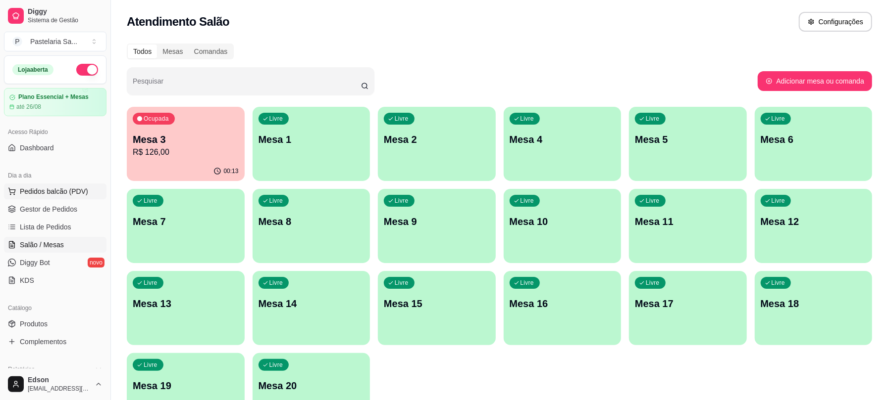
click at [64, 197] on button "Pedidos balcão (PDV)" at bounding box center [55, 192] width 102 height 16
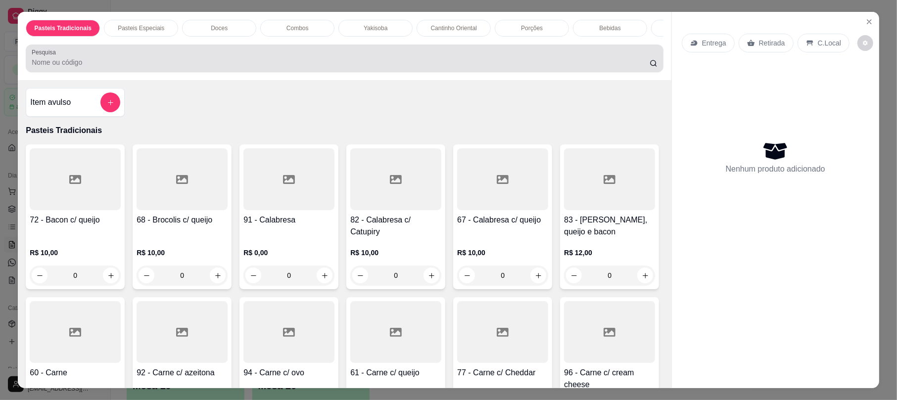
click at [141, 62] on div at bounding box center [345, 59] width 626 height 20
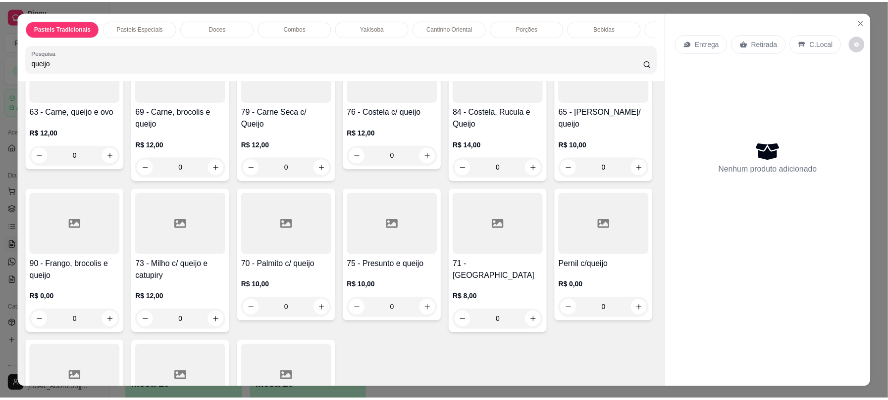
scroll to position [522, 0]
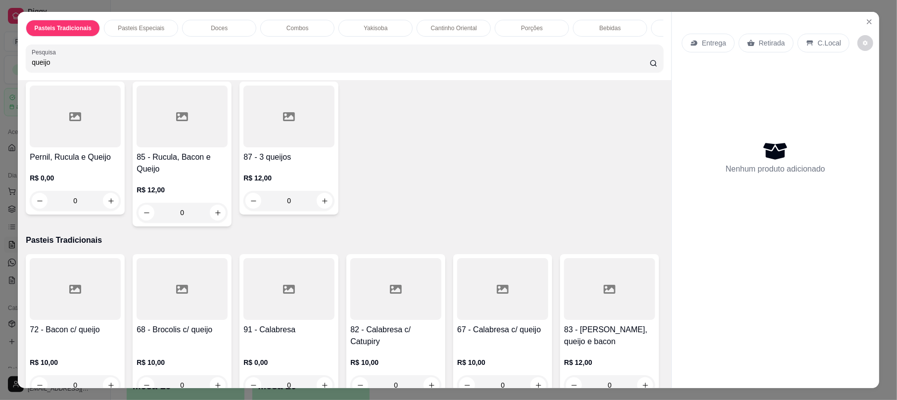
type input "queijo"
click at [350, 10] on h4 "75 - Presunto e queijo" at bounding box center [395, 5] width 91 height 12
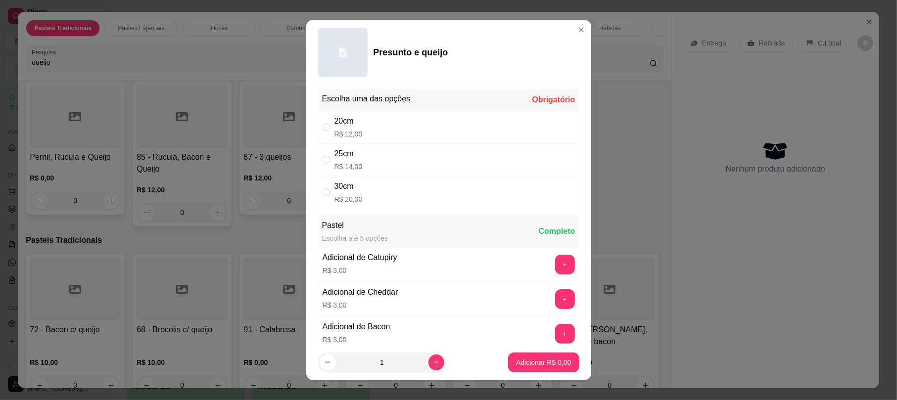
click at [359, 161] on div "25cm R$ 14,00" at bounding box center [448, 160] width 261 height 33
radio input "true"
click at [429, 364] on button "increase-product-quantity" at bounding box center [437, 363] width 16 height 16
type input "2"
click at [551, 359] on p "Adicionar R$ 28,00" at bounding box center [541, 362] width 57 height 9
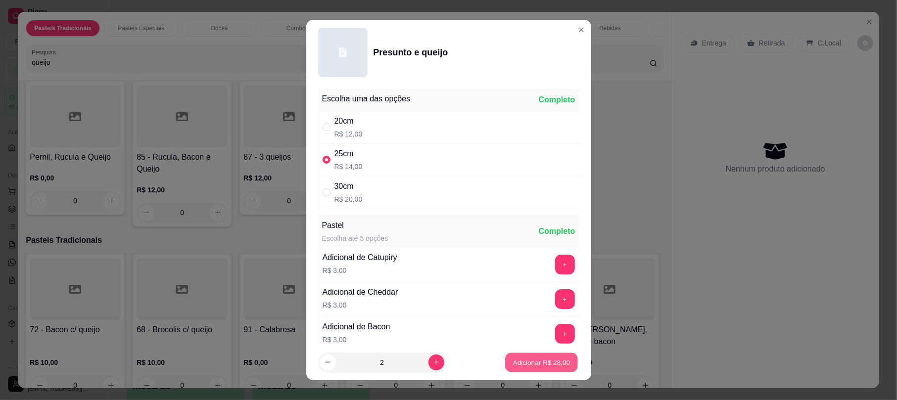
type input "2"
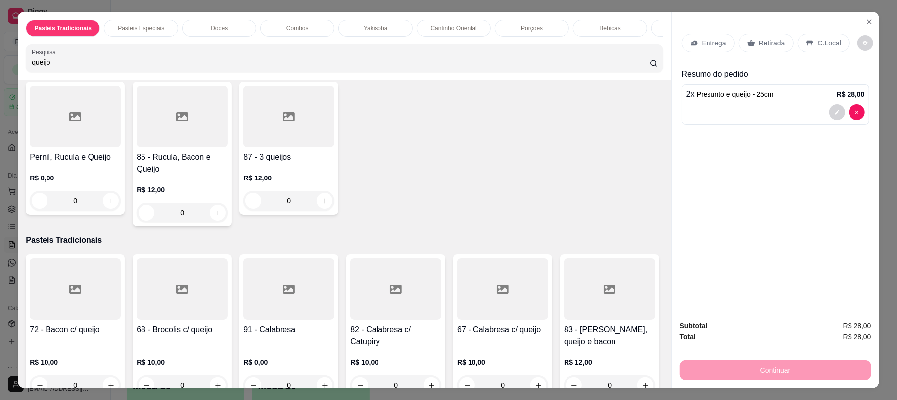
click at [369, 123] on div "20cm R$ 11,00" at bounding box center [448, 127] width 261 height 33
radio input "true"
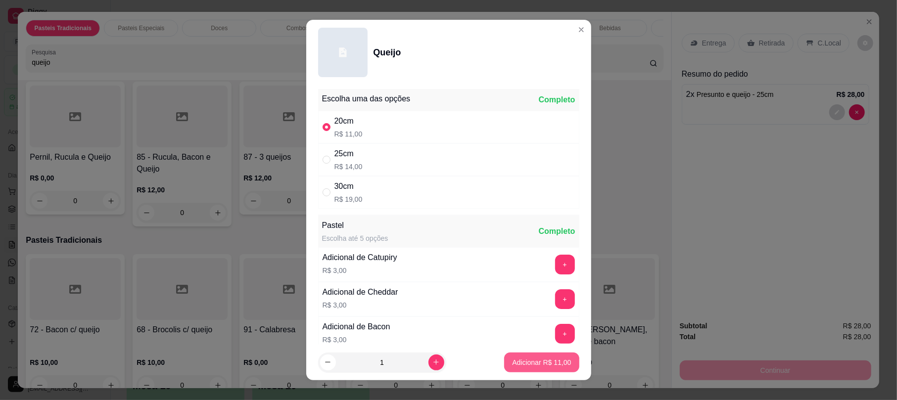
click at [531, 365] on p "Adicionar R$ 11,00" at bounding box center [541, 363] width 59 height 10
type input "1"
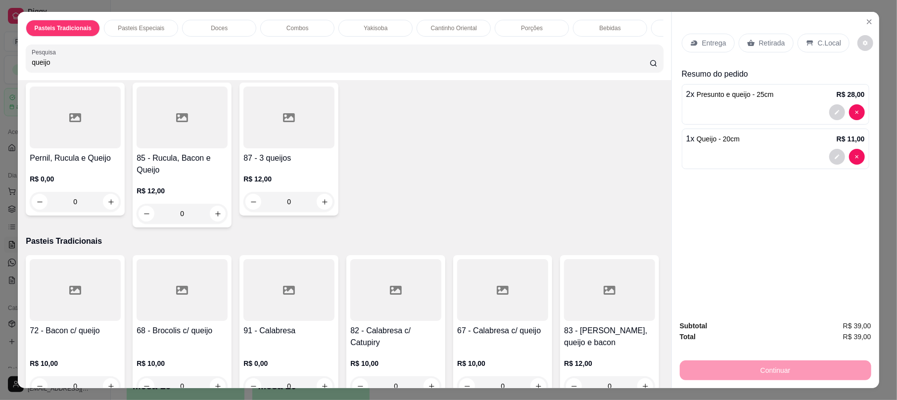
click at [759, 40] on p "Retirada" at bounding box center [772, 43] width 26 height 10
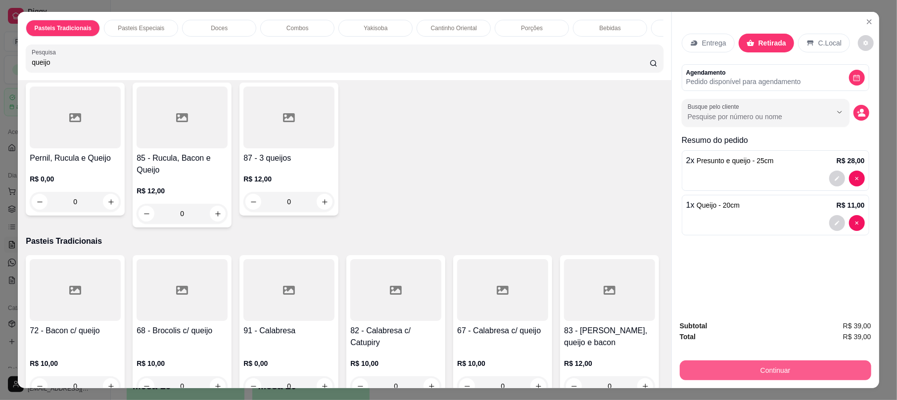
click at [779, 363] on button "Continuar" at bounding box center [776, 371] width 192 height 20
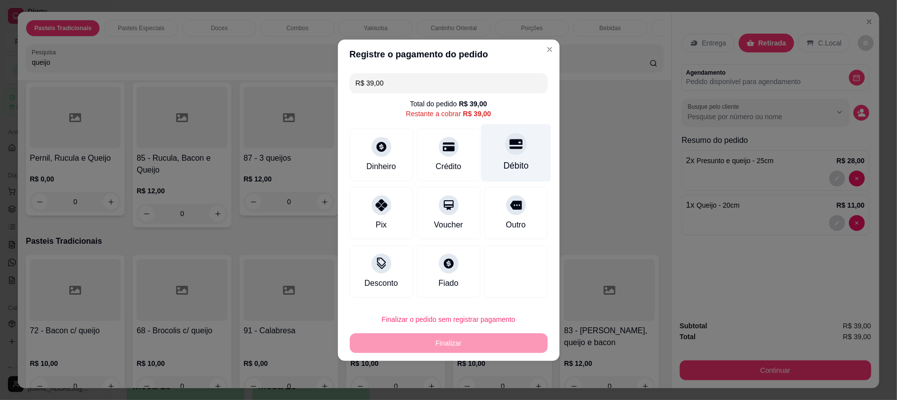
click at [513, 140] on icon at bounding box center [515, 144] width 13 height 13
type input "R$ 0,00"
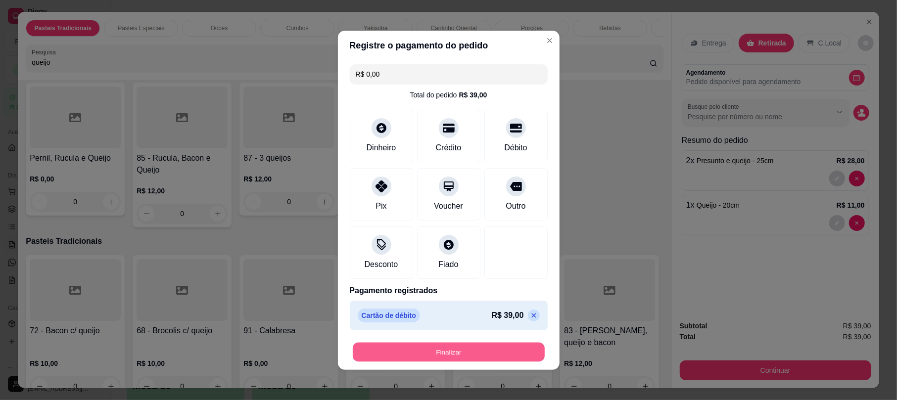
click at [507, 357] on button "Finalizar" at bounding box center [449, 352] width 192 height 19
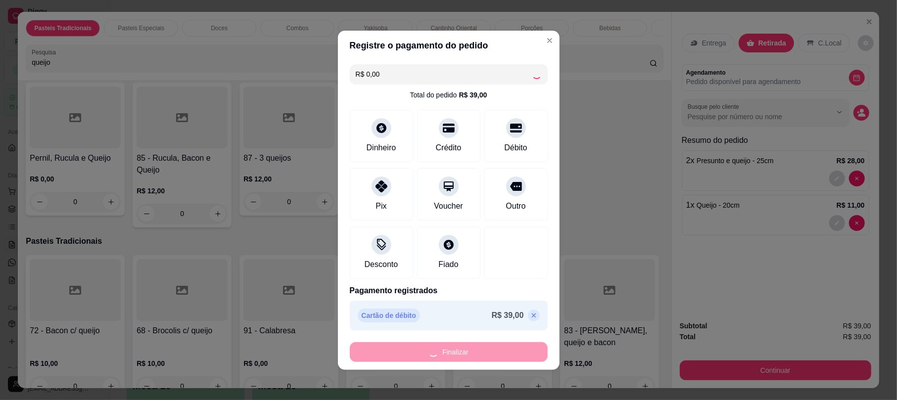
type input "0"
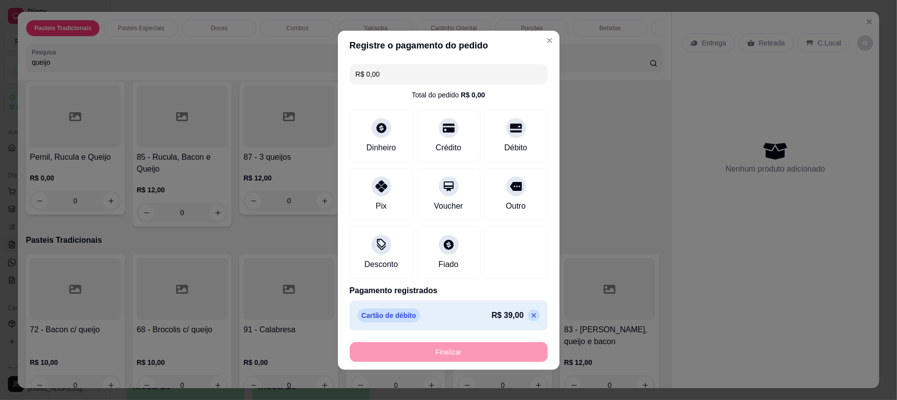
type input "-R$ 39,00"
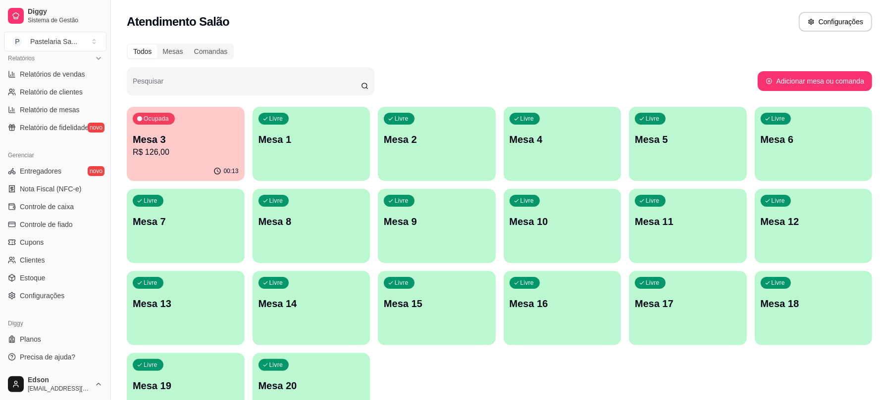
scroll to position [312, 0]
click at [62, 291] on span "Configurações" at bounding box center [42, 296] width 45 height 10
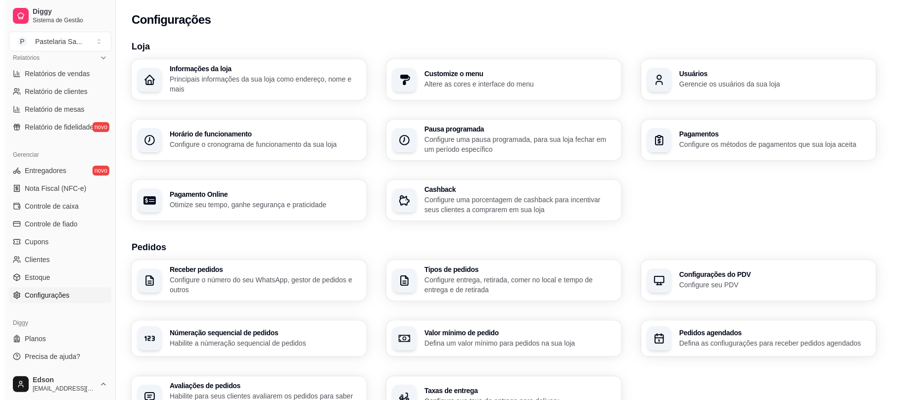
scroll to position [284, 0]
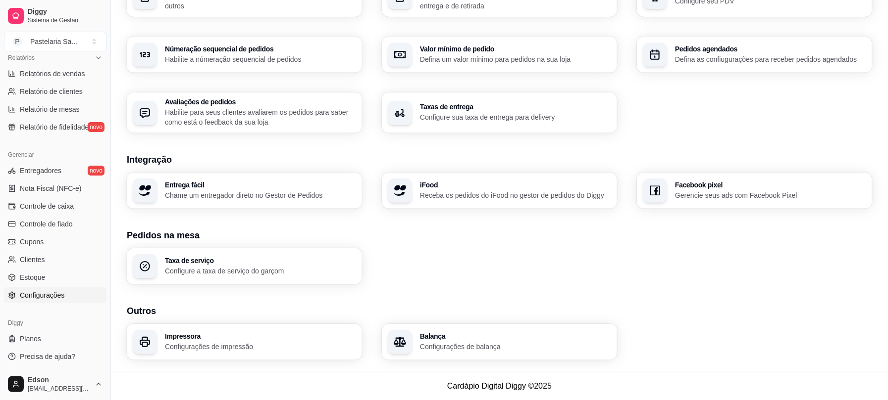
click at [236, 334] on h3 "Impressora" at bounding box center [260, 336] width 191 height 7
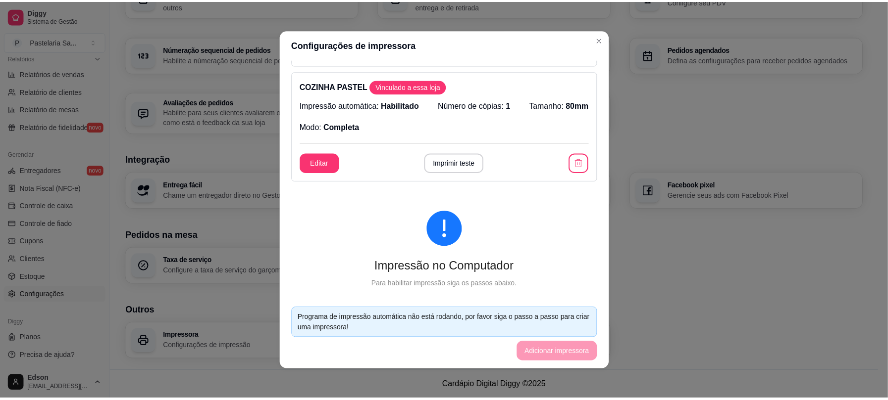
scroll to position [210, 0]
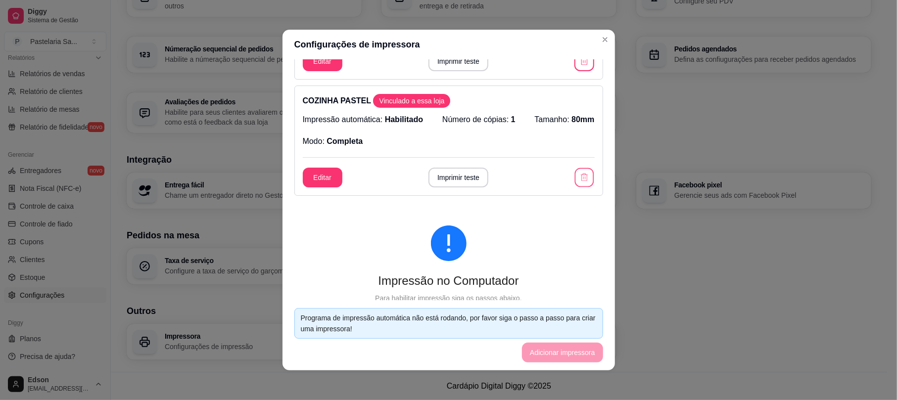
click at [578, 180] on button "button" at bounding box center [584, 177] width 19 height 19
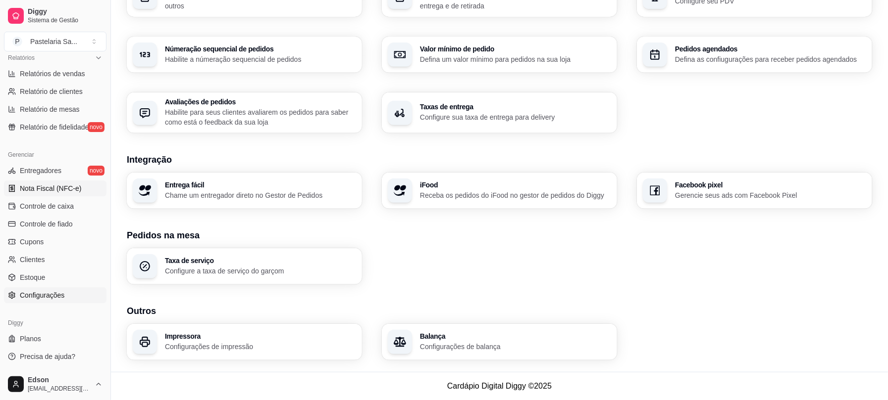
scroll to position [0, 0]
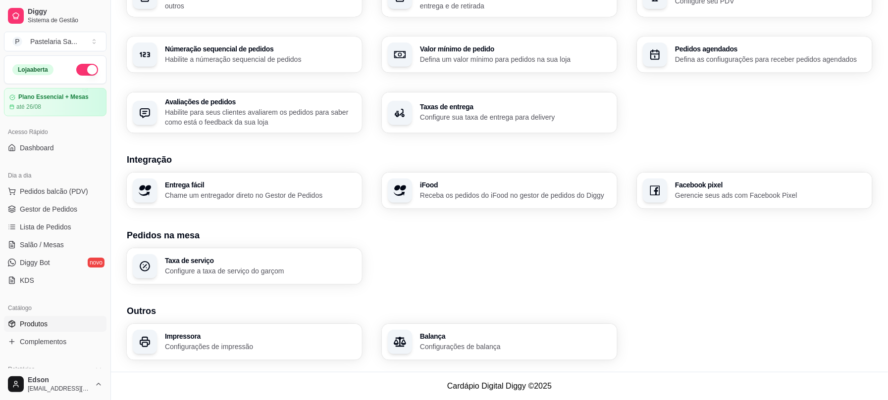
click at [58, 324] on link "Produtos" at bounding box center [55, 324] width 102 height 16
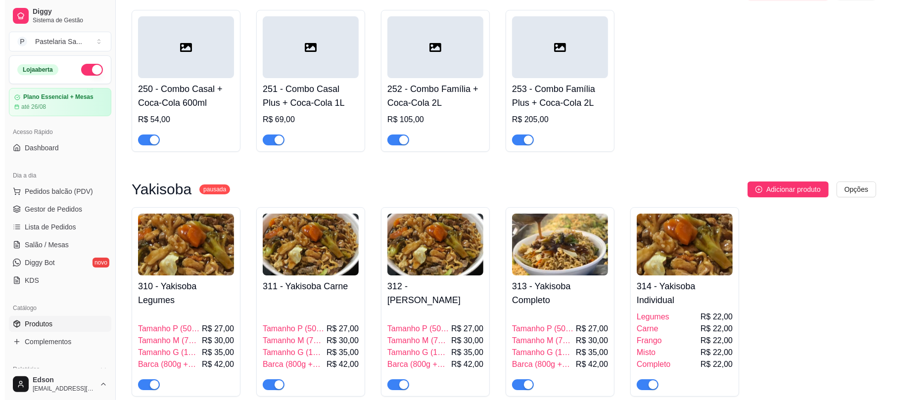
scroll to position [2412, 0]
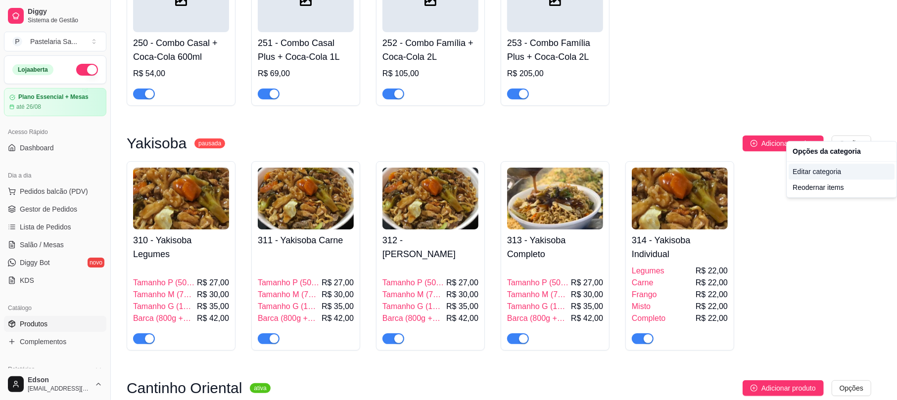
click at [814, 175] on div "Editar categoria" at bounding box center [842, 172] width 106 height 16
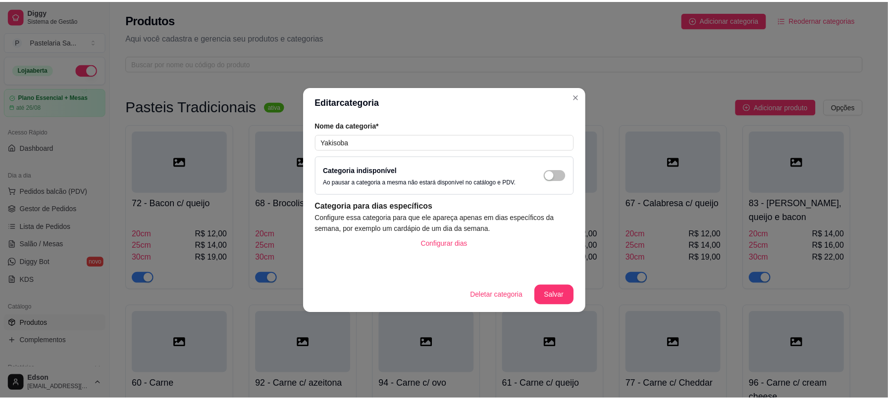
scroll to position [2343, 0]
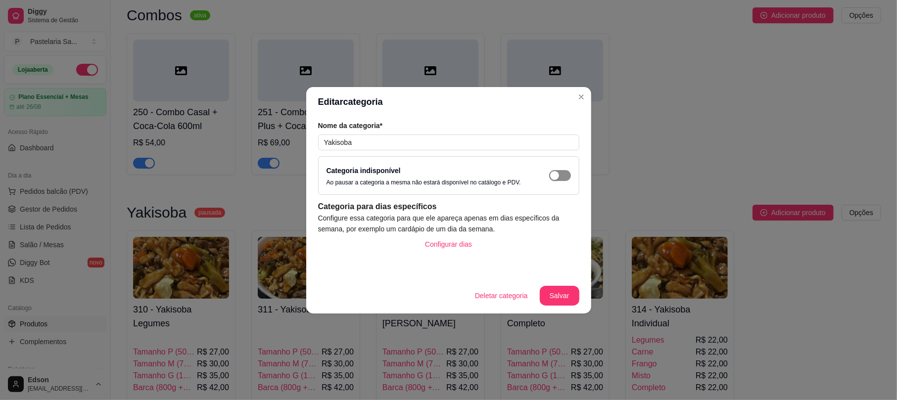
click at [563, 175] on span "button" at bounding box center [560, 175] width 22 height 11
click at [565, 302] on button "Salvar" at bounding box center [560, 296] width 40 height 20
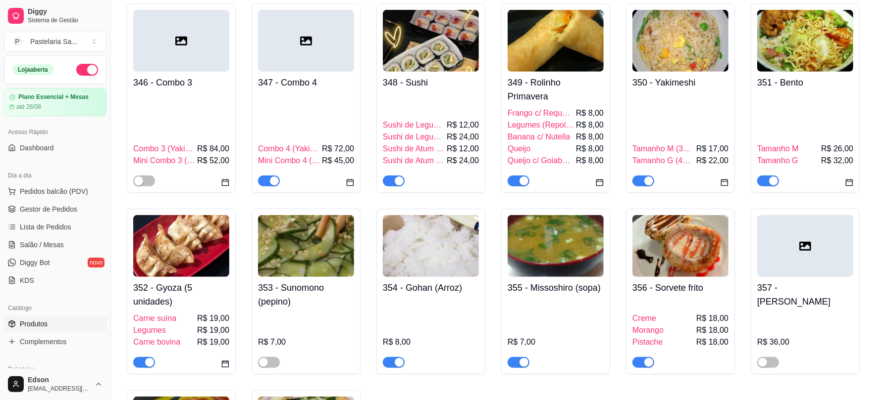
scroll to position [3070, 0]
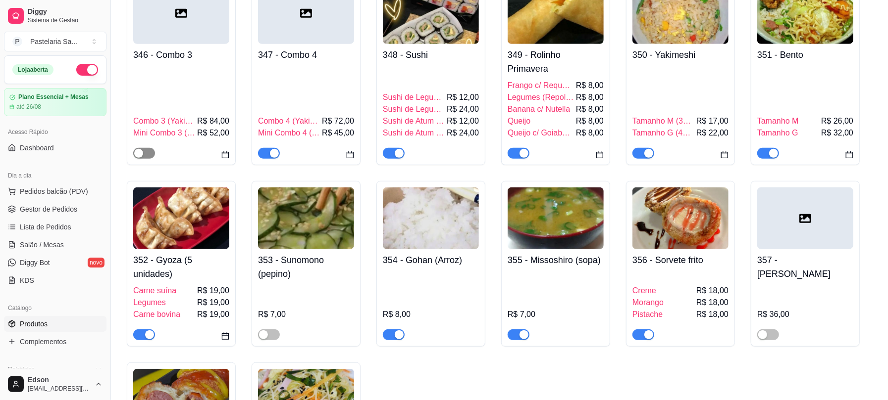
click at [145, 148] on span "button" at bounding box center [144, 153] width 22 height 11
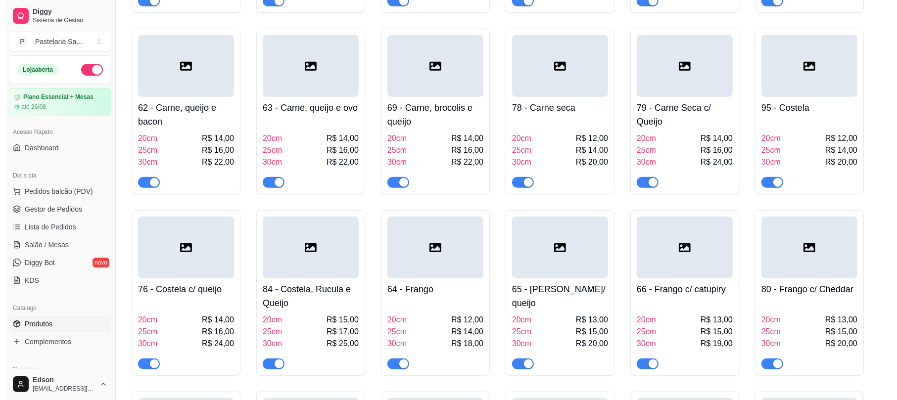
scroll to position [0, 0]
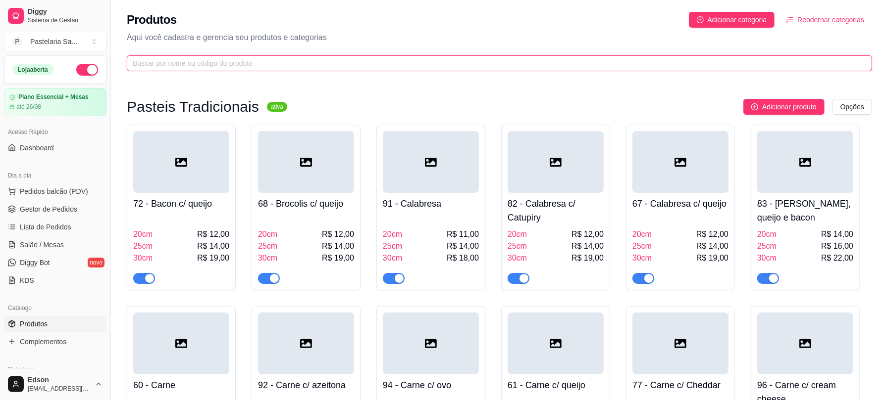
click at [397, 61] on input "text" at bounding box center [495, 63] width 725 height 11
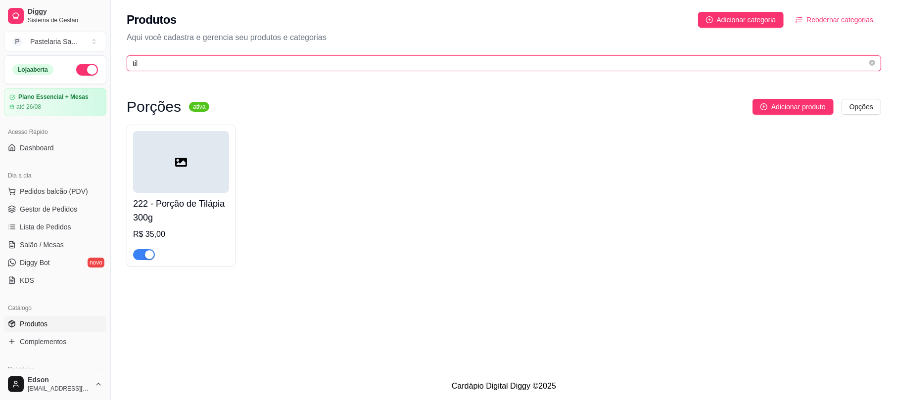
type input "til"
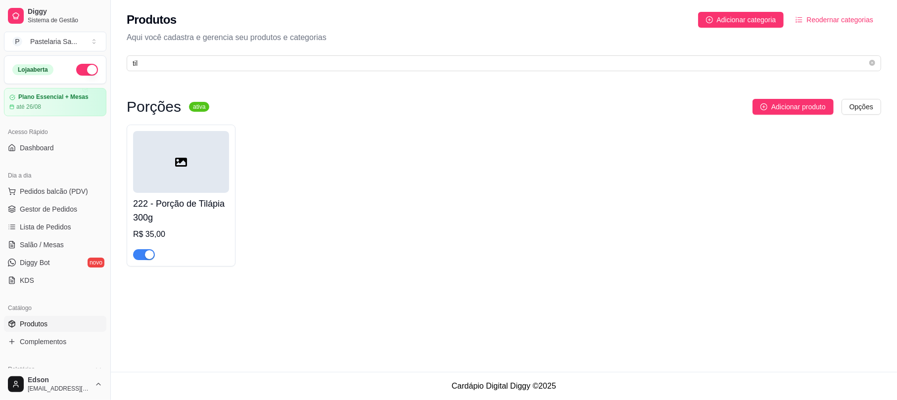
click at [148, 258] on div "button" at bounding box center [149, 254] width 9 height 9
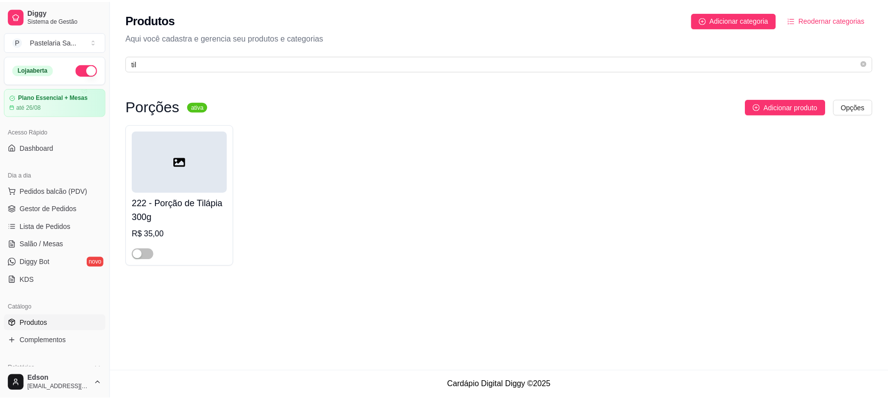
scroll to position [312, 0]
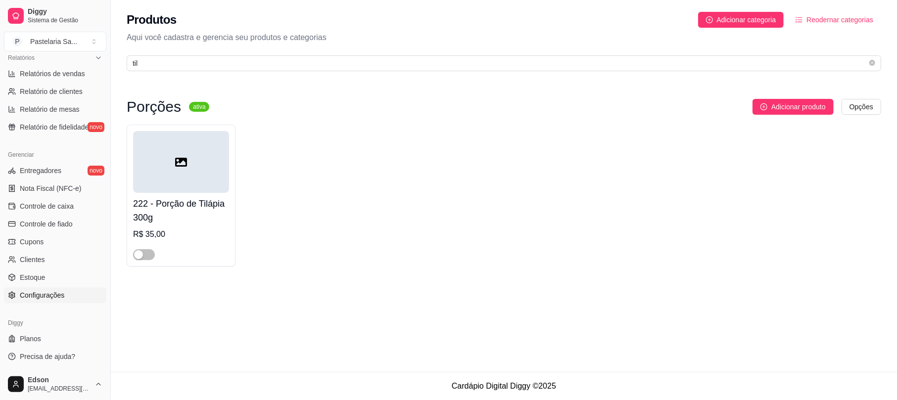
click at [53, 299] on span "Configurações" at bounding box center [42, 296] width 45 height 10
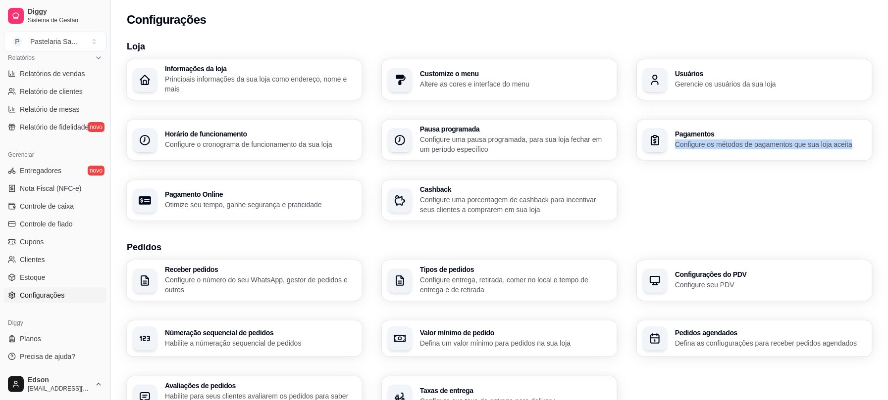
drag, startPoint x: 885, startPoint y: 126, endPoint x: 889, endPoint y: 167, distance: 41.8
click at [887, 168] on html "Diggy Sistema de Gestão P Pastelaria Sa ... Loja aberta Plano Essencial + Mesas…" at bounding box center [444, 200] width 888 height 400
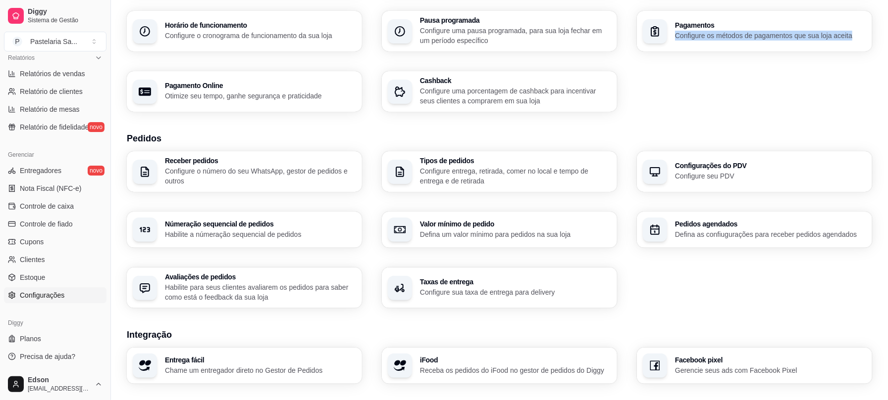
scroll to position [113, 0]
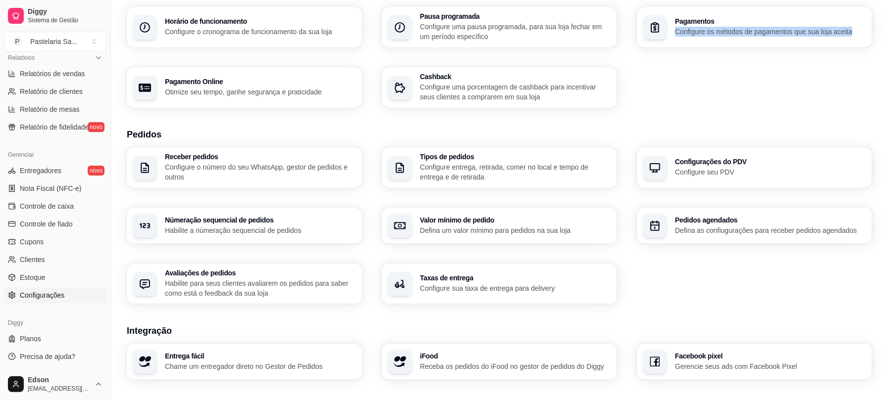
click at [804, 305] on div "Loja Informações da loja Principais informações da sua loja como endereço, nome…" at bounding box center [499, 229] width 745 height 605
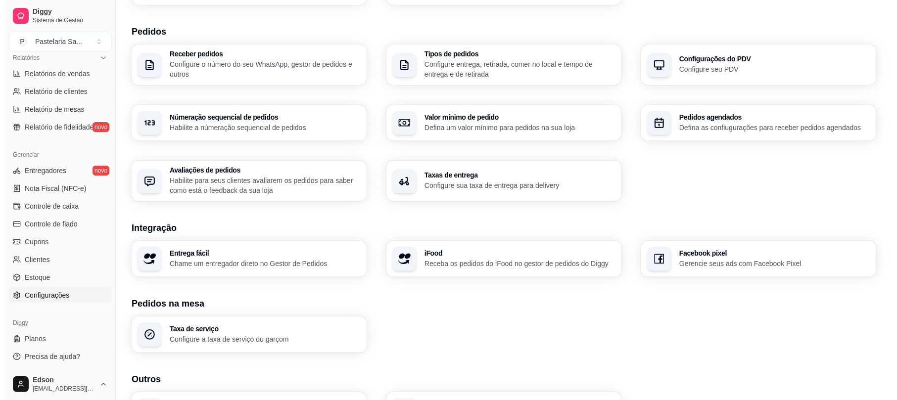
scroll to position [284, 0]
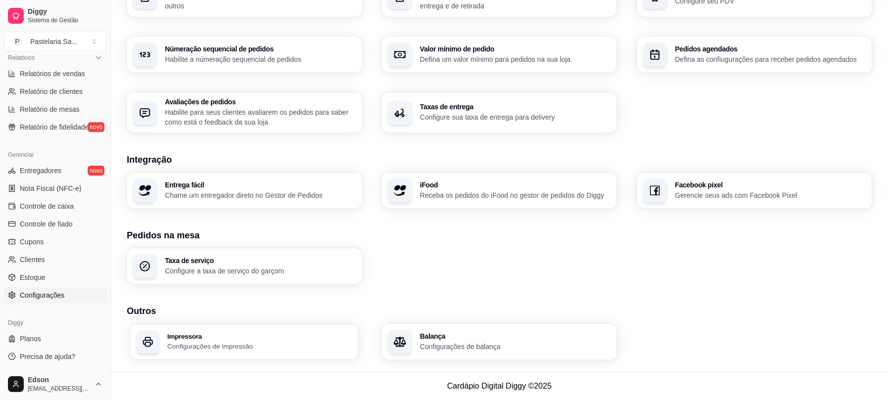
click at [202, 335] on h3 "Impressora" at bounding box center [259, 336] width 185 height 7
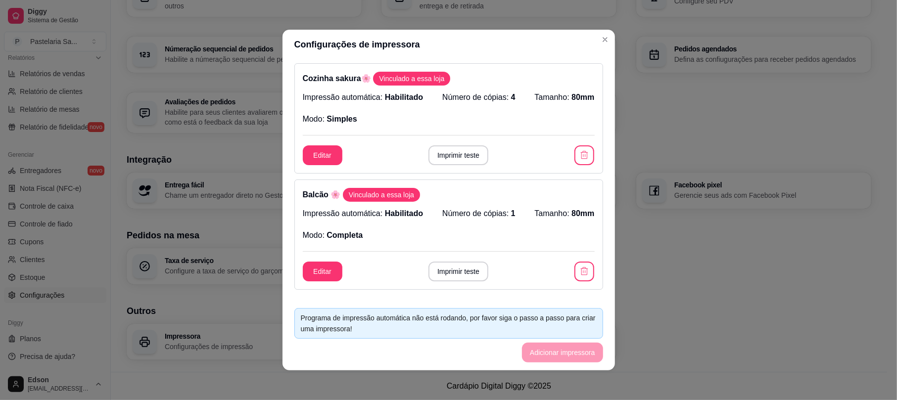
scroll to position [393, 0]
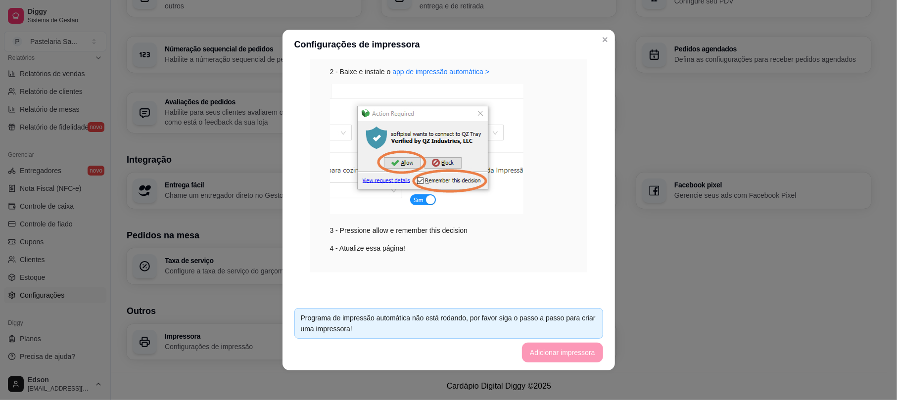
click at [561, 358] on footer "Programa de impressão automática não está rodando, por favor siga o passo a pas…" at bounding box center [449, 335] width 333 height 70
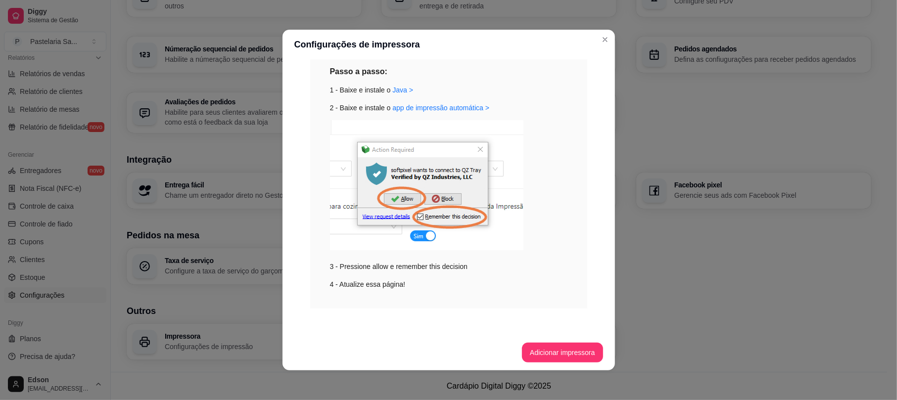
scroll to position [358, 0]
click at [555, 343] on button "Adicionar impressora" at bounding box center [562, 353] width 81 height 20
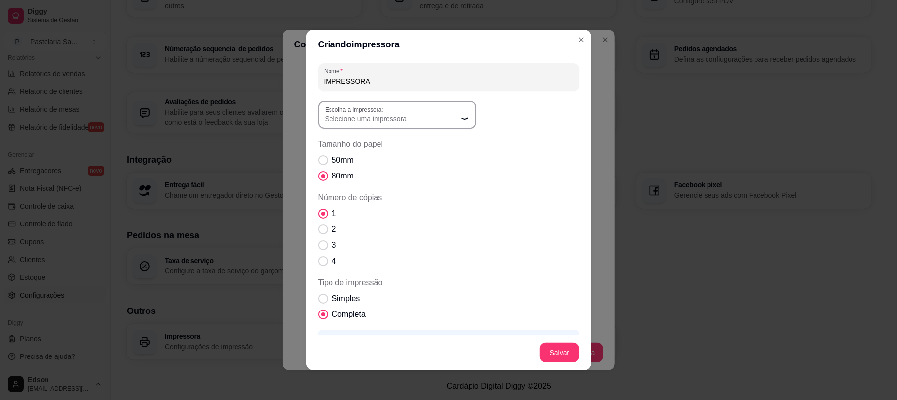
click at [385, 116] on span "Selecione uma impressora" at bounding box center [391, 119] width 133 height 10
click at [435, 116] on span "Selecione uma impressora" at bounding box center [391, 119] width 133 height 10
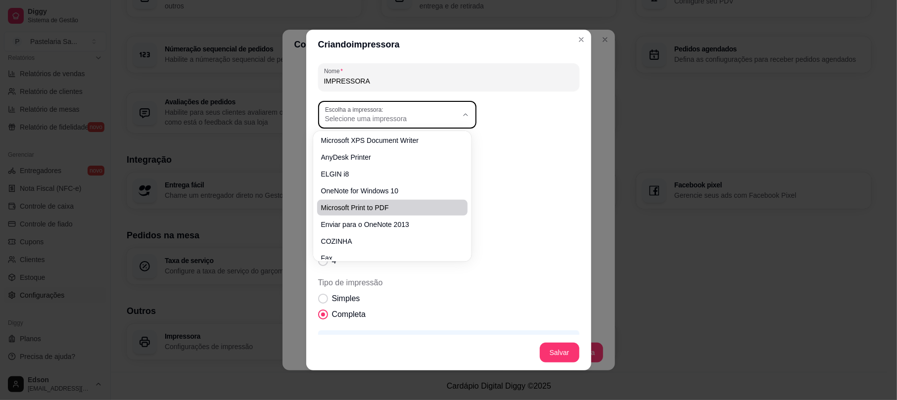
scroll to position [0, 0]
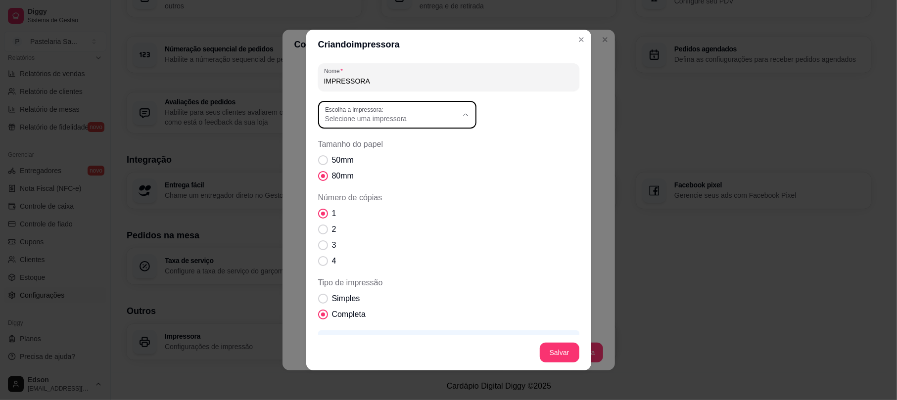
click at [364, 171] on span "ELGIN i8" at bounding box center [387, 174] width 127 height 9
type input "ELGIN i8"
select select "ELGIN i8"
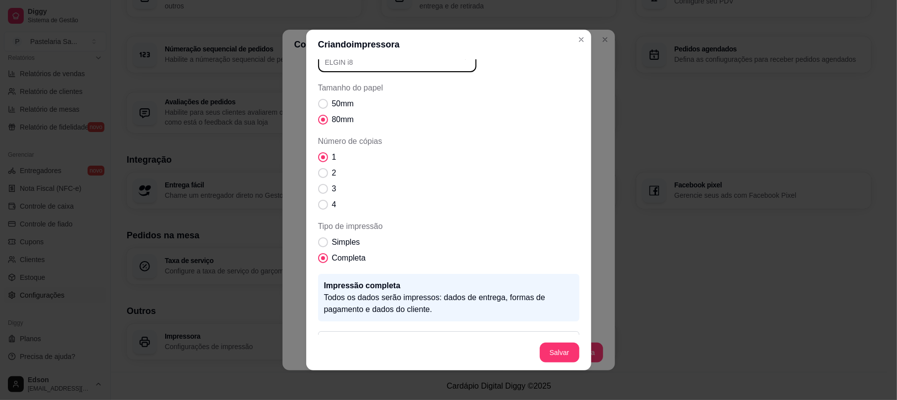
scroll to position [86, 0]
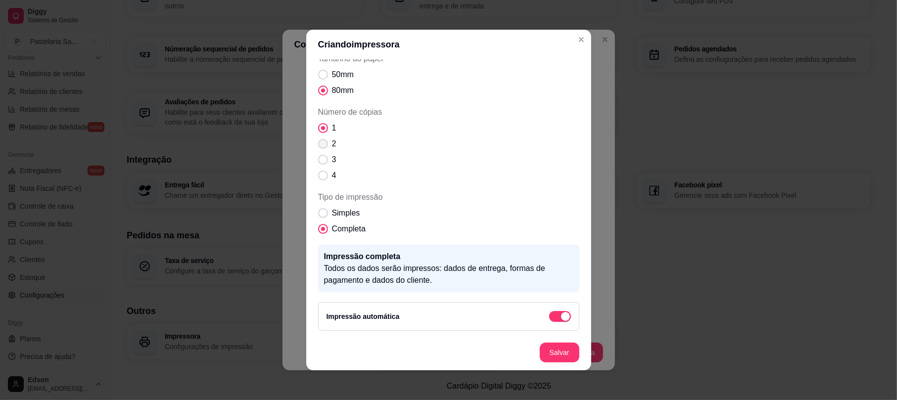
click at [323, 141] on label "2" at bounding box center [327, 144] width 26 height 20
click at [323, 146] on input "2" at bounding box center [321, 149] width 6 height 6
radio input "true"
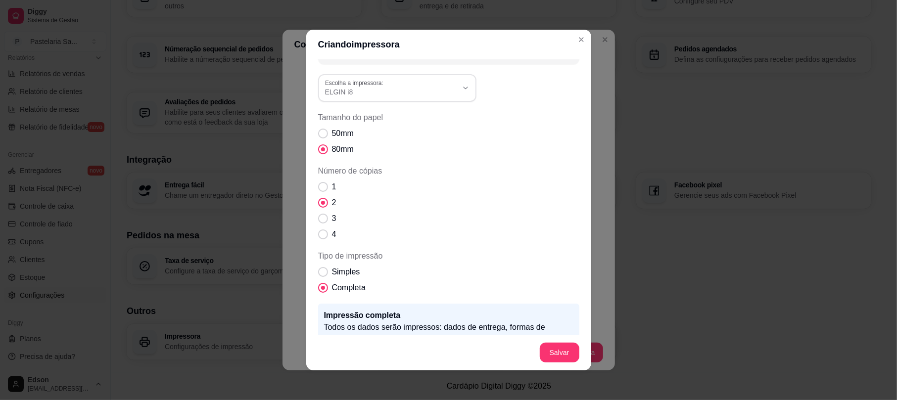
scroll to position [0, 0]
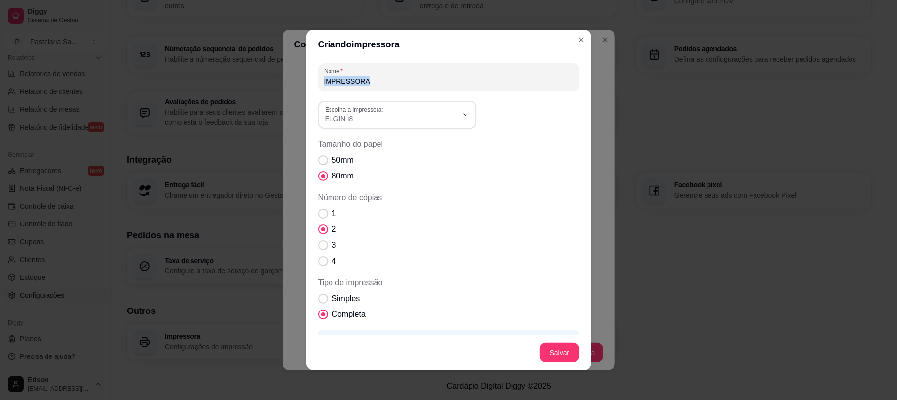
drag, startPoint x: 402, startPoint y: 90, endPoint x: 371, endPoint y: 78, distance: 32.9
click at [318, 97] on div "Nome IMPRESSORA ELGIN i8 Escolha a impressora: Microsoft XPS Document Writer An…" at bounding box center [448, 239] width 261 height 353
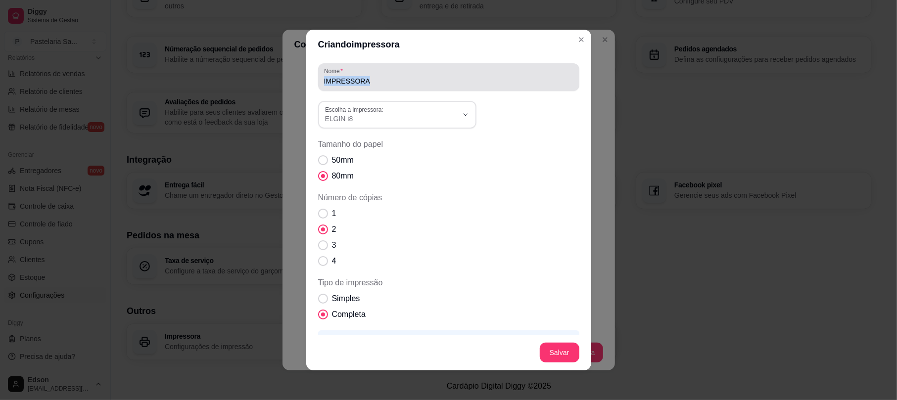
click at [395, 78] on input "IMPRESSORA" at bounding box center [448, 81] width 249 height 10
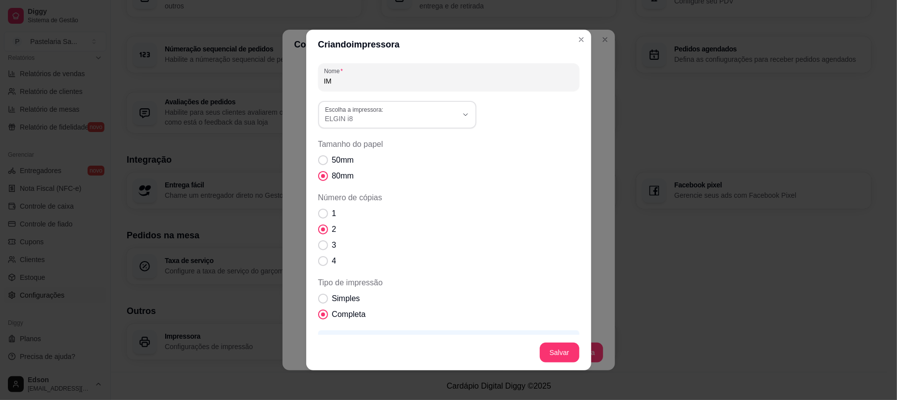
type input "I"
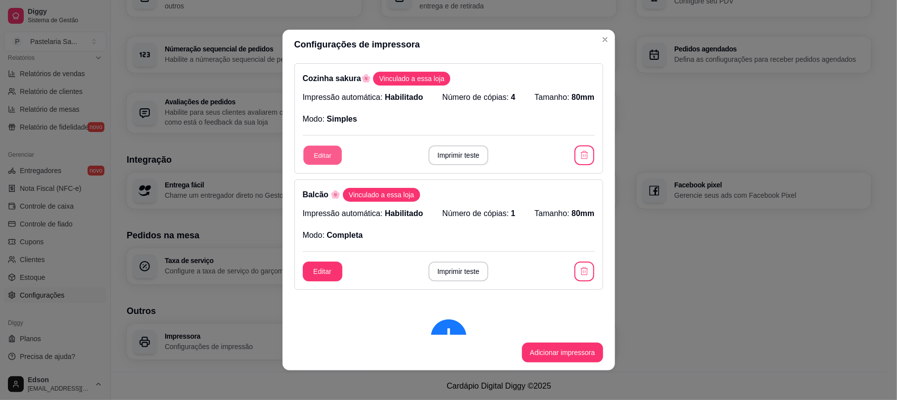
click at [317, 156] on button "Editar" at bounding box center [322, 155] width 39 height 19
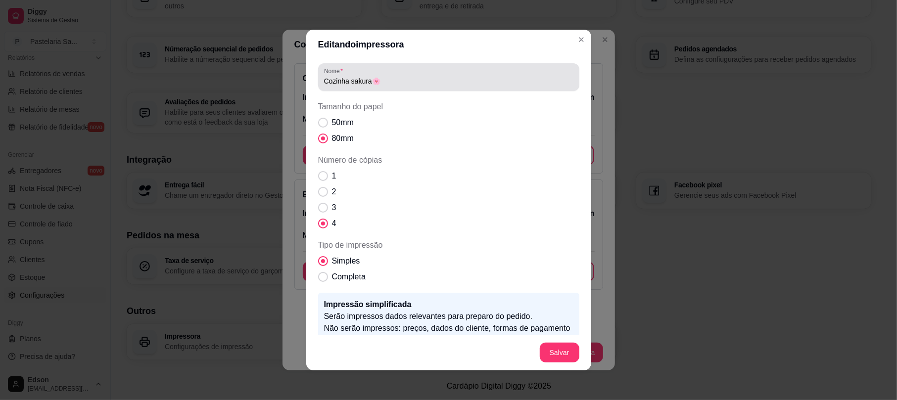
click at [365, 84] on input "Cozinha sakura🌸" at bounding box center [448, 81] width 249 height 10
click at [462, 73] on div "Cozinha Cantinho🌸" at bounding box center [448, 77] width 249 height 20
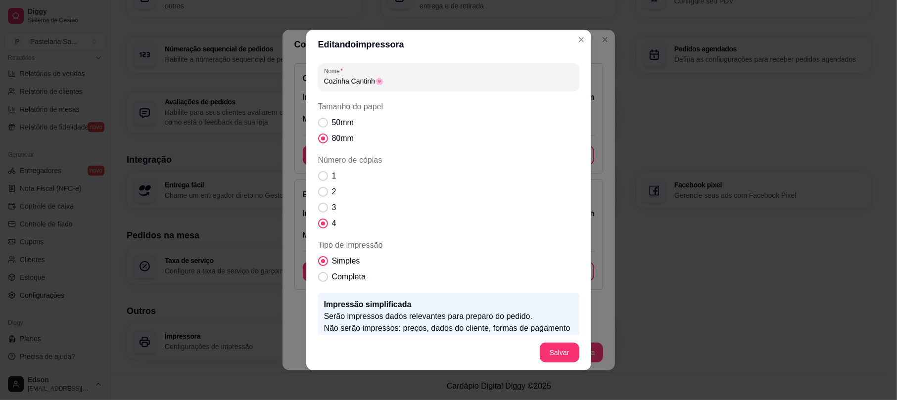
click at [462, 73] on div "Cozinha Cantinh🌸" at bounding box center [448, 77] width 249 height 20
click at [398, 78] on input "Cozinha Cantinh🌸" at bounding box center [448, 81] width 249 height 10
paste input "🎌"
type input "Cozinha Cantinho🎌"
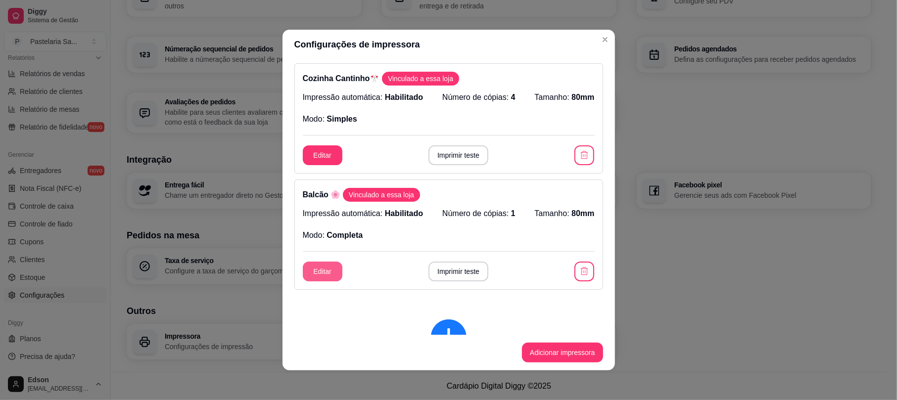
click at [332, 278] on button "Editar" at bounding box center [323, 272] width 40 height 20
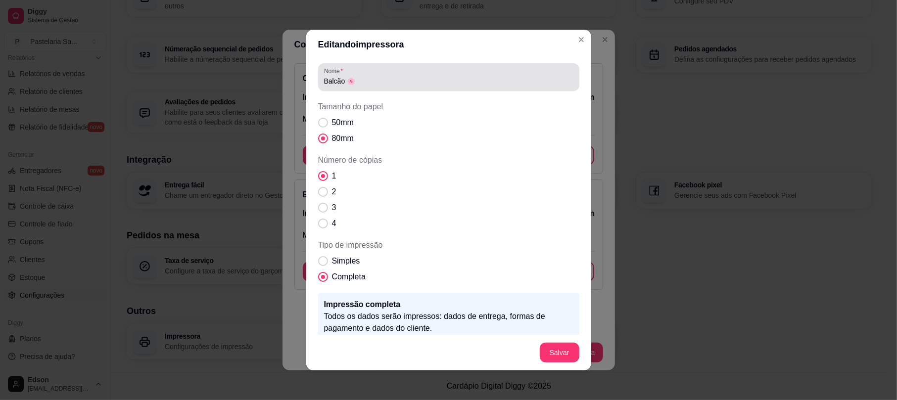
click at [383, 81] on input "Balcão 🌸" at bounding box center [448, 81] width 249 height 10
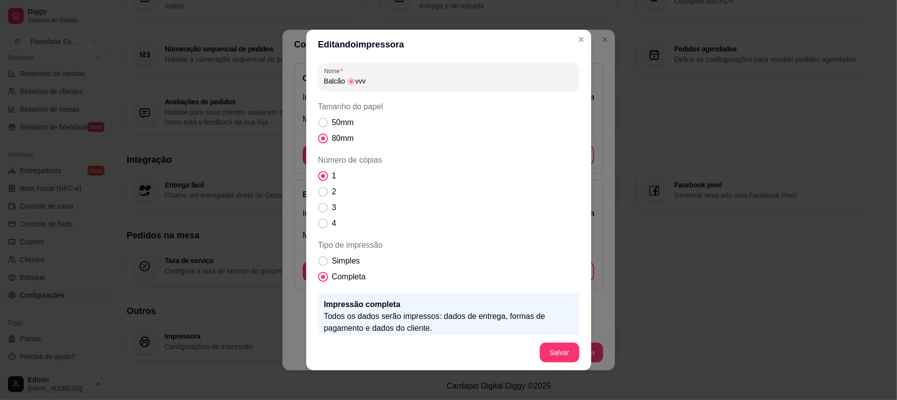
paste input "🎌"
type input "Balcão 🌸🎌"
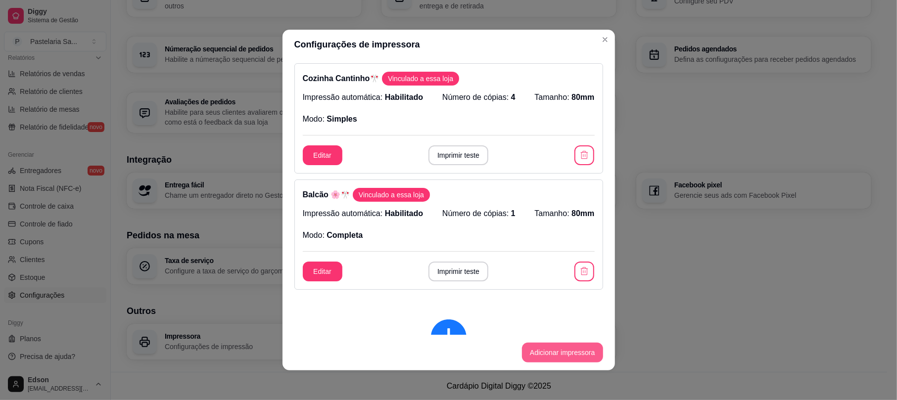
click at [560, 347] on button "Adicionar impressora" at bounding box center [562, 353] width 81 height 20
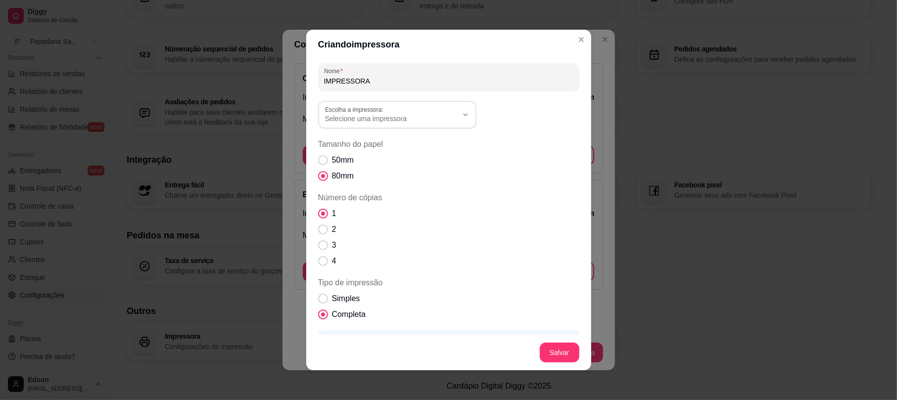
drag, startPoint x: 396, startPoint y: 81, endPoint x: 317, endPoint y: 87, distance: 79.4
click at [318, 87] on div "Nome IMPRESSORA" at bounding box center [448, 77] width 261 height 28
paste input "🌸"
type input "[PERSON_NAME]🌸"
click at [321, 225] on label "2" at bounding box center [327, 230] width 26 height 20
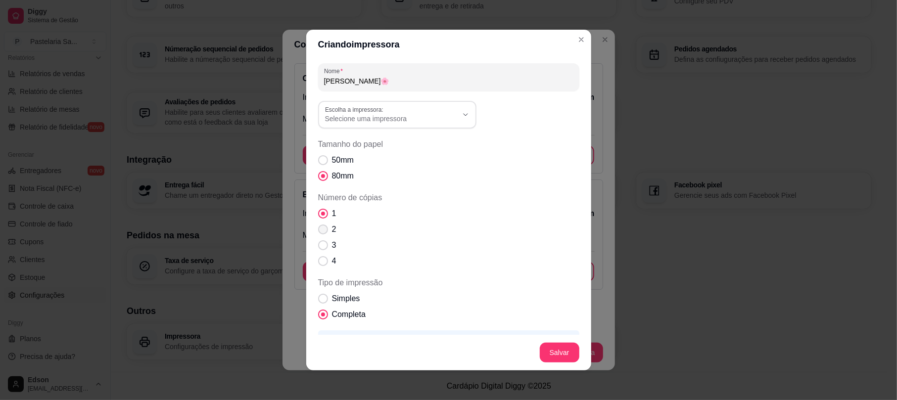
click at [321, 232] on input "2" at bounding box center [321, 235] width 6 height 6
radio input "true"
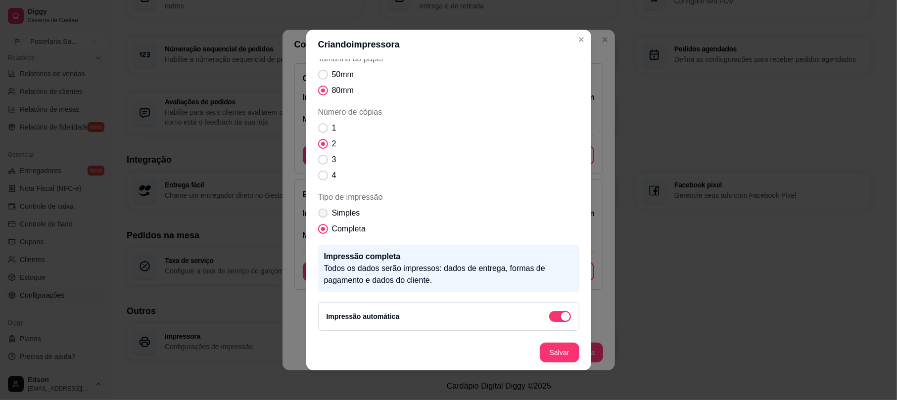
click at [323, 216] on label "Simples" at bounding box center [339, 213] width 50 height 20
click at [323, 216] on input "Simples" at bounding box center [321, 218] width 6 height 6
radio input "true"
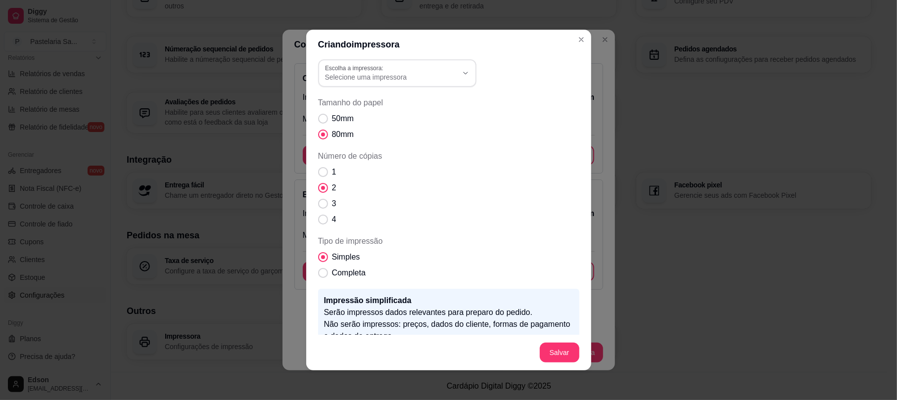
scroll to position [0, 0]
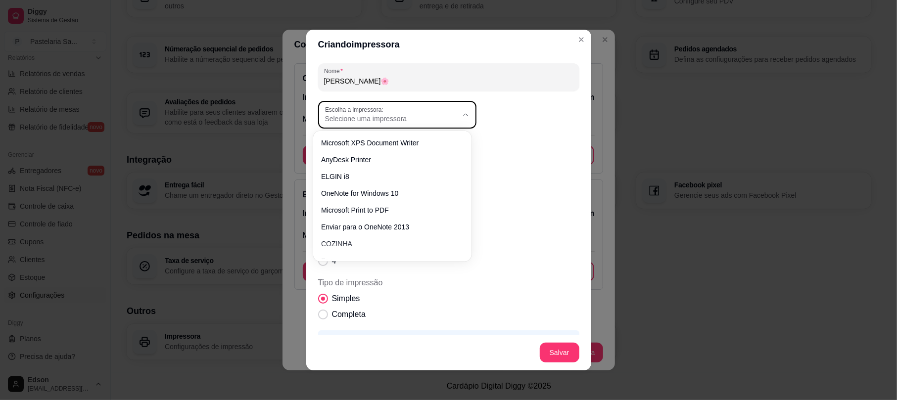
click at [406, 114] on span "Selecione uma impressora" at bounding box center [391, 119] width 133 height 10
click at [359, 173] on span "ELGIN i8" at bounding box center [387, 174] width 127 height 9
type input "ELGIN i8"
select select "ELGIN i8"
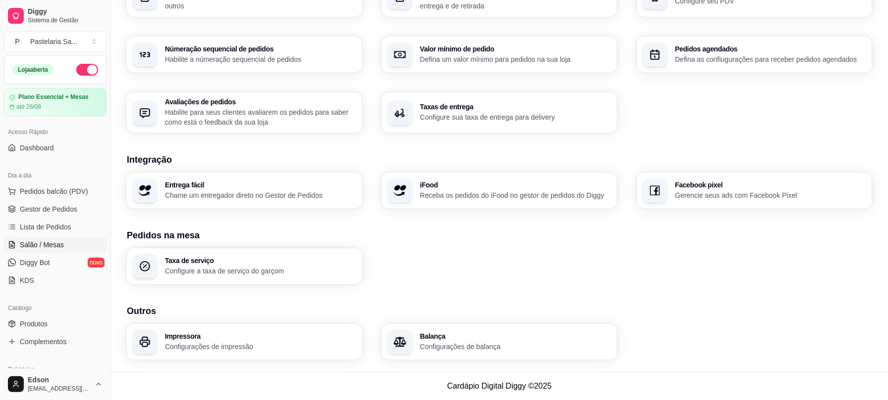
click at [54, 248] on span "Salão / Mesas" at bounding box center [42, 245] width 44 height 10
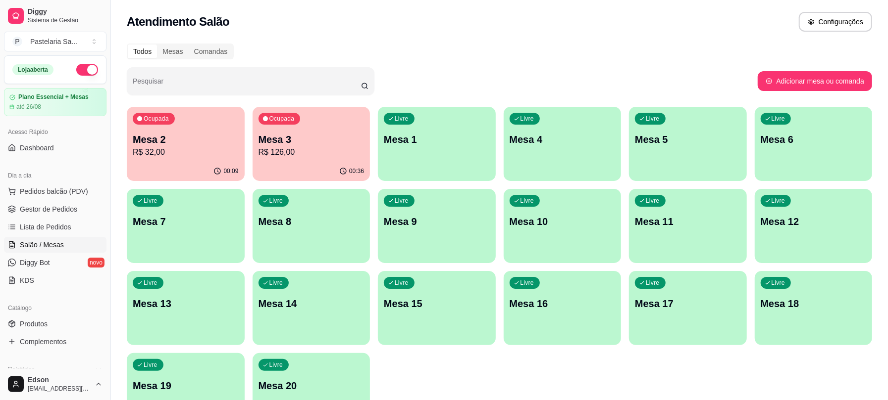
click at [315, 154] on p "R$ 126,00" at bounding box center [311, 153] width 106 height 12
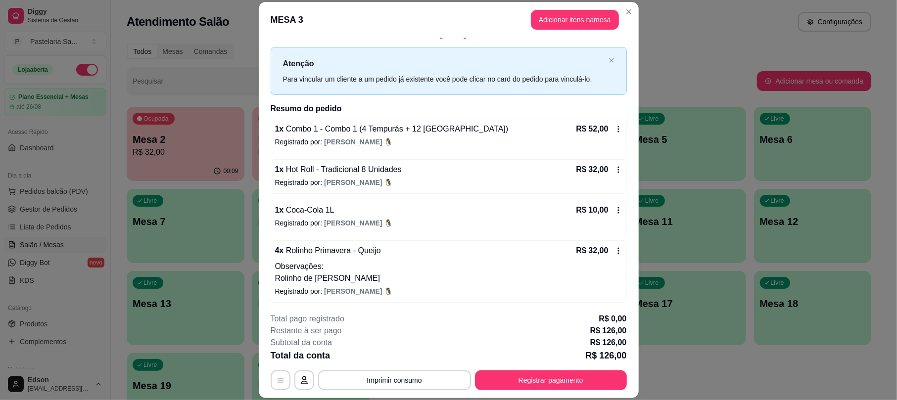
scroll to position [15, 0]
click at [586, 371] on button "Registrar pagamento" at bounding box center [551, 380] width 148 height 19
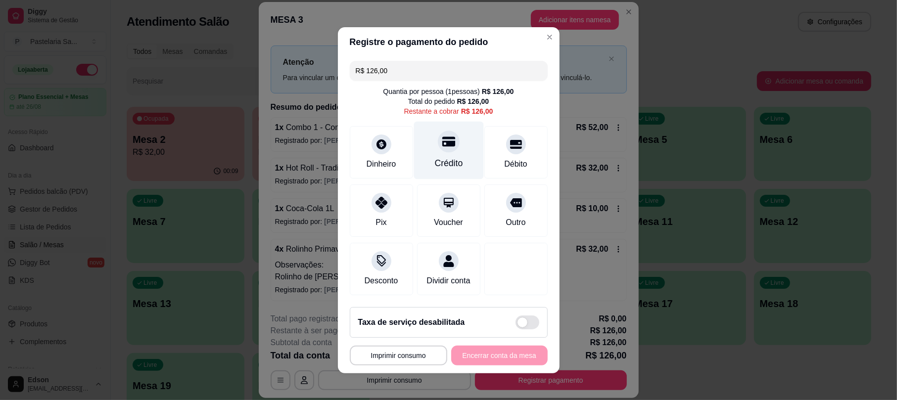
click at [444, 135] on icon at bounding box center [448, 141] width 13 height 13
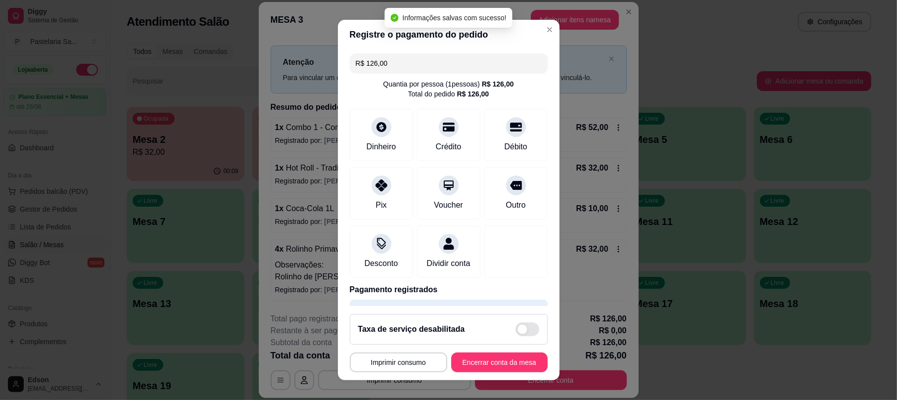
type input "R$ 0,00"
click at [486, 359] on button "Encerrar conta da mesa" at bounding box center [499, 363] width 97 height 20
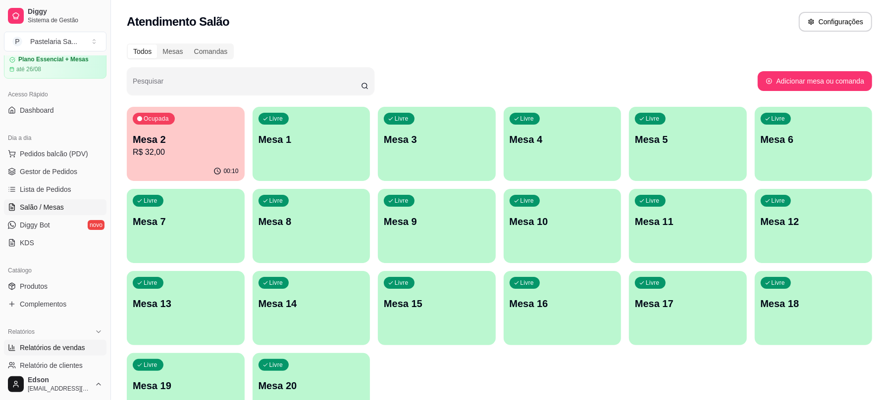
scroll to position [312, 0]
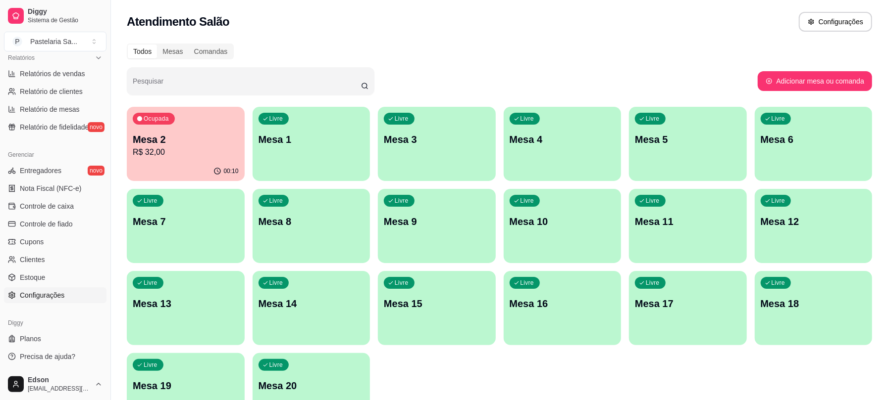
click at [49, 296] on span "Configurações" at bounding box center [42, 296] width 45 height 10
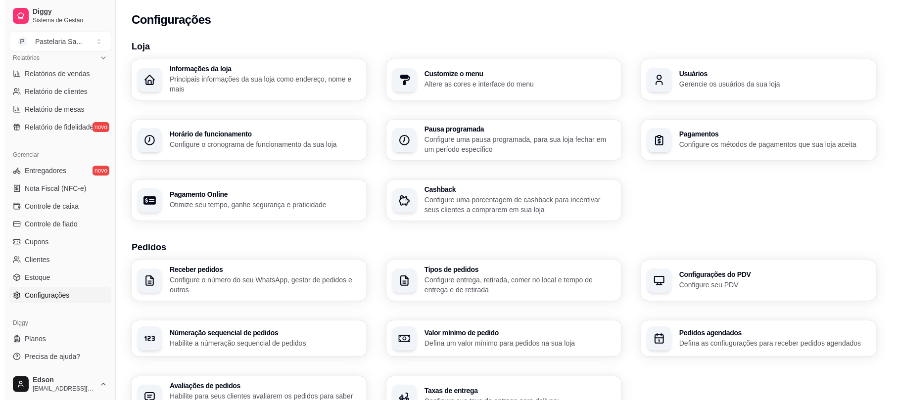
scroll to position [284, 0]
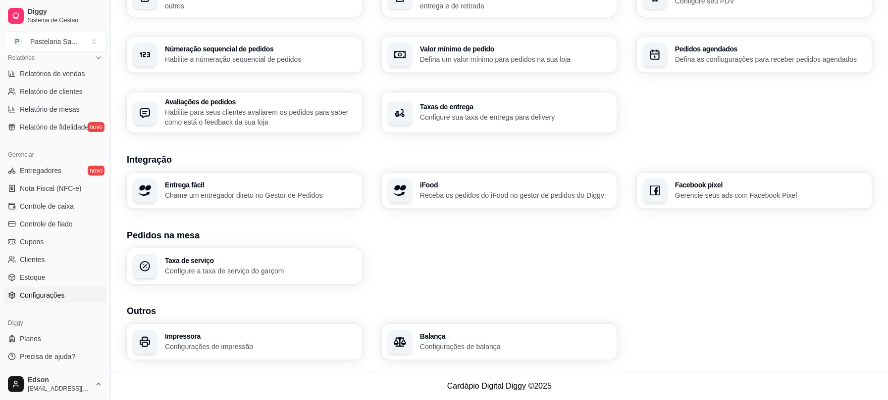
click at [264, 324] on div "Impressora Configurações de impressão" at bounding box center [244, 342] width 235 height 36
click at [235, 333] on h3 "Impressora" at bounding box center [259, 336] width 185 height 7
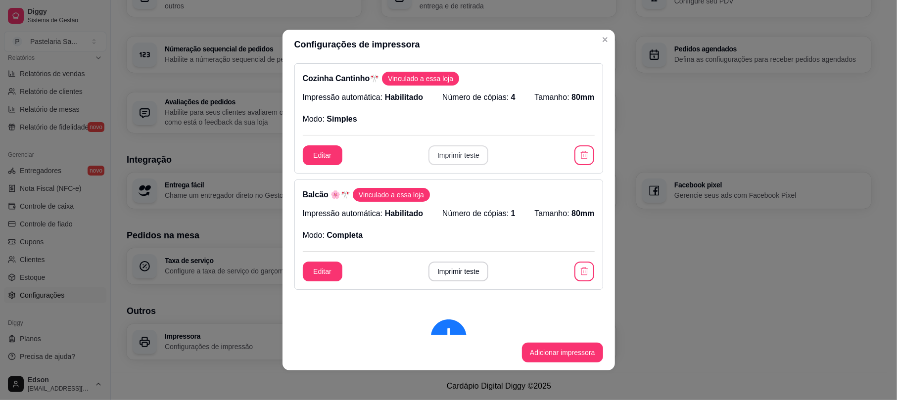
click at [448, 147] on button "Imprimir teste" at bounding box center [459, 156] width 60 height 20
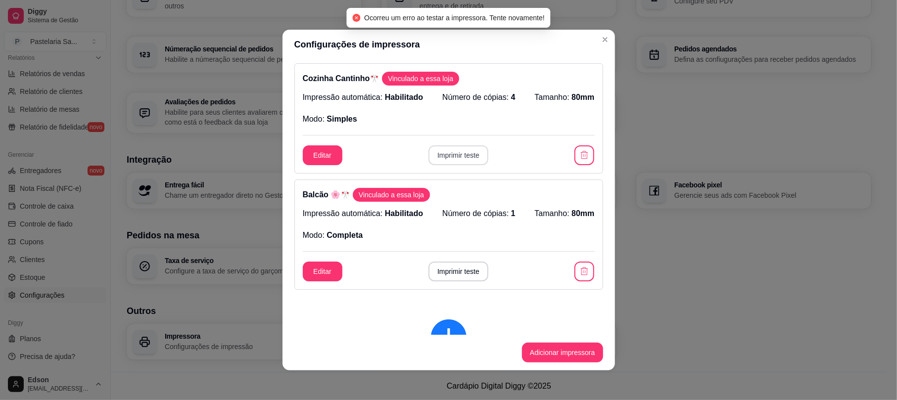
click at [448, 147] on button "Imprimir teste" at bounding box center [459, 156] width 60 height 20
click at [442, 274] on button "Imprimir teste" at bounding box center [459, 272] width 60 height 20
click at [303, 272] on button "Editar" at bounding box center [323, 272] width 40 height 20
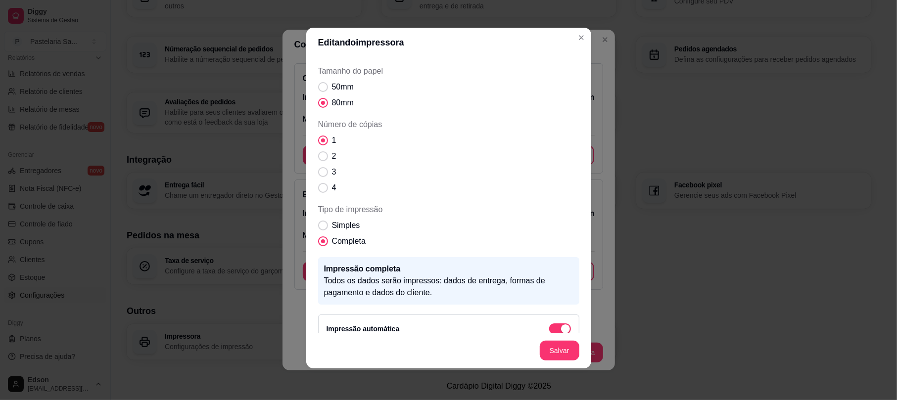
scroll to position [48, 0]
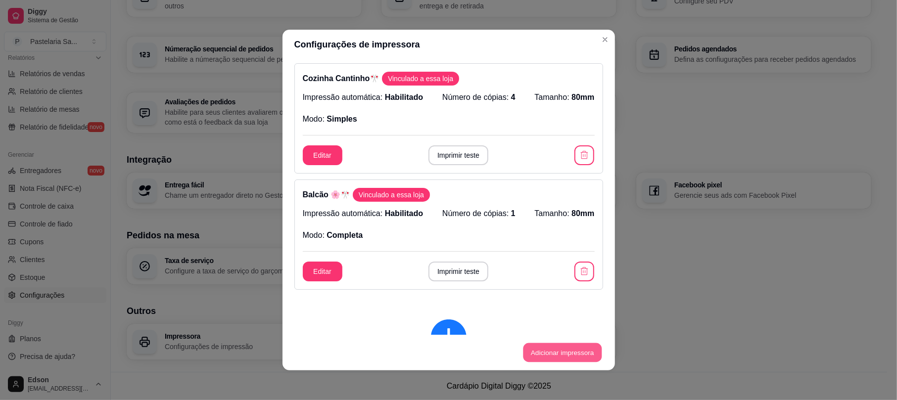
click at [563, 354] on button "Adicionar impressora" at bounding box center [562, 353] width 79 height 19
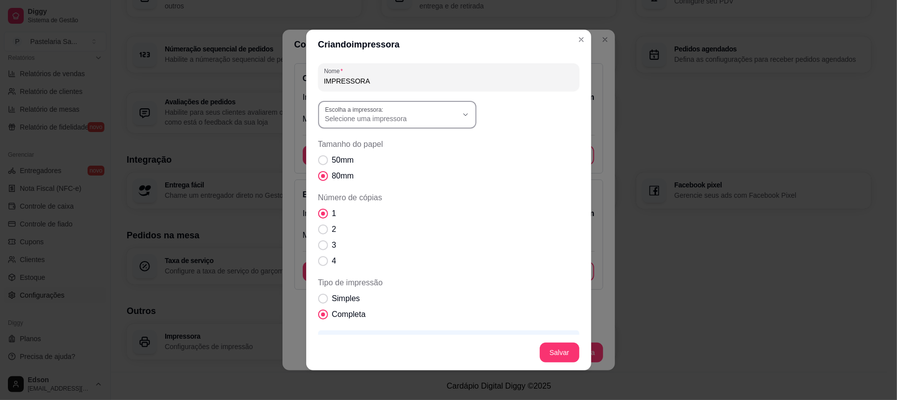
click at [390, 111] on div "Selecione uma impressora" at bounding box center [391, 115] width 133 height 18
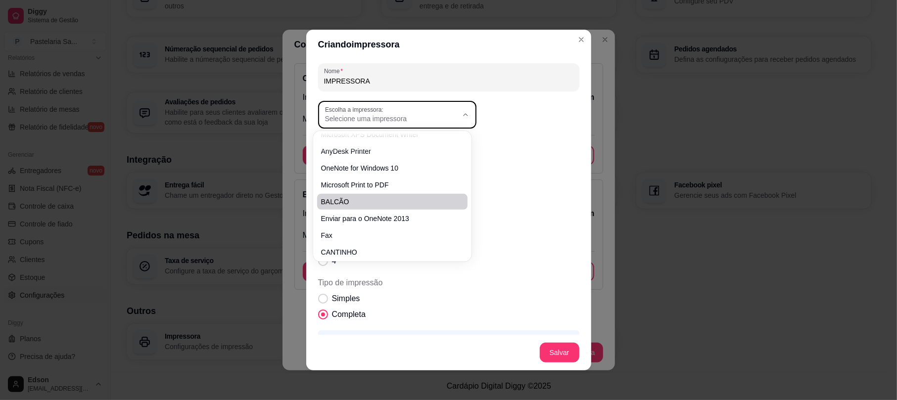
scroll to position [11, 0]
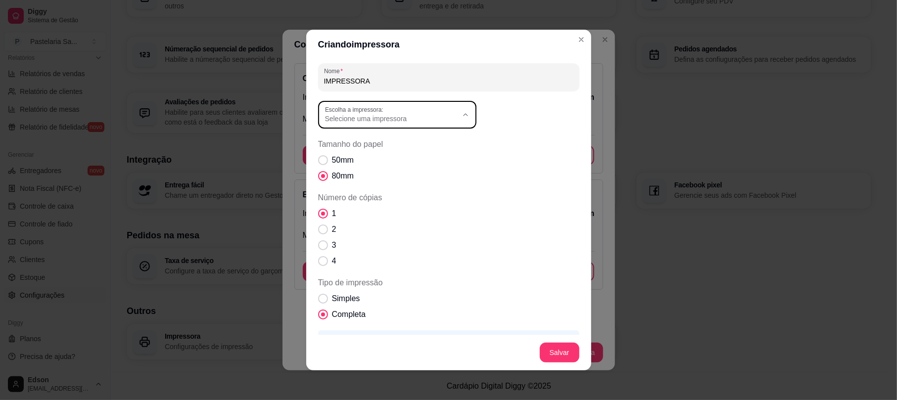
click at [370, 248] on span "CANTINHO" at bounding box center [387, 245] width 127 height 9
type input "CANTINHO"
select select "CANTINHO"
drag, startPoint x: 377, startPoint y: 83, endPoint x: 280, endPoint y: 88, distance: 97.6
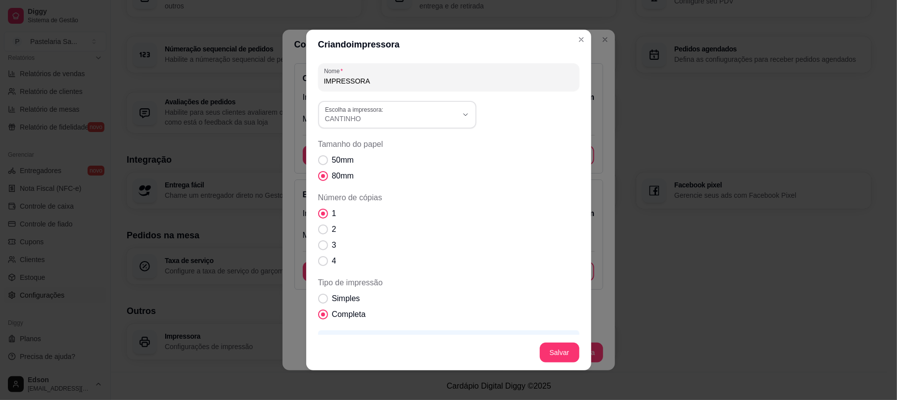
click at [280, 88] on div "Criando impressora Nome IMPRESSORA CANTINHO Escolha a impressora: Microsoft XPS…" at bounding box center [448, 200] width 897 height 400
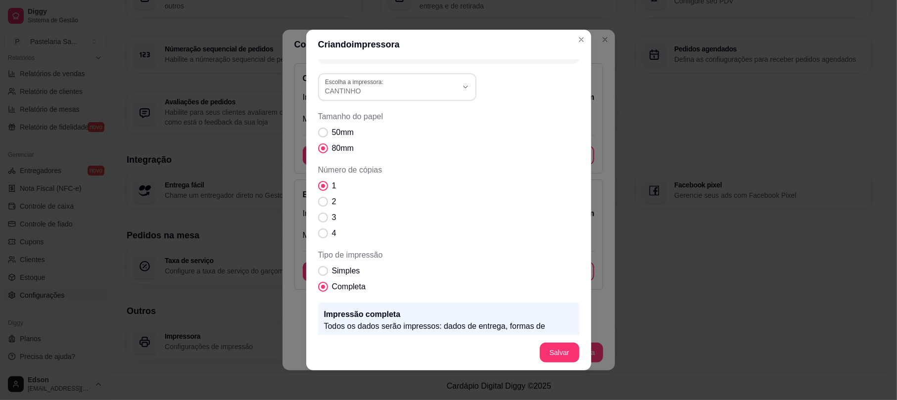
scroll to position [0, 0]
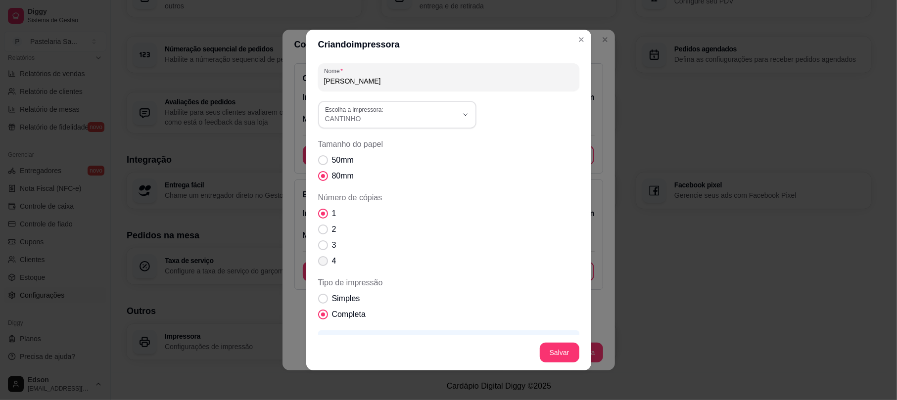
type input "[PERSON_NAME]"
click at [319, 266] on span "Número de cópias" at bounding box center [322, 261] width 9 height 9
click at [319, 266] on input "4" at bounding box center [321, 266] width 6 height 6
radio input "true"
click at [340, 295] on span "Simples" at bounding box center [346, 299] width 28 height 12
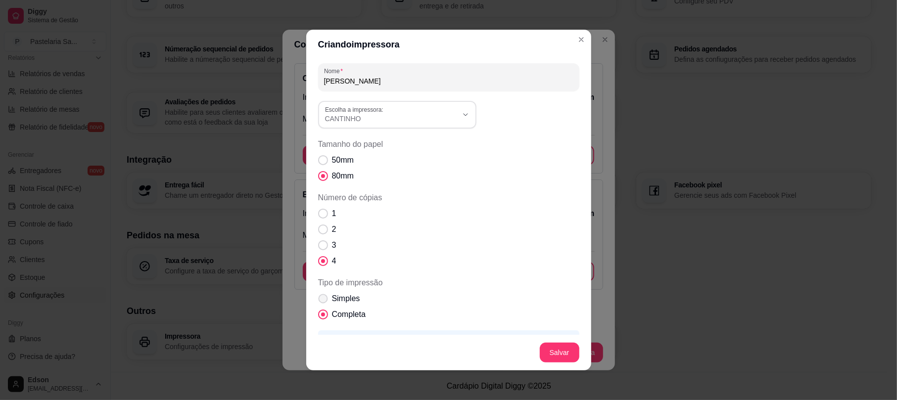
click at [324, 301] on input "Simples" at bounding box center [321, 304] width 6 height 6
radio input "true"
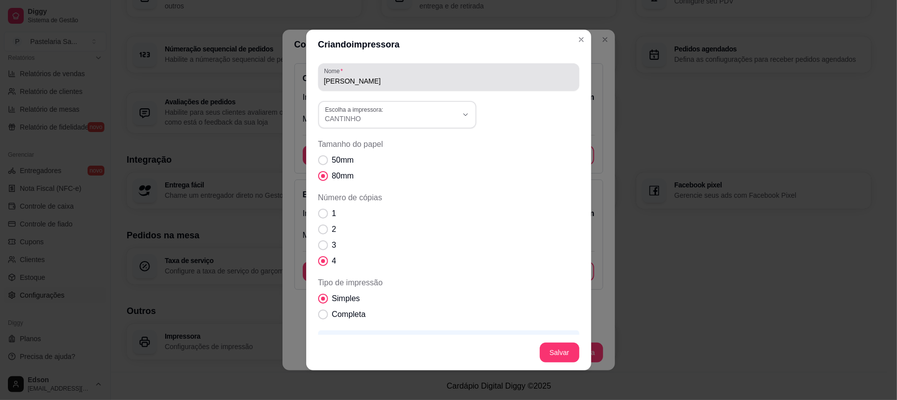
click at [398, 72] on div "[PERSON_NAME]" at bounding box center [448, 77] width 249 height 20
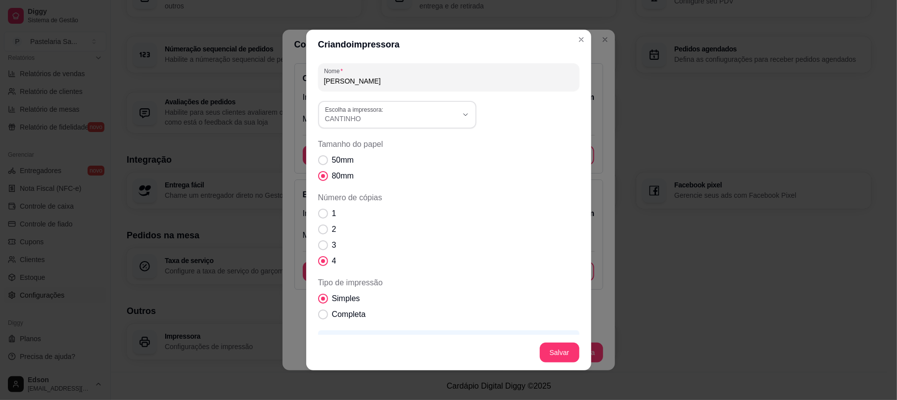
paste input "🎌"
click at [373, 84] on input "Cozinha Cantinho🎌" at bounding box center [448, 81] width 249 height 10
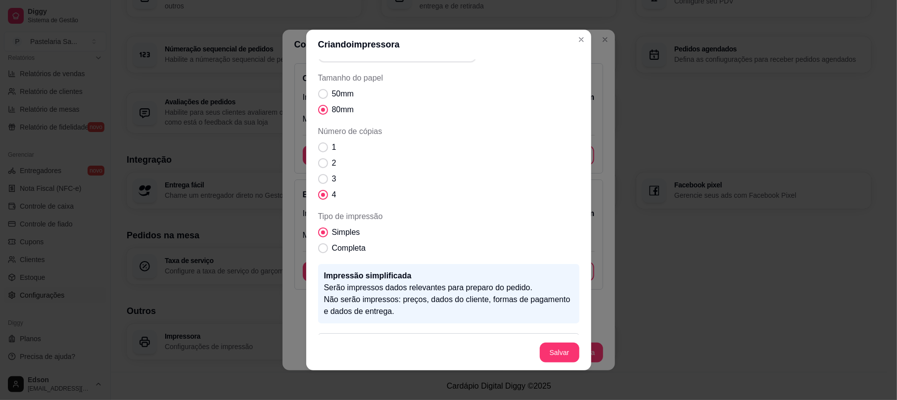
scroll to position [98, 0]
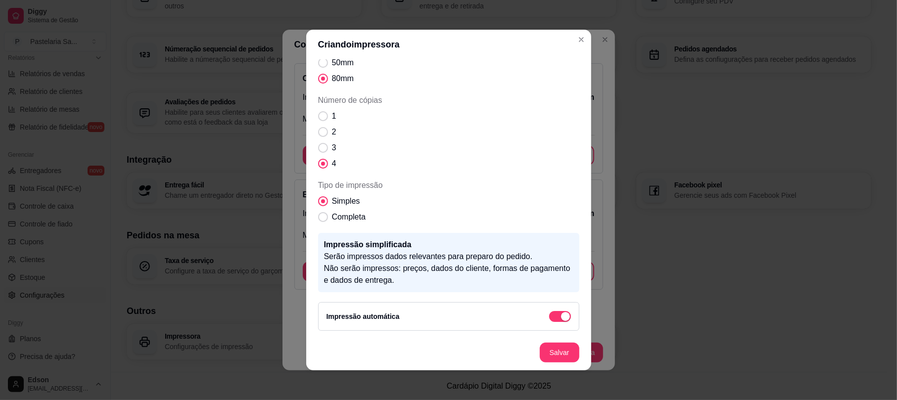
type input "Cozinha Cantinho 🎌"
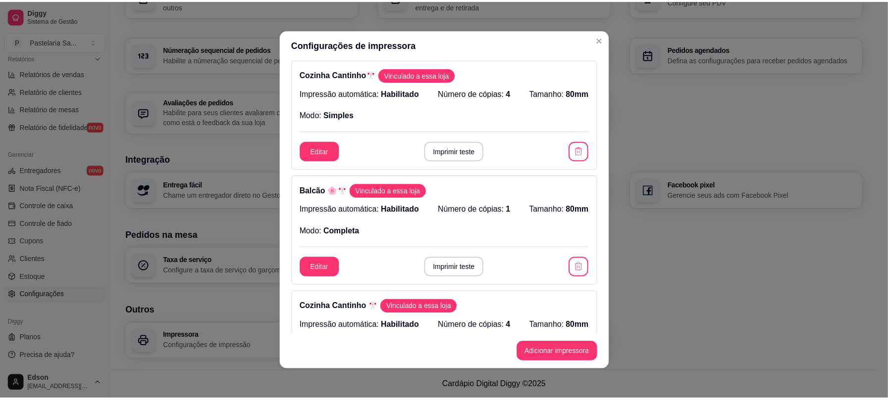
scroll to position [0, 0]
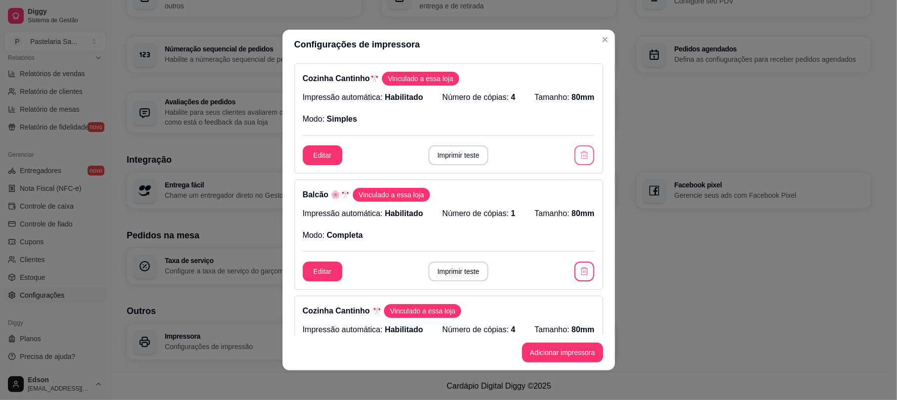
click at [580, 153] on icon "button" at bounding box center [585, 155] width 10 height 10
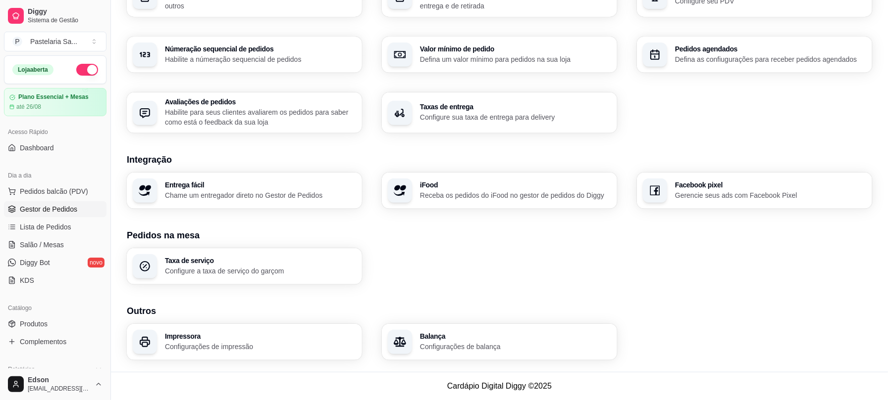
click at [48, 208] on span "Gestor de Pedidos" at bounding box center [48, 209] width 57 height 10
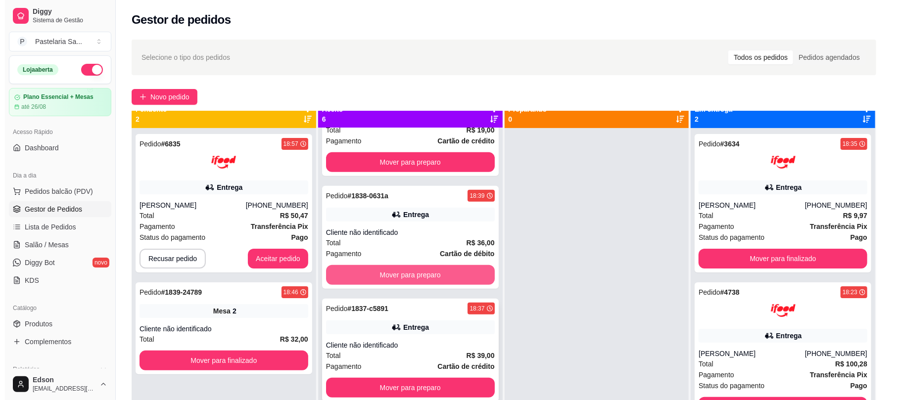
scroll to position [28, 0]
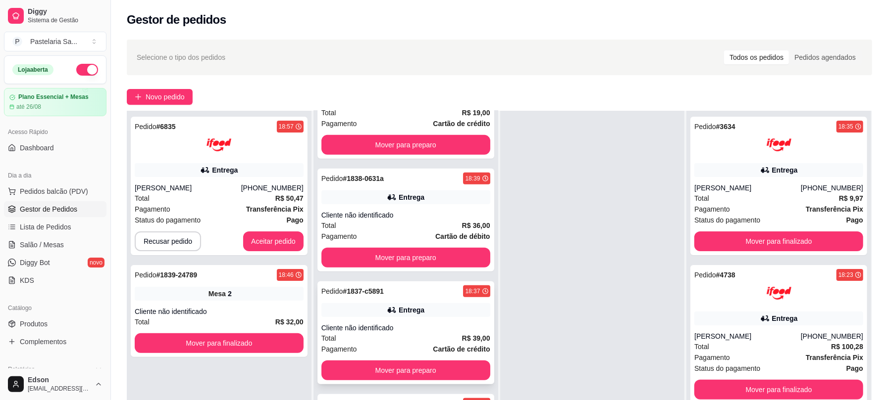
click at [402, 321] on div "Pedido # 1837-c5891 18:37 Entrega Cliente não identificado Total R$ 39,00 Pagam…" at bounding box center [405, 333] width 177 height 103
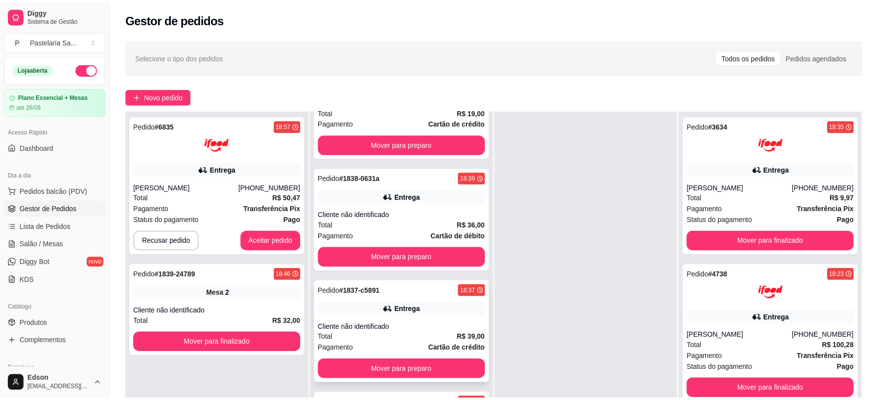
scroll to position [135, 0]
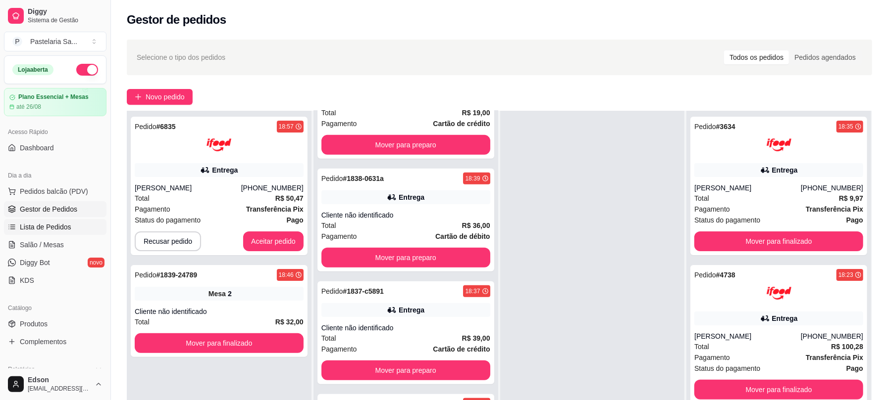
click at [43, 229] on span "Lista de Pedidos" at bounding box center [45, 227] width 51 height 10
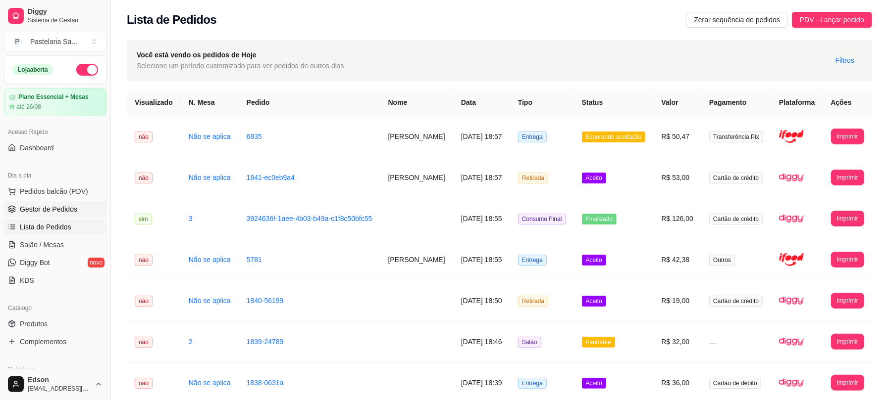
click at [52, 216] on link "Gestor de Pedidos" at bounding box center [55, 209] width 102 height 16
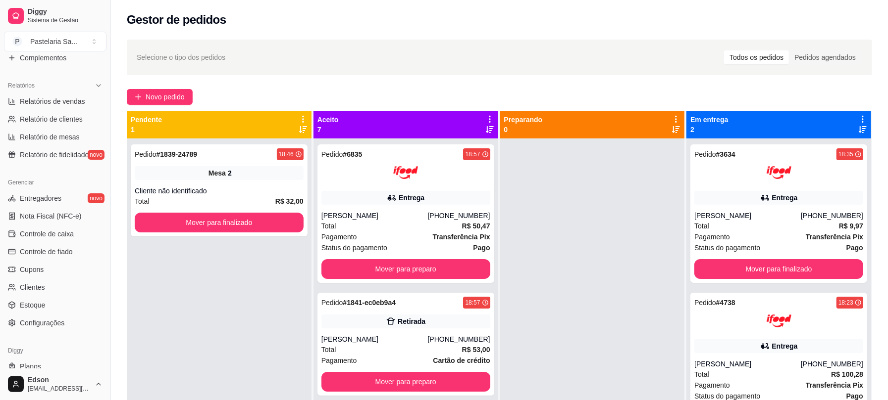
scroll to position [312, 0]
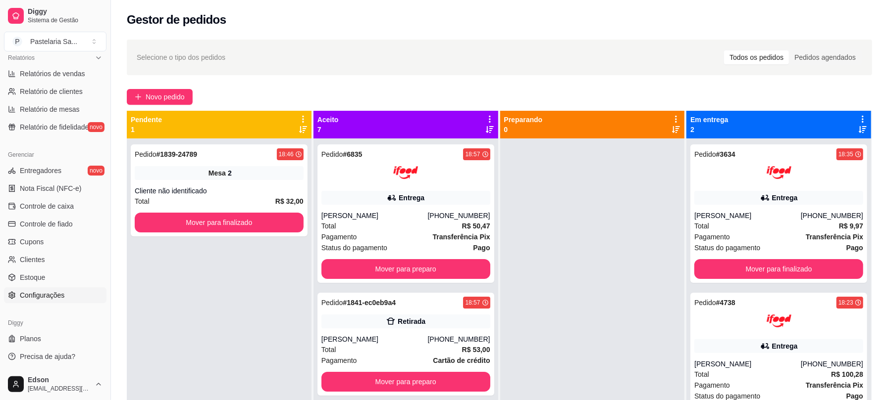
click at [47, 299] on span "Configurações" at bounding box center [42, 296] width 45 height 10
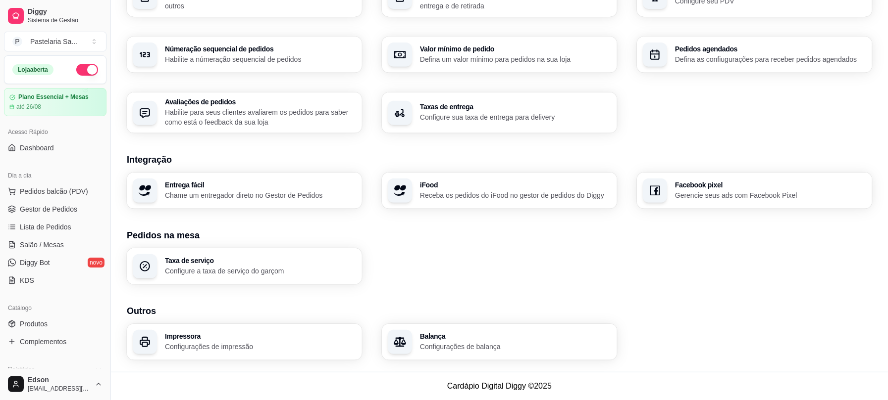
click at [36, 316] on div "Catálogo" at bounding box center [55, 308] width 102 height 16
click at [36, 317] on link "Produtos" at bounding box center [55, 324] width 102 height 16
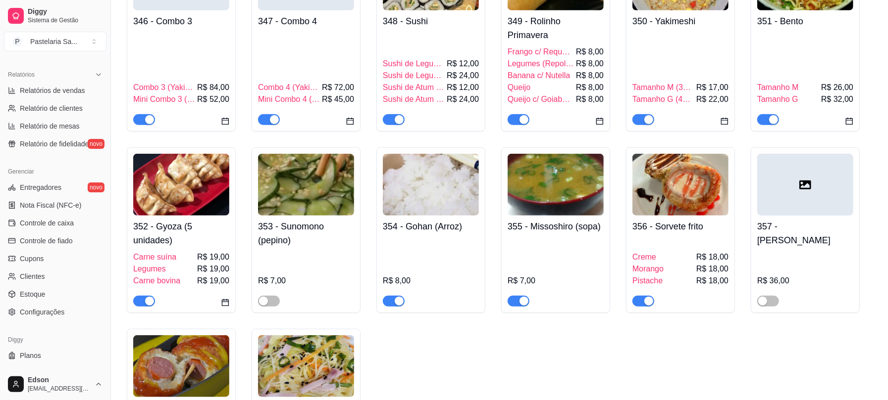
scroll to position [312, 0]
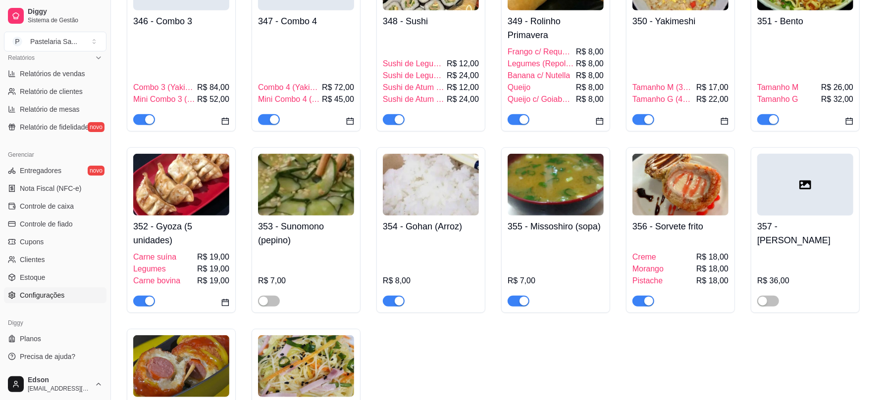
click at [48, 292] on span "Configurações" at bounding box center [42, 296] width 45 height 10
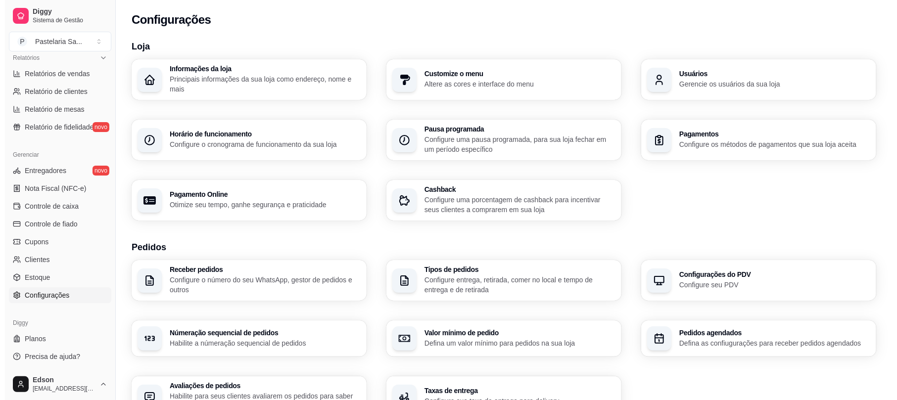
scroll to position [284, 0]
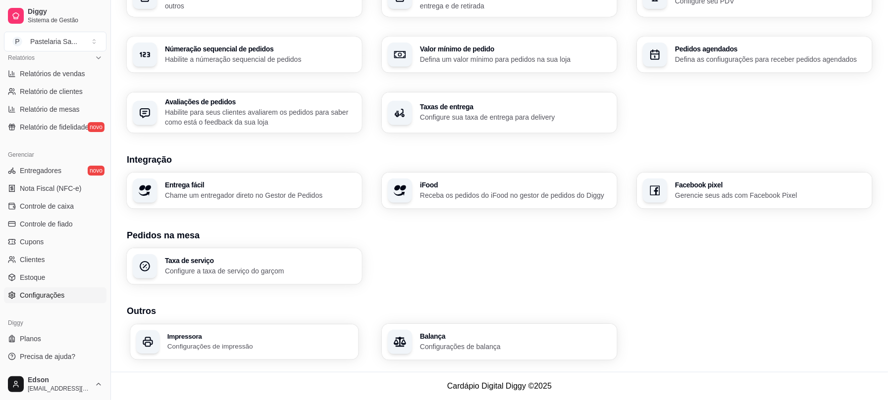
click at [222, 339] on h3 "Impressora" at bounding box center [259, 336] width 185 height 7
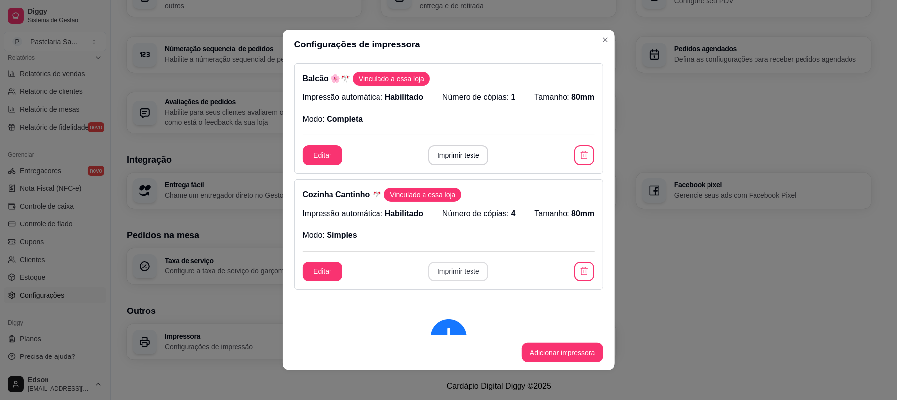
click at [459, 269] on button "Imprimir teste" at bounding box center [459, 272] width 60 height 20
click at [443, 157] on button "Imprimir teste" at bounding box center [459, 156] width 60 height 20
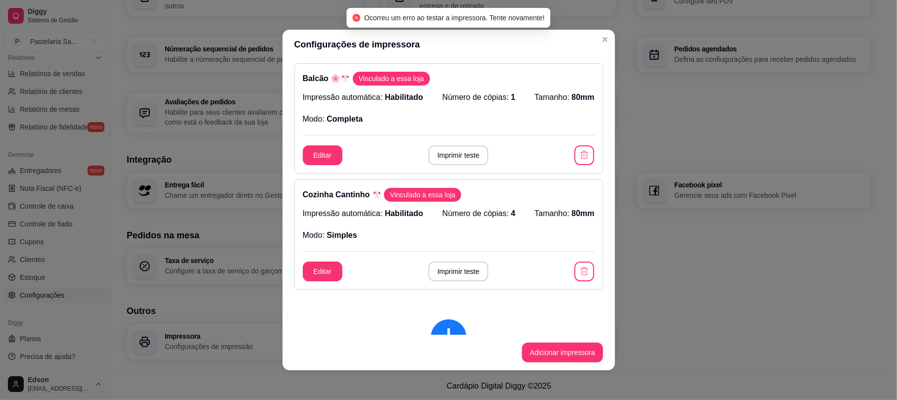
click at [557, 340] on footer "Adicionar impressora" at bounding box center [449, 353] width 333 height 36
click at [554, 354] on button "Adicionar impressora" at bounding box center [562, 353] width 81 height 20
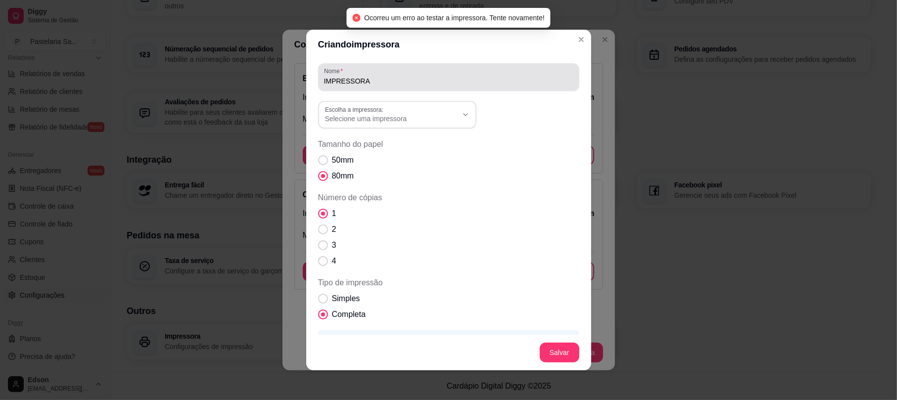
drag, startPoint x: 371, startPoint y: 86, endPoint x: 245, endPoint y: 88, distance: 126.2
click at [246, 88] on div "Criando impressora Nome IMPRESSORA Escolha a impressora: Microsoft XPS Document…" at bounding box center [448, 200] width 897 height 400
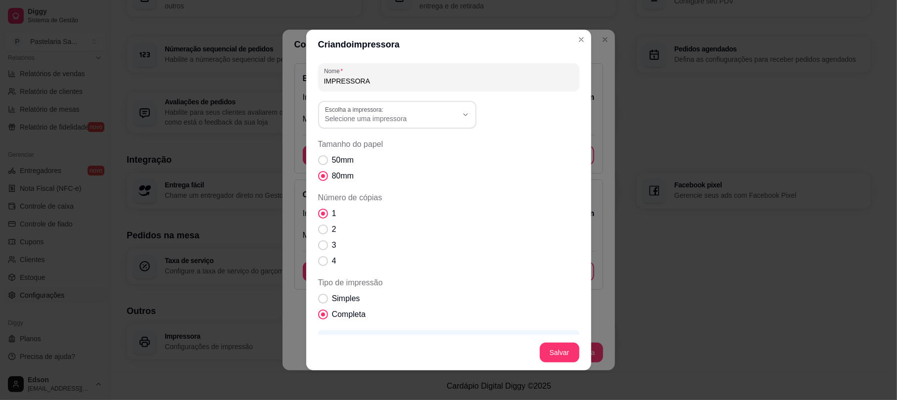
click at [363, 84] on input "IMPRESSORA" at bounding box center [448, 81] width 249 height 10
paste input "🎌"
click at [339, 84] on input "Balcão🎌" at bounding box center [448, 81] width 249 height 10
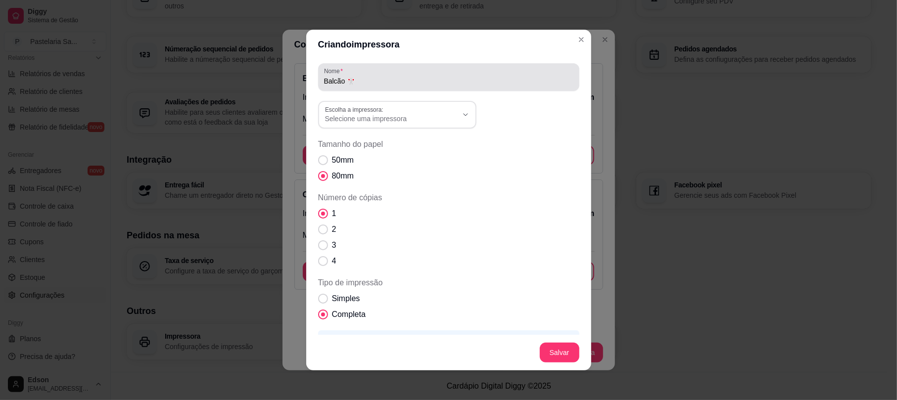
drag, startPoint x: 398, startPoint y: 72, endPoint x: 396, endPoint y: 76, distance: 5.1
click at [398, 73] on div "Balcão 🎌" at bounding box center [448, 77] width 249 height 20
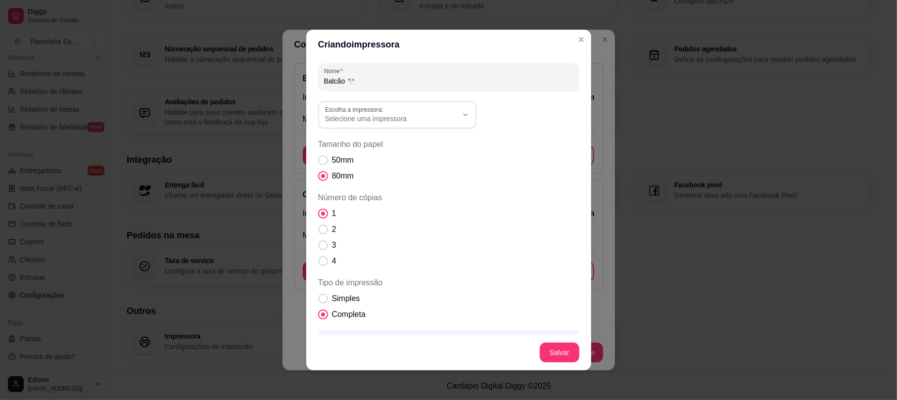
click at [391, 77] on input "Balcão 🎌" at bounding box center [448, 81] width 249 height 10
paste input "🌸"
type input "Balcão 🎌🌸"
click at [390, 121] on span "Selecione uma impressora" at bounding box center [391, 119] width 133 height 10
click at [339, 210] on span "BALCÃO" at bounding box center [387, 206] width 127 height 9
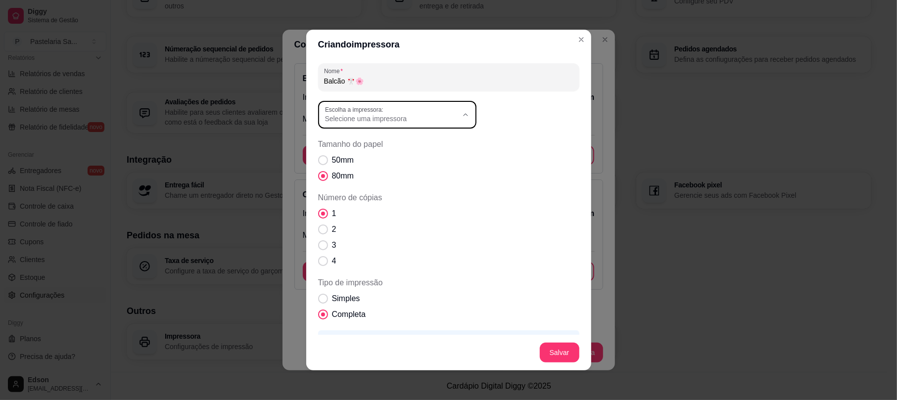
type input "BALCÃO"
select select "BALCÃO"
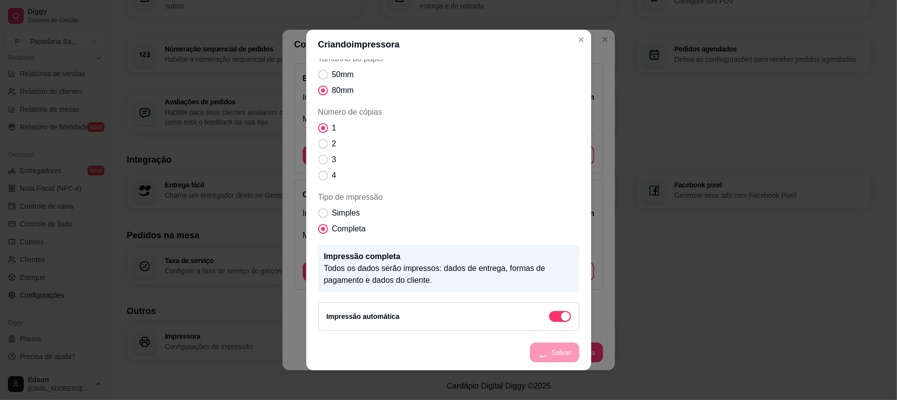
scroll to position [48, 0]
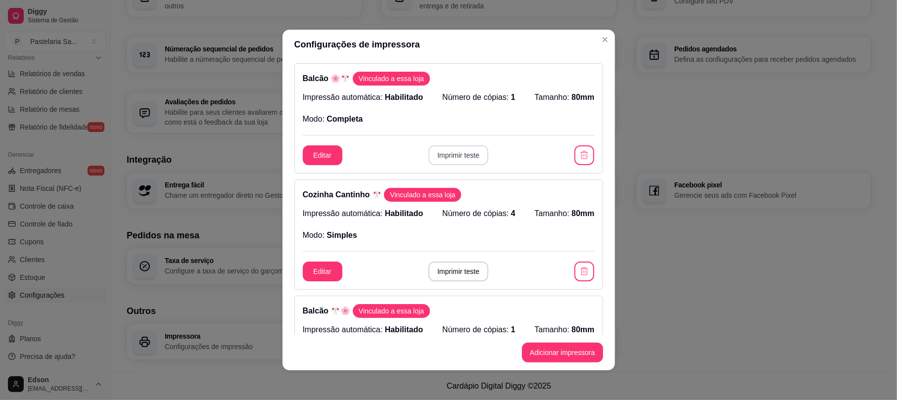
click at [463, 161] on button "Imprimir teste" at bounding box center [459, 156] width 60 height 20
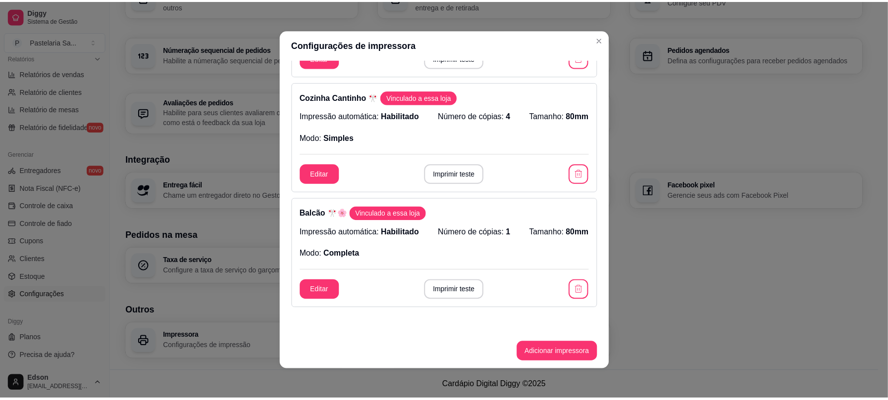
scroll to position [0, 0]
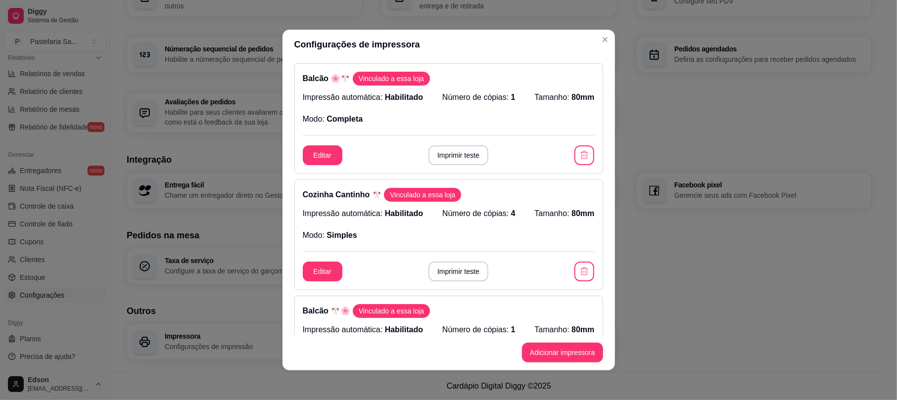
click at [575, 159] on button "button" at bounding box center [585, 156] width 20 height 20
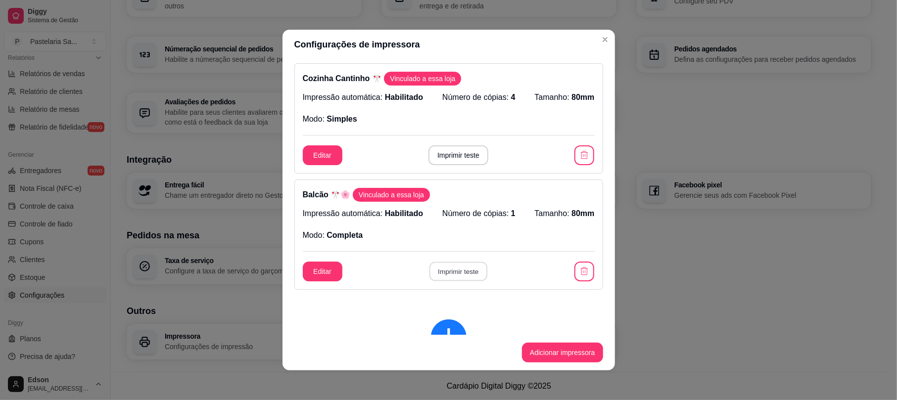
click at [436, 272] on button "Imprimir teste" at bounding box center [459, 271] width 58 height 19
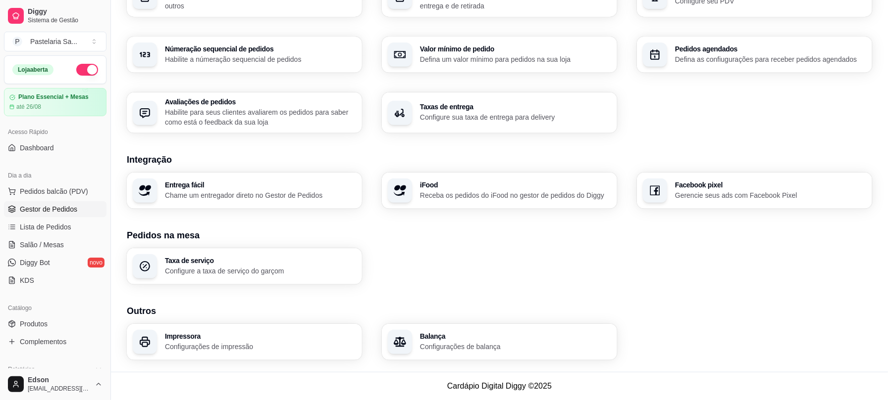
click at [48, 208] on span "Gestor de Pedidos" at bounding box center [48, 209] width 57 height 10
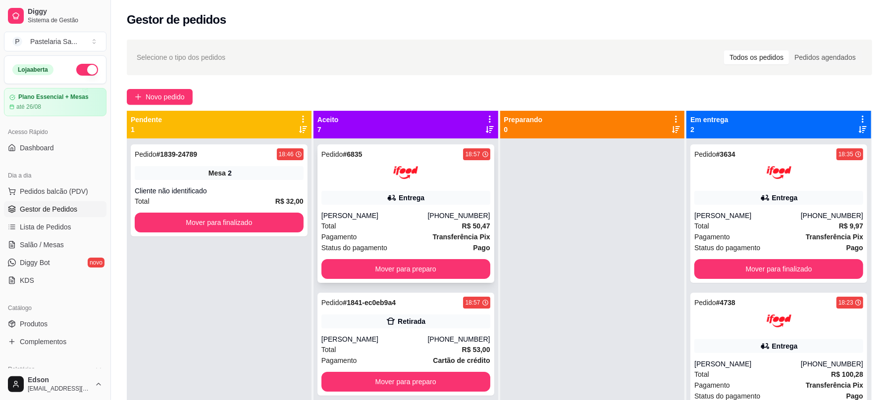
click at [429, 200] on div "Entrega" at bounding box center [405, 198] width 169 height 14
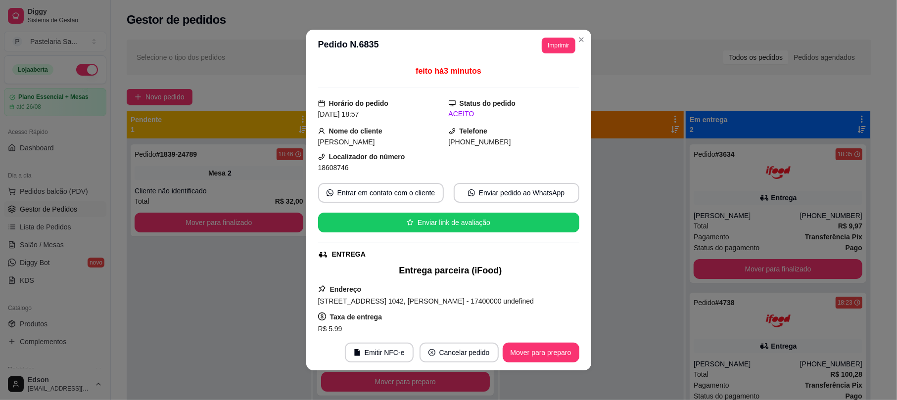
scroll to position [306, 0]
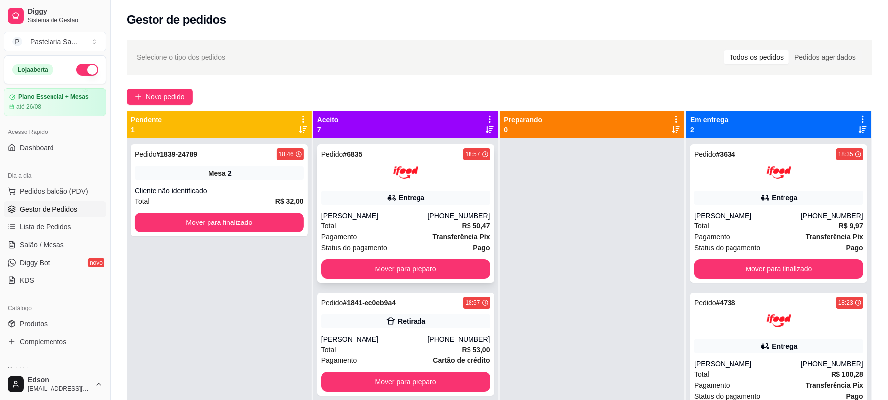
click at [424, 173] on div at bounding box center [405, 172] width 169 height 25
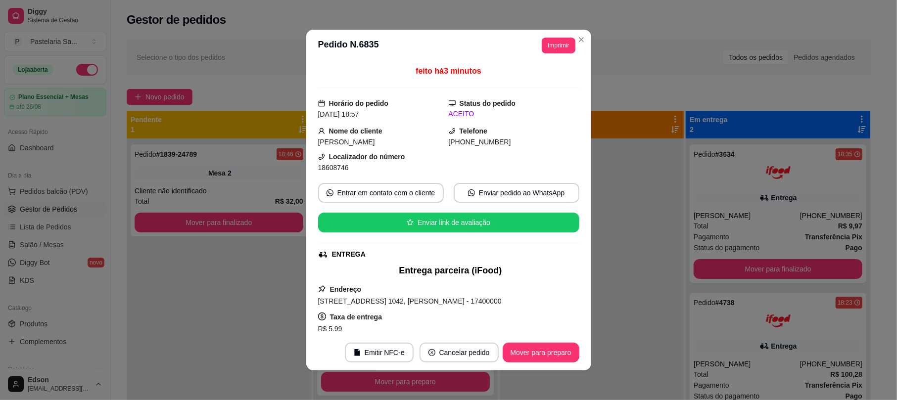
click at [556, 46] on button "Imprimir" at bounding box center [558, 46] width 33 height 16
click at [544, 78] on button "Cozinha Cantinho 🎌" at bounding box center [532, 80] width 72 height 16
click at [549, 48] on button "Imprimir" at bounding box center [558, 46] width 33 height 16
click at [550, 78] on button "Cozinha Cantinho 🎌" at bounding box center [532, 80] width 72 height 16
click at [558, 48] on button "Imprimir" at bounding box center [558, 46] width 33 height 16
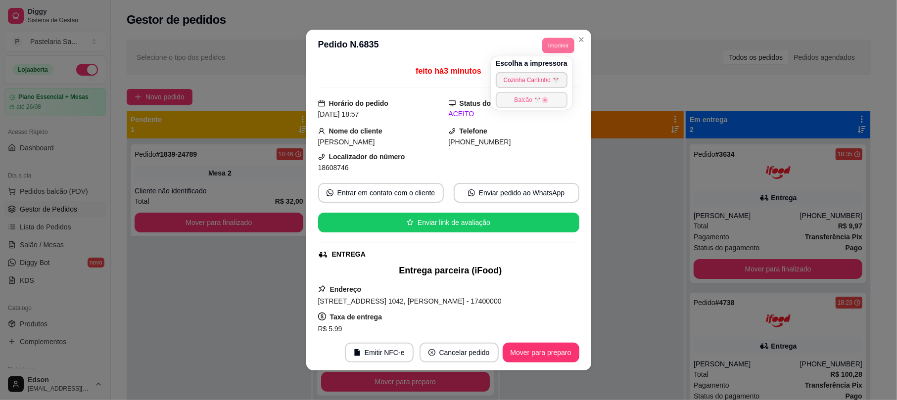
click at [556, 99] on button "Balcão 🎌🌸" at bounding box center [532, 100] width 72 height 16
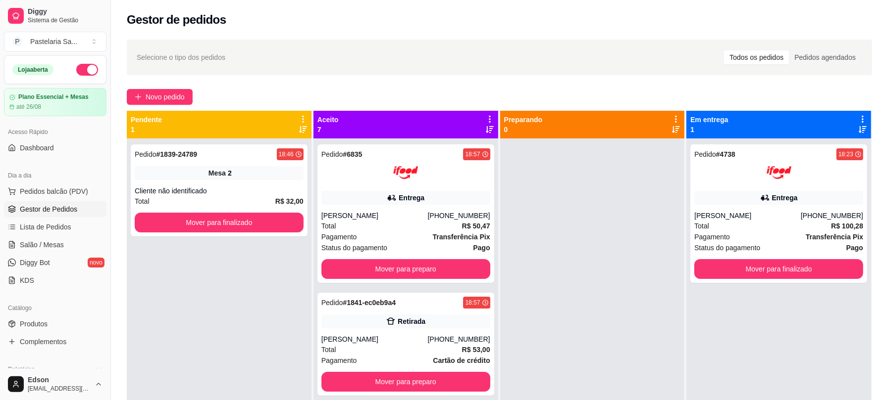
click at [67, 334] on ul "Produtos Complementos" at bounding box center [55, 333] width 102 height 34
click at [60, 329] on link "Produtos" at bounding box center [55, 324] width 102 height 16
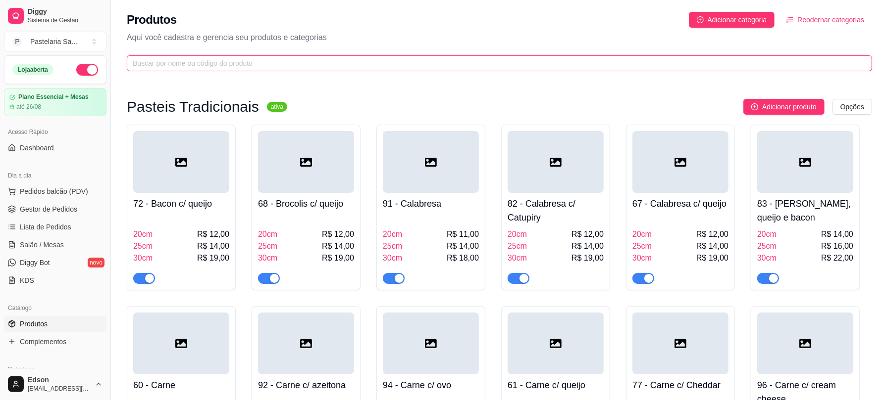
click at [346, 65] on input "text" at bounding box center [495, 63] width 725 height 11
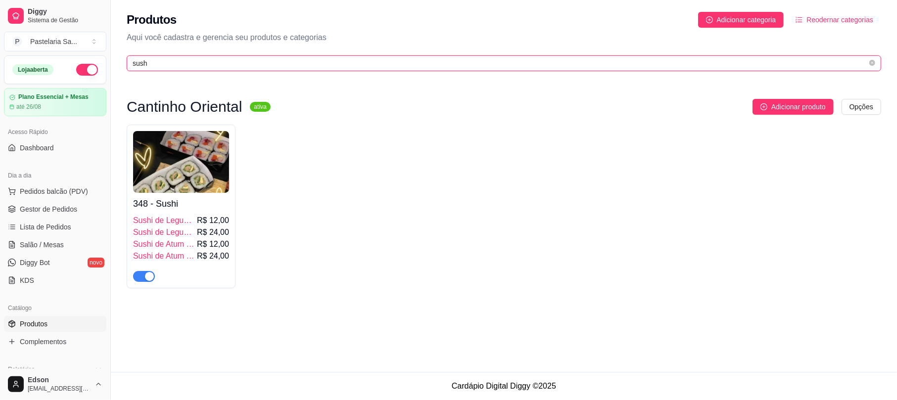
type input "sush"
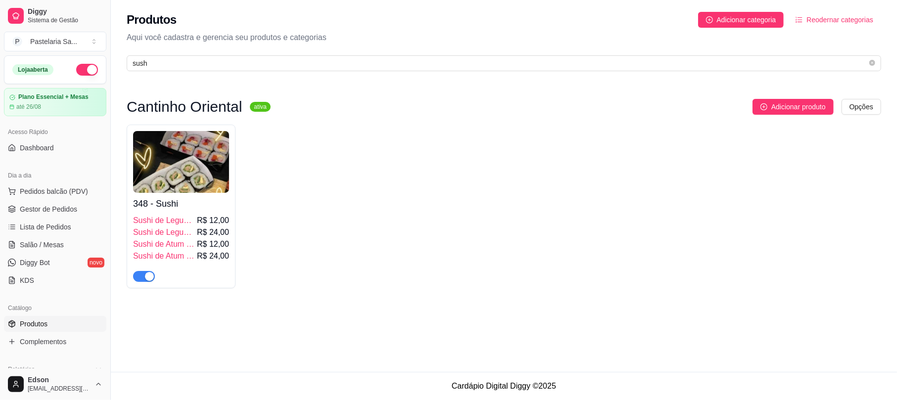
click at [201, 211] on h4 "348 - Sushi" at bounding box center [181, 204] width 96 height 14
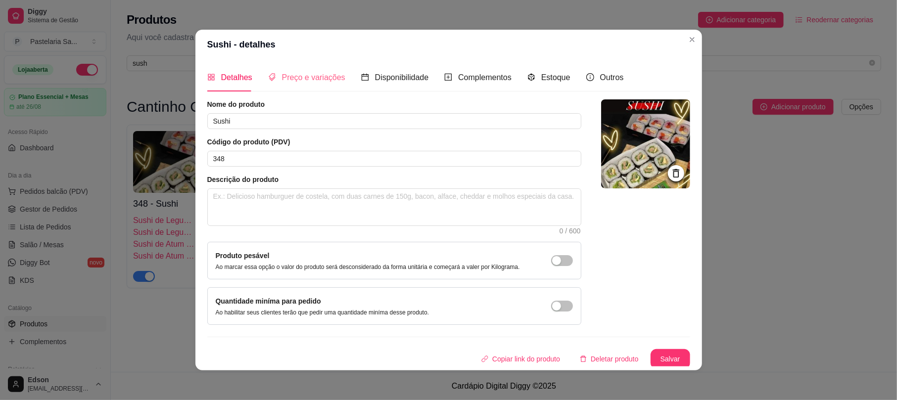
click at [282, 70] on div "Preço e variações" at bounding box center [306, 77] width 77 height 28
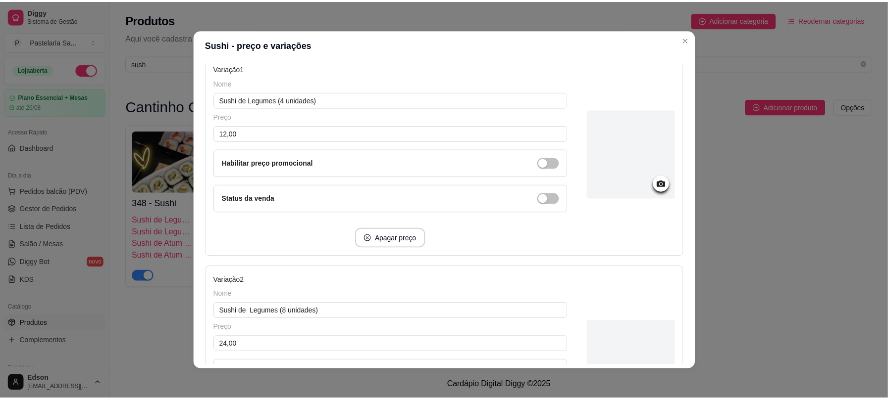
scroll to position [723, 0]
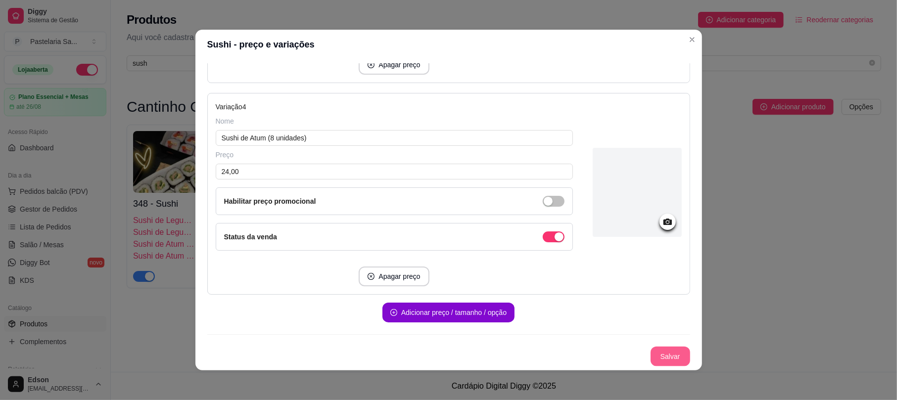
click at [651, 354] on button "Salvar" at bounding box center [671, 357] width 40 height 20
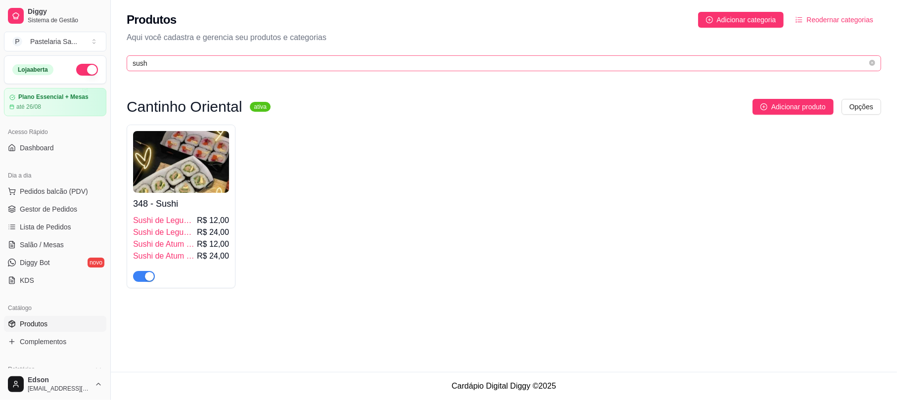
click at [187, 56] on span "sush" at bounding box center [504, 63] width 755 height 16
click at [184, 60] on input "sush" at bounding box center [500, 63] width 735 height 11
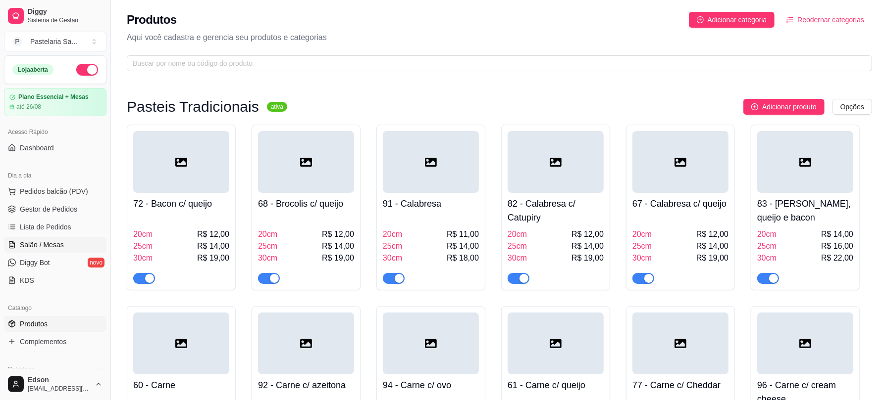
click at [46, 248] on span "Salão / Mesas" at bounding box center [42, 245] width 44 height 10
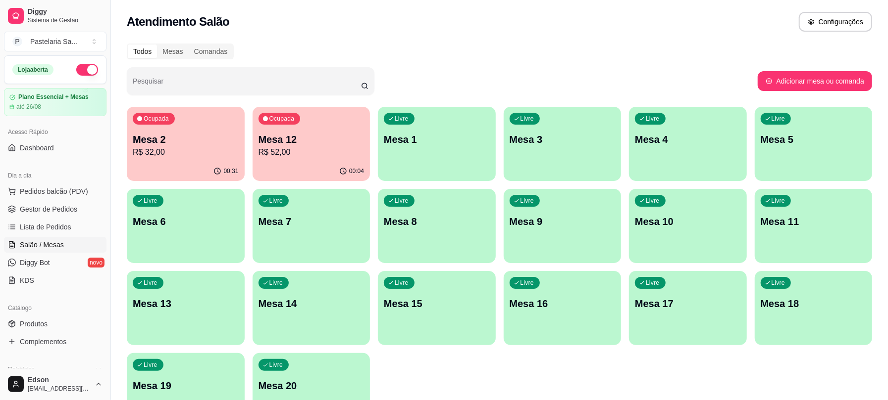
click at [172, 144] on p "Mesa 2" at bounding box center [186, 140] width 106 height 14
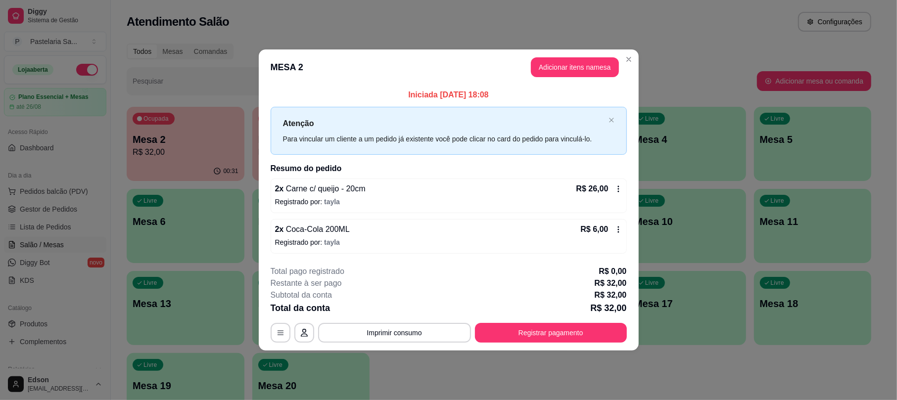
click at [620, 224] on div "R$ 6,00" at bounding box center [602, 230] width 42 height 12
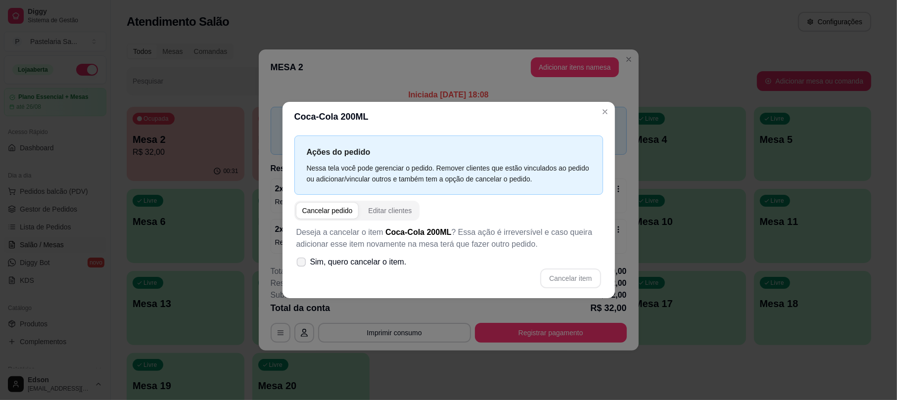
click at [387, 264] on span "Sim, quero cancelar o item." at bounding box center [358, 262] width 97 height 12
click at [302, 264] on input "Sim, quero cancelar o item." at bounding box center [299, 267] width 6 height 6
checkbox input "true"
click at [583, 280] on button "Cancelar item" at bounding box center [571, 278] width 59 height 19
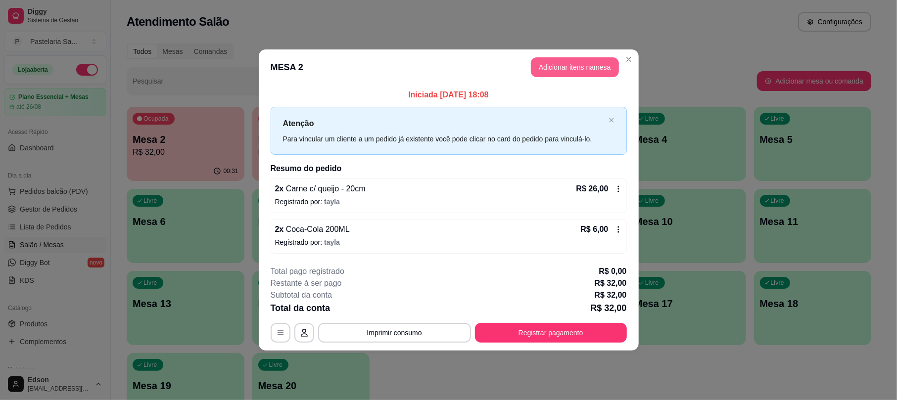
click at [543, 61] on button "Adicionar itens na mesa" at bounding box center [575, 67] width 88 height 20
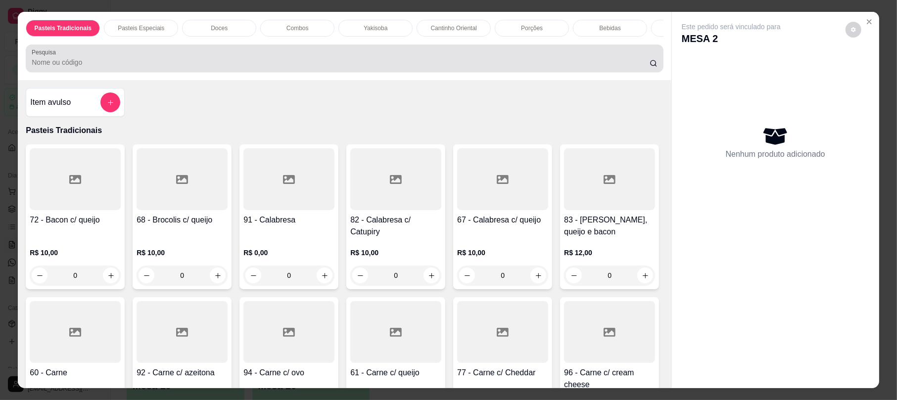
click at [298, 67] on input "Pesquisa" at bounding box center [341, 62] width 618 height 10
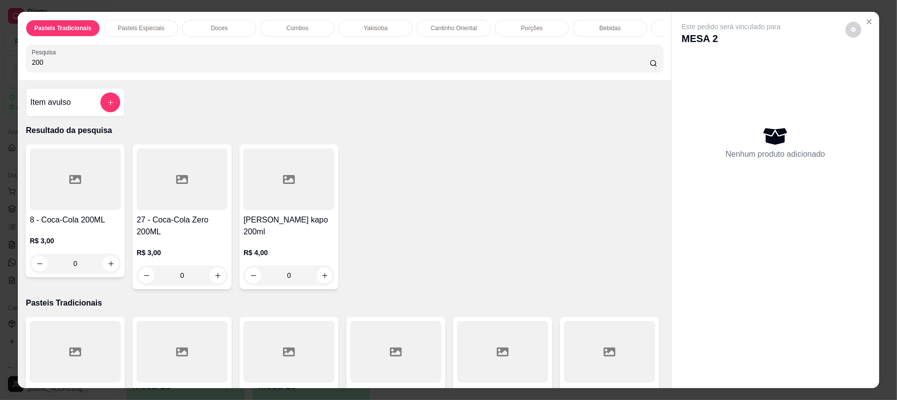
type input "200"
click at [79, 238] on div "R$ 3,00 0" at bounding box center [75, 250] width 91 height 48
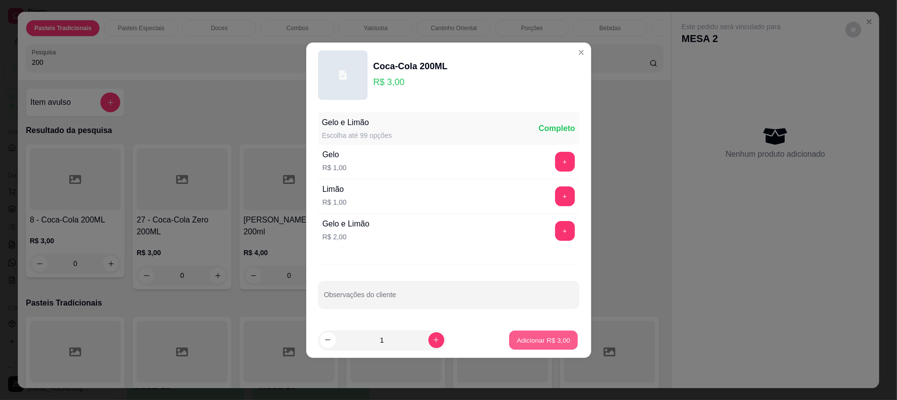
click at [547, 340] on p "Adicionar R$ 3,00" at bounding box center [543, 340] width 53 height 9
type input "1"
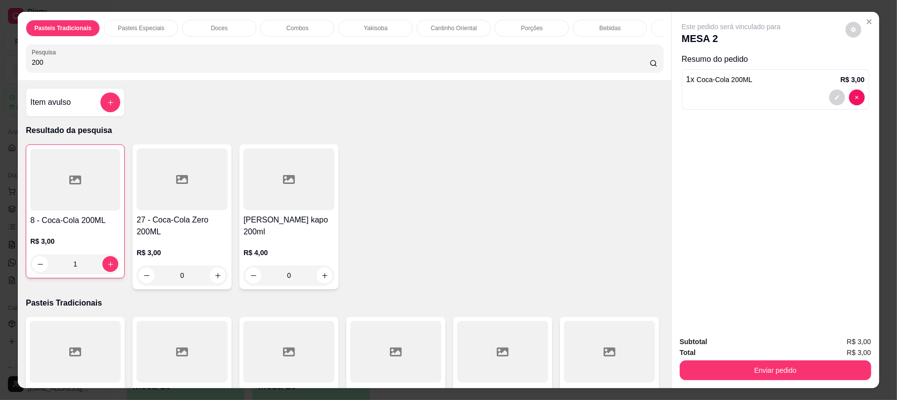
click at [755, 351] on div "Total R$ 3,00" at bounding box center [776, 352] width 192 height 11
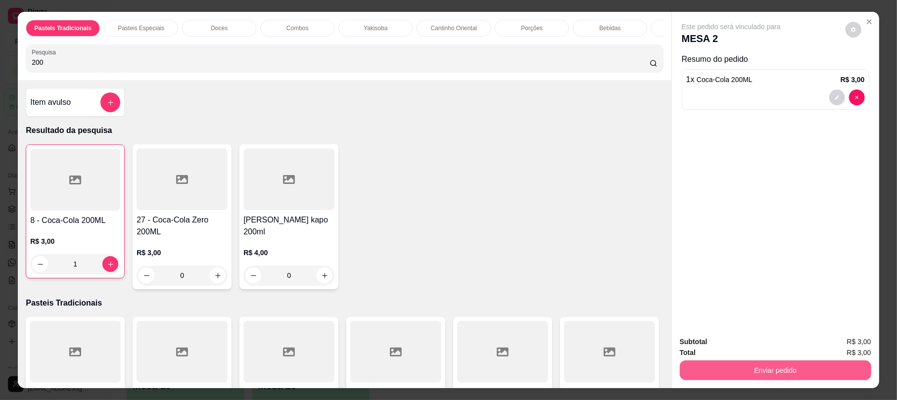
click at [763, 374] on button "Enviar pedido" at bounding box center [776, 371] width 192 height 20
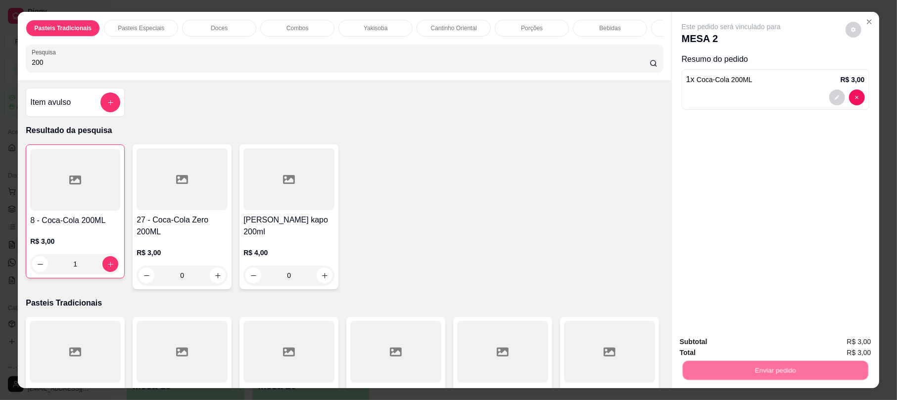
click at [743, 347] on button "Não registrar e enviar pedido" at bounding box center [742, 346] width 103 height 19
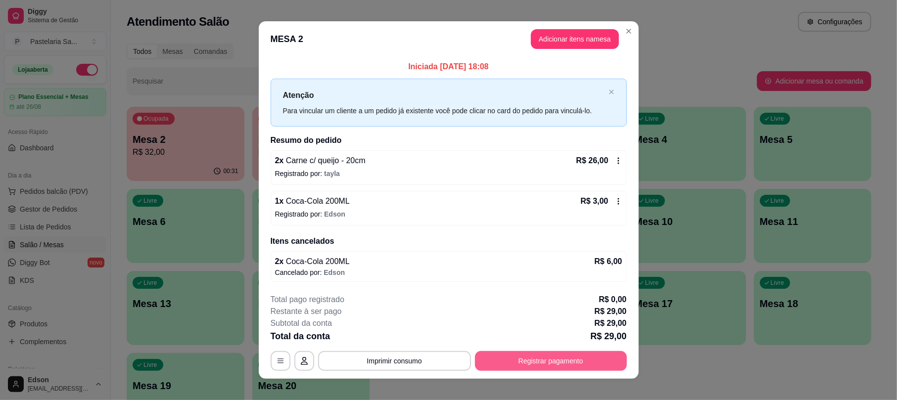
click at [555, 359] on button "Registrar pagamento" at bounding box center [551, 361] width 152 height 20
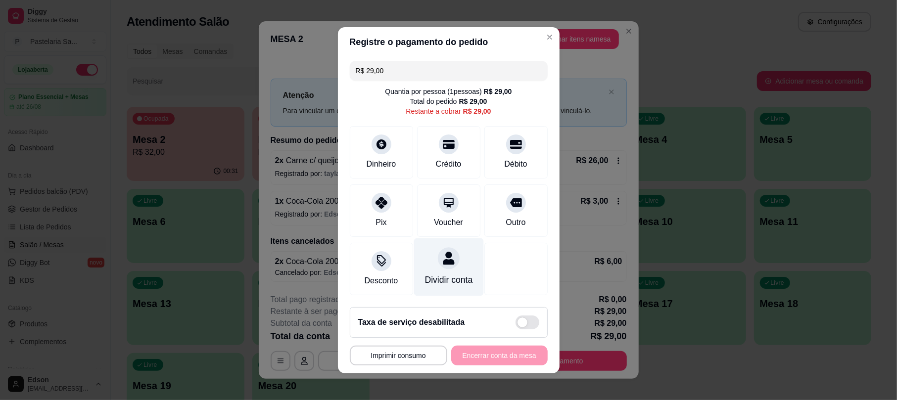
click at [452, 277] on div "Dividir conta" at bounding box center [449, 280] width 48 height 13
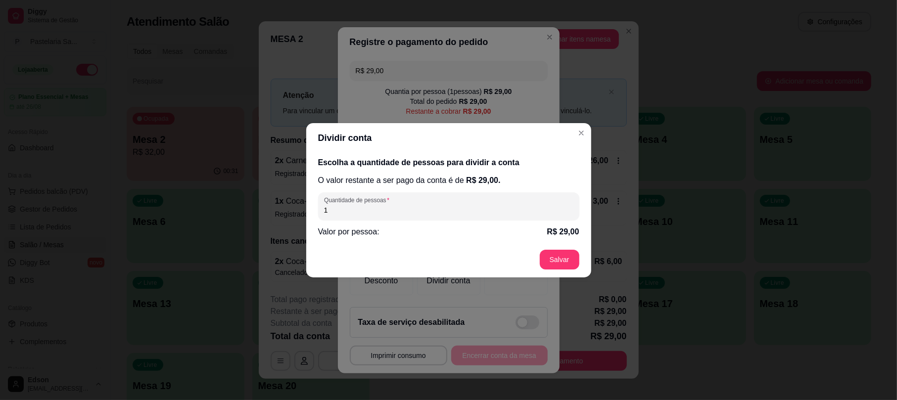
click at [395, 212] on input "1" at bounding box center [448, 210] width 249 height 10
type input "2"
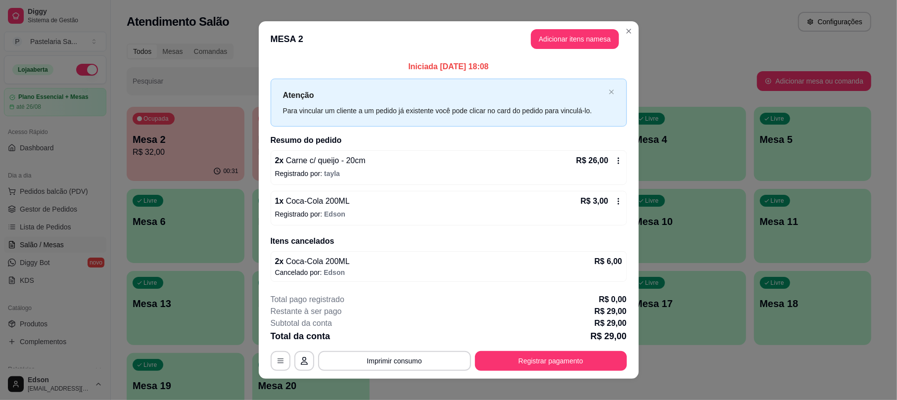
click at [573, 349] on div "**********" at bounding box center [449, 332] width 356 height 77
click at [573, 354] on button "Registrar pagamento" at bounding box center [551, 361] width 152 height 20
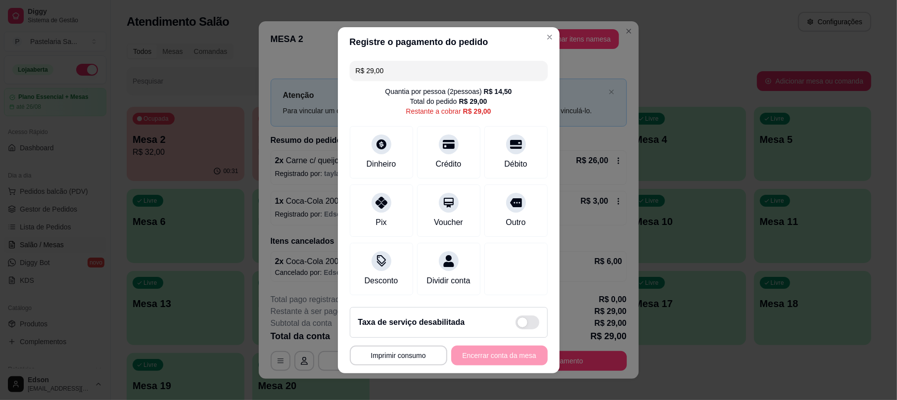
click at [409, 66] on input "R$ 29,00" at bounding box center [449, 71] width 186 height 20
type input "R$ 14,50"
click at [382, 147] on div "Dinheiro" at bounding box center [381, 150] width 70 height 58
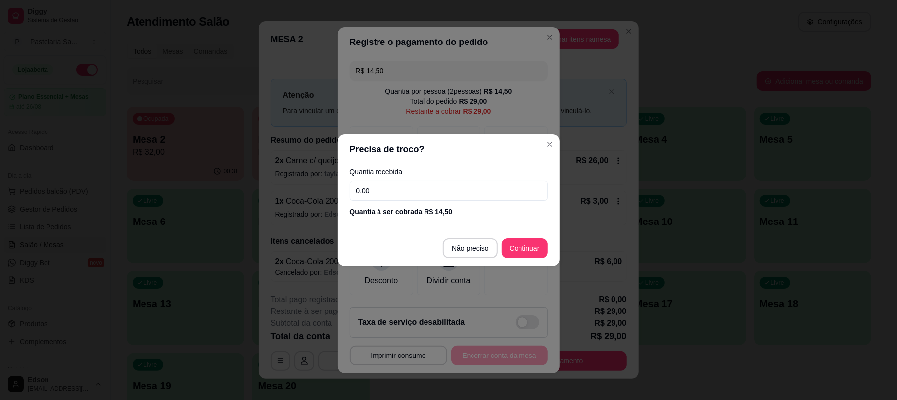
click at [435, 189] on input "0,00" at bounding box center [449, 191] width 198 height 20
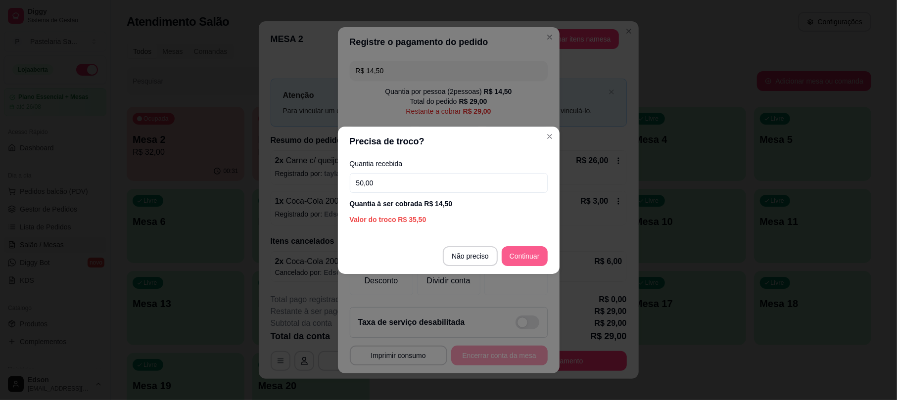
type input "50,00"
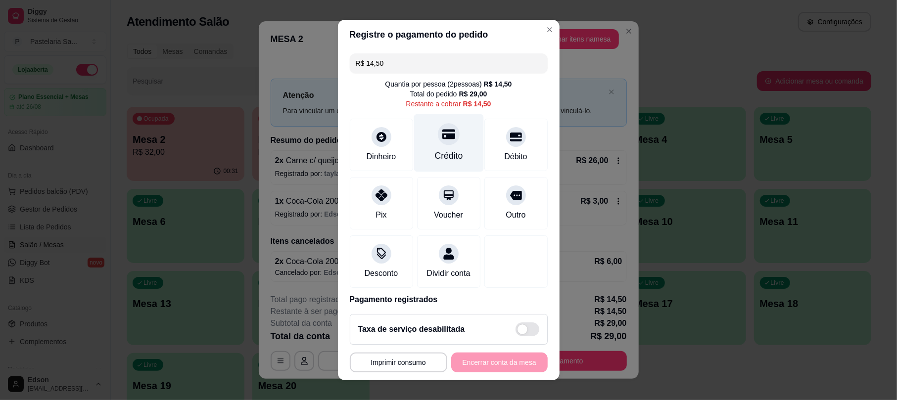
click at [442, 153] on div "Crédito" at bounding box center [449, 156] width 28 height 13
type input "R$ 0,00"
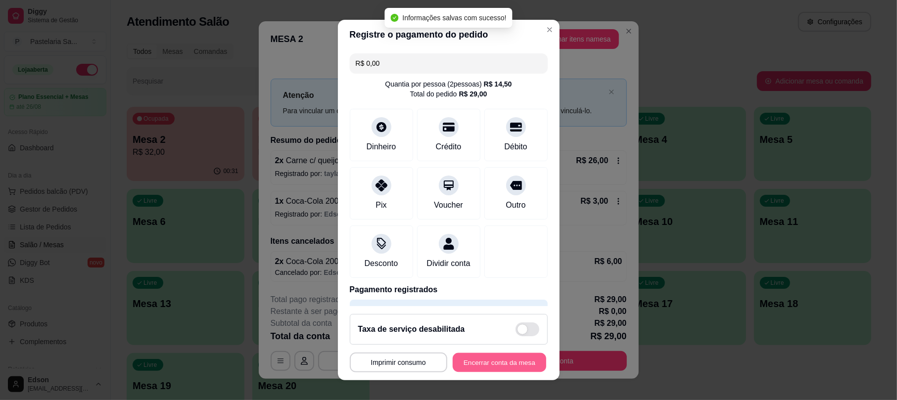
click at [508, 363] on button "Encerrar conta da mesa" at bounding box center [500, 362] width 94 height 19
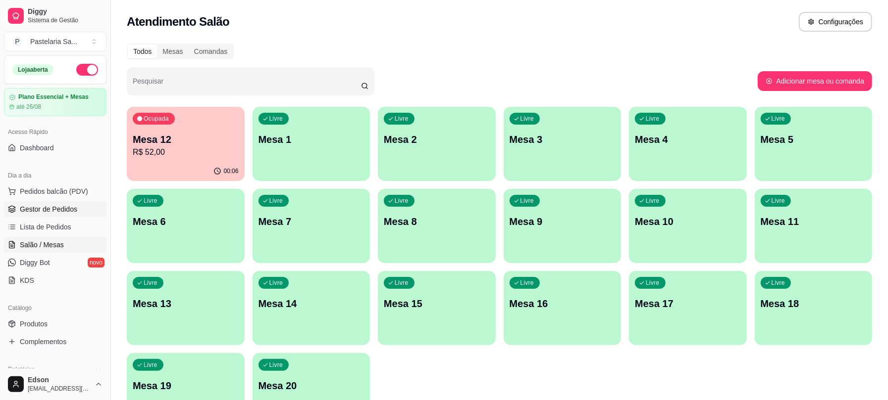
click at [33, 208] on span "Gestor de Pedidos" at bounding box center [48, 209] width 57 height 10
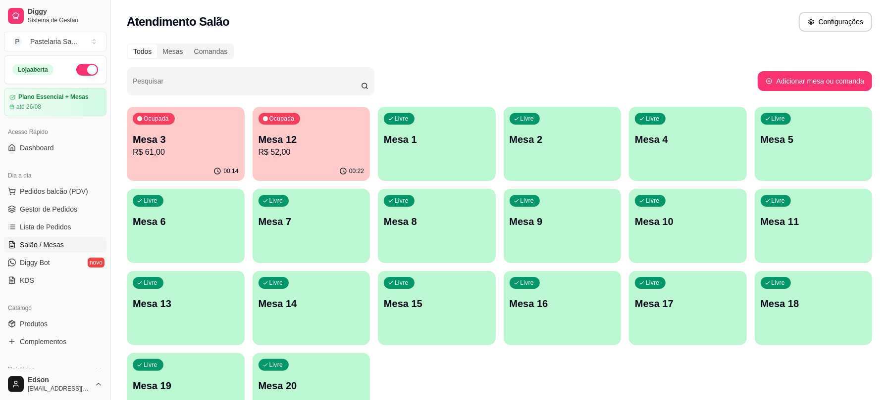
click at [334, 157] on p "R$ 52,00" at bounding box center [311, 153] width 106 height 12
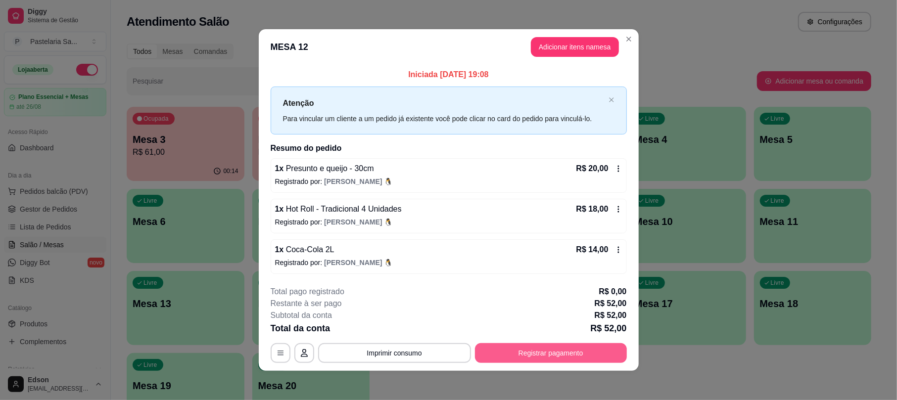
click at [546, 353] on button "Registrar pagamento" at bounding box center [551, 354] width 152 height 20
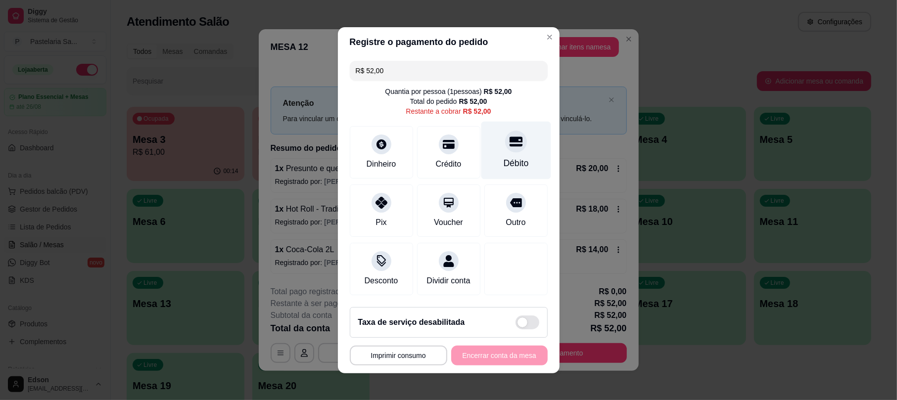
click at [503, 157] on div "Débito" at bounding box center [515, 163] width 25 height 13
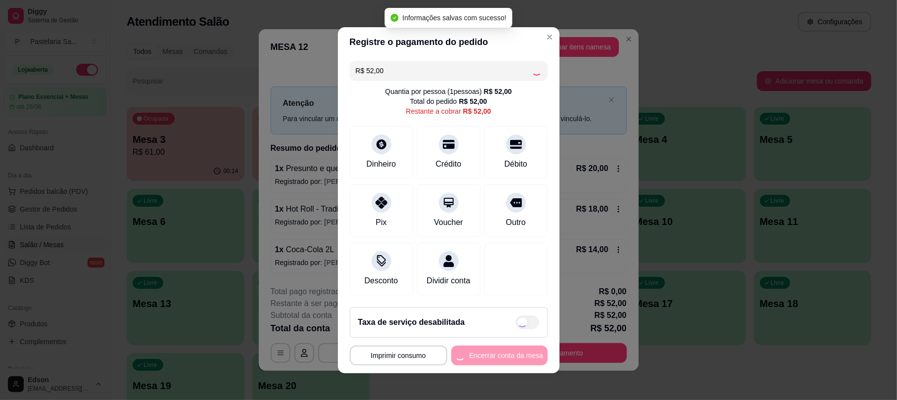
type input "R$ 0,00"
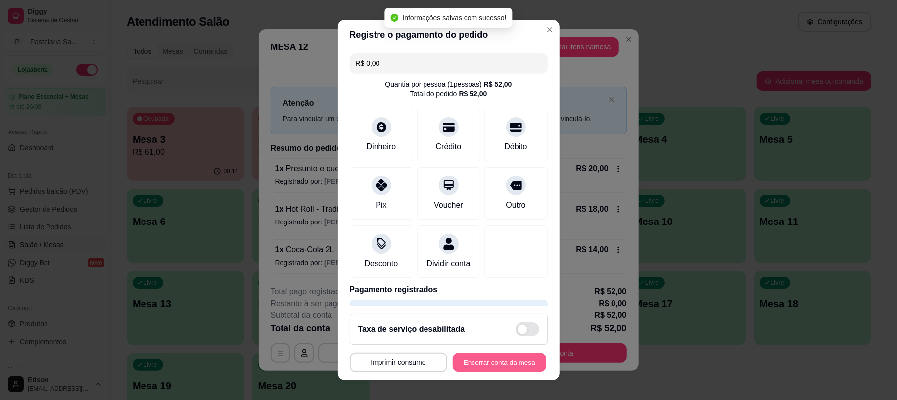
click at [484, 367] on button "Encerrar conta da mesa" at bounding box center [500, 362] width 94 height 19
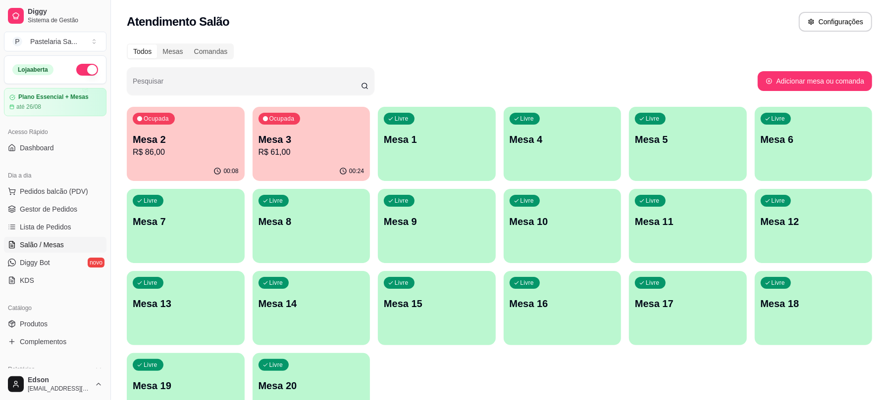
click at [294, 141] on p "Mesa 3" at bounding box center [311, 140] width 106 height 14
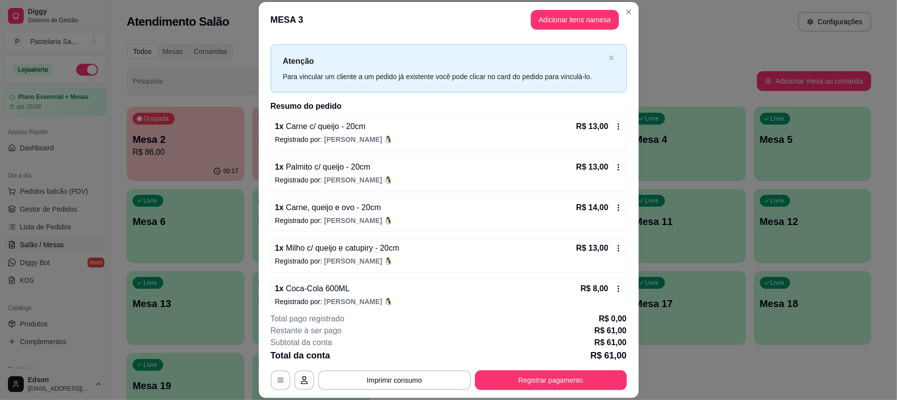
scroll to position [28, 0]
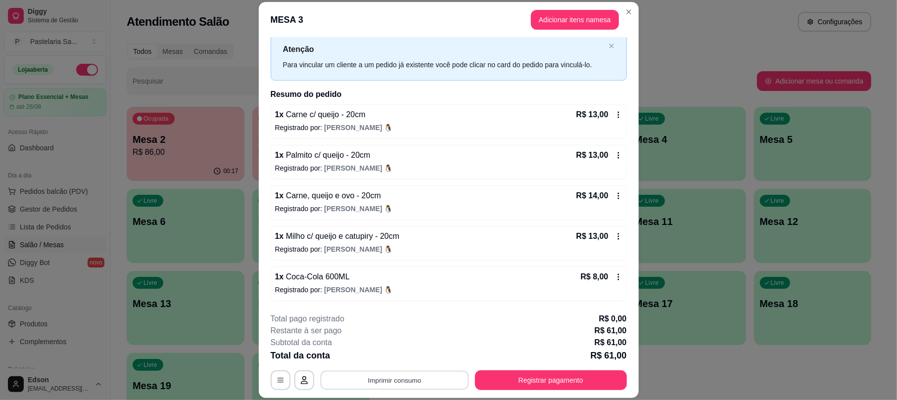
click at [373, 377] on button "Imprimir consumo" at bounding box center [394, 380] width 148 height 19
click at [446, 361] on div "Total da conta R$ 61,00" at bounding box center [449, 356] width 356 height 14
click at [515, 376] on button "Registrar pagamento" at bounding box center [551, 381] width 152 height 20
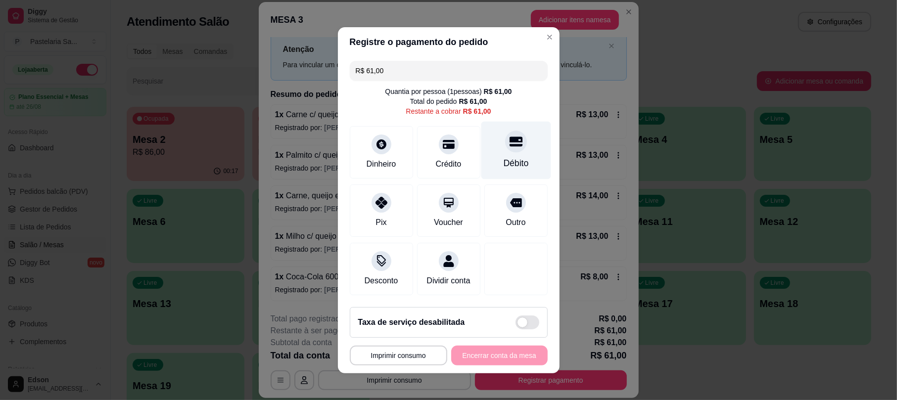
click at [505, 145] on div at bounding box center [516, 142] width 22 height 22
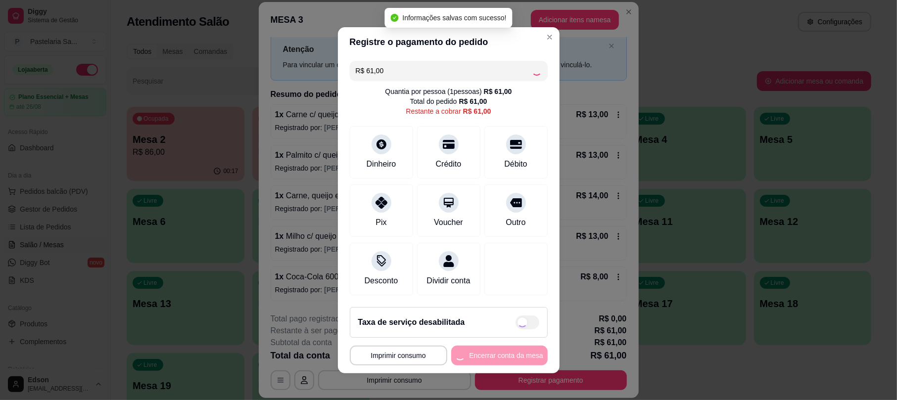
type input "R$ 0,00"
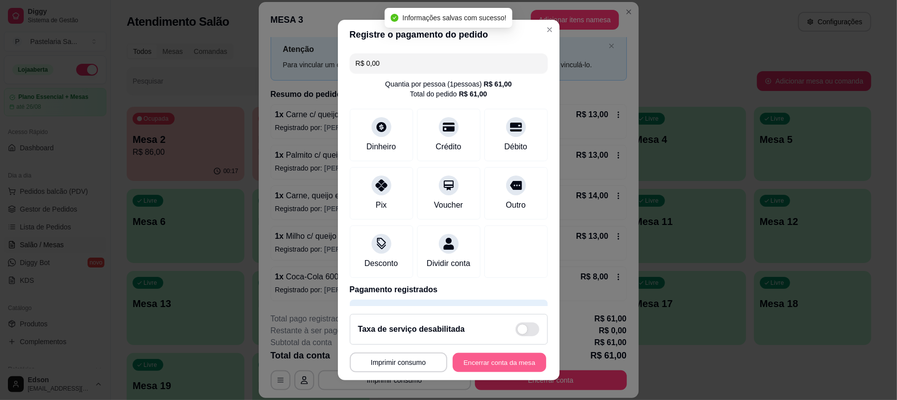
click at [487, 363] on button "Encerrar conta da mesa" at bounding box center [500, 362] width 94 height 19
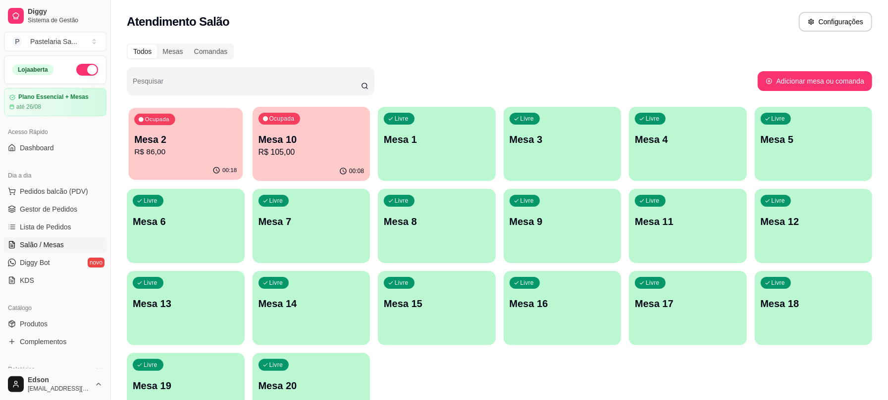
click at [170, 153] on p "R$ 86,00" at bounding box center [185, 152] width 102 height 11
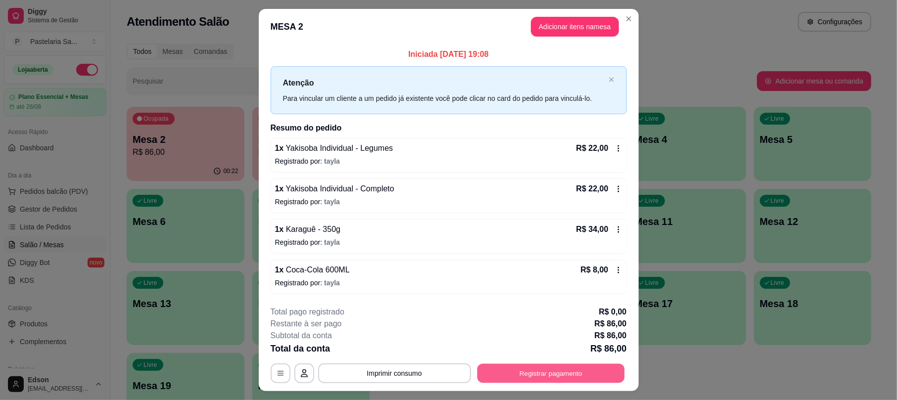
click at [529, 371] on button "Registrar pagamento" at bounding box center [551, 373] width 148 height 19
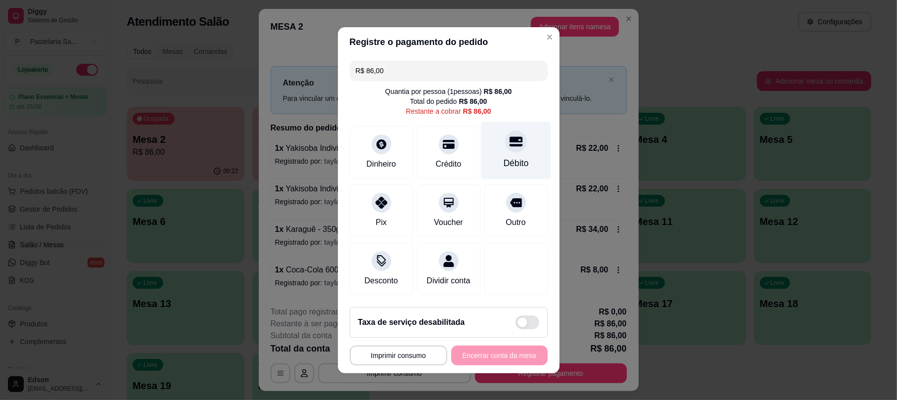
click at [510, 138] on div at bounding box center [516, 142] width 22 height 22
type input "R$ 0,00"
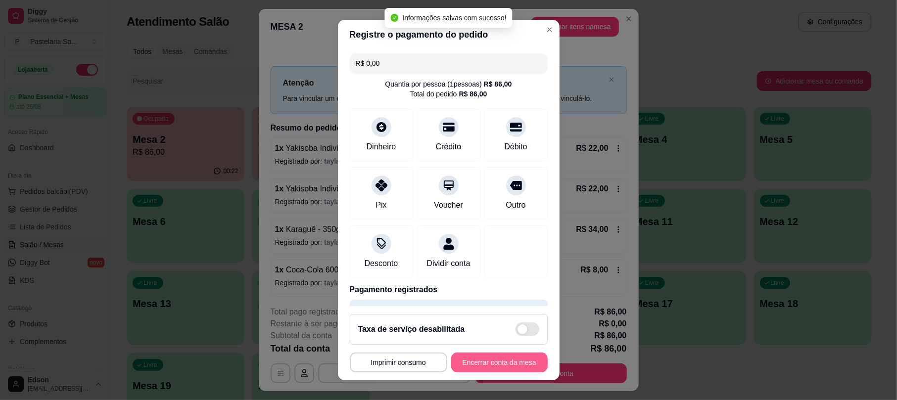
click at [512, 372] on button "Encerrar conta da mesa" at bounding box center [499, 363] width 97 height 20
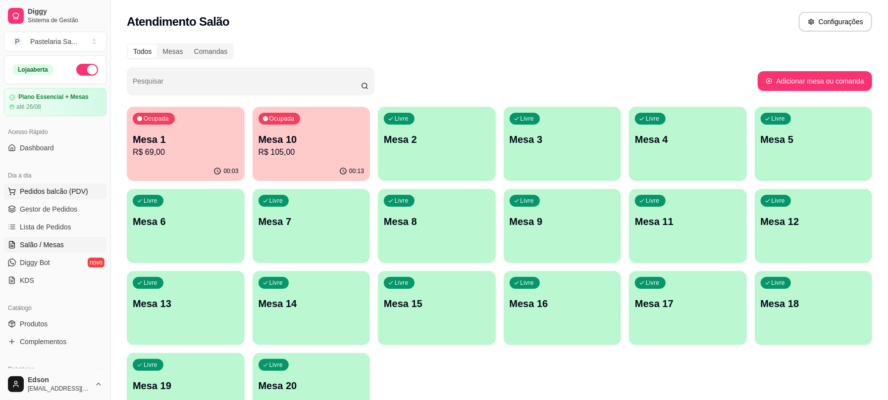
click at [79, 189] on span "Pedidos balcão (PDV)" at bounding box center [54, 192] width 68 height 10
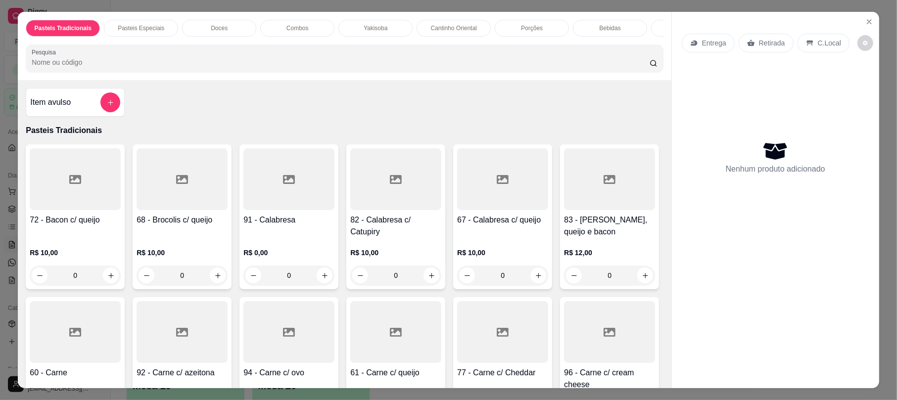
click at [759, 49] on div "Retirada" at bounding box center [766, 43] width 55 height 19
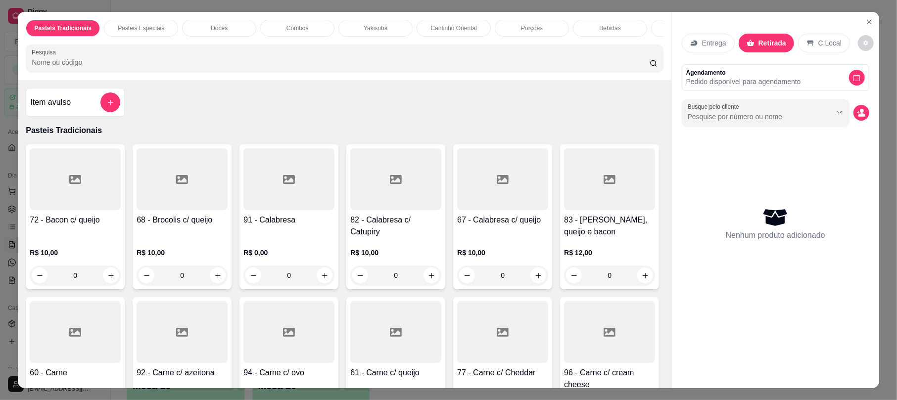
click at [350, 67] on input "Pesquisa" at bounding box center [341, 62] width 618 height 10
click at [276, 67] on input "Pesquisa" at bounding box center [341, 62] width 618 height 10
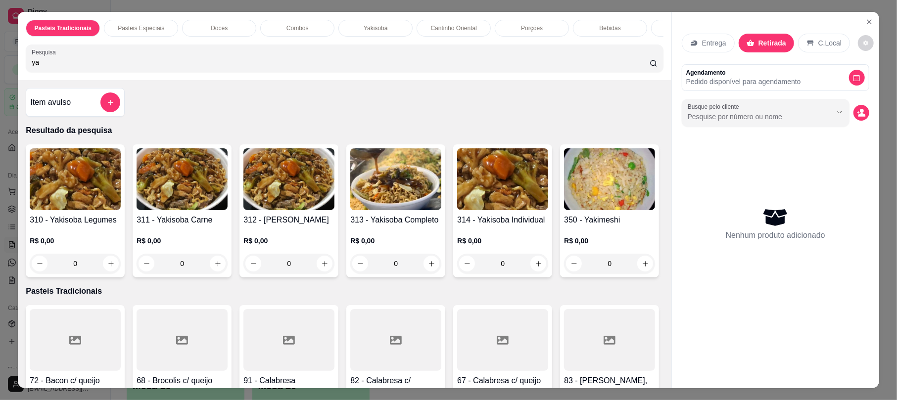
type input "ya"
click at [388, 209] on img at bounding box center [395, 179] width 91 height 62
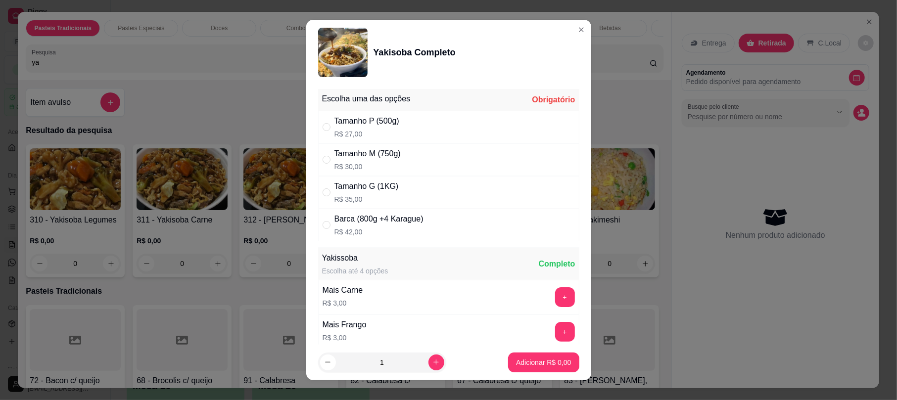
click at [389, 192] on div "Tamanho G (1KG)" at bounding box center [367, 187] width 64 height 12
radio input "true"
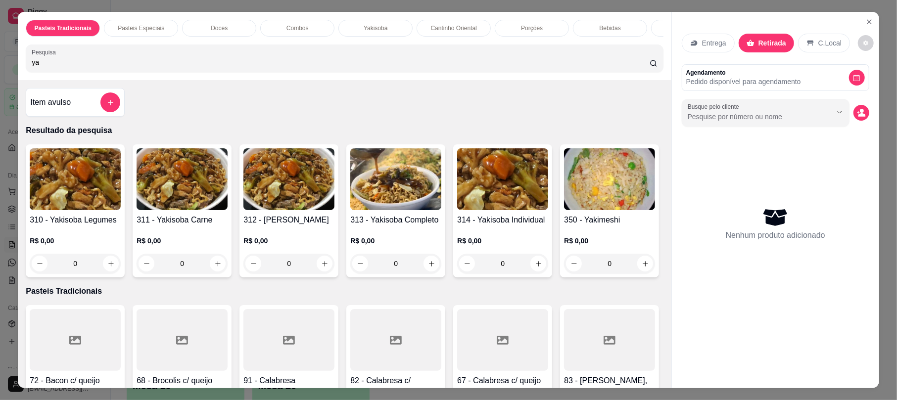
click at [170, 210] on img at bounding box center [182, 179] width 91 height 62
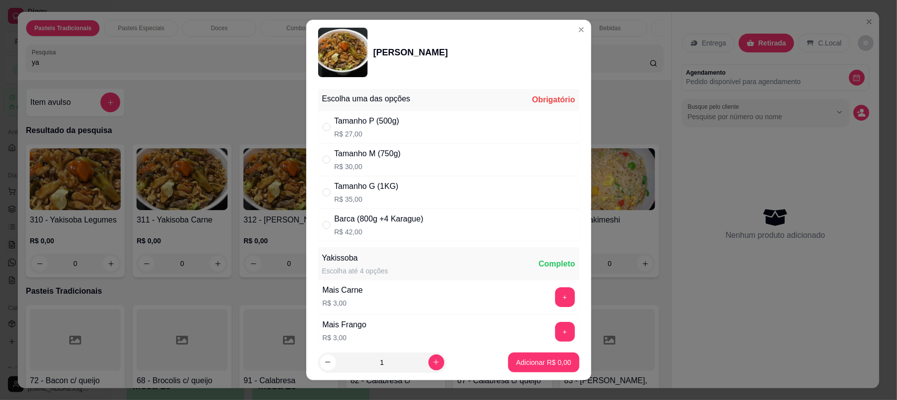
click at [380, 193] on div "Tamanho G (1KG)" at bounding box center [367, 187] width 64 height 12
radio input "true"
click at [527, 362] on p "Adicionar R$ 35,00" at bounding box center [541, 363] width 59 height 10
type input "1"
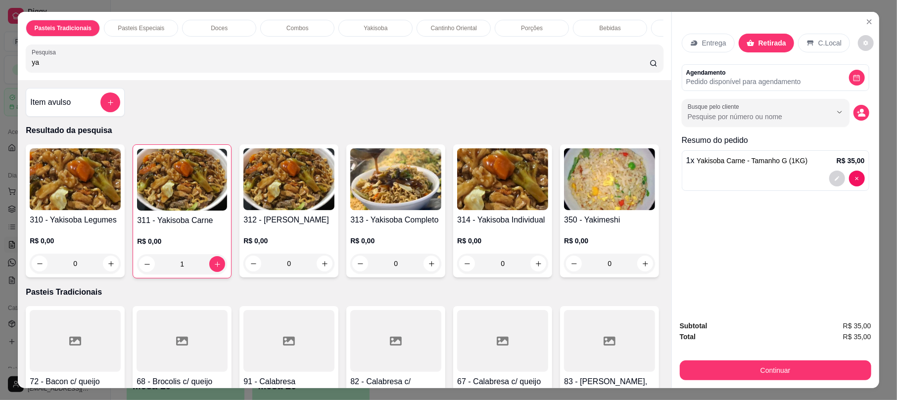
click at [707, 38] on p "Entrega" at bounding box center [714, 43] width 24 height 10
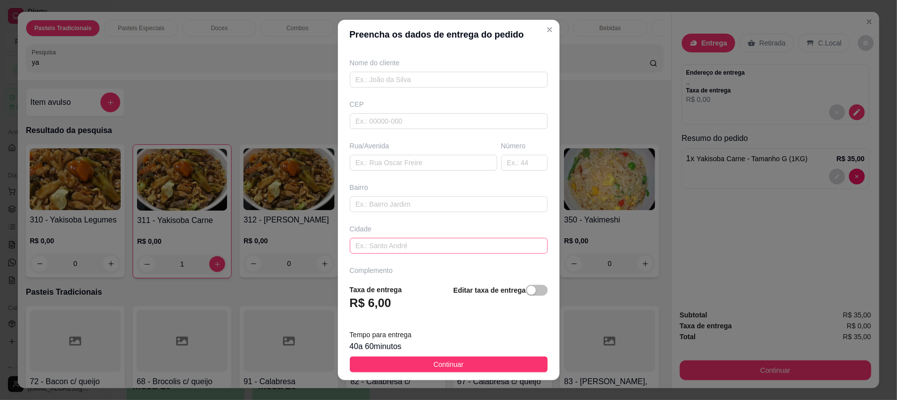
scroll to position [109, 0]
click at [383, 133] on input "text" at bounding box center [424, 134] width 148 height 16
type input "r"
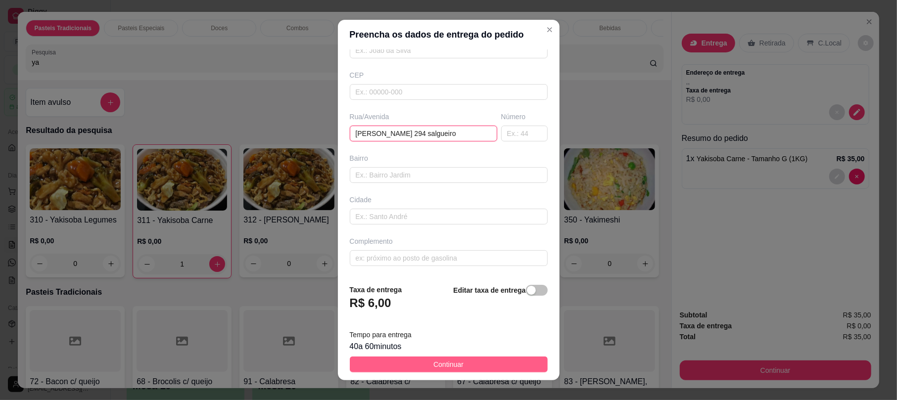
type input "jovelino moises 294 salgueiro"
click at [504, 364] on button "Continuar" at bounding box center [449, 365] width 198 height 16
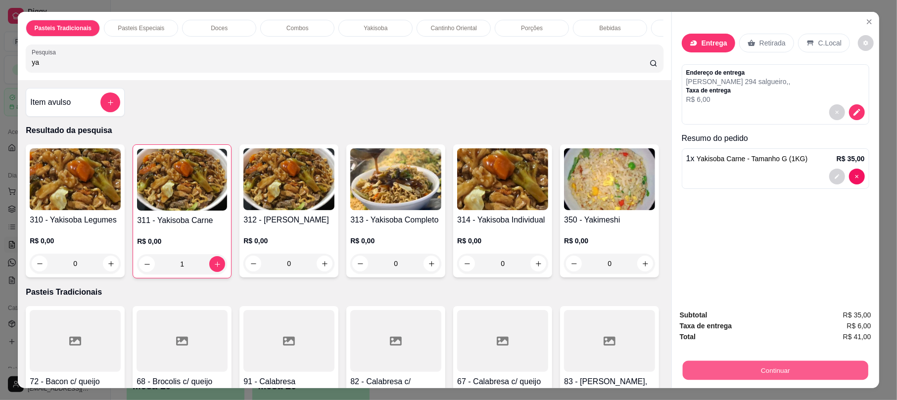
click at [768, 373] on button "Continuar" at bounding box center [776, 370] width 186 height 19
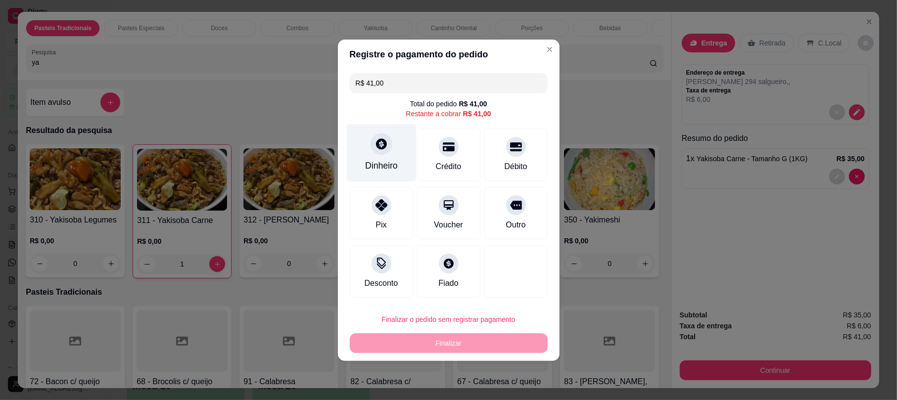
click at [380, 155] on div "Dinheiro" at bounding box center [381, 153] width 70 height 58
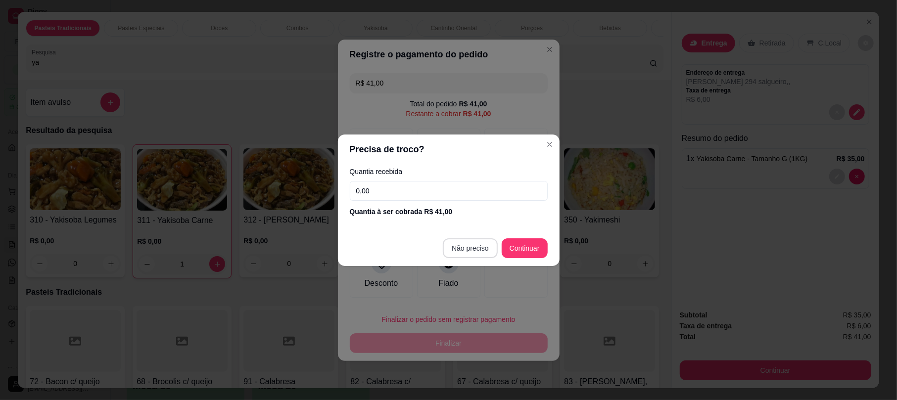
type input "R$ 0,00"
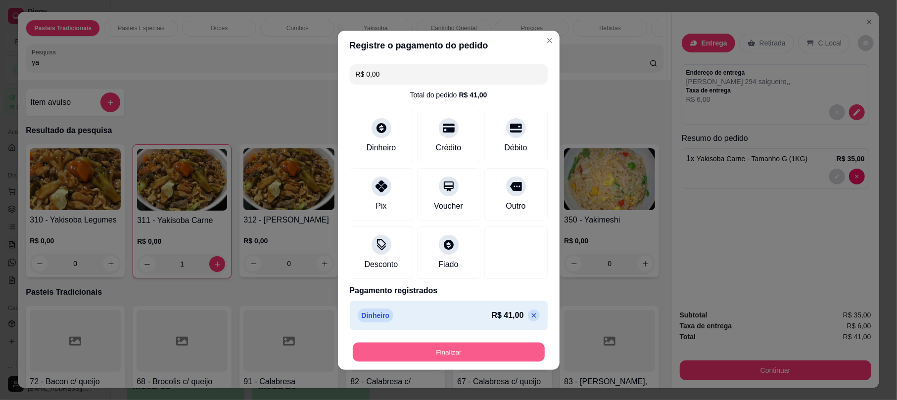
click at [496, 349] on button "Finalizar" at bounding box center [449, 352] width 192 height 19
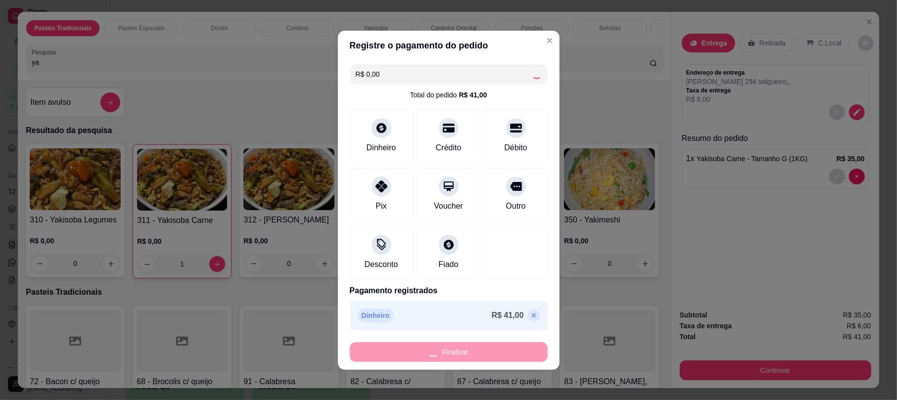
type input "0"
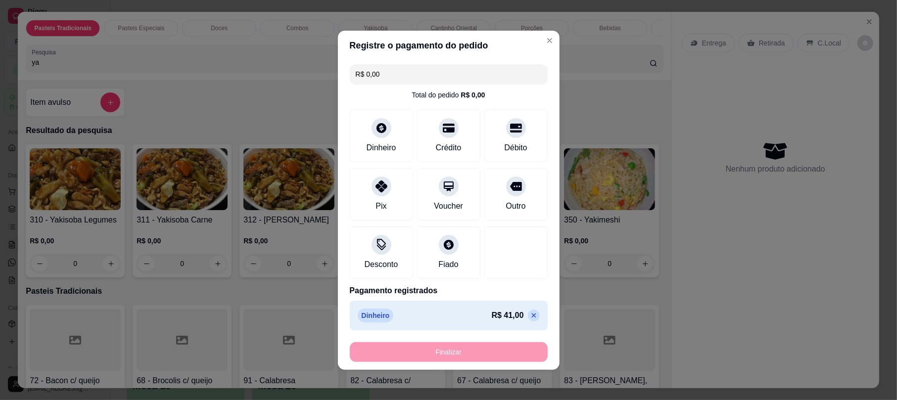
type input "-R$ 41,00"
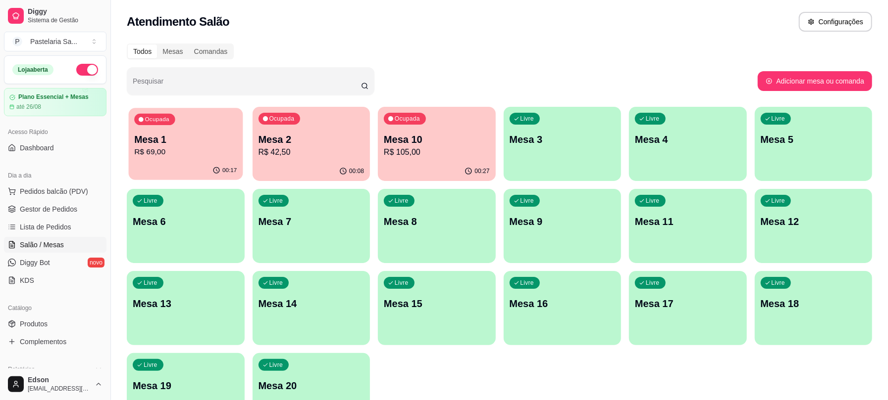
click at [157, 151] on p "R$ 69,00" at bounding box center [185, 152] width 102 height 11
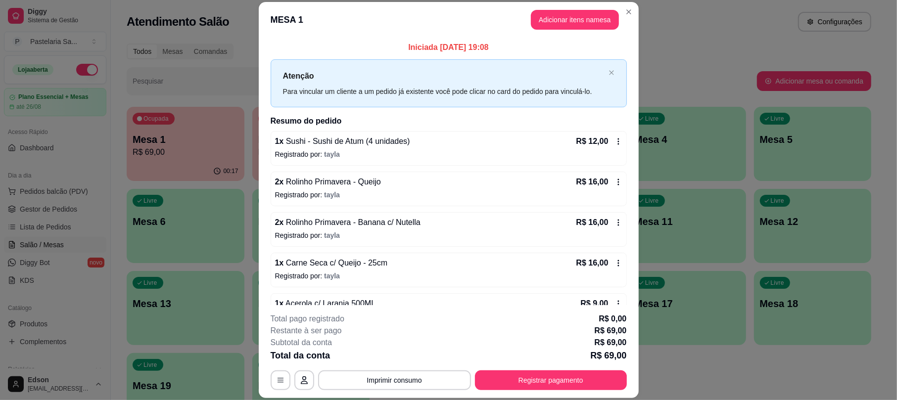
click at [549, 322] on div "Total pago registrado R$ 0,00" at bounding box center [449, 319] width 356 height 12
click at [412, 380] on button "Imprimir consumo" at bounding box center [394, 381] width 153 height 20
click at [401, 337] on button "Cozinha Cantinho 🎌" at bounding box center [391, 338] width 72 height 16
click at [398, 385] on button "Imprimir consumo" at bounding box center [394, 381] width 153 height 20
click at [405, 341] on button "Cozinha Cantinho 🎌" at bounding box center [390, 337] width 69 height 15
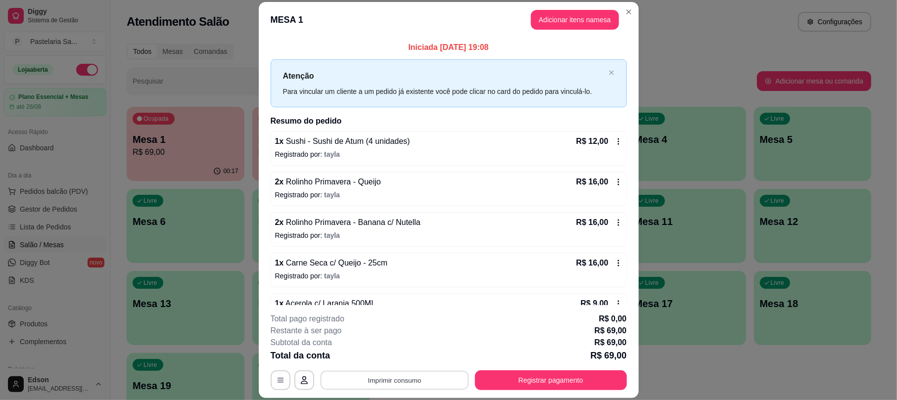
click at [412, 379] on button "Imprimir consumo" at bounding box center [394, 380] width 148 height 19
click at [398, 335] on button "Cozinha Cantinho 🎌" at bounding box center [391, 338] width 72 height 16
click at [419, 377] on button "Imprimir consumo" at bounding box center [394, 380] width 148 height 19
click at [412, 339] on button "Cozinha Cantinho 🎌" at bounding box center [390, 337] width 69 height 15
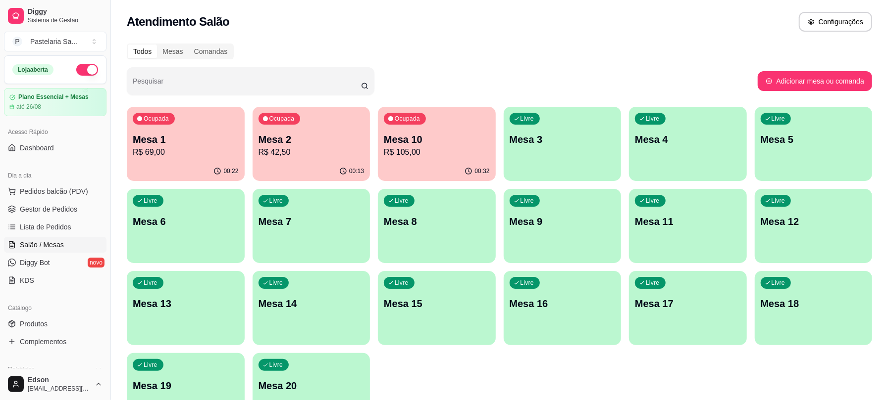
click at [297, 176] on div "00:13" at bounding box center [311, 171] width 118 height 19
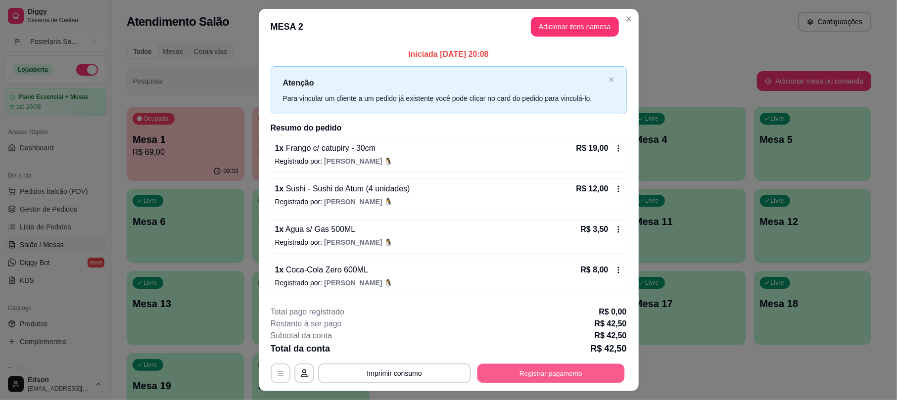
click at [584, 371] on button "Registrar pagamento" at bounding box center [551, 373] width 148 height 19
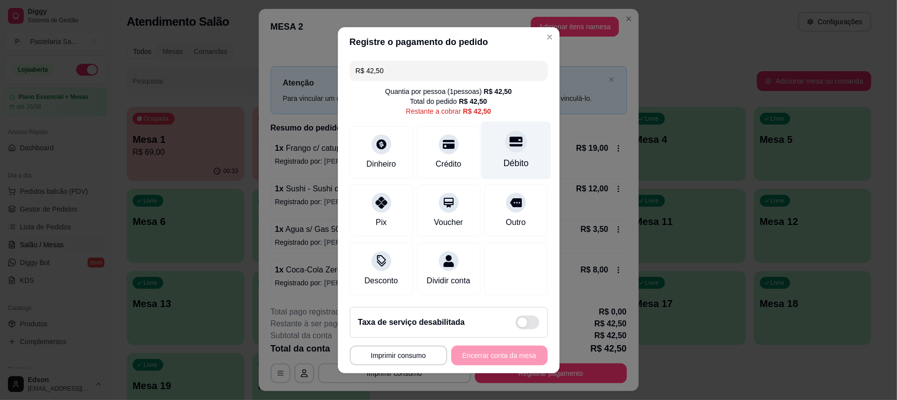
click at [509, 141] on icon at bounding box center [515, 141] width 13 height 13
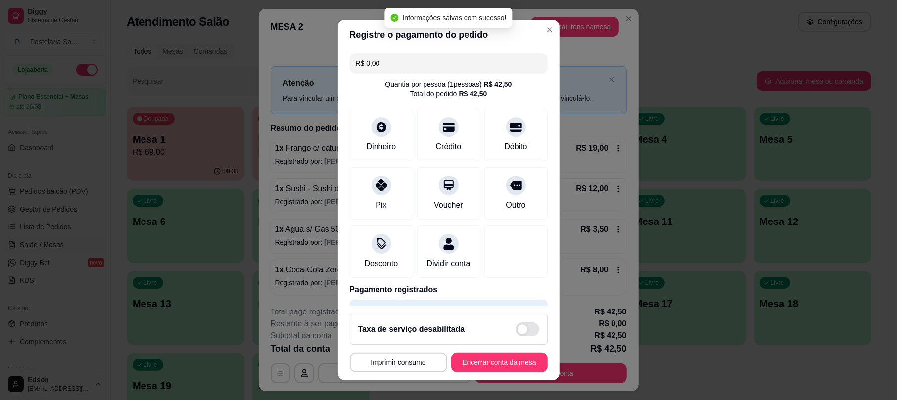
type input "R$ 0,00"
click at [505, 363] on button "Encerrar conta da mesa" at bounding box center [500, 362] width 94 height 19
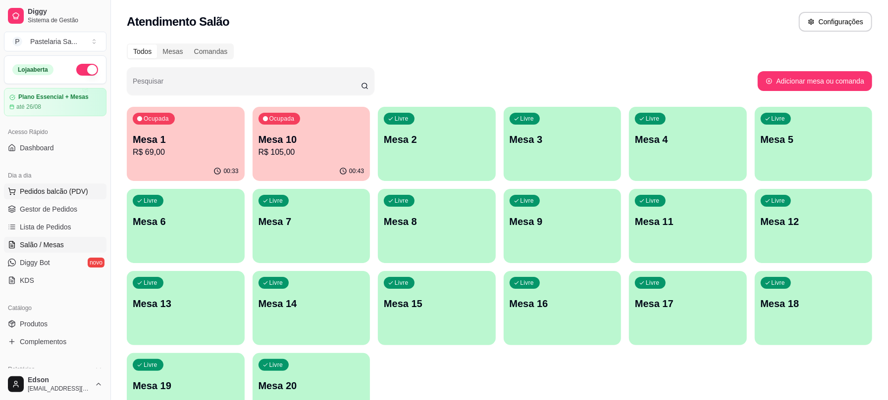
drag, startPoint x: 84, startPoint y: 189, endPoint x: 77, endPoint y: 198, distance: 11.0
click at [82, 190] on span "Pedidos balcão (PDV)" at bounding box center [54, 192] width 68 height 10
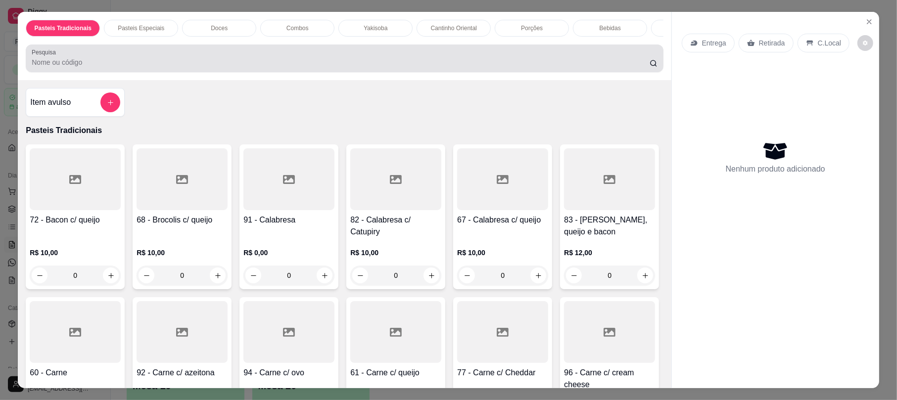
click at [227, 62] on div at bounding box center [345, 59] width 626 height 20
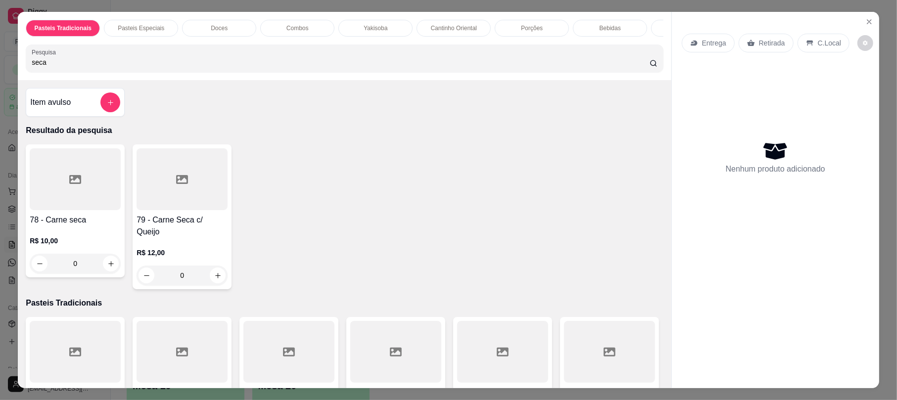
type input "seca"
click at [70, 222] on div "78 - Carne seca R$ 10,00 0" at bounding box center [75, 211] width 99 height 133
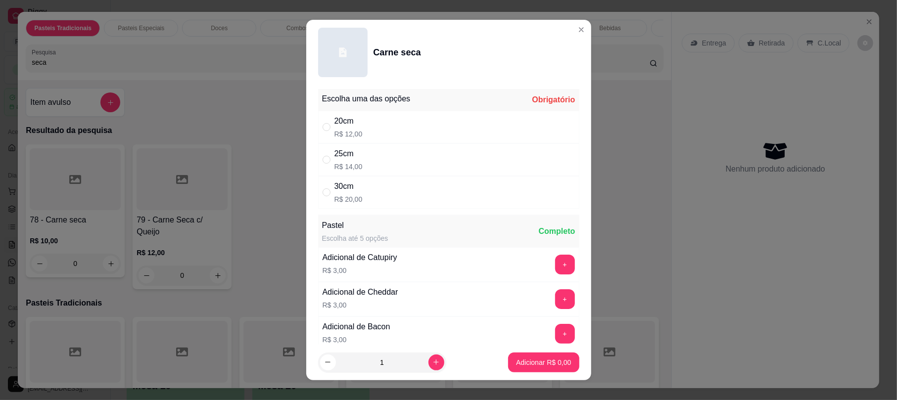
click at [377, 143] on div "20cm R$ 12,00" at bounding box center [448, 127] width 261 height 33
radio input "true"
click at [555, 264] on button "+" at bounding box center [565, 265] width 20 height 20
click at [537, 358] on p "Adicionar R$ 15,00" at bounding box center [541, 362] width 57 height 9
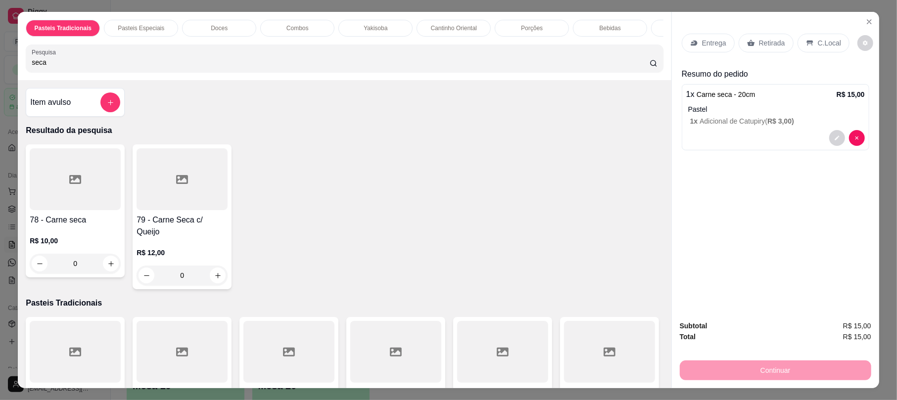
click at [0, 79] on div "Pasteis Tradicionais Pasteis Especiais Doces Combos Yakisoba Cantinho Oriental …" at bounding box center [448, 200] width 897 height 400
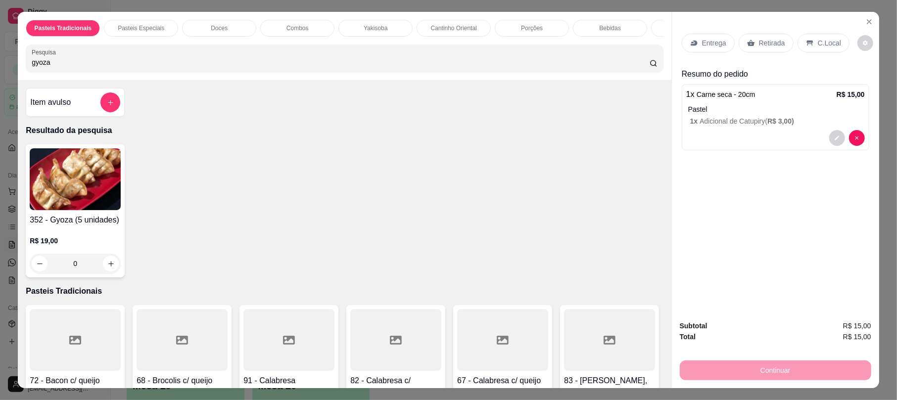
type input "gyoza"
click at [76, 191] on img at bounding box center [75, 179] width 91 height 62
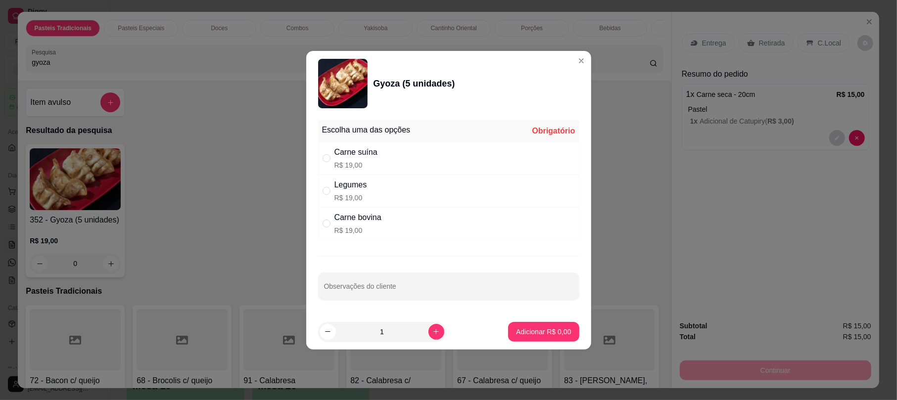
click at [431, 165] on div "Carne suína R$ 19,00" at bounding box center [448, 158] width 261 height 33
radio input "true"
click at [533, 324] on button "Adicionar R$ 19,00" at bounding box center [541, 332] width 75 height 20
type input "1"
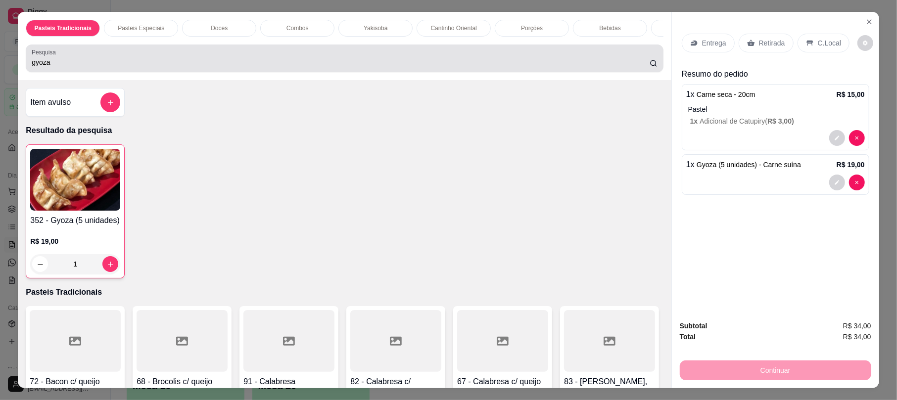
click at [60, 62] on div "gyoza" at bounding box center [345, 59] width 626 height 20
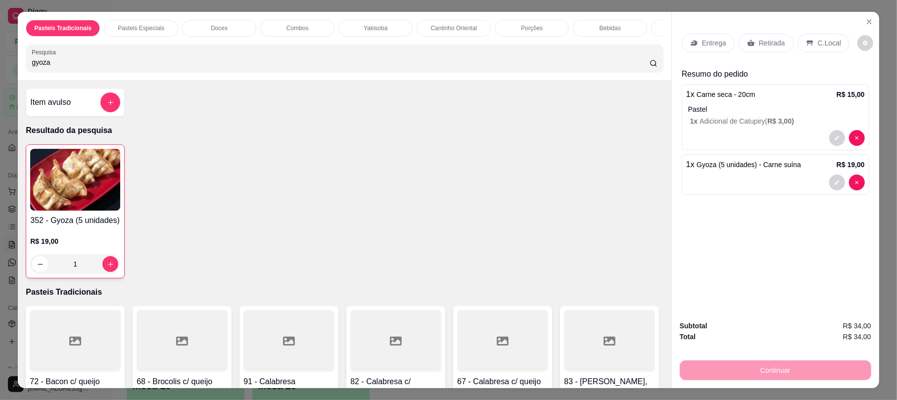
click at [58, 67] on input "gyoza" at bounding box center [341, 62] width 618 height 10
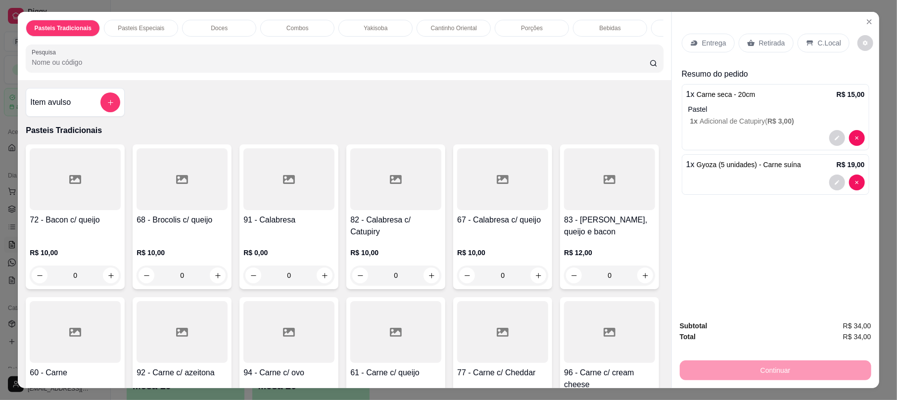
click at [761, 40] on p "Retirada" at bounding box center [772, 43] width 26 height 10
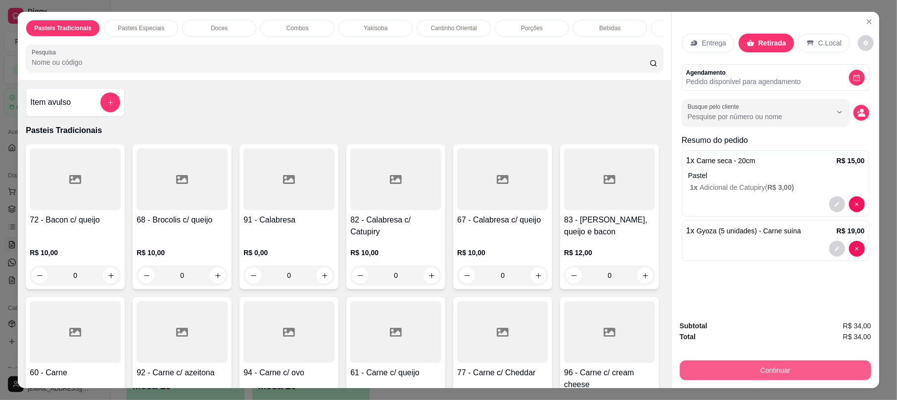
click at [765, 365] on button "Continuar" at bounding box center [776, 371] width 192 height 20
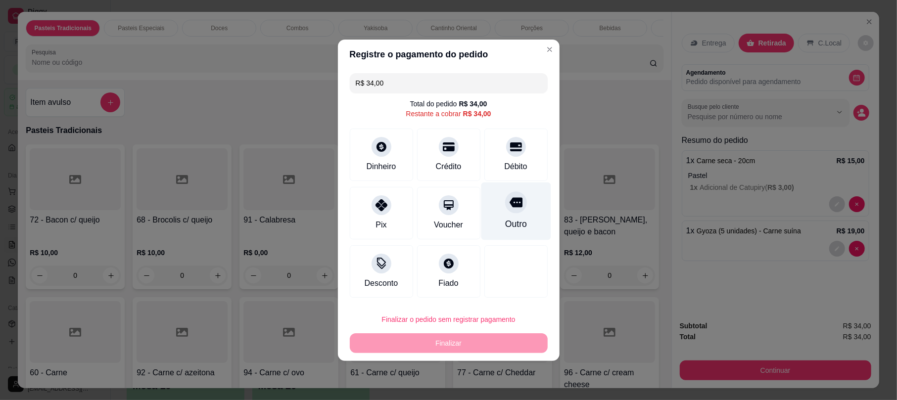
drag, startPoint x: 447, startPoint y: 159, endPoint x: 476, endPoint y: 220, distance: 67.3
click at [448, 161] on div "Crédito" at bounding box center [449, 167] width 26 height 12
type input "R$ 0,00"
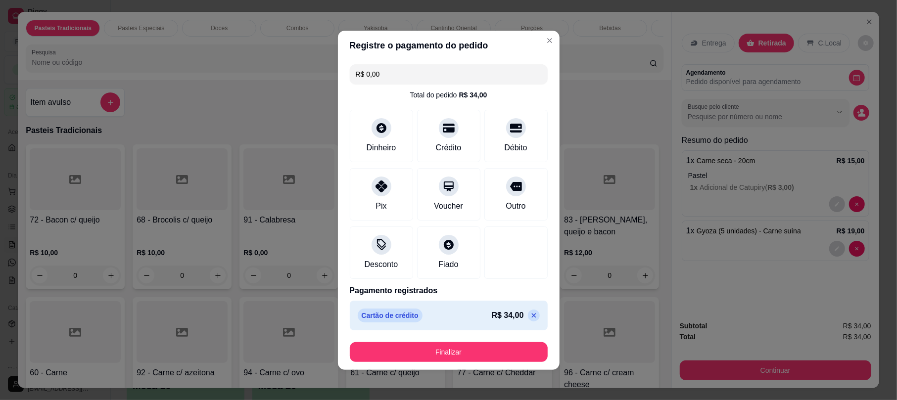
drag, startPoint x: 503, startPoint y: 340, endPoint x: 500, endPoint y: 365, distance: 25.9
click at [503, 341] on footer "Finalizar" at bounding box center [449, 353] width 222 height 36
click at [500, 365] on footer "Finalizar" at bounding box center [449, 353] width 222 height 36
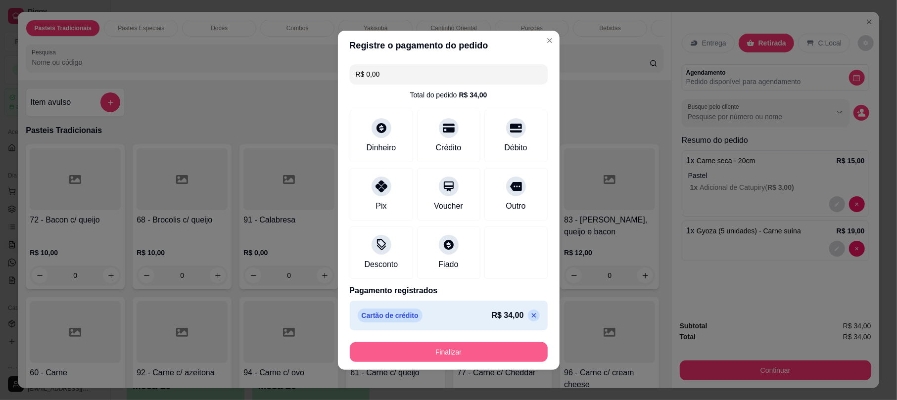
click at [497, 354] on button "Finalizar" at bounding box center [449, 353] width 198 height 20
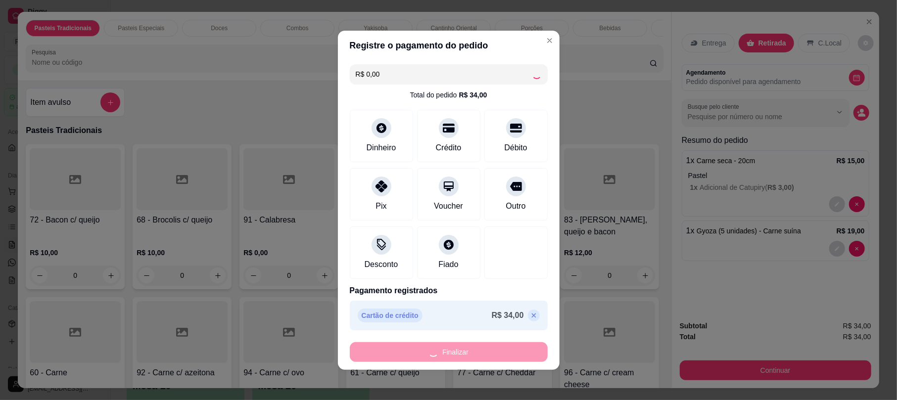
type input "0"
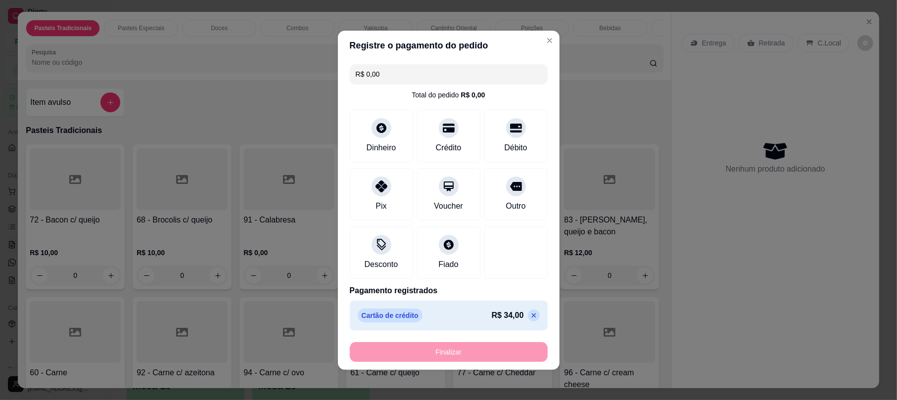
type input "-R$ 34,00"
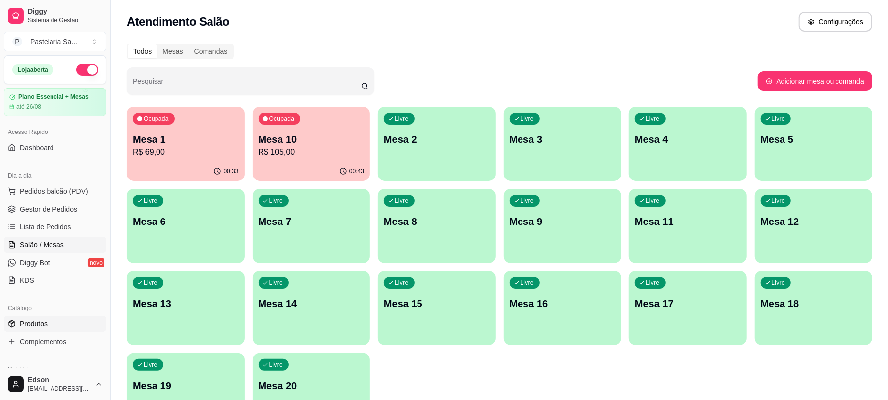
click at [49, 330] on link "Produtos" at bounding box center [55, 324] width 102 height 16
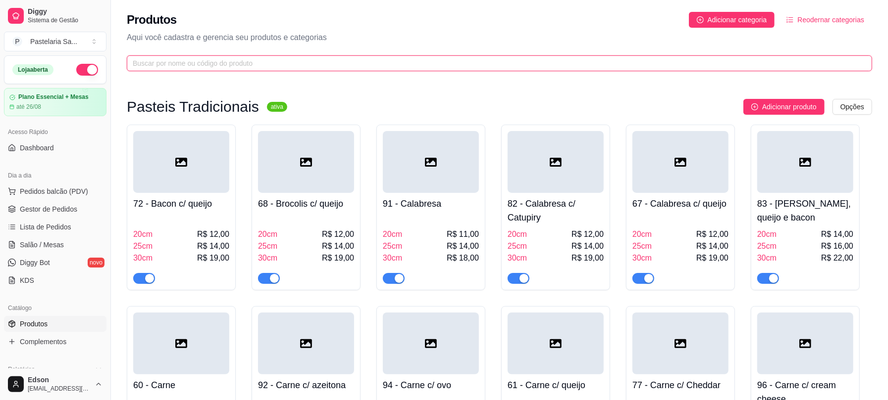
click at [290, 60] on input "text" at bounding box center [495, 63] width 725 height 11
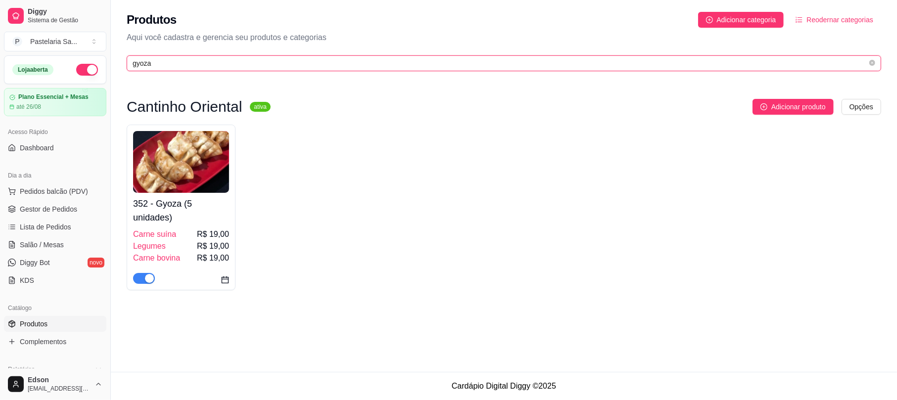
type input "gyoza"
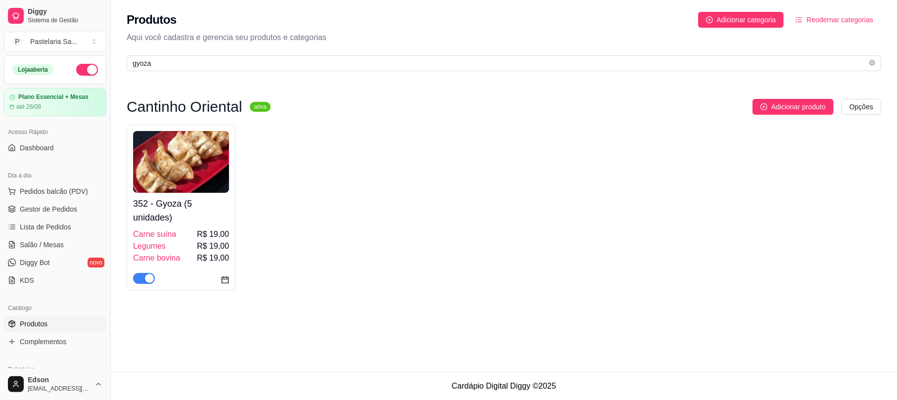
click at [185, 222] on h4 "352 - Gyoza (5 unidades)" at bounding box center [181, 211] width 96 height 28
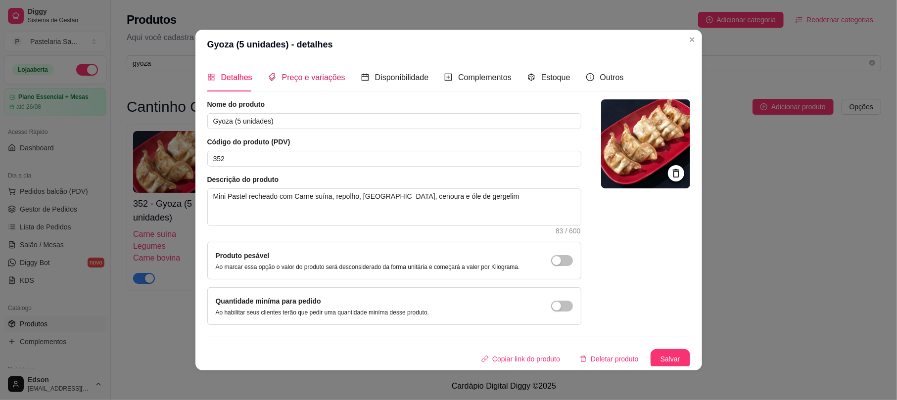
click at [284, 76] on span "Preço e variações" at bounding box center [313, 77] width 63 height 8
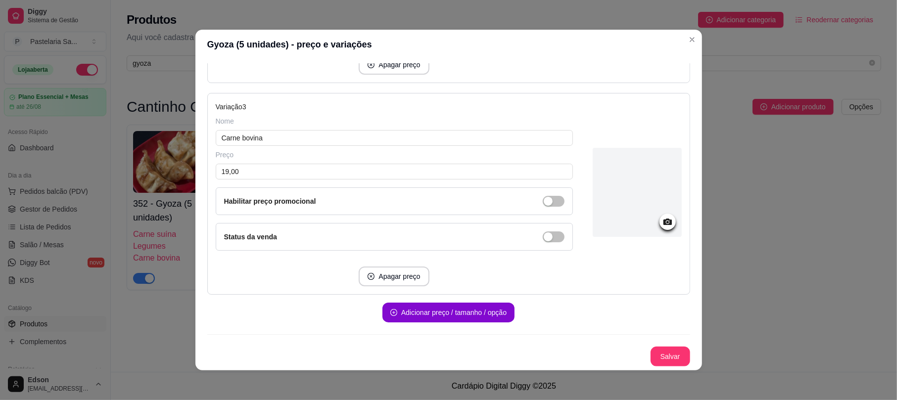
scroll to position [244, 0]
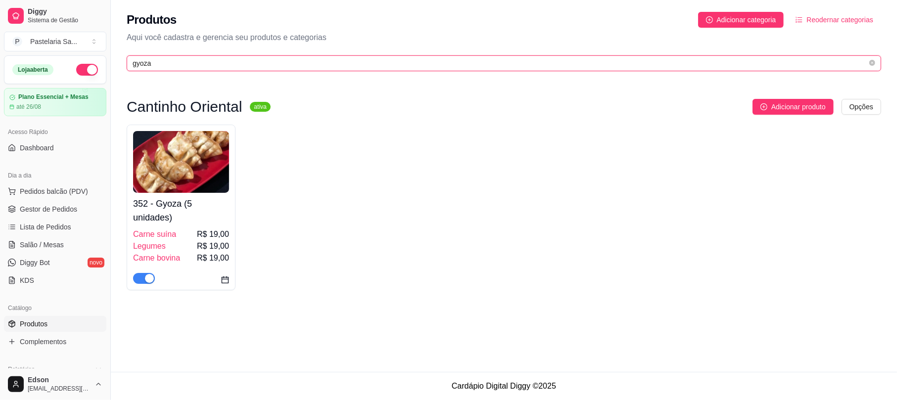
click at [163, 62] on input "gyoza" at bounding box center [500, 63] width 735 height 11
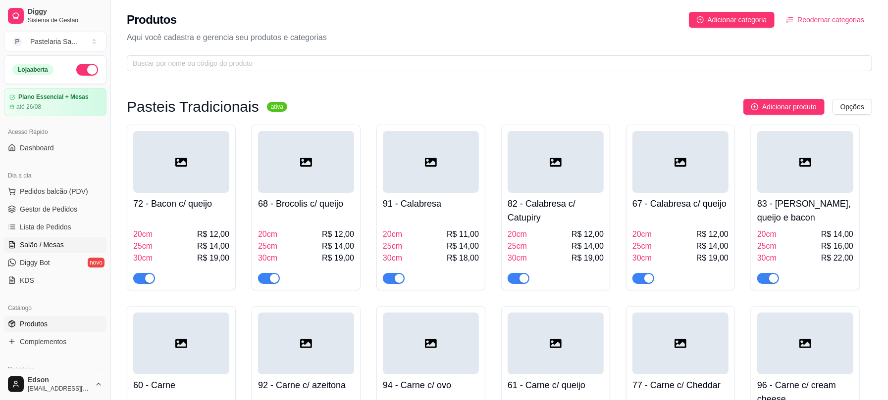
click at [24, 244] on span "Salão / Mesas" at bounding box center [42, 245] width 44 height 10
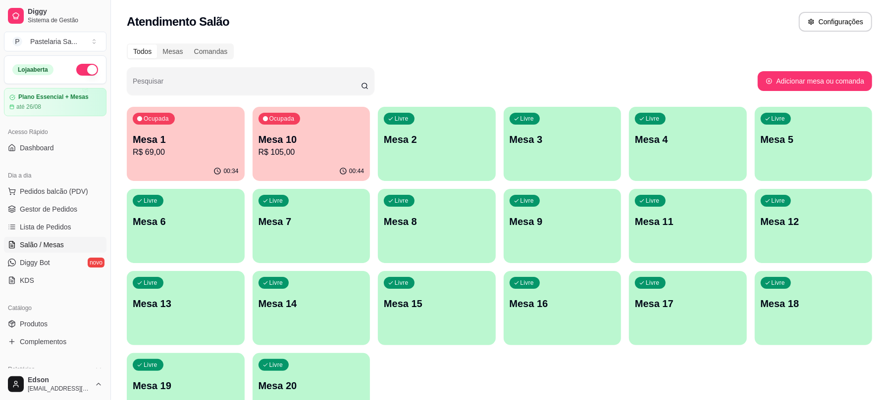
click at [200, 160] on div "Ocupada Mesa 1 R$ 69,00" at bounding box center [186, 134] width 118 height 55
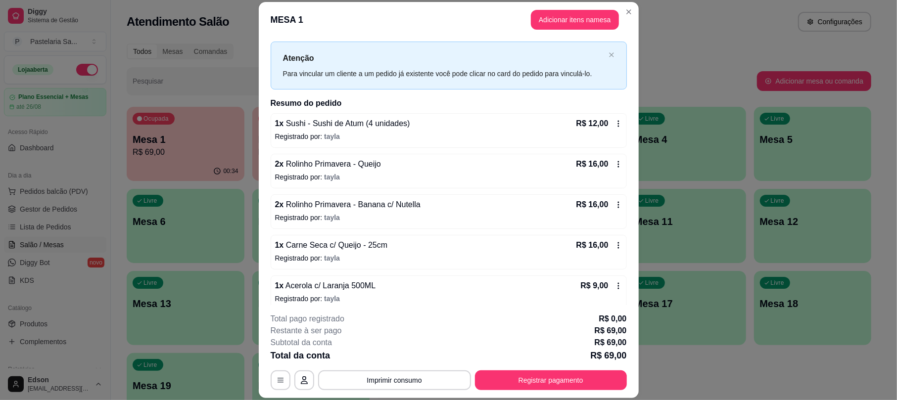
scroll to position [28, 0]
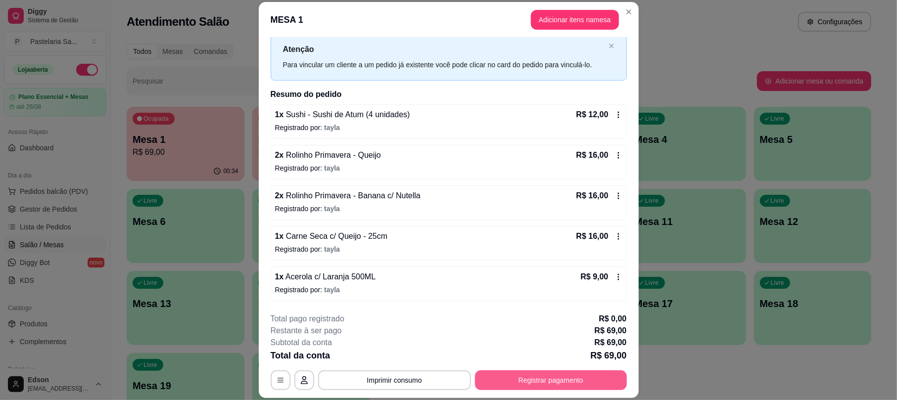
click at [521, 375] on button "Registrar pagamento" at bounding box center [551, 381] width 152 height 20
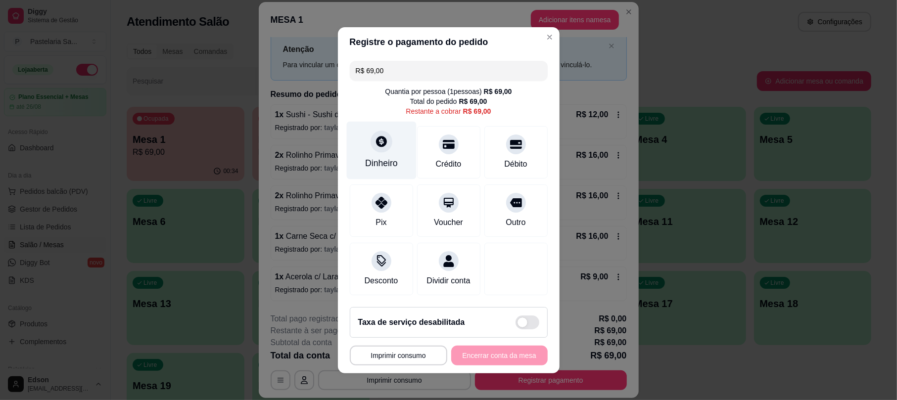
click at [387, 122] on div "Dinheiro" at bounding box center [381, 150] width 70 height 58
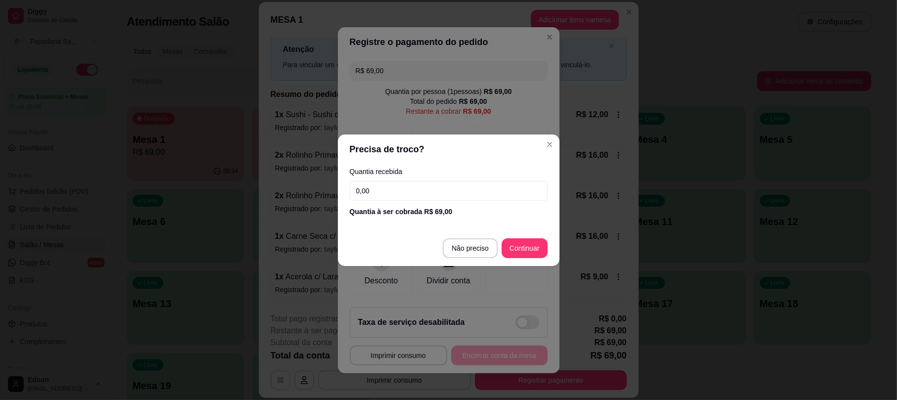
click at [428, 181] on input "0,00" at bounding box center [449, 191] width 198 height 20
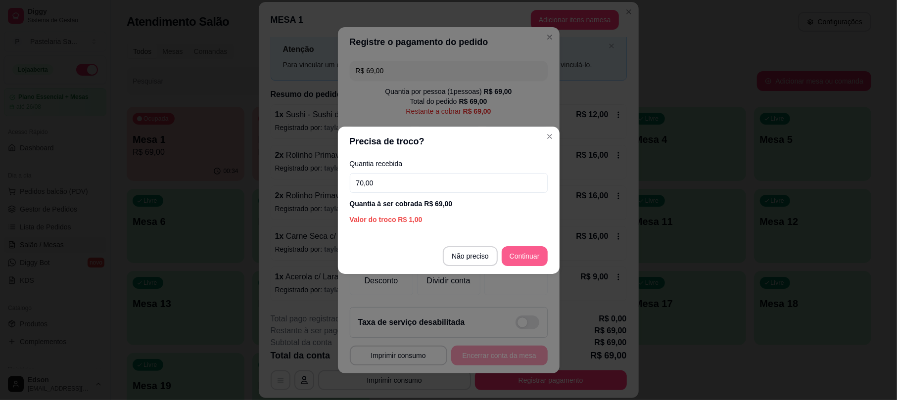
type input "70,00"
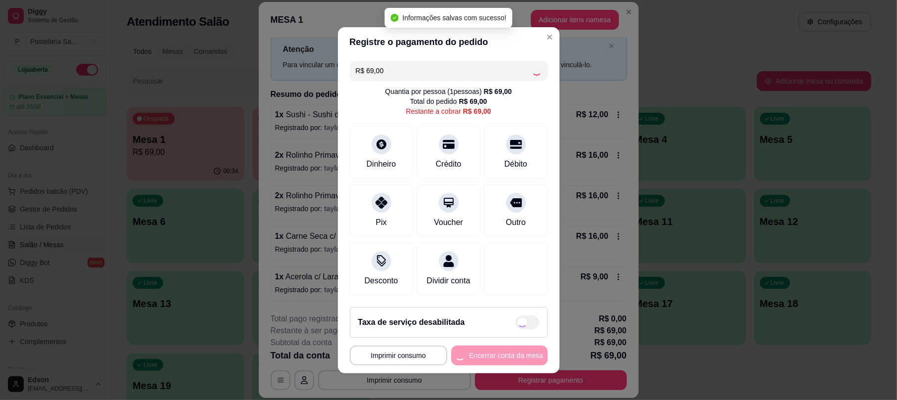
type input "R$ 0,00"
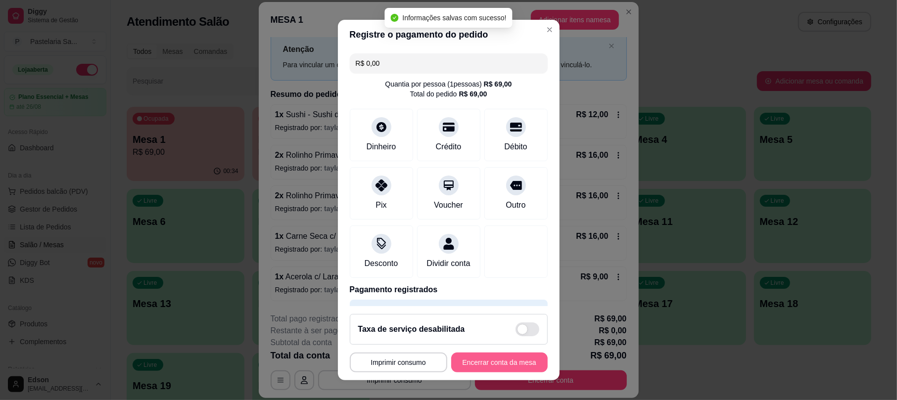
click at [501, 365] on button "Encerrar conta da mesa" at bounding box center [499, 363] width 97 height 20
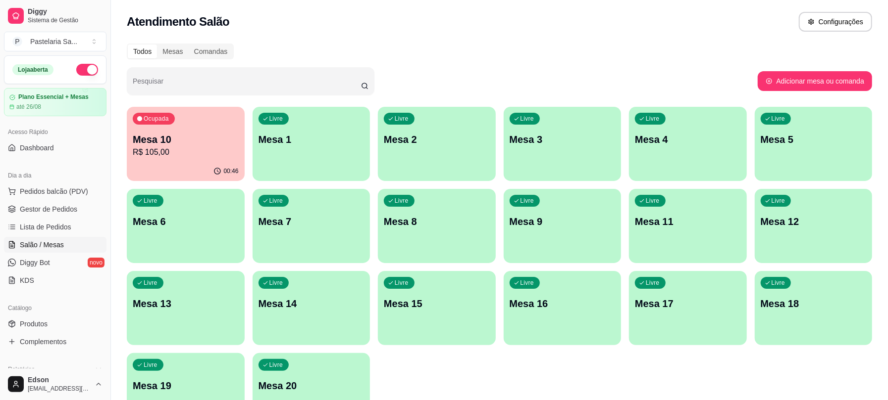
click at [162, 155] on p "R$ 105,00" at bounding box center [186, 153] width 106 height 12
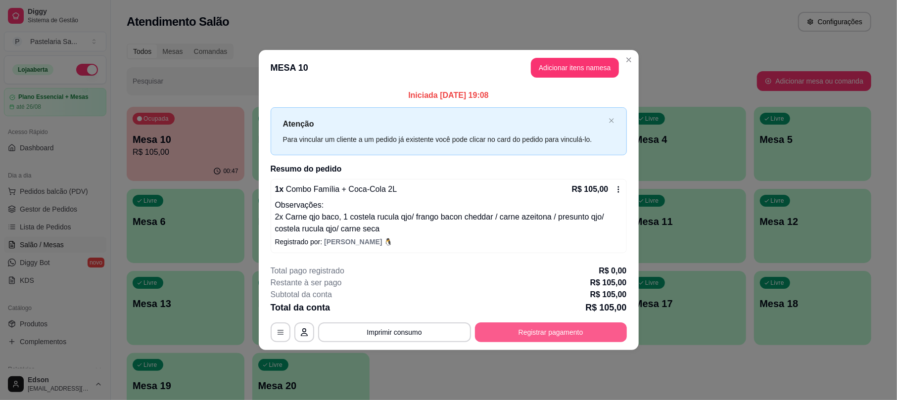
click at [529, 329] on button "Registrar pagamento" at bounding box center [551, 333] width 152 height 20
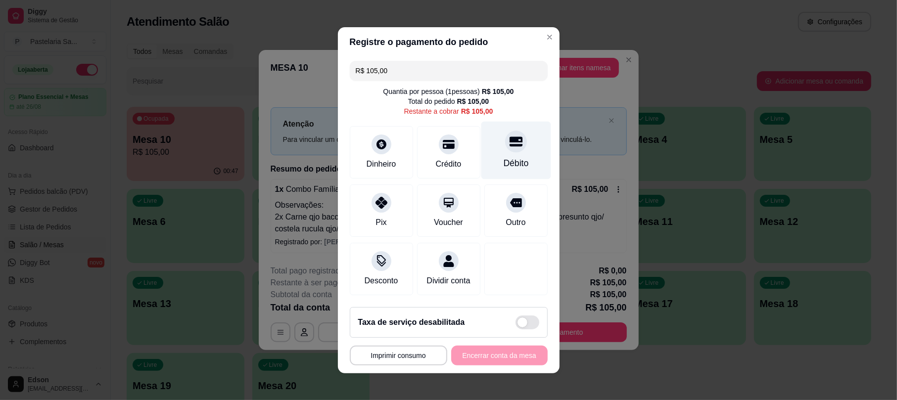
click at [481, 141] on div "Débito" at bounding box center [516, 150] width 70 height 58
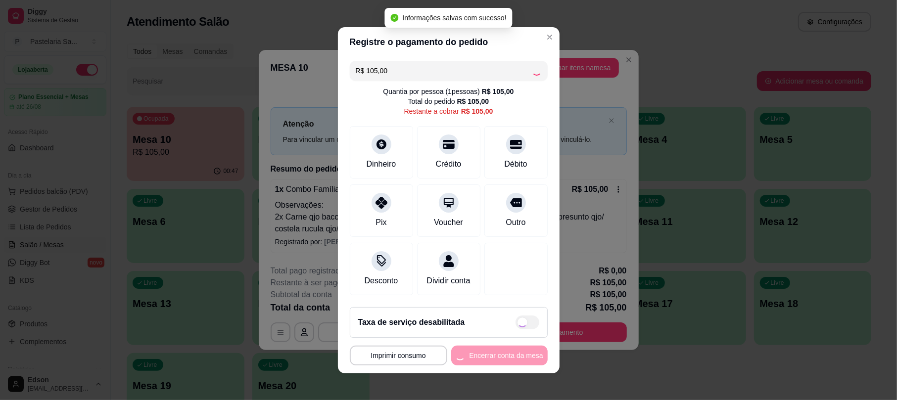
type input "R$ 0,00"
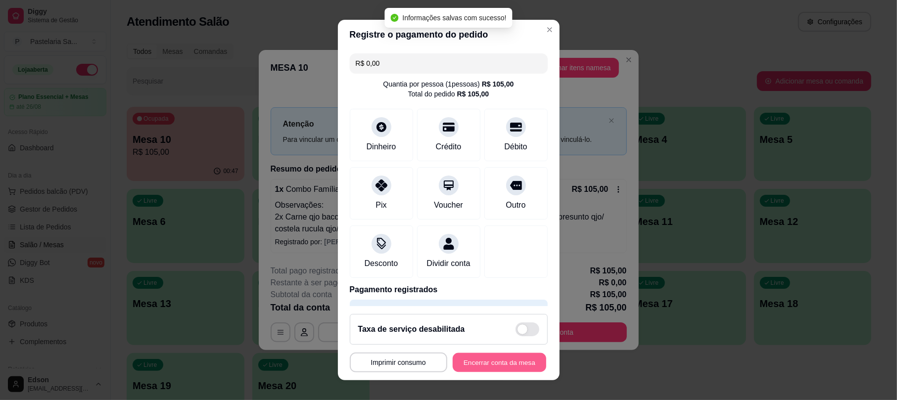
click at [508, 370] on button "Encerrar conta da mesa" at bounding box center [500, 362] width 94 height 19
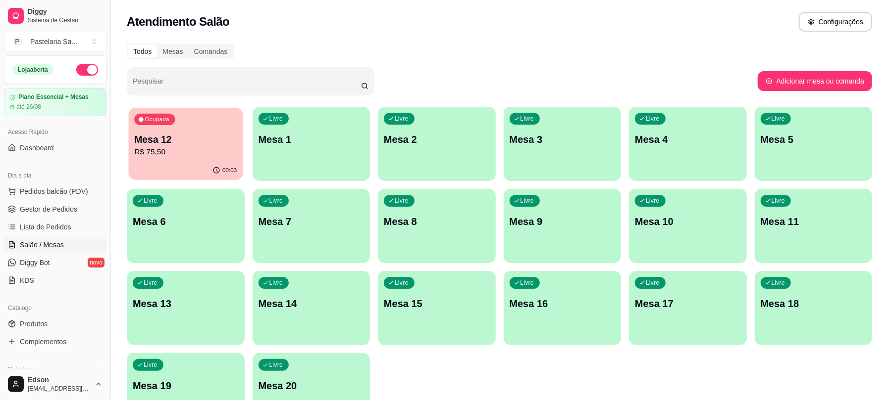
click at [172, 162] on div "00:03" at bounding box center [186, 170] width 114 height 19
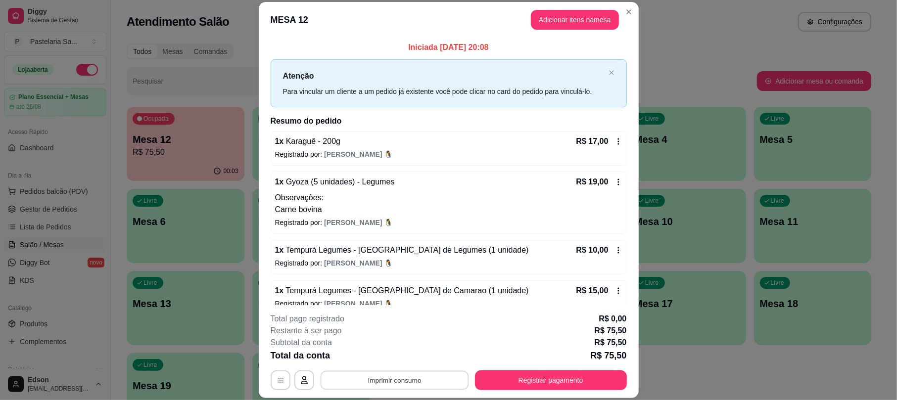
click at [411, 383] on button "Imprimir consumo" at bounding box center [394, 380] width 148 height 19
click at [396, 342] on button "Cozinha Cantinho 🎌" at bounding box center [390, 337] width 69 height 15
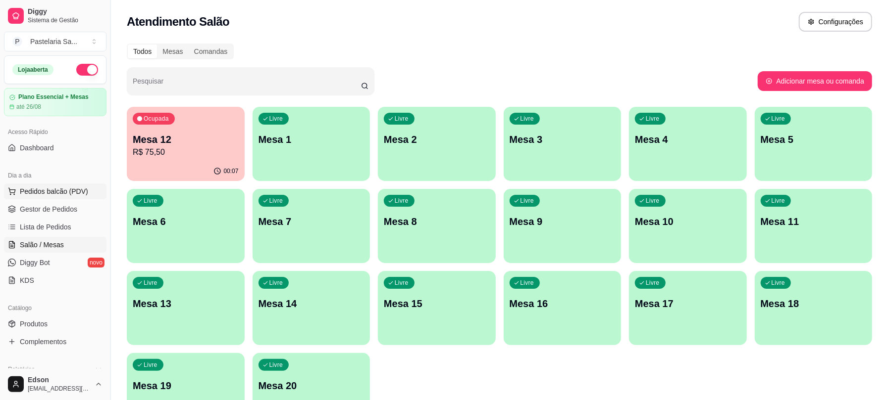
click at [72, 189] on span "Pedidos balcão (PDV)" at bounding box center [54, 192] width 68 height 10
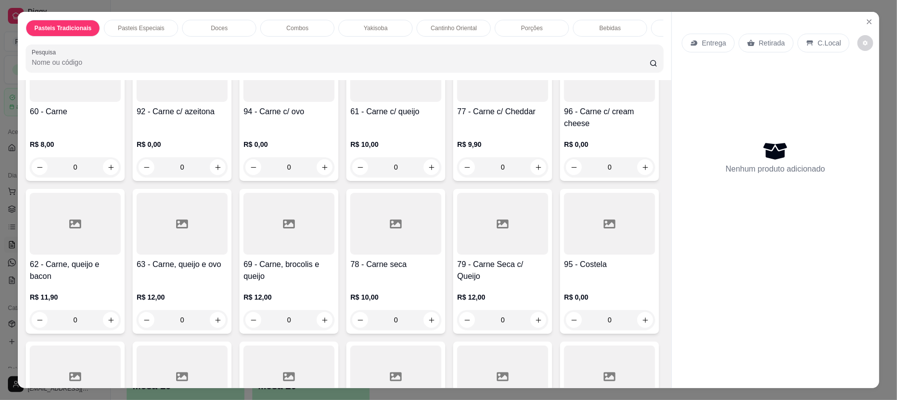
scroll to position [522, 0]
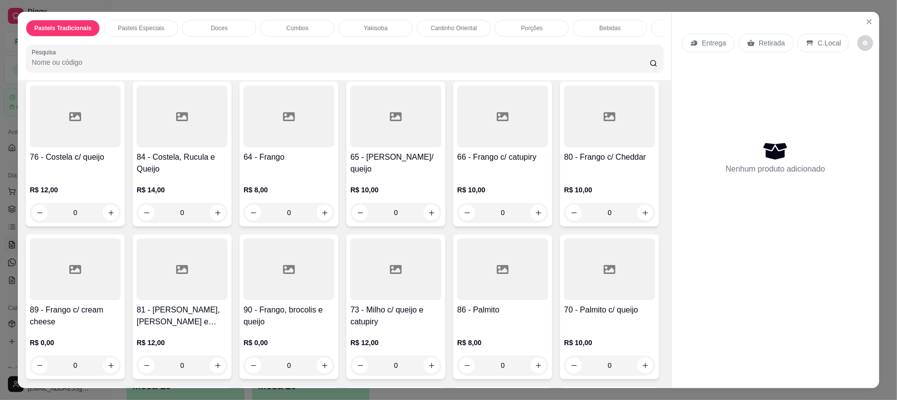
click at [457, 175] on div "66 - Frango c/ catupiry" at bounding box center [502, 163] width 91 height 24
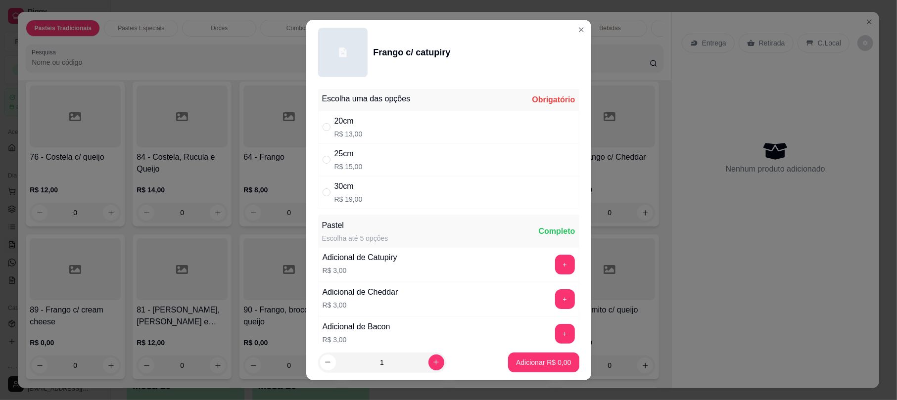
click at [356, 155] on div "25cm R$ 15,00" at bounding box center [448, 160] width 261 height 33
radio input "true"
click at [507, 356] on button "Adicionar R$ 15,00" at bounding box center [541, 363] width 75 height 20
type input "1"
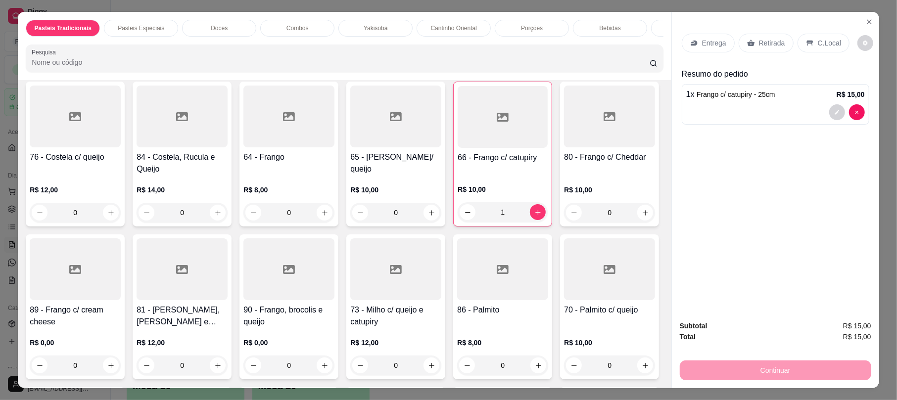
scroll to position [0, 0]
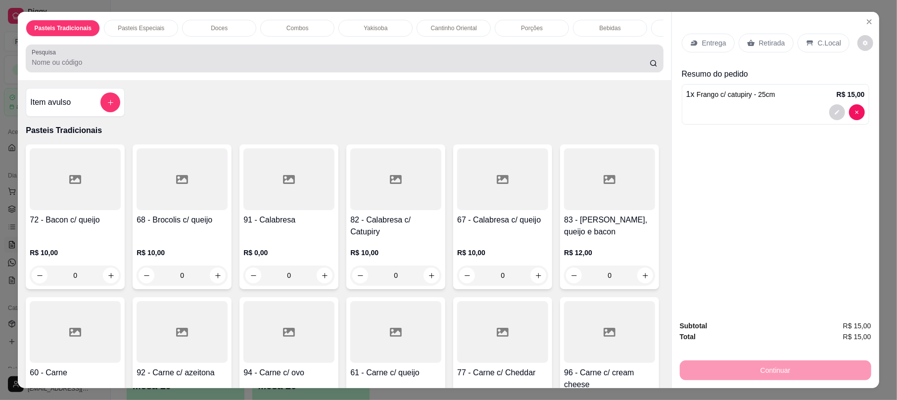
click at [135, 72] on div "Pesquisa" at bounding box center [345, 59] width 638 height 28
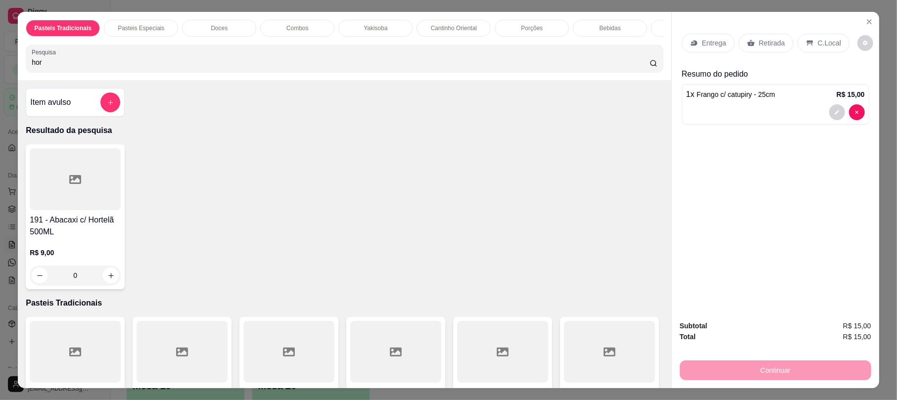
type input "hor"
click at [94, 226] on h4 "191 - Abacaxi c/ Hortelã 500ML" at bounding box center [75, 226] width 91 height 24
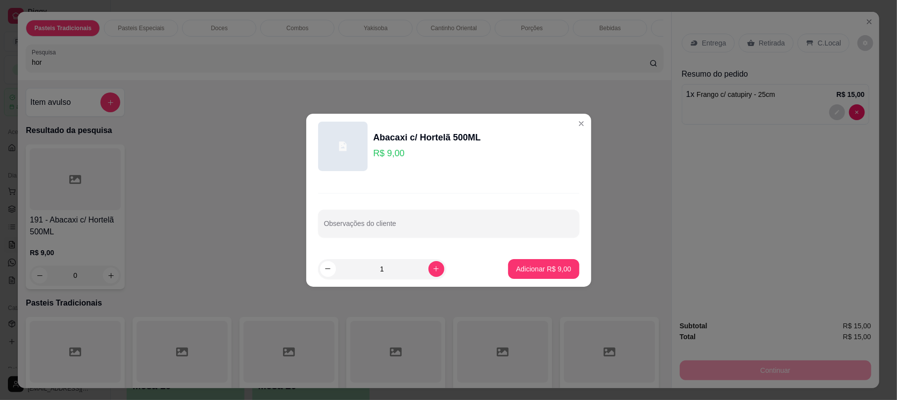
click at [528, 280] on footer "1 Adicionar R$ 9,00" at bounding box center [448, 269] width 285 height 36
click at [532, 271] on p "Adicionar R$ 9,00" at bounding box center [543, 268] width 53 height 9
type input "1"
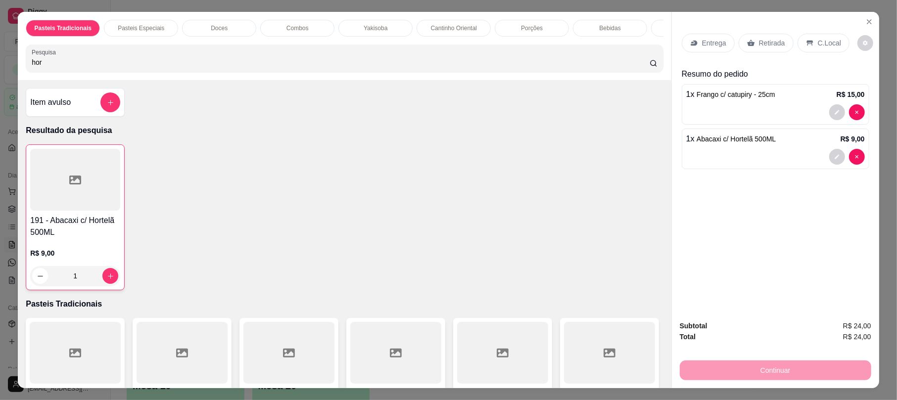
click at [753, 40] on div "Retirada" at bounding box center [766, 43] width 55 height 19
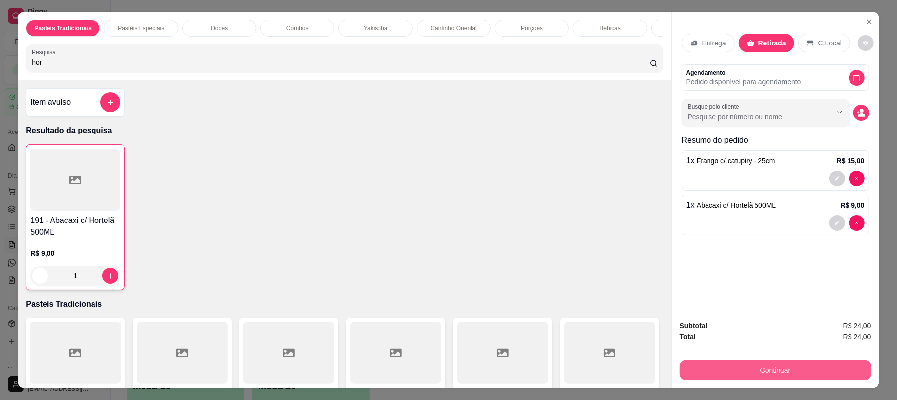
click at [783, 363] on button "Continuar" at bounding box center [776, 371] width 192 height 20
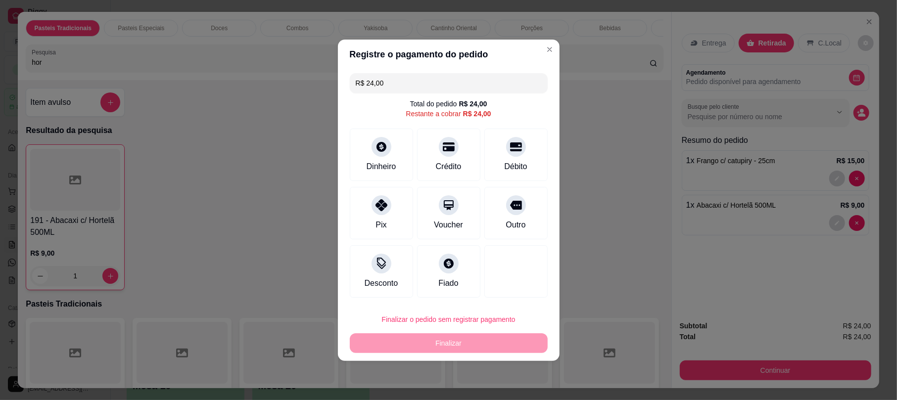
drag, startPoint x: 456, startPoint y: 151, endPoint x: 457, endPoint y: 224, distance: 72.8
click at [456, 156] on div "Crédito" at bounding box center [448, 155] width 63 height 52
type input "R$ 0,00"
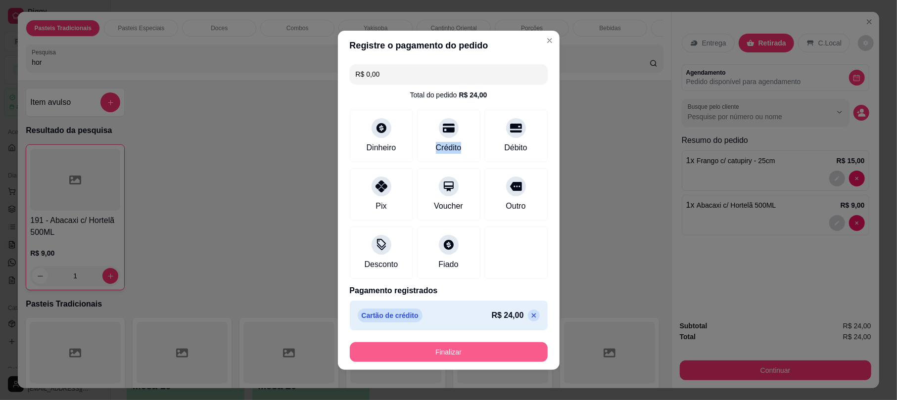
click at [479, 355] on button "Finalizar" at bounding box center [449, 353] width 198 height 20
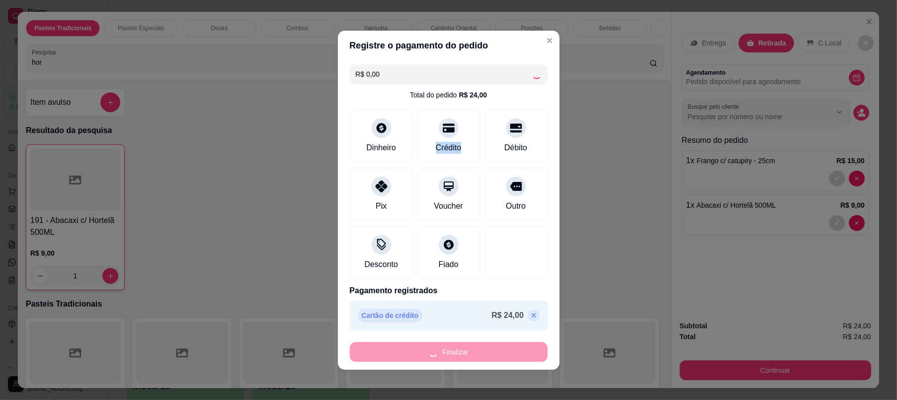
type input "0"
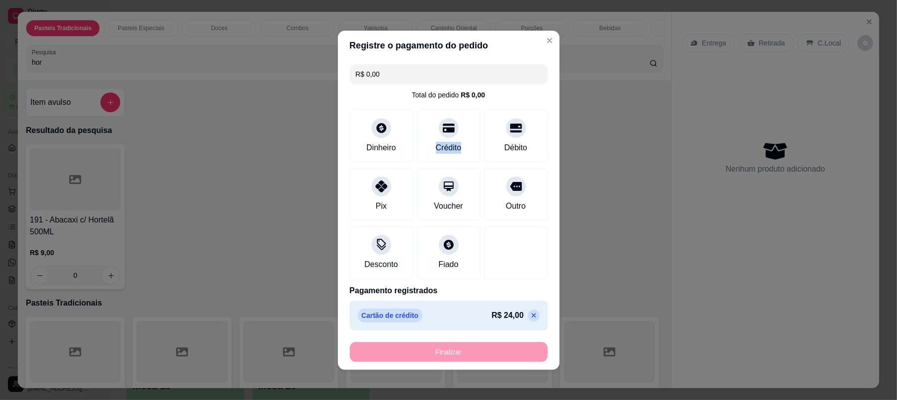
type input "-R$ 24,00"
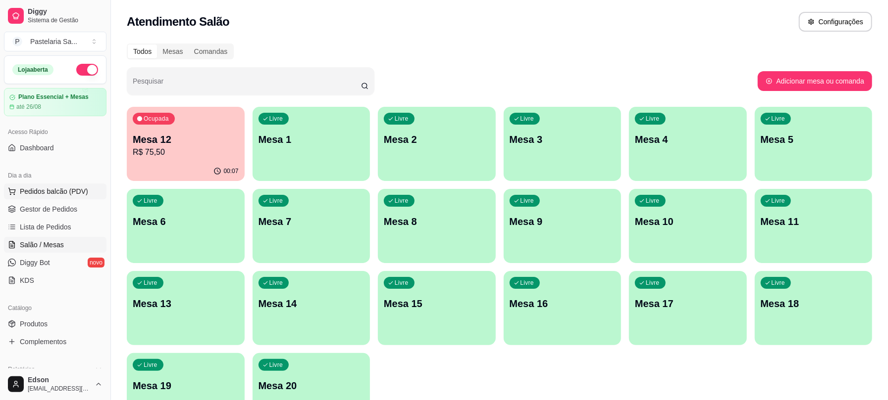
click at [78, 189] on span "Pedidos balcão (PDV)" at bounding box center [54, 192] width 68 height 10
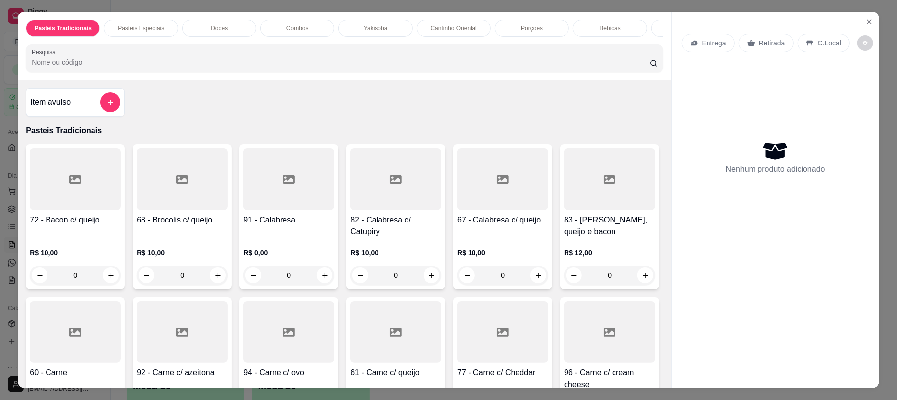
click at [368, 28] on p "Yakisoba" at bounding box center [376, 28] width 24 height 8
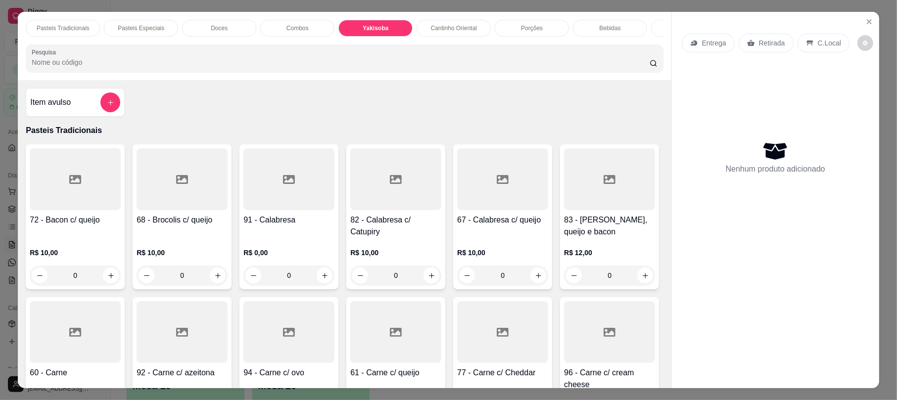
scroll to position [20, 0]
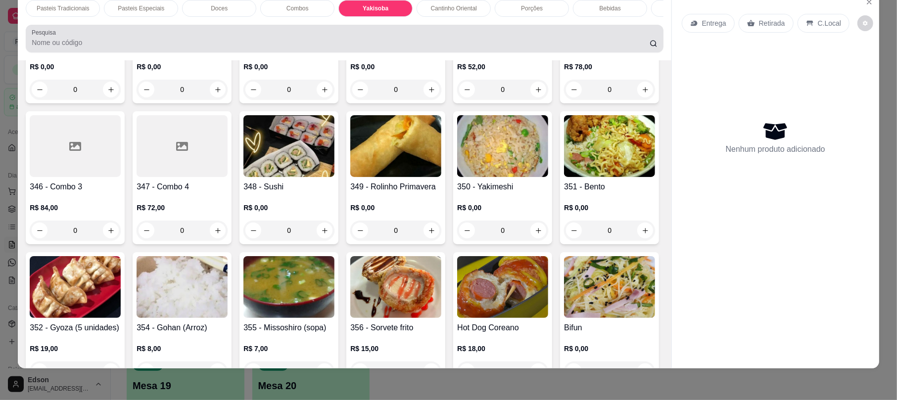
drag, startPoint x: 121, startPoint y: 41, endPoint x: 238, endPoint y: 76, distance: 122.1
click at [123, 46] on div at bounding box center [345, 39] width 626 height 20
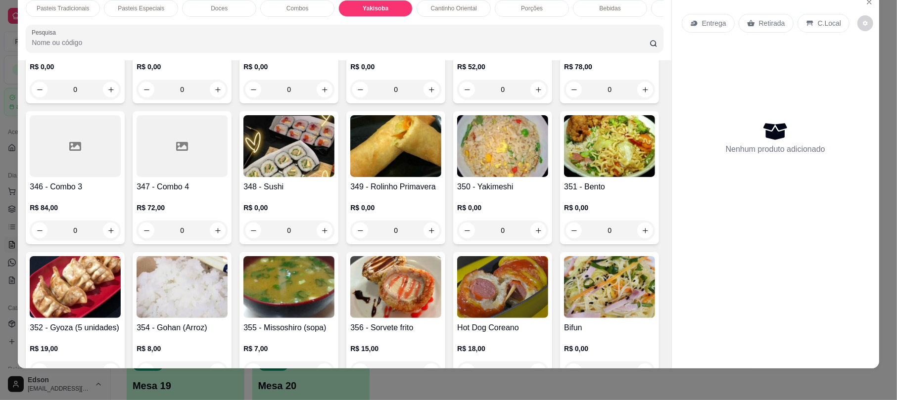
click at [410, 180] on div "Tamanho G (1KG) R$ 35,00" at bounding box center [448, 192] width 261 height 33
radio input "true"
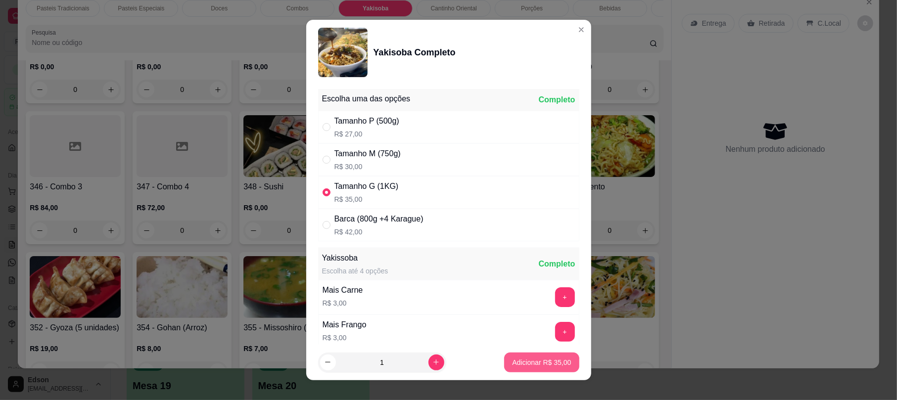
click at [533, 356] on button "Adicionar R$ 35,00" at bounding box center [541, 363] width 75 height 20
type input "1"
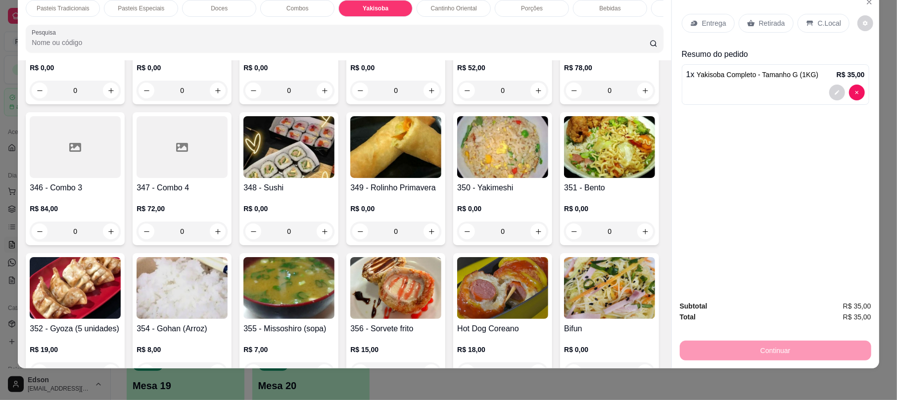
click at [771, 6] on div "Entrega Retirada C.Local" at bounding box center [776, 23] width 188 height 35
click at [774, 12] on div "Entrega Retirada C.Local" at bounding box center [776, 23] width 188 height 35
click at [773, 30] on div "Retirada" at bounding box center [766, 23] width 55 height 19
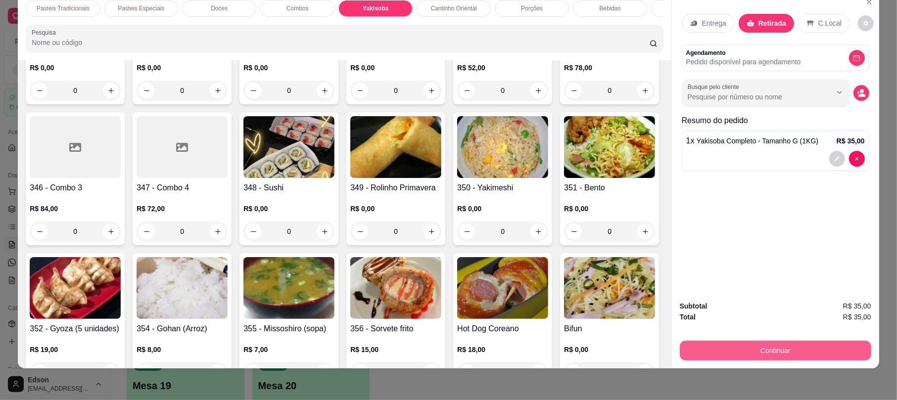
click at [793, 346] on button "Continuar" at bounding box center [776, 351] width 192 height 20
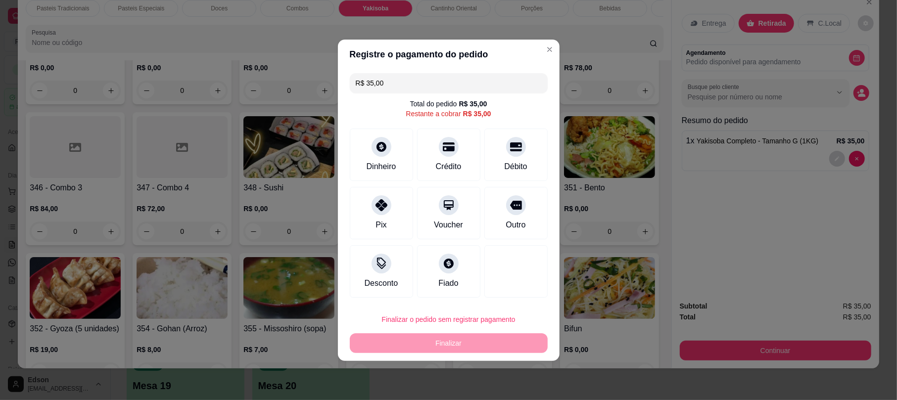
drag, startPoint x: 505, startPoint y: 135, endPoint x: 537, endPoint y: 278, distance: 146.5
click at [505, 135] on div "Débito" at bounding box center [516, 155] width 63 height 52
type input "R$ 0,00"
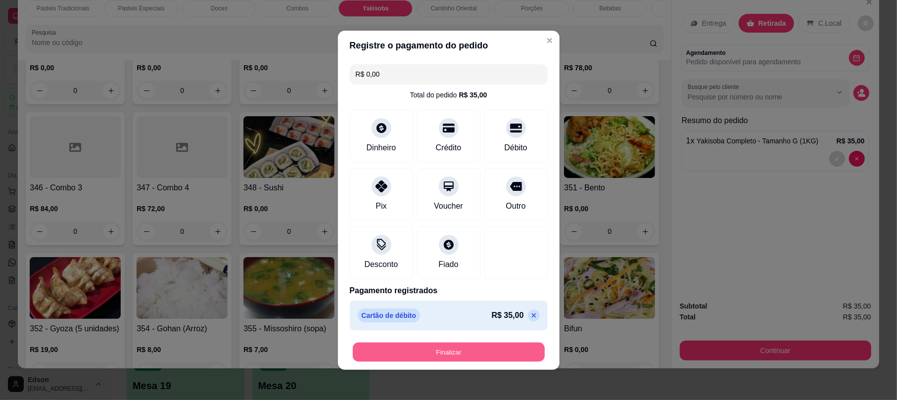
click at [464, 347] on button "Finalizar" at bounding box center [449, 352] width 192 height 19
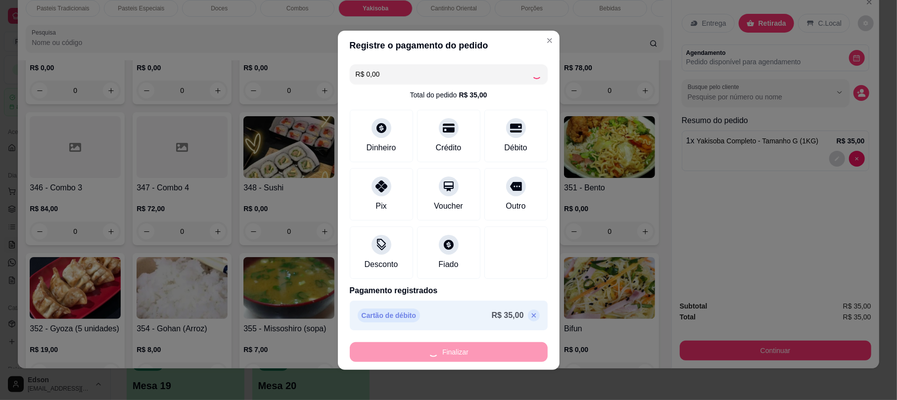
type input "0"
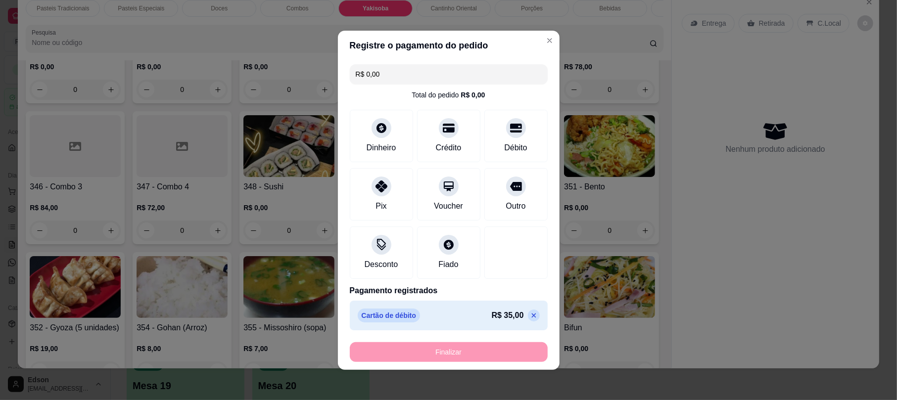
type input "-R$ 35,00"
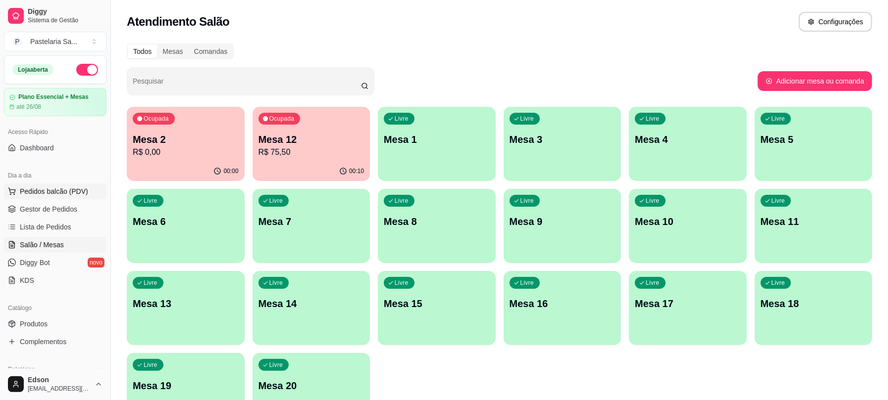
click at [70, 195] on span "Pedidos balcão (PDV)" at bounding box center [54, 192] width 68 height 10
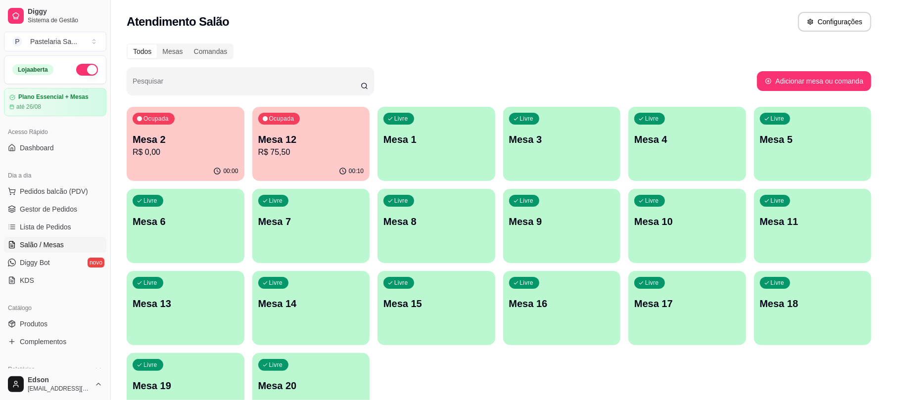
click at [301, 67] on input "Pesquisa" at bounding box center [341, 62] width 618 height 10
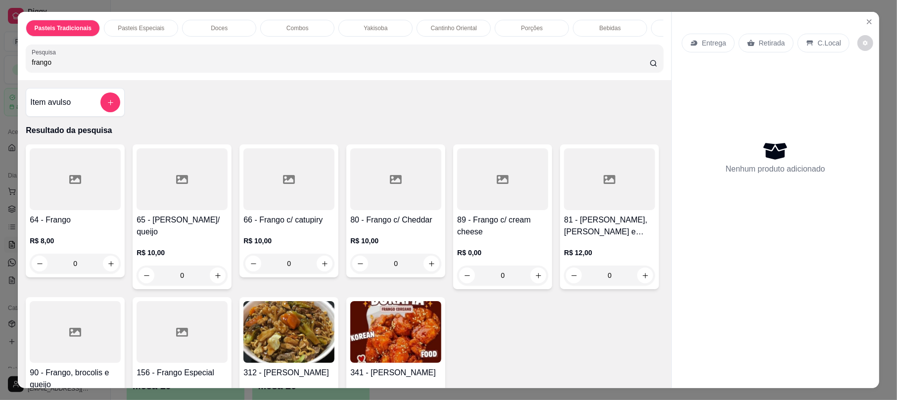
type input "frango"
click at [76, 240] on div "R$ 8,00 0" at bounding box center [75, 250] width 91 height 48
click at [366, 150] on div "25cm R$ 14,00" at bounding box center [449, 160] width 262 height 33
radio input "true"
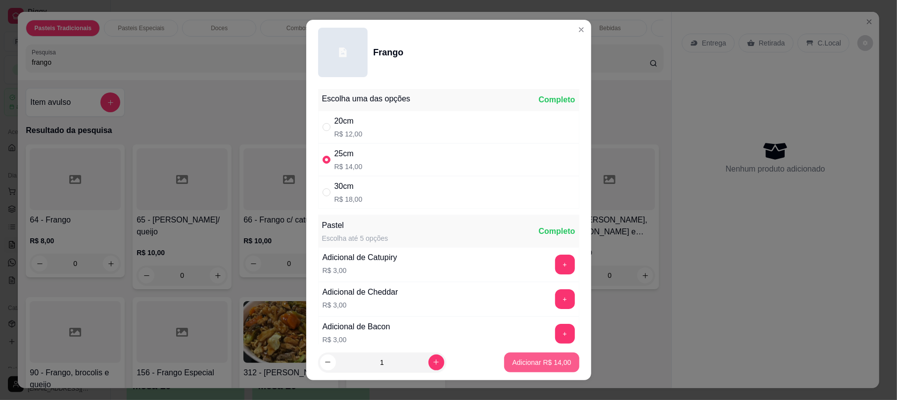
click at [535, 367] on p "Adicionar R$ 14,00" at bounding box center [541, 363] width 59 height 10
type input "1"
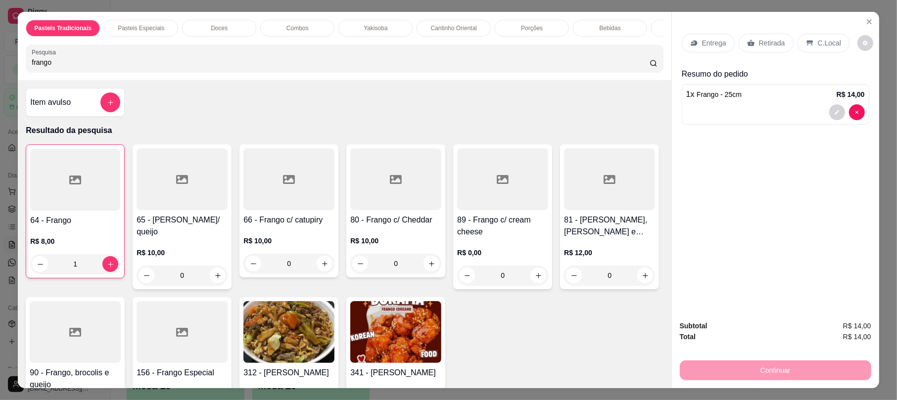
drag, startPoint x: 94, startPoint y: 70, endPoint x: 0, endPoint y: 76, distance: 93.7
click at [0, 76] on div "Pasteis Tradicionais Pasteis Especiais Doces Combos Yakisoba Cantinho Oriental …" at bounding box center [448, 200] width 897 height 400
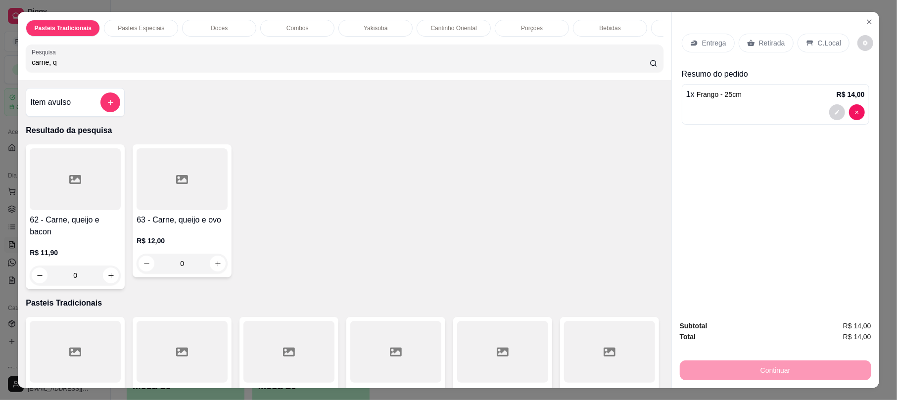
type input "carne, q"
click at [200, 210] on div at bounding box center [182, 179] width 91 height 62
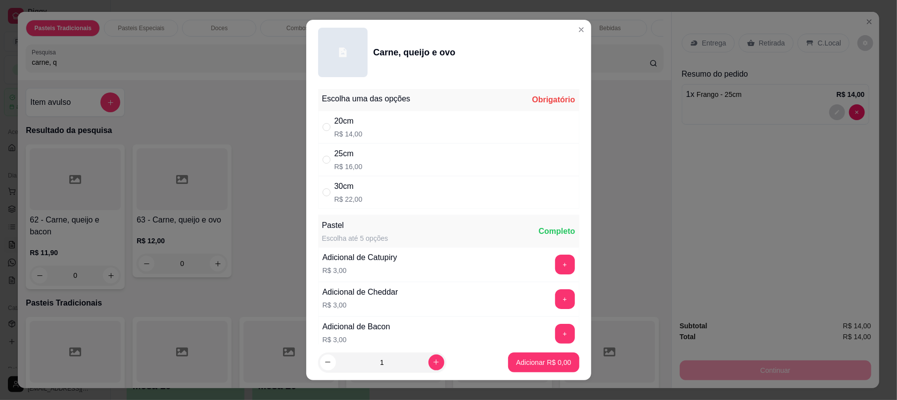
click at [363, 180] on div "30cm R$ 22,00" at bounding box center [448, 192] width 261 height 33
radio input "true"
click at [373, 162] on div "25cm R$ 16,00" at bounding box center [448, 160] width 261 height 33
radio input "true"
radio input "false"
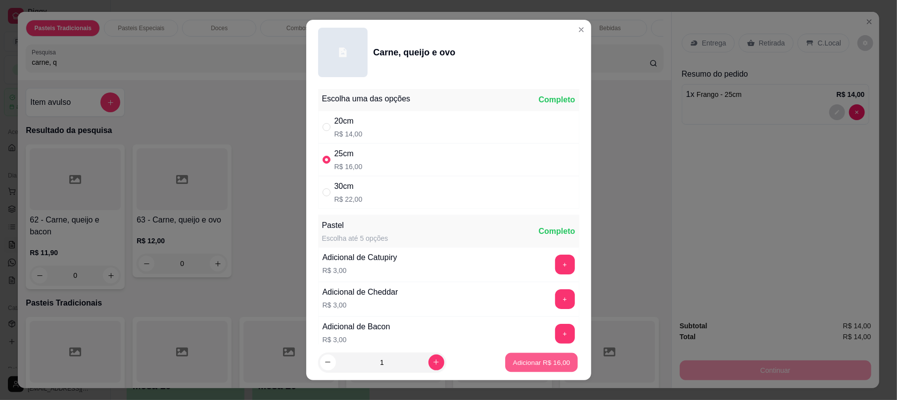
click at [516, 367] on button "Adicionar R$ 16,00" at bounding box center [542, 362] width 73 height 19
type input "1"
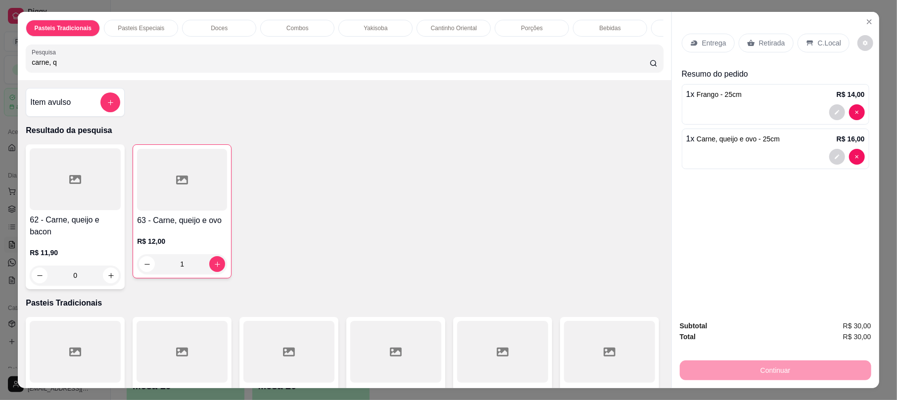
click at [787, 42] on div "Retirada" at bounding box center [766, 43] width 55 height 19
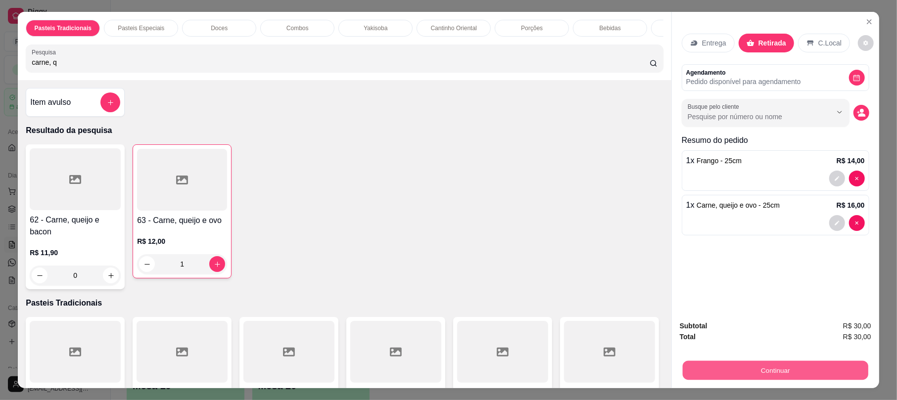
click at [779, 364] on button "Continuar" at bounding box center [776, 370] width 186 height 19
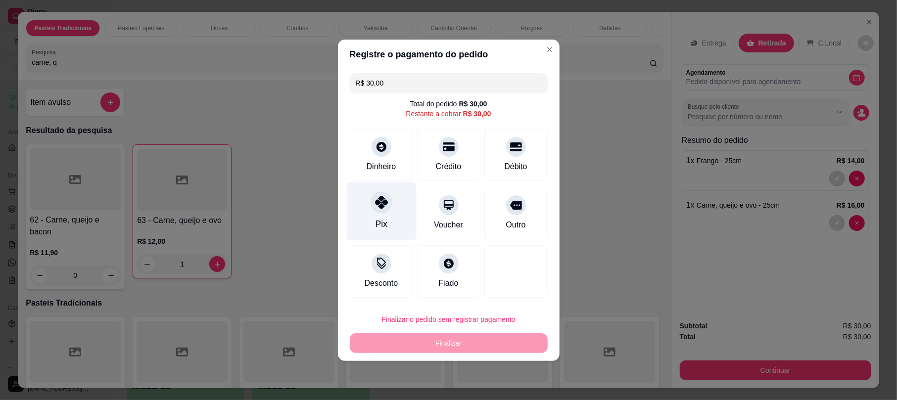
click at [375, 219] on div "Pix" at bounding box center [381, 224] width 12 height 13
type input "R$ 0,00"
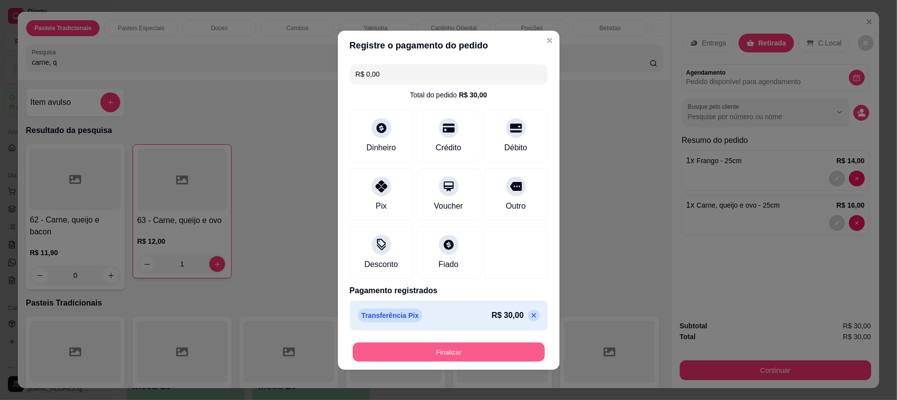
click at [481, 350] on button "Finalizar" at bounding box center [449, 352] width 192 height 19
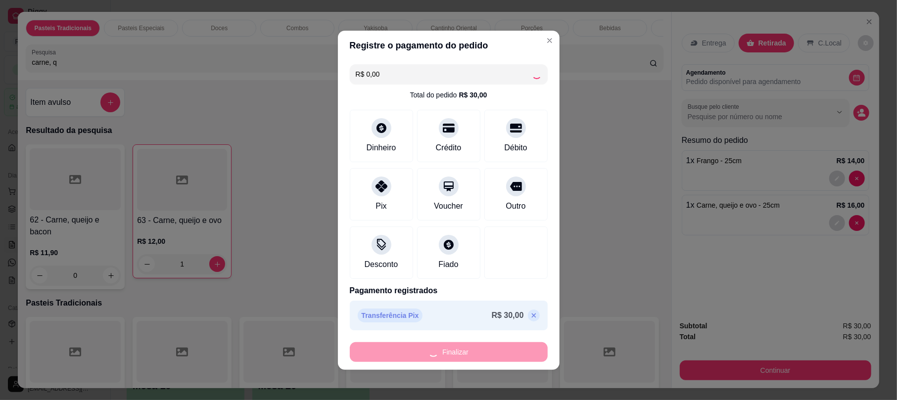
type input "0"
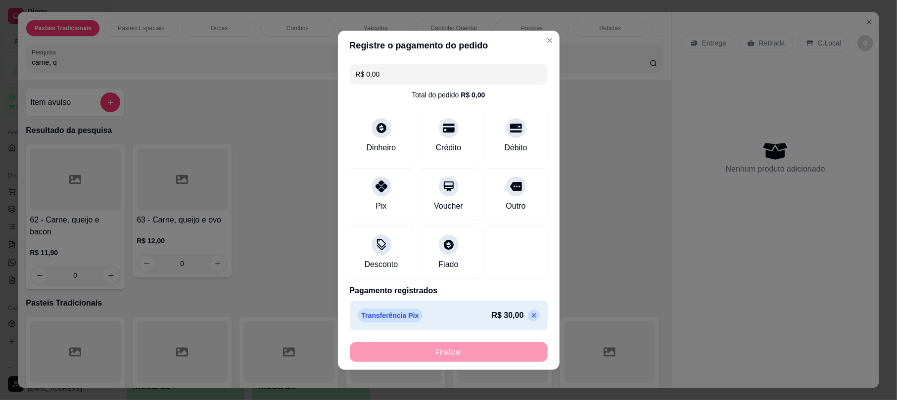
type input "-R$ 30,00"
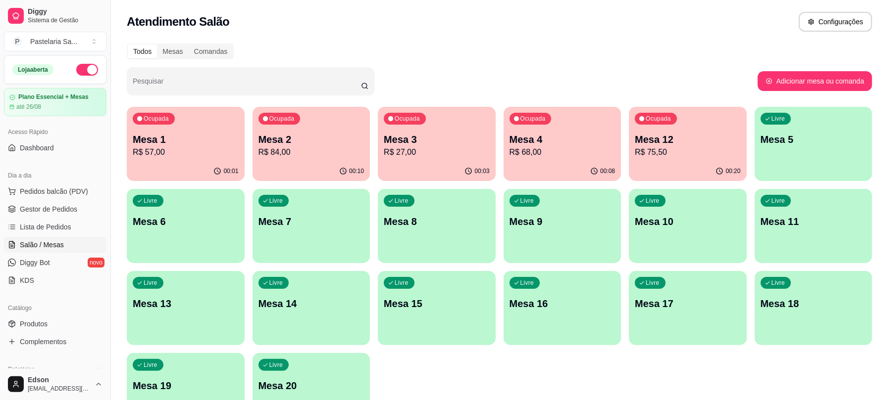
click at [670, 219] on p "Mesa 10" at bounding box center [688, 222] width 106 height 14
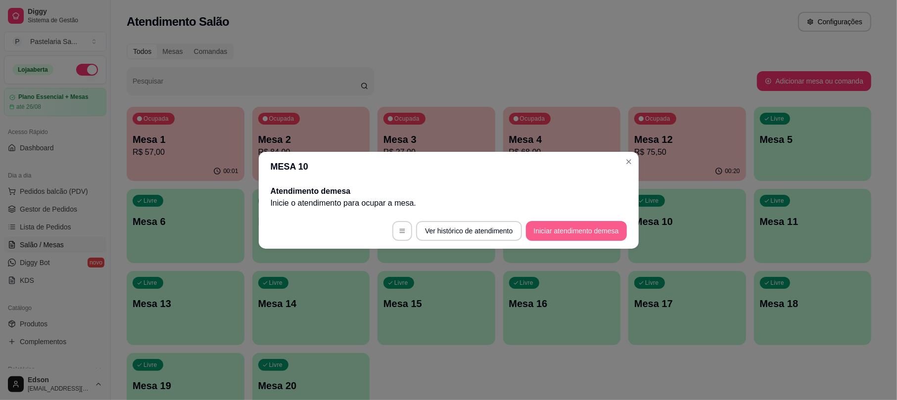
click at [576, 234] on button "Iniciar atendimento de mesa" at bounding box center [576, 231] width 101 height 20
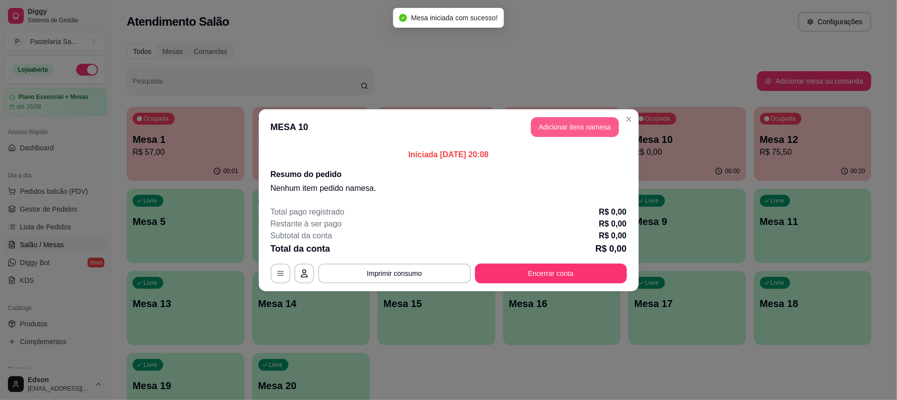
click at [563, 132] on button "Adicionar itens na mesa" at bounding box center [575, 127] width 88 height 20
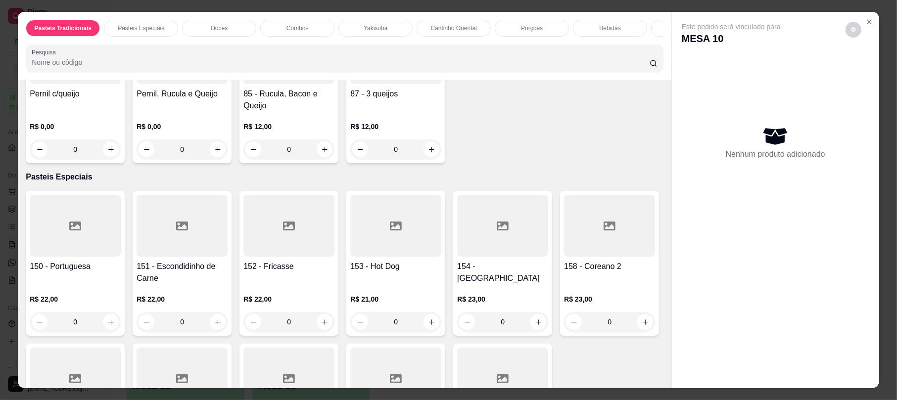
scroll to position [783, 0]
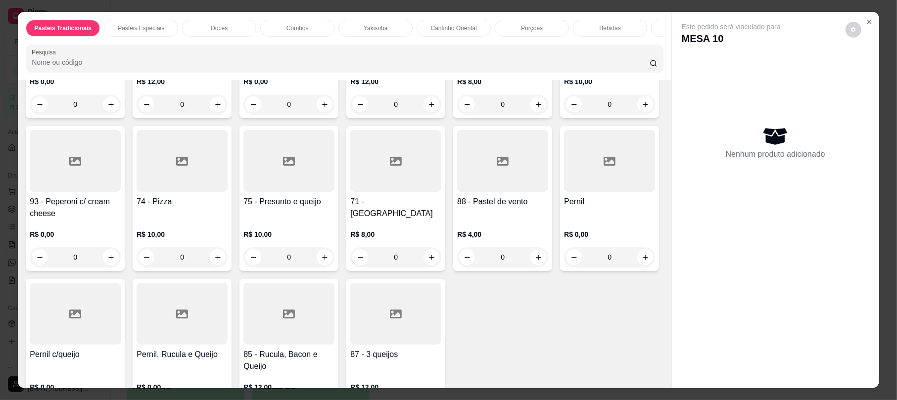
click at [384, 192] on div at bounding box center [395, 161] width 91 height 62
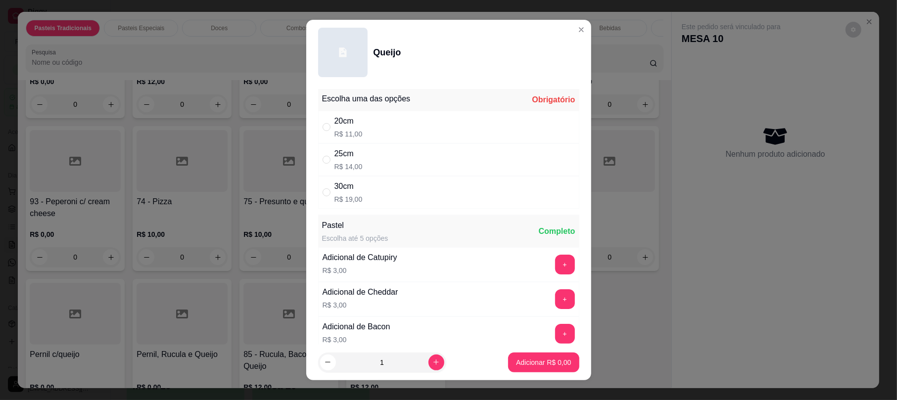
click at [355, 161] on div "25cm R$ 14,00" at bounding box center [349, 160] width 28 height 24
radio input "true"
click at [525, 361] on p "Adicionar R$ 14,00" at bounding box center [541, 363] width 59 height 10
type input "1"
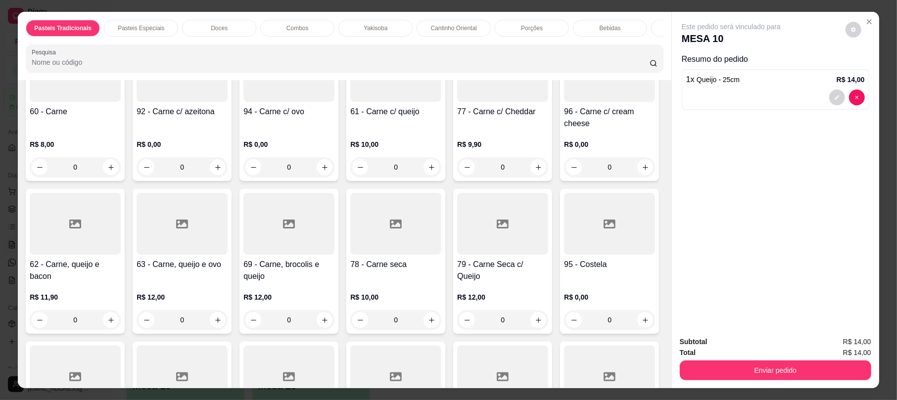
scroll to position [522, 0]
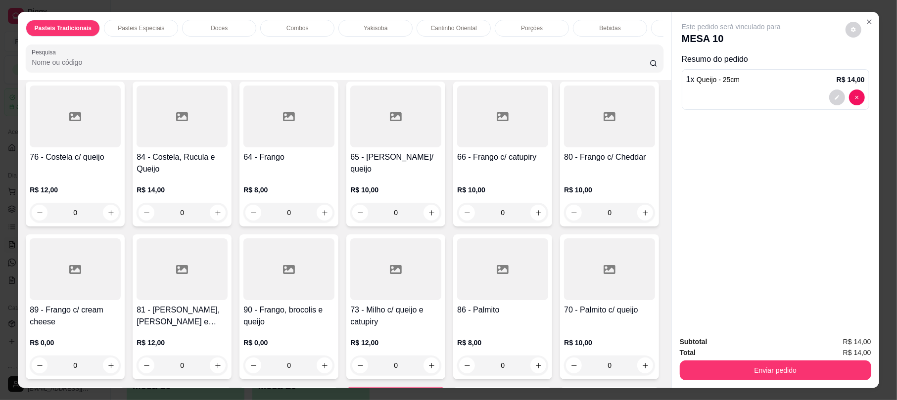
click at [457, 22] on h4 "79 - Carne Seca c/ Queijo" at bounding box center [502, 11] width 91 height 24
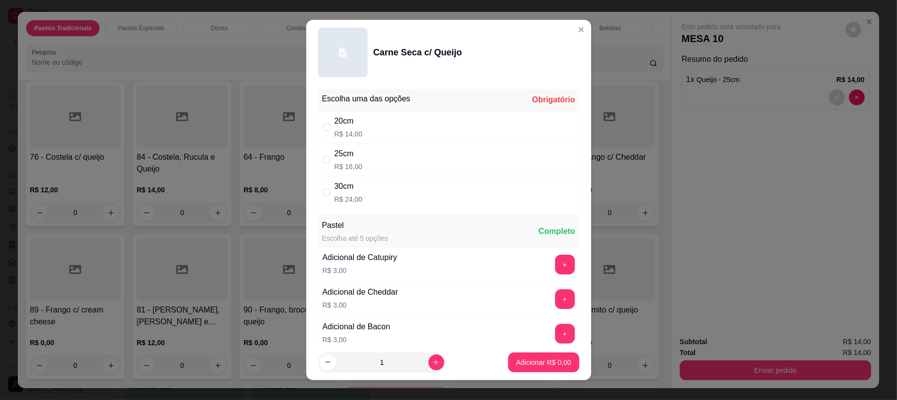
drag, startPoint x: 370, startPoint y: 167, endPoint x: 481, endPoint y: 325, distance: 193.3
click at [370, 168] on div "25cm R$ 16,00" at bounding box center [448, 160] width 261 height 33
radio input "true"
click at [528, 363] on p "Adicionar R$ 16,00" at bounding box center [541, 363] width 59 height 10
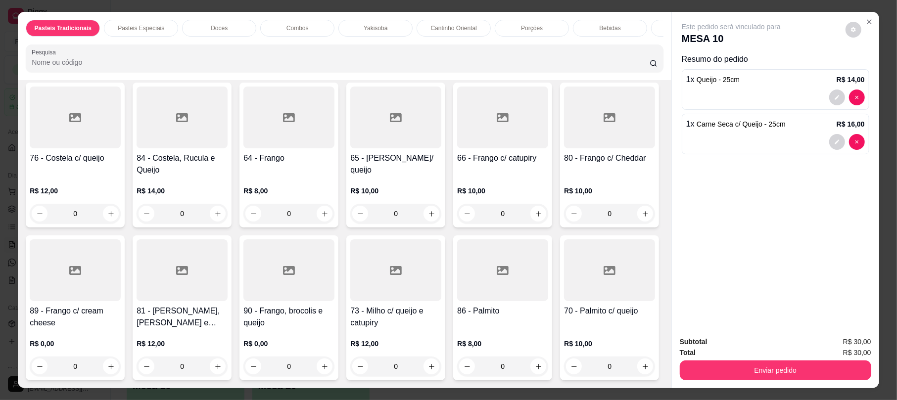
type input "1"
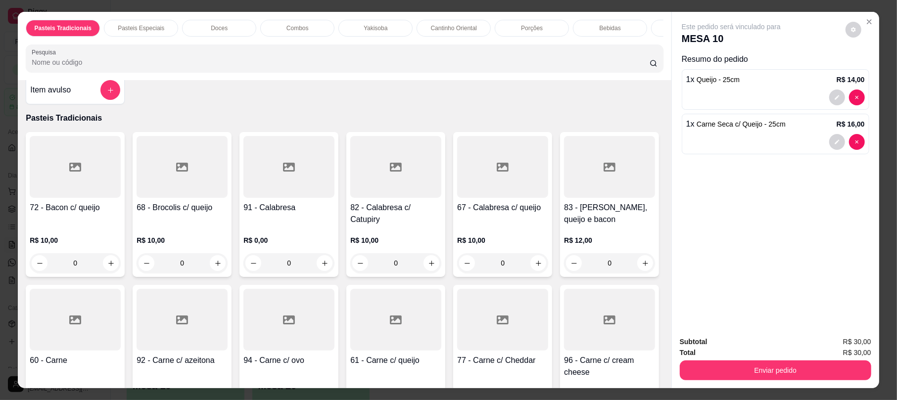
scroll to position [0, 0]
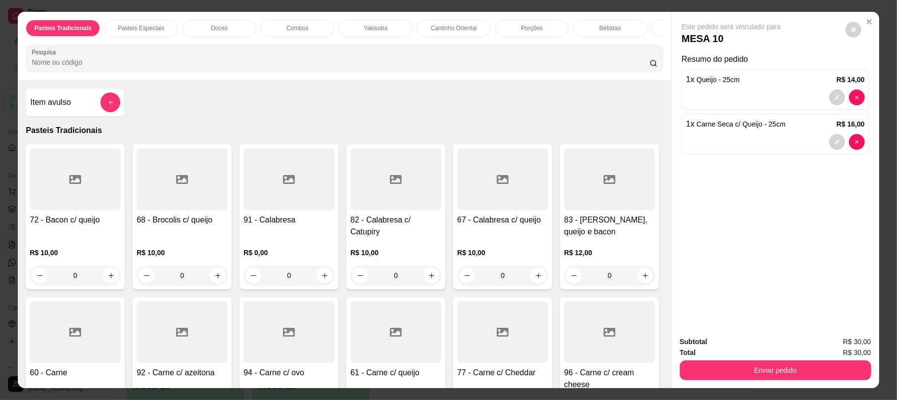
click at [503, 226] on h4 "67 - Calabresa c/ queijo" at bounding box center [502, 220] width 91 height 12
click at [564, 210] on div at bounding box center [609, 179] width 91 height 62
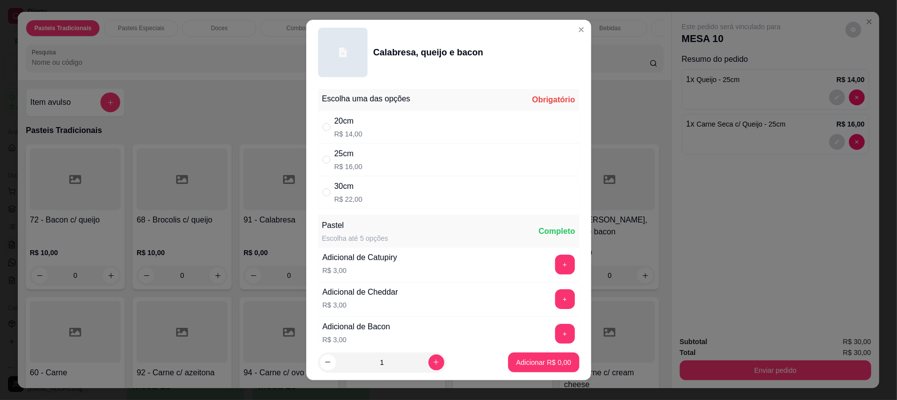
click at [343, 153] on div "25cm" at bounding box center [349, 154] width 28 height 12
radio input "true"
click at [429, 367] on button "increase-product-quantity" at bounding box center [437, 363] width 16 height 16
type input "2"
click at [553, 358] on p "Adicionar R$ 32,00" at bounding box center [541, 362] width 57 height 9
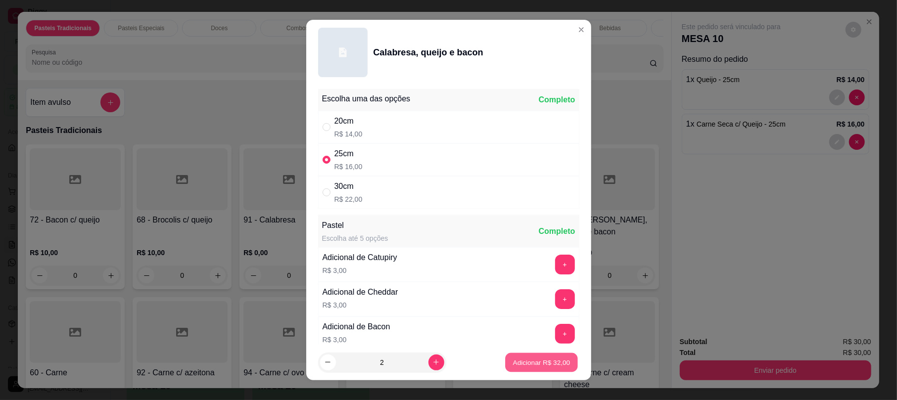
type input "2"
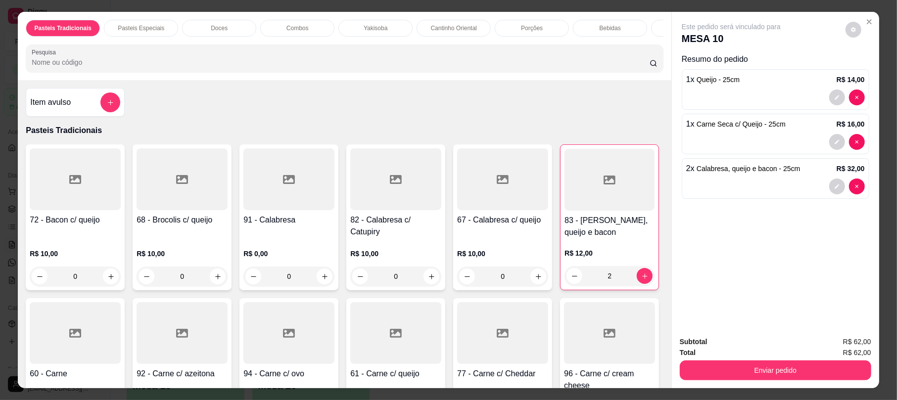
click at [139, 67] on input "Pesquisa" at bounding box center [341, 62] width 618 height 10
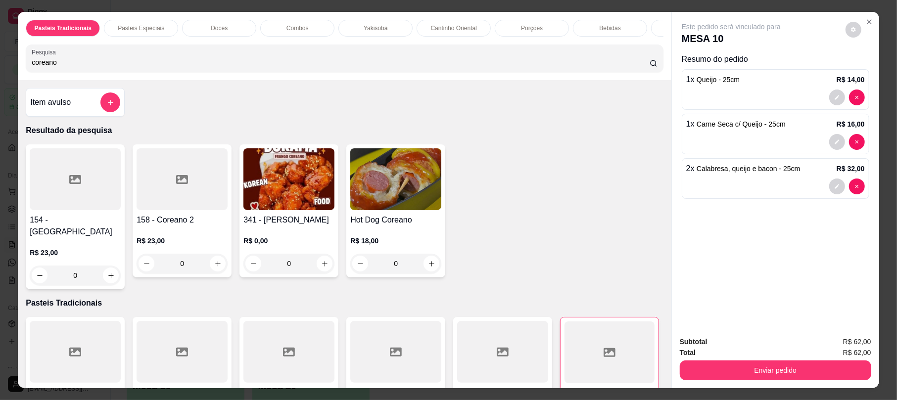
type input "coreano"
click at [311, 210] on img at bounding box center [289, 179] width 91 height 62
drag, startPoint x: 373, startPoint y: 176, endPoint x: 478, endPoint y: 282, distance: 149.1
click at [374, 176] on div "200g R$ 17,50" at bounding box center [448, 174] width 261 height 33
radio input "true"
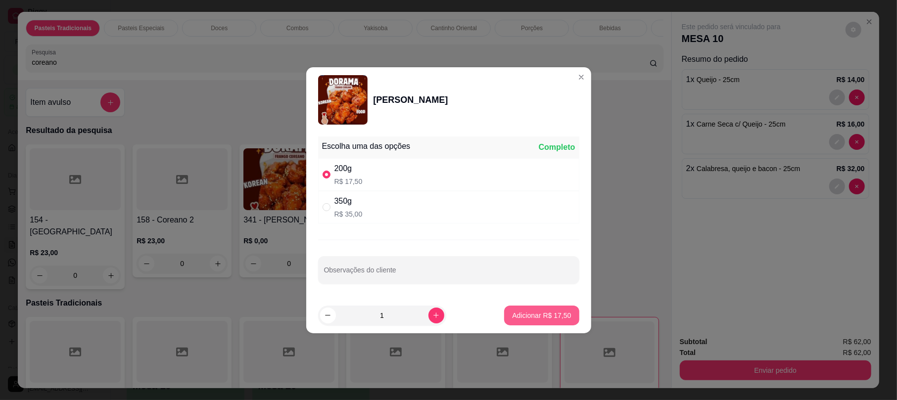
click at [538, 311] on p "Adicionar R$ 17,50" at bounding box center [541, 316] width 59 height 10
type input "1"
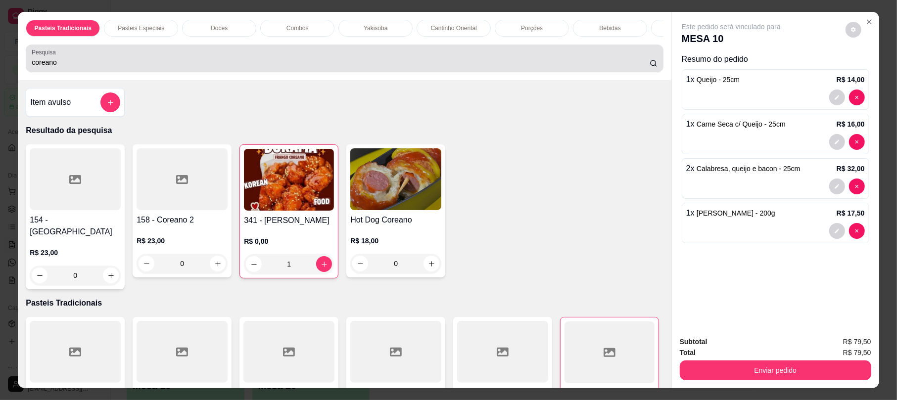
click at [68, 67] on input "coreano" at bounding box center [341, 62] width 618 height 10
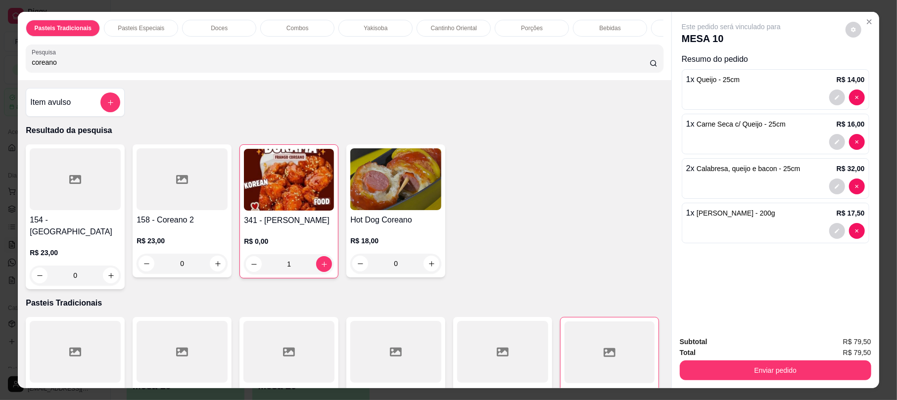
click at [68, 67] on input "coreano" at bounding box center [341, 62] width 618 height 10
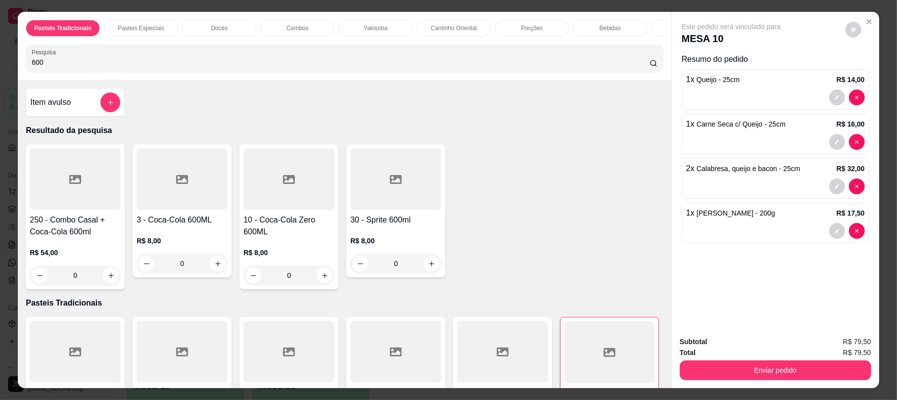
type input "600"
click at [193, 226] on h4 "3 - Coca-Cola 600ML" at bounding box center [182, 220] width 91 height 12
click at [250, 238] on h4 "10 - Coca-Cola Zero 600ML" at bounding box center [289, 226] width 91 height 24
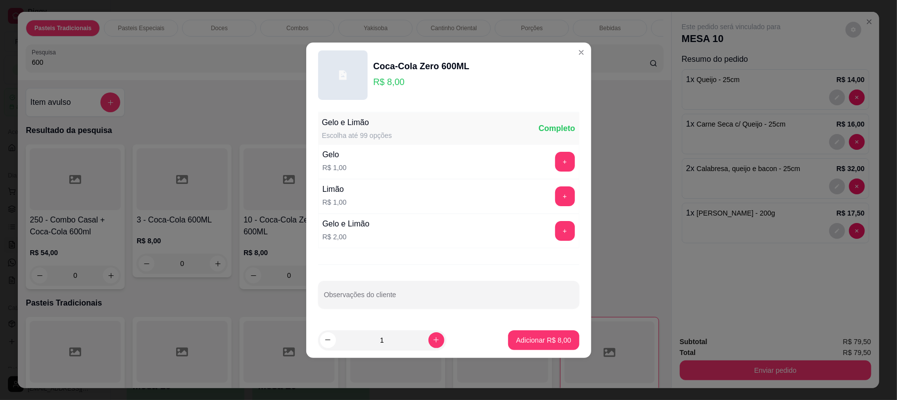
click at [422, 184] on div "Limão R$ 1,00 +" at bounding box center [448, 196] width 261 height 35
click at [535, 333] on button "Adicionar R$ 8,00" at bounding box center [543, 341] width 71 height 20
type input "1"
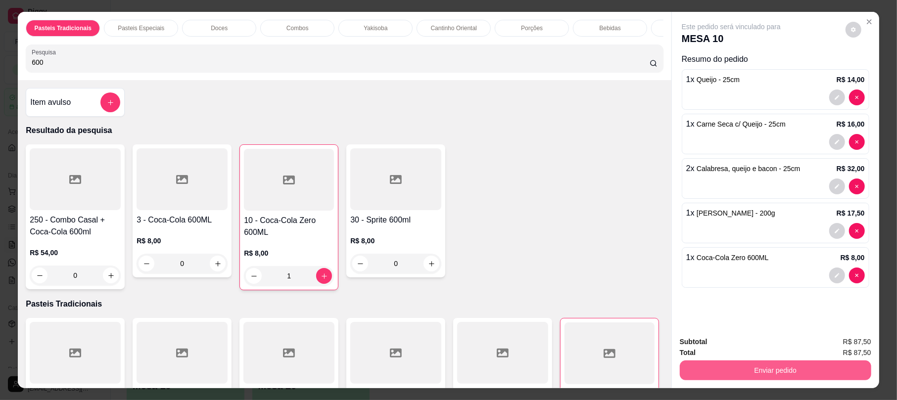
click at [741, 370] on button "Enviar pedido" at bounding box center [776, 371] width 192 height 20
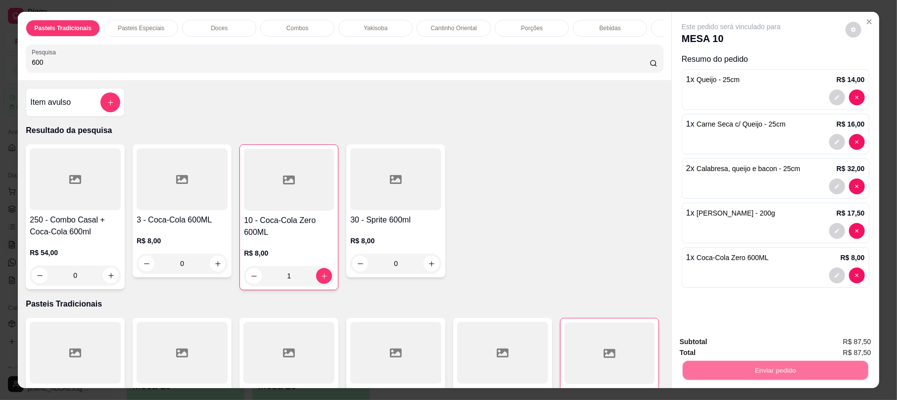
click at [749, 345] on button "Não registrar e enviar pedido" at bounding box center [742, 346] width 100 height 18
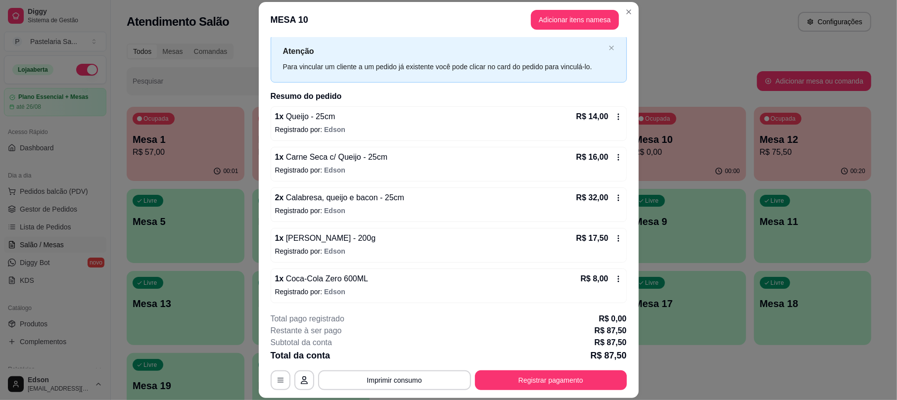
scroll to position [28, 0]
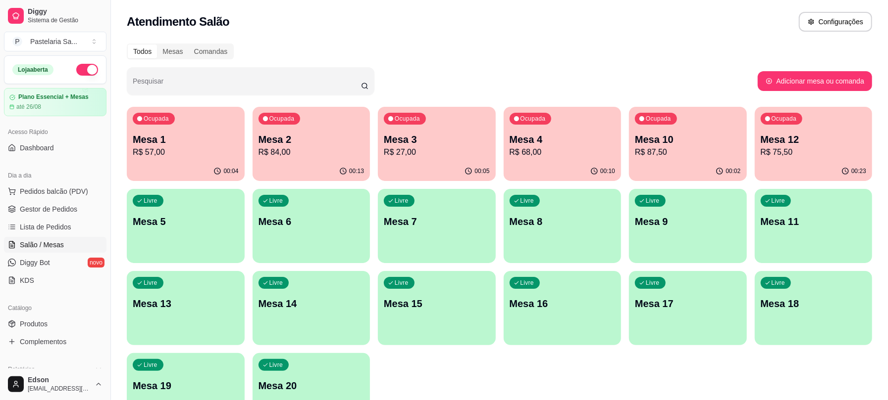
click at [417, 144] on p "Mesa 3" at bounding box center [437, 140] width 106 height 14
click at [88, 189] on button "Pedidos balcão (PDV)" at bounding box center [55, 192] width 102 height 16
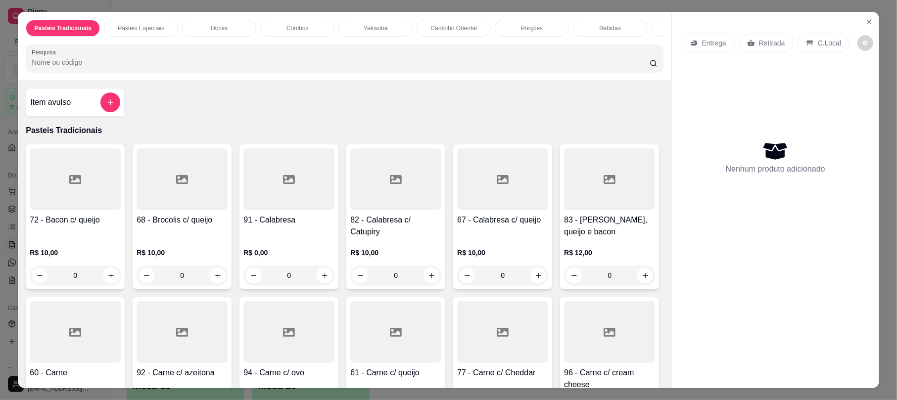
click at [371, 27] on p "Yakisoba" at bounding box center [376, 28] width 24 height 8
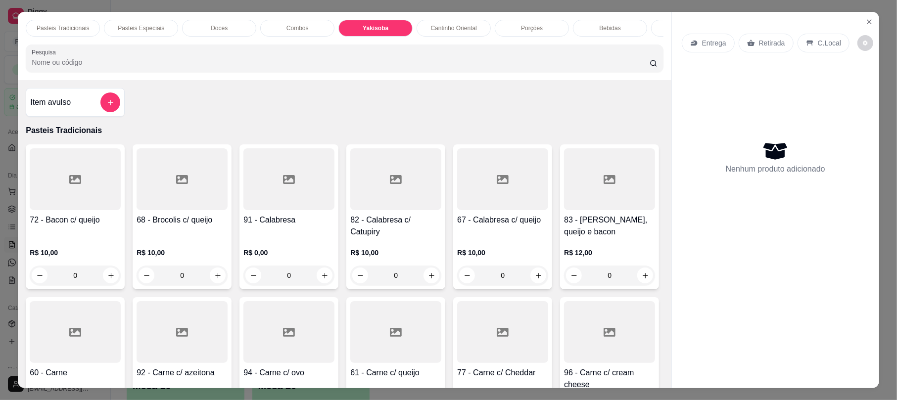
scroll to position [20, 0]
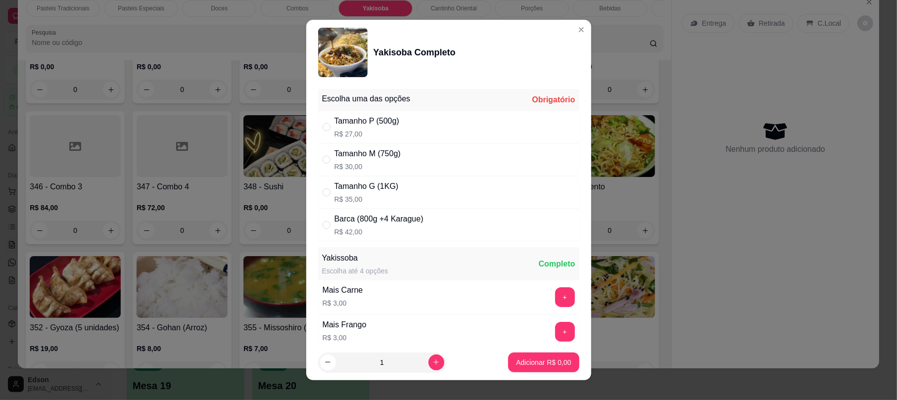
click at [395, 183] on div "Tamanho G (1KG) R$ 35,00" at bounding box center [448, 192] width 261 height 33
radio input "true"
click at [433, 359] on icon "increase-product-quantity" at bounding box center [436, 362] width 7 height 7
type input "2"
click at [555, 359] on p "Adicionar R$ 70,00" at bounding box center [541, 363] width 59 height 10
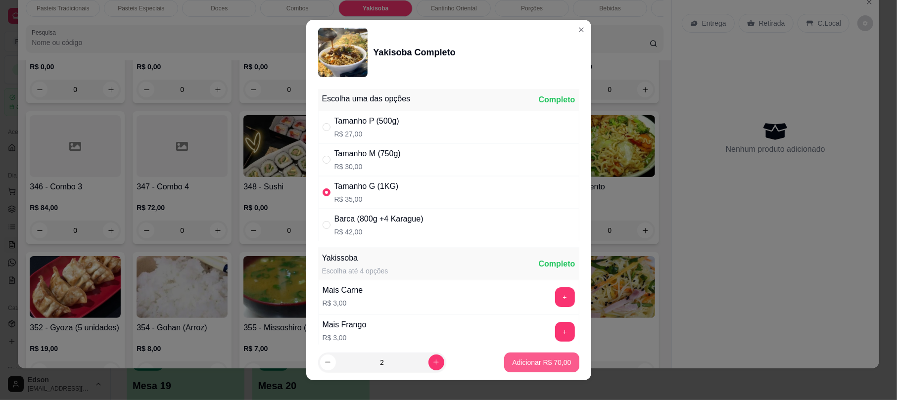
type input "2"
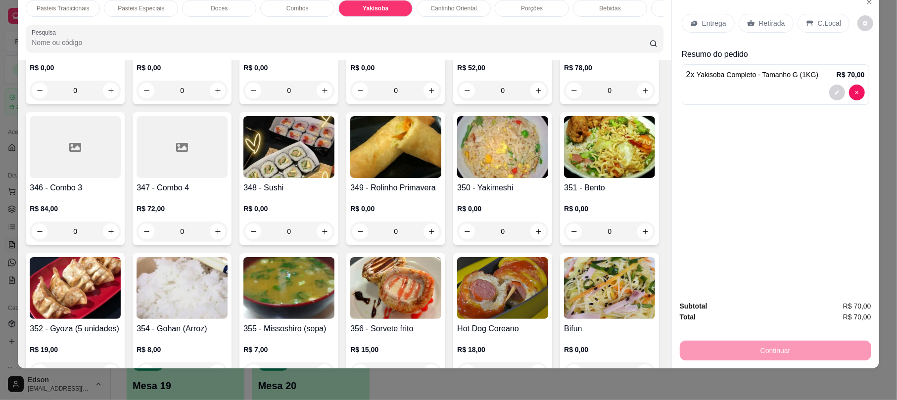
click at [773, 22] on p "Retirada" at bounding box center [772, 23] width 26 height 10
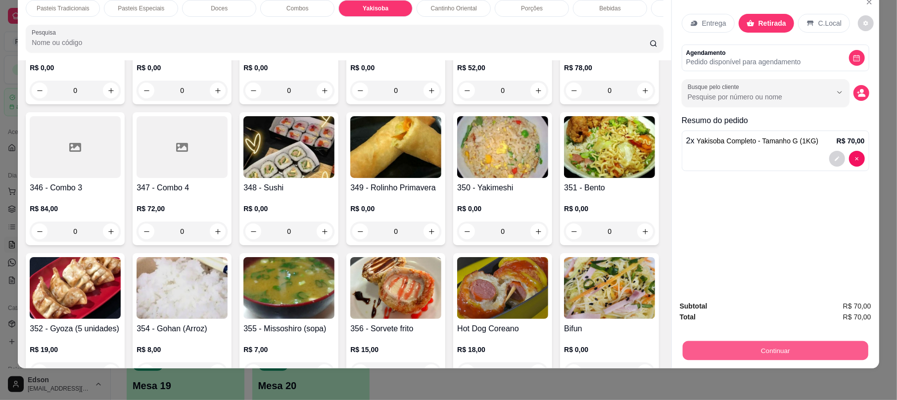
click at [775, 353] on button "Continuar" at bounding box center [776, 350] width 186 height 19
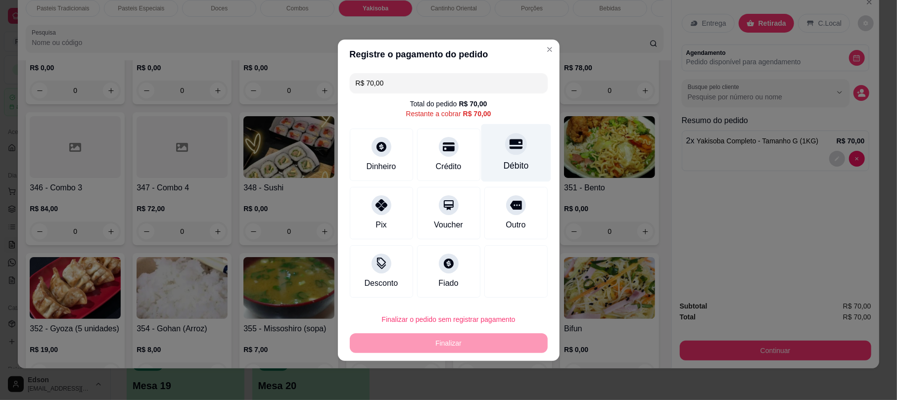
click at [515, 159] on div "Débito" at bounding box center [515, 165] width 25 height 13
type input "R$ 0,00"
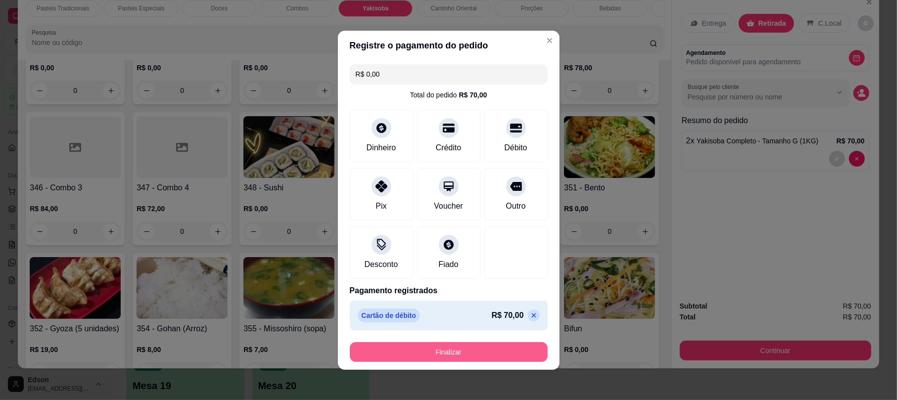
click at [483, 359] on button "Finalizar" at bounding box center [449, 353] width 198 height 20
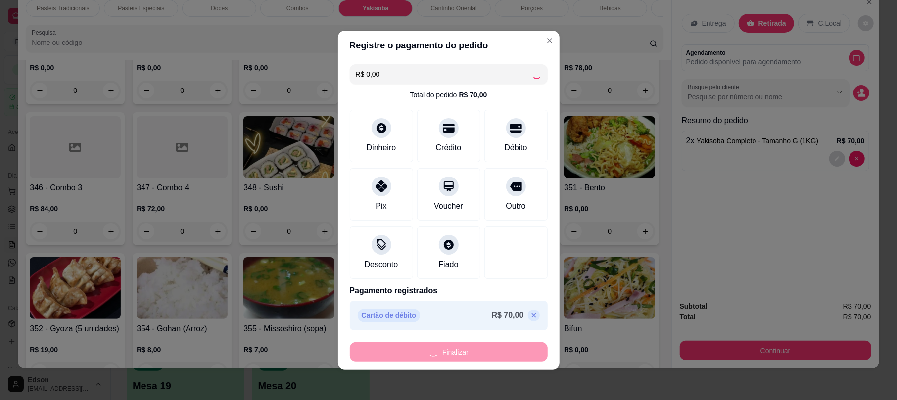
type input "0"
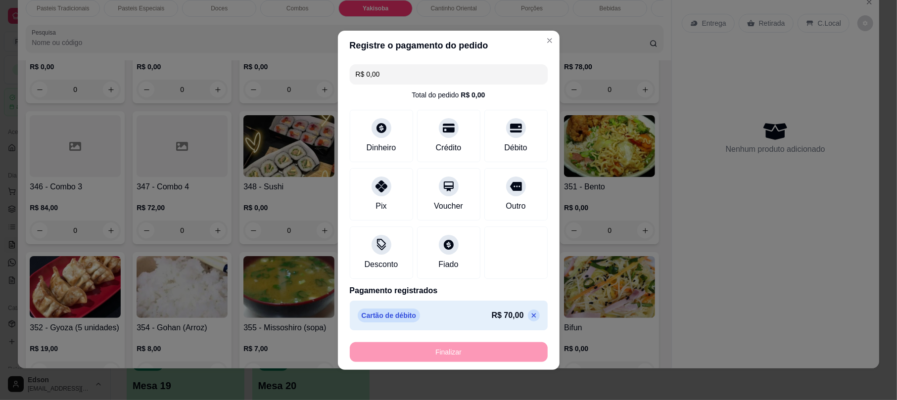
type input "-R$ 70,00"
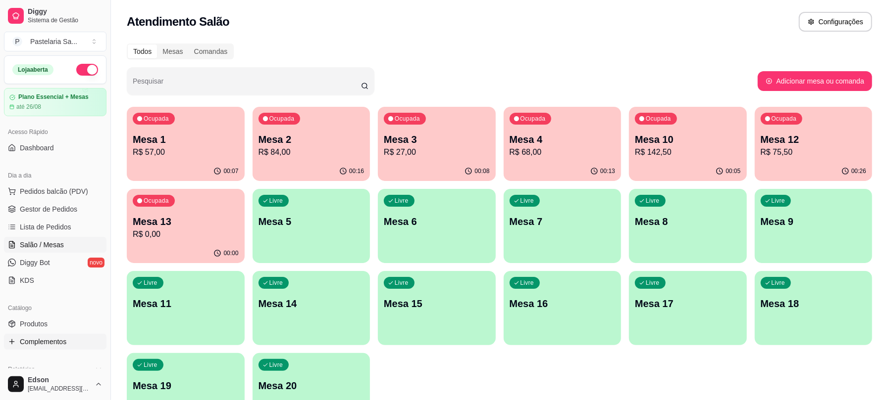
click at [50, 335] on link "Complementos" at bounding box center [55, 342] width 102 height 16
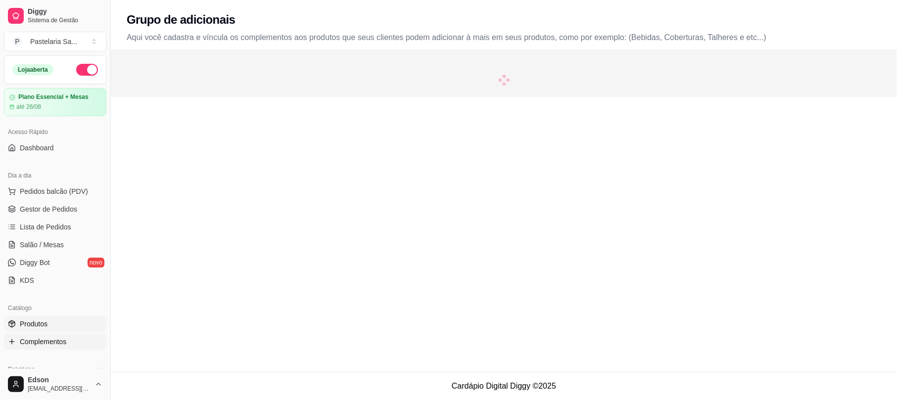
click at [46, 325] on span "Produtos" at bounding box center [34, 324] width 28 height 10
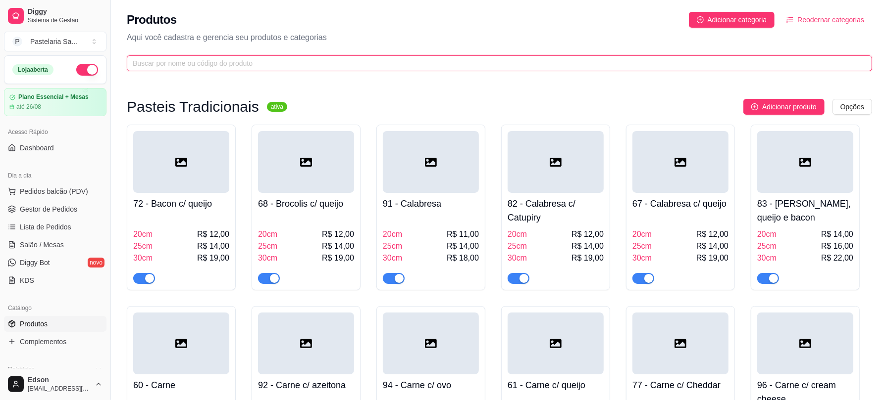
click at [200, 68] on input "text" at bounding box center [495, 63] width 725 height 11
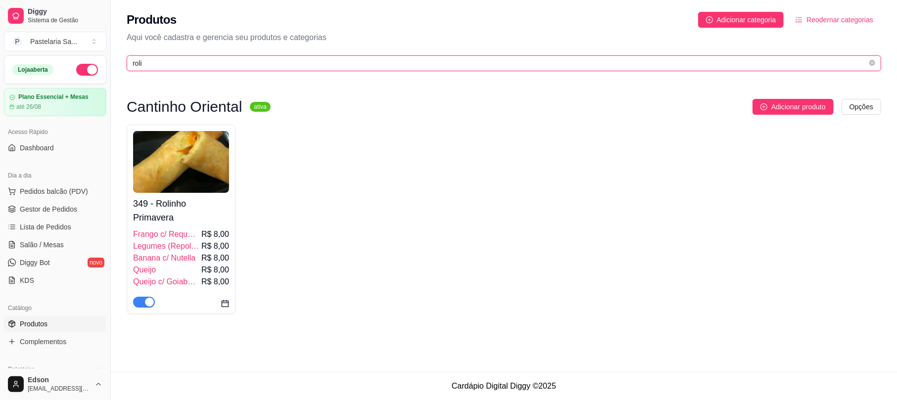
type input "roli"
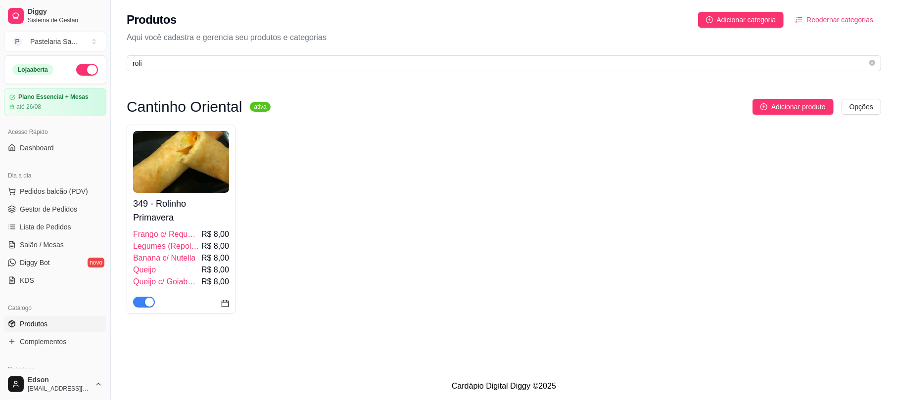
click at [203, 166] on img at bounding box center [181, 162] width 96 height 62
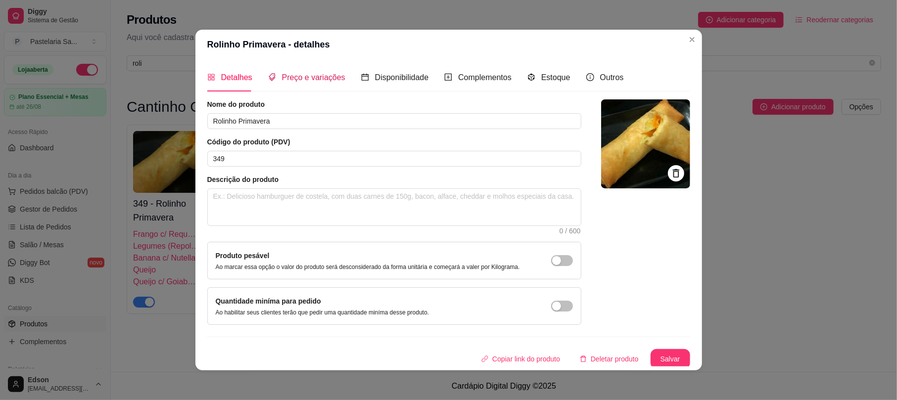
click at [316, 80] on span "Preço e variações" at bounding box center [313, 77] width 63 height 8
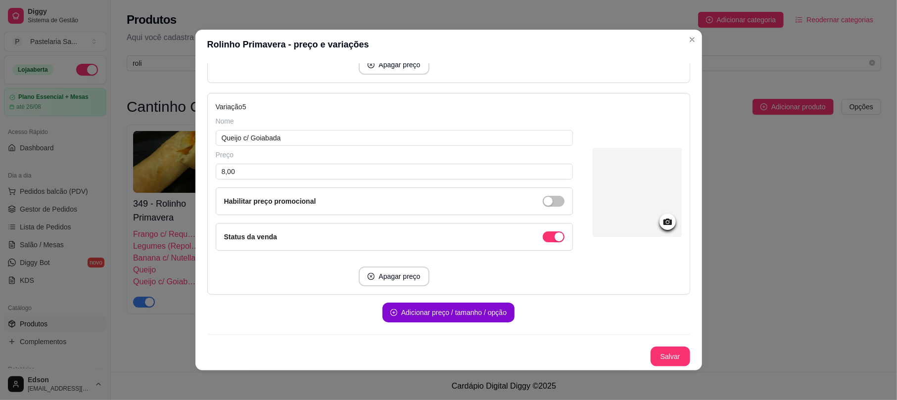
scroll to position [671, 0]
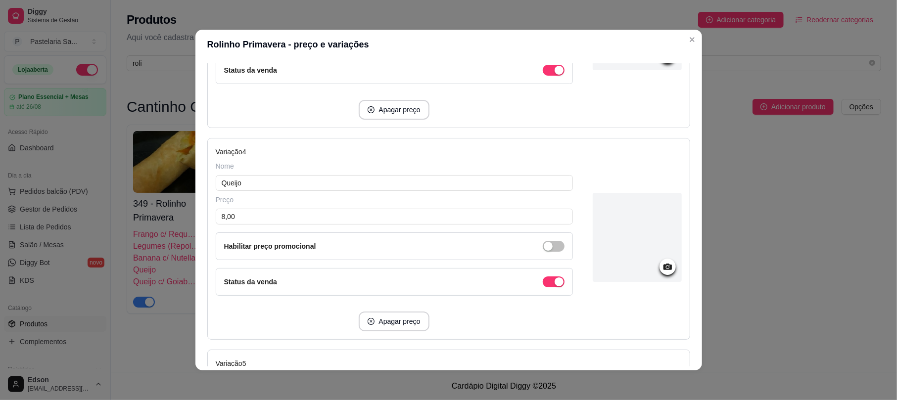
click at [539, 294] on div "Status da venda" at bounding box center [394, 282] width 357 height 28
click at [555, 75] on div "button" at bounding box center [559, 70] width 9 height 9
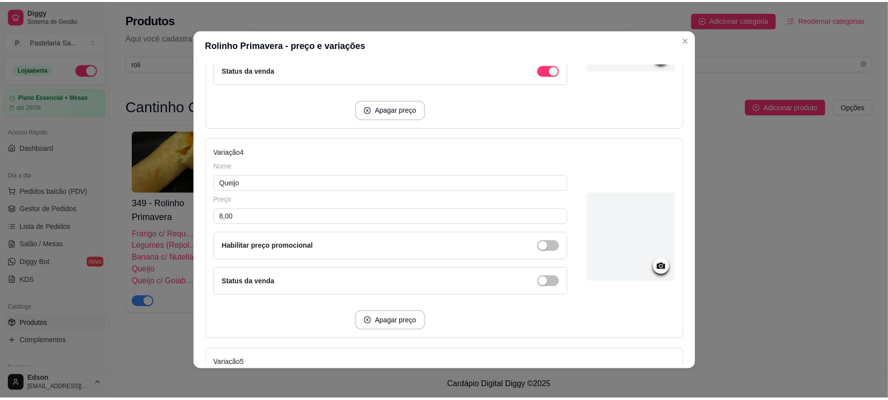
scroll to position [937, 0]
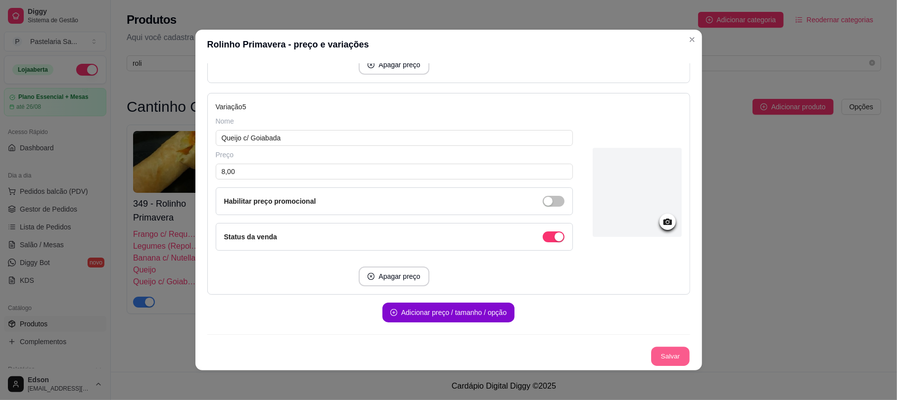
click at [660, 365] on button "Salvar" at bounding box center [670, 356] width 39 height 19
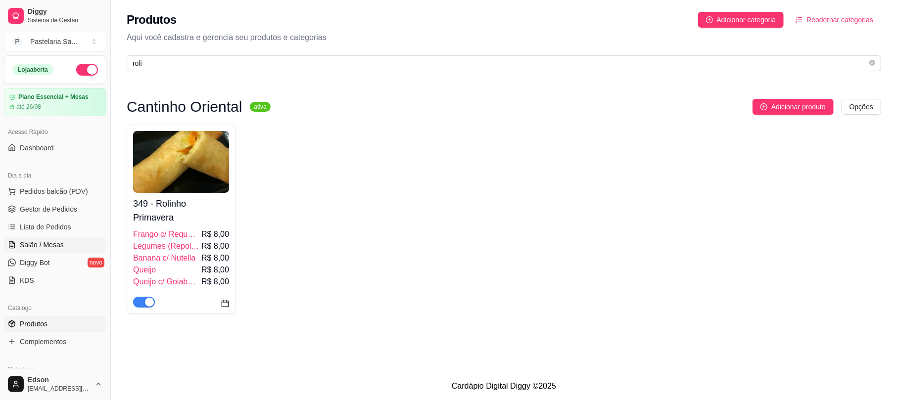
click at [61, 247] on span "Salão / Mesas" at bounding box center [42, 245] width 44 height 10
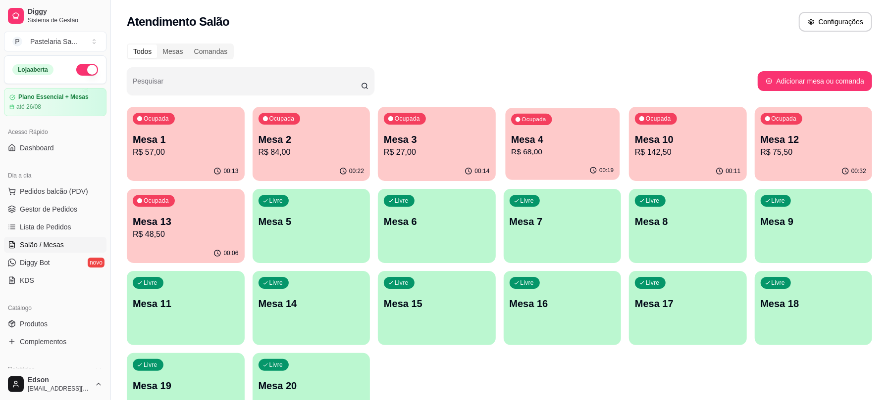
click at [570, 137] on p "Mesa 4" at bounding box center [562, 139] width 102 height 13
click at [53, 218] on ul "Pedidos balcão (PDV) Gestor de Pedidos Lista de Pedidos Salão / Mesas Diggy Bot…" at bounding box center [55, 236] width 102 height 105
click at [52, 214] on span "Gestor de Pedidos" at bounding box center [48, 209] width 57 height 10
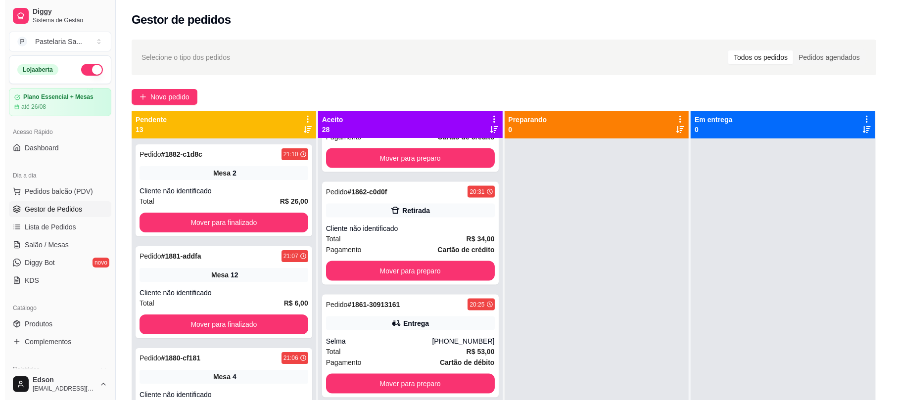
scroll to position [1078, 0]
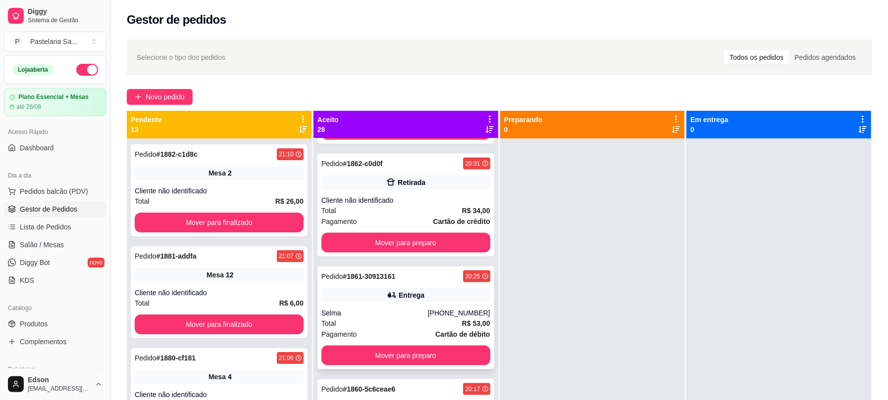
click at [357, 322] on div "Total R$ 53,00" at bounding box center [405, 323] width 169 height 11
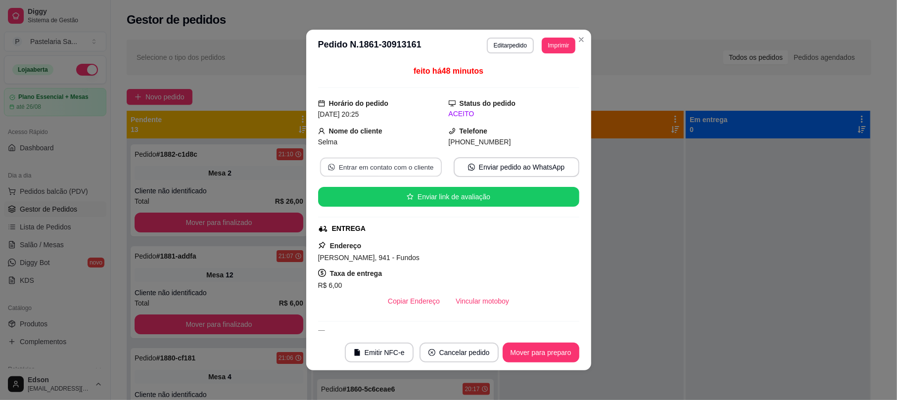
click at [363, 169] on button "Entrar em contato com o cliente" at bounding box center [381, 167] width 122 height 19
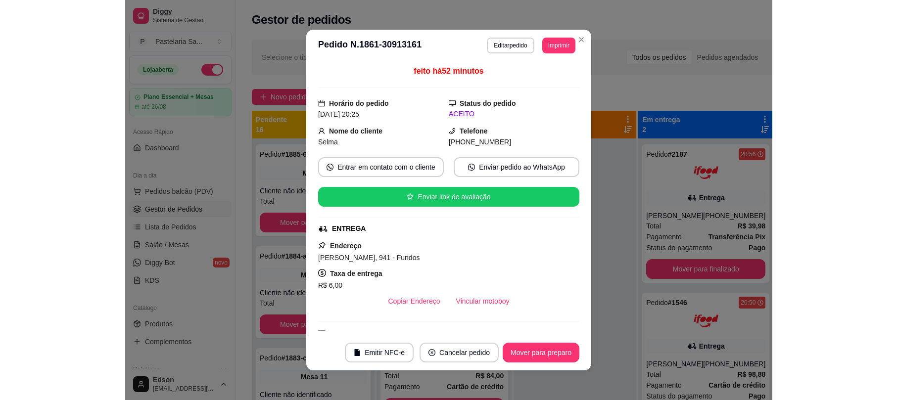
scroll to position [780, 0]
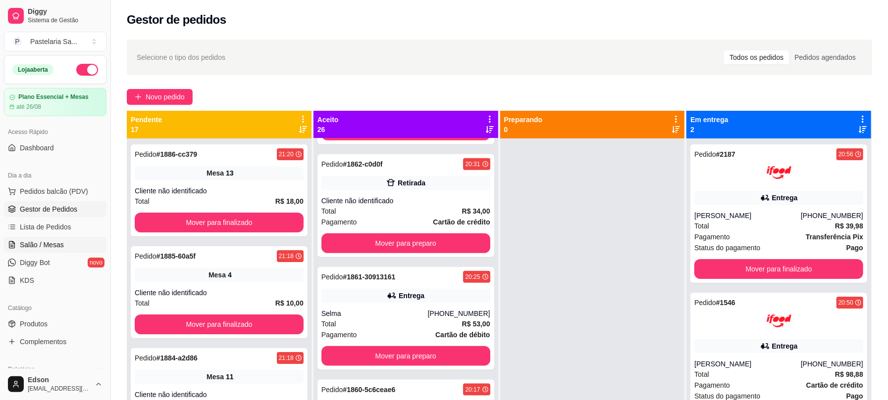
click at [29, 252] on link "Salão / Mesas" at bounding box center [55, 245] width 102 height 16
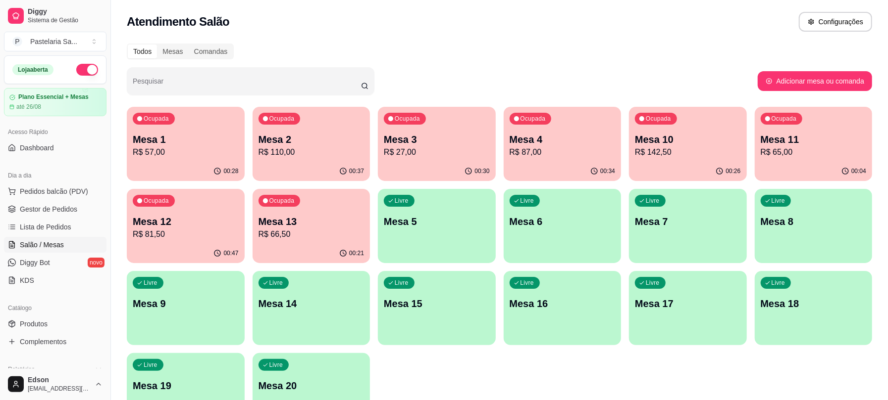
click at [190, 133] on p "Mesa 1" at bounding box center [186, 140] width 106 height 14
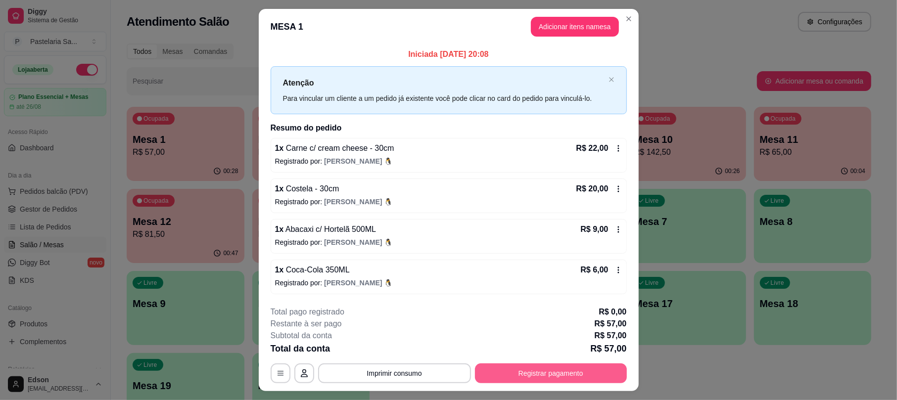
click at [581, 373] on button "Registrar pagamento" at bounding box center [551, 374] width 152 height 20
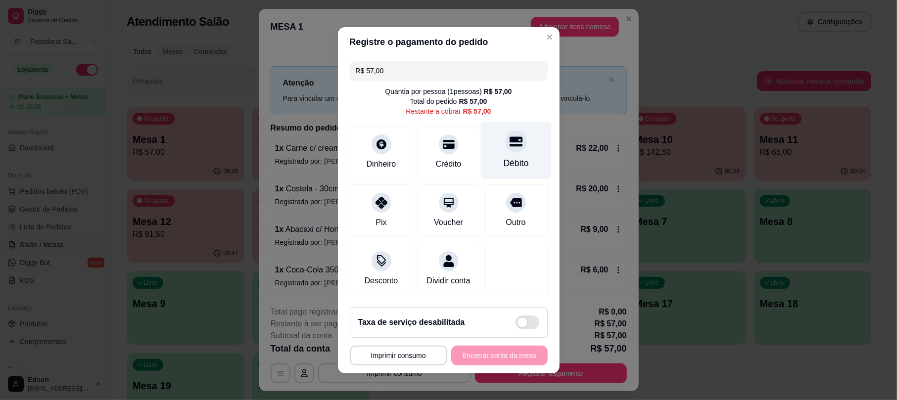
click at [503, 157] on div "Débito" at bounding box center [515, 163] width 25 height 13
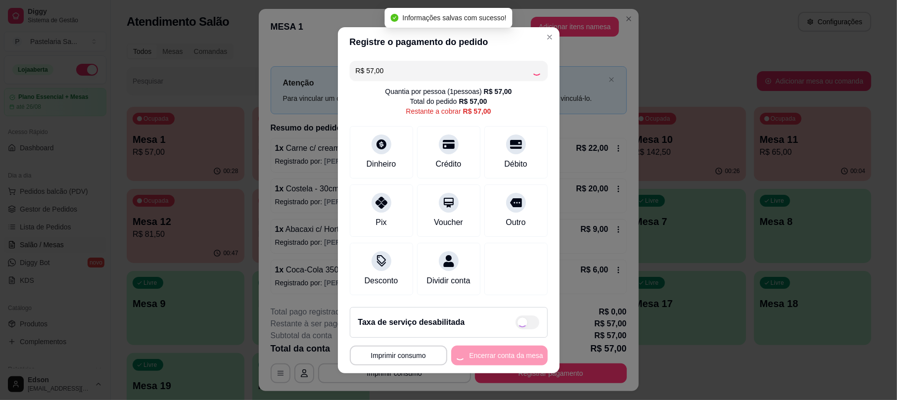
type input "R$ 0,00"
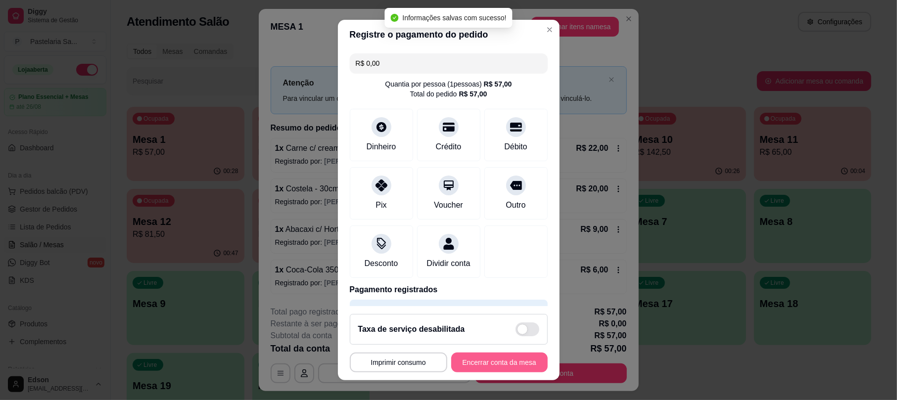
click at [499, 366] on button "Encerrar conta da mesa" at bounding box center [499, 363] width 97 height 20
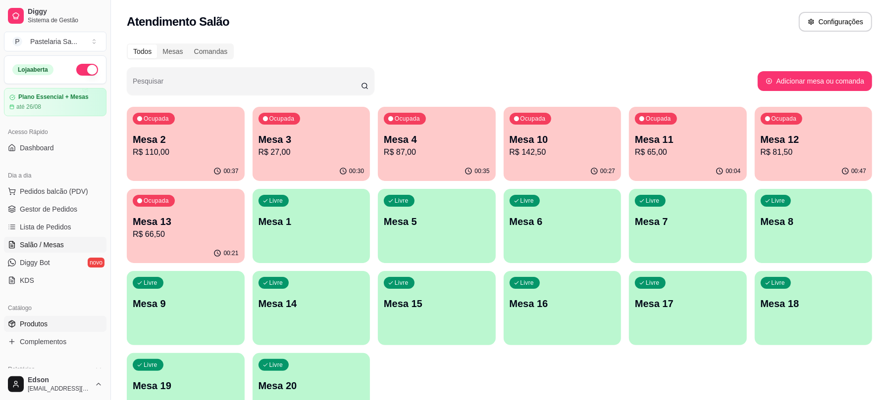
click at [38, 322] on span "Produtos" at bounding box center [34, 324] width 28 height 10
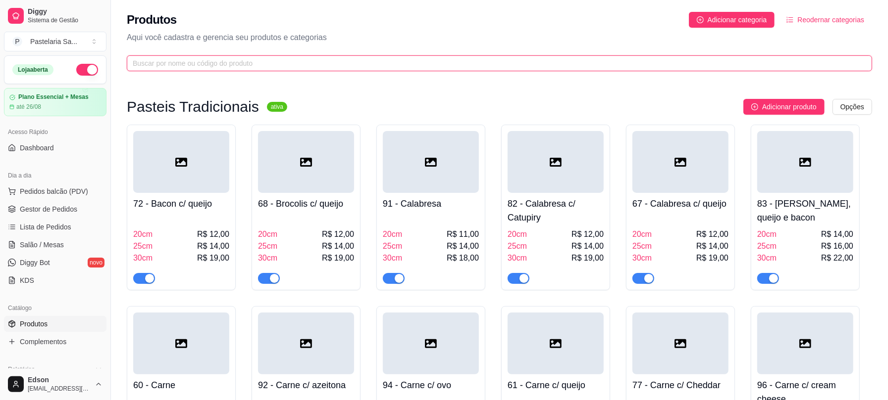
click at [248, 68] on input "text" at bounding box center [495, 63] width 725 height 11
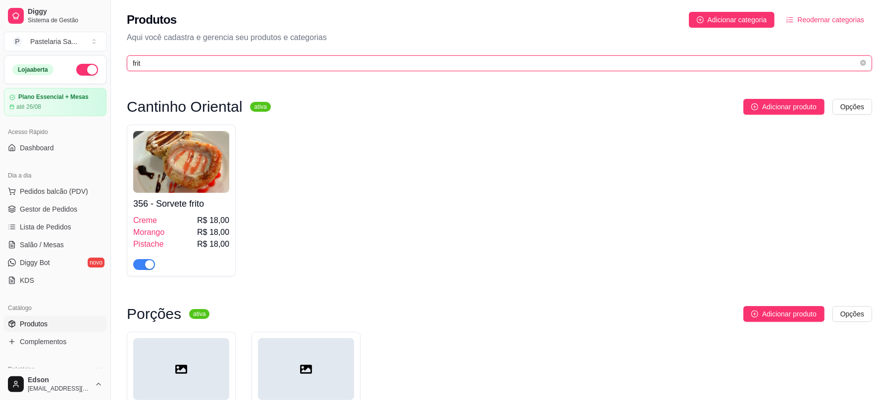
type input "frit"
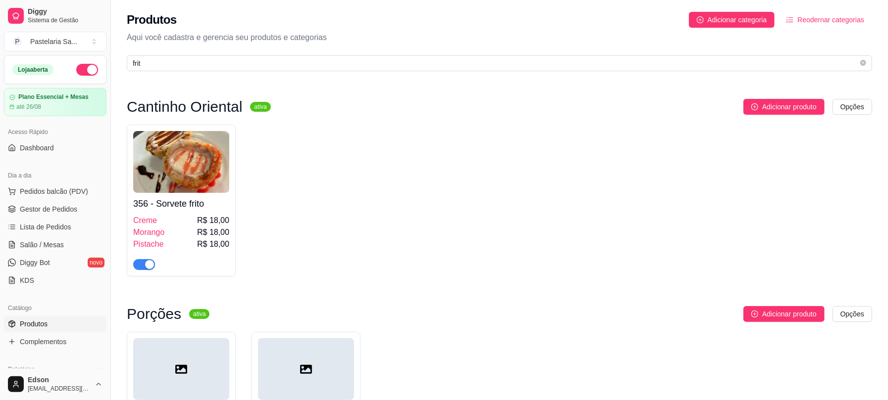
click at [179, 189] on img at bounding box center [181, 162] width 96 height 62
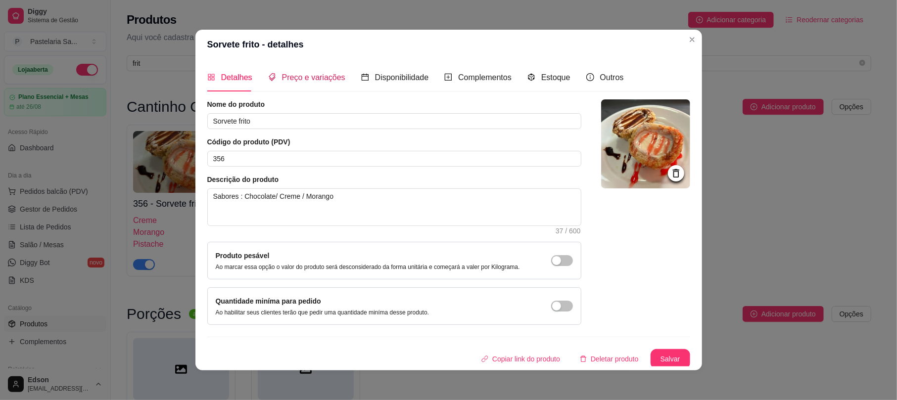
click at [299, 77] on span "Preço e variações" at bounding box center [313, 77] width 63 height 8
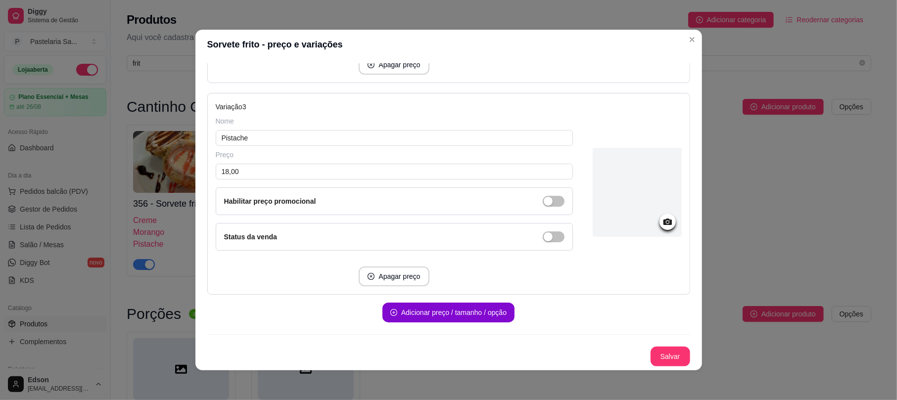
scroll to position [244, 0]
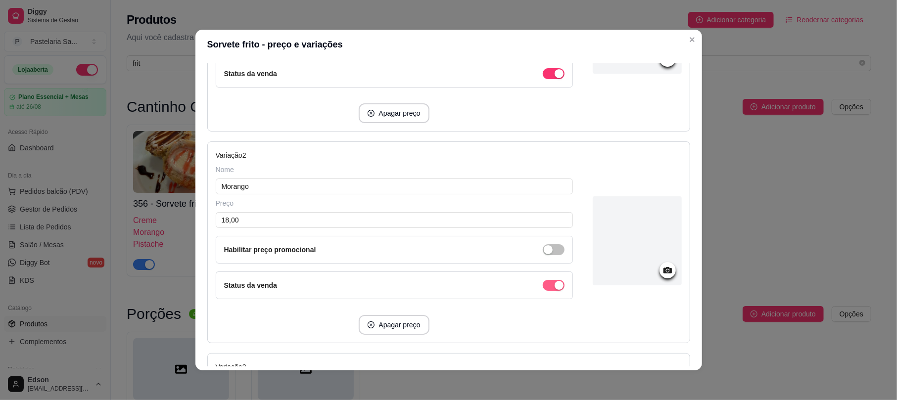
click at [543, 79] on span "button" at bounding box center [554, 73] width 22 height 11
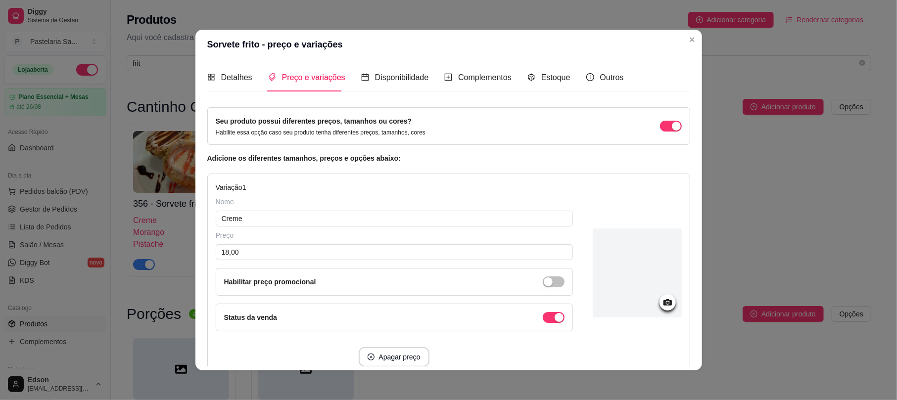
scroll to position [509, 0]
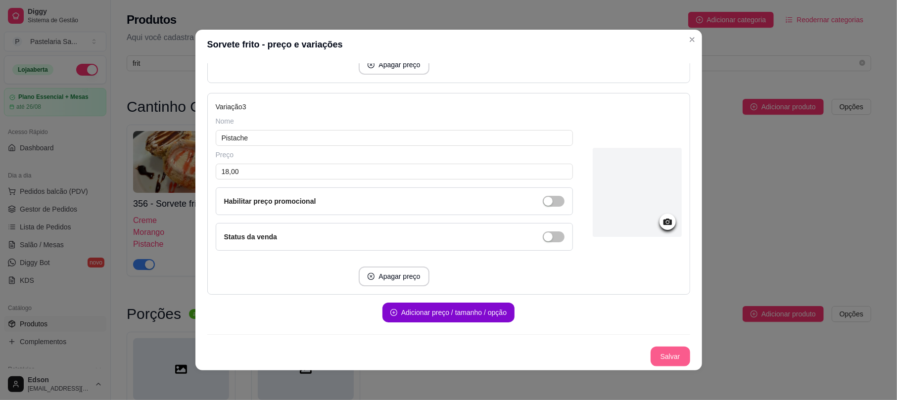
click at [666, 354] on button "Salvar" at bounding box center [671, 357] width 40 height 20
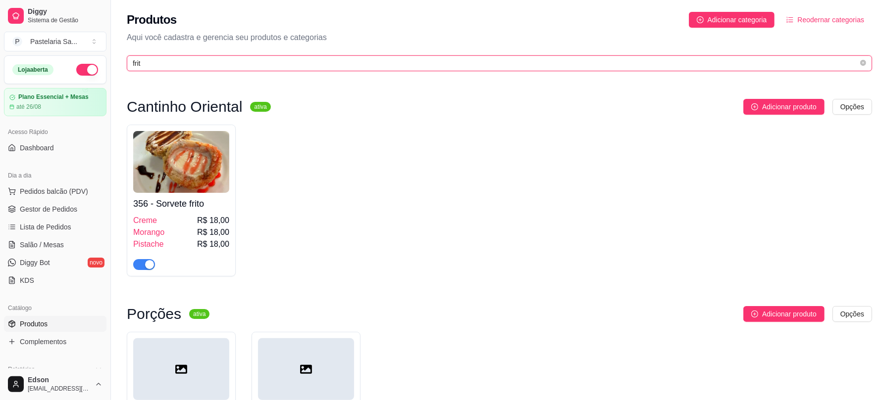
click at [177, 59] on input "frit" at bounding box center [495, 63] width 725 height 11
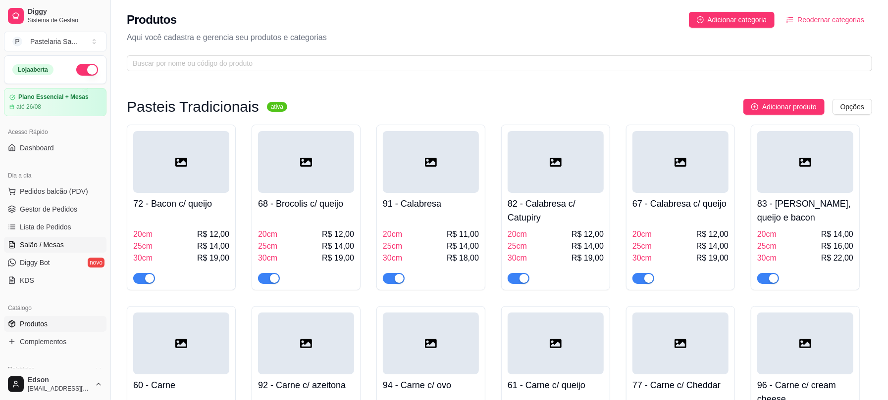
click at [47, 247] on span "Salão / Mesas" at bounding box center [42, 245] width 44 height 10
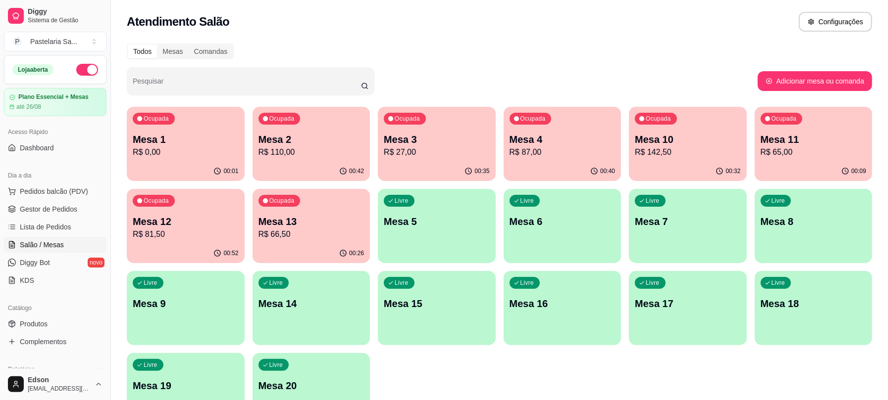
click at [392, 135] on p "Mesa 3" at bounding box center [437, 140] width 106 height 14
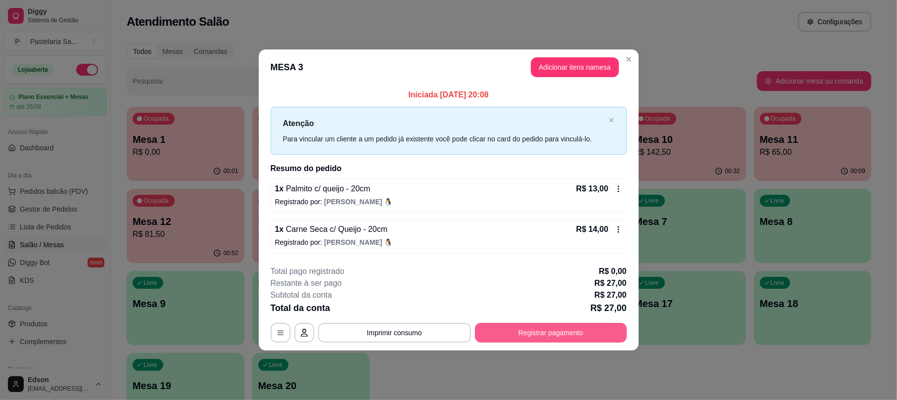
click at [558, 330] on button "Registrar pagamento" at bounding box center [551, 333] width 152 height 20
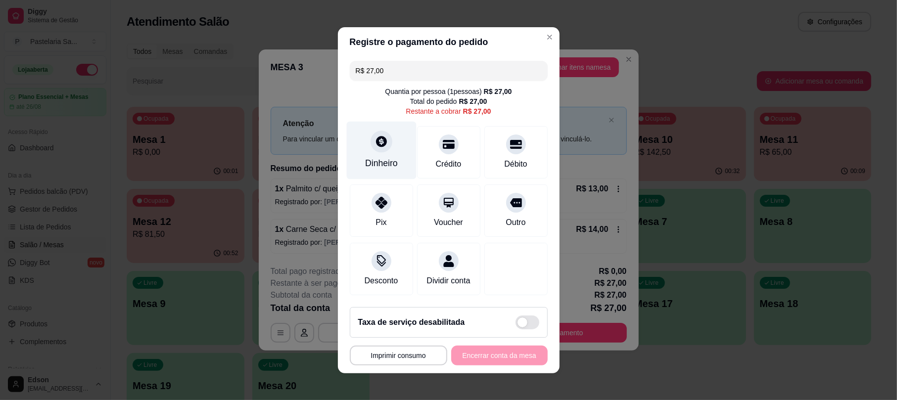
click at [375, 135] on icon at bounding box center [381, 141] width 13 height 13
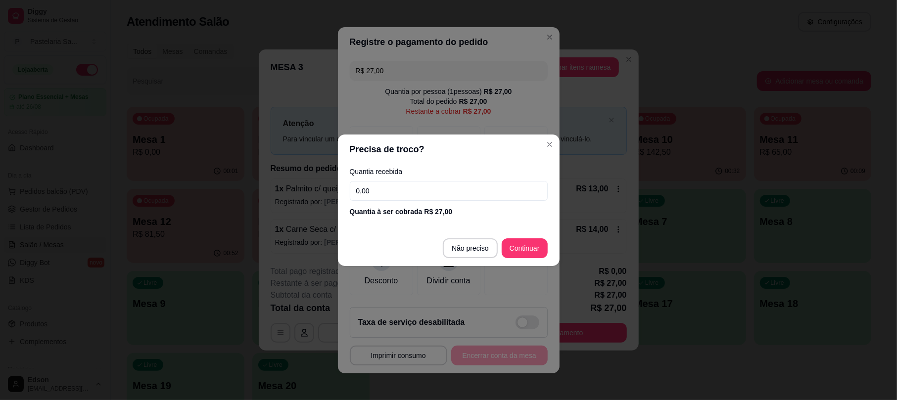
drag, startPoint x: 412, startPoint y: 179, endPoint x: 414, endPoint y: 184, distance: 5.6
click at [413, 179] on div "Quantia recebida 0,00 Quantia à ser cobrada R$ 27,00" at bounding box center [449, 192] width 222 height 56
click at [414, 184] on input "0,00" at bounding box center [449, 191] width 198 height 20
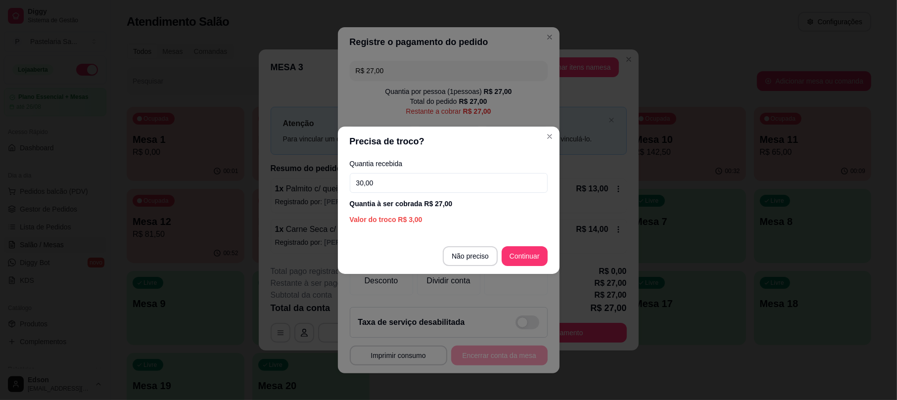
type input "30,00"
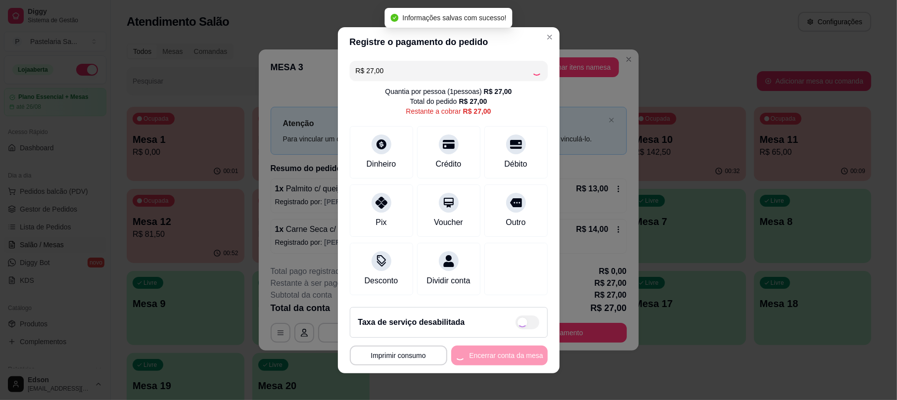
type input "R$ 0,00"
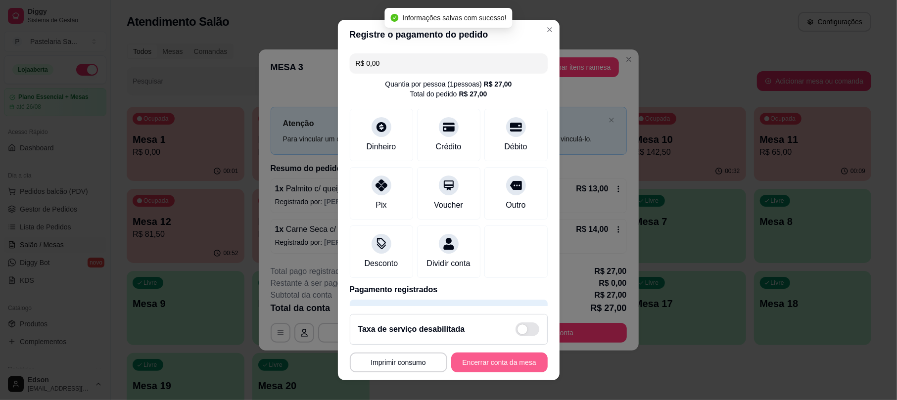
click at [506, 354] on button "Encerrar conta da mesa" at bounding box center [499, 363] width 97 height 20
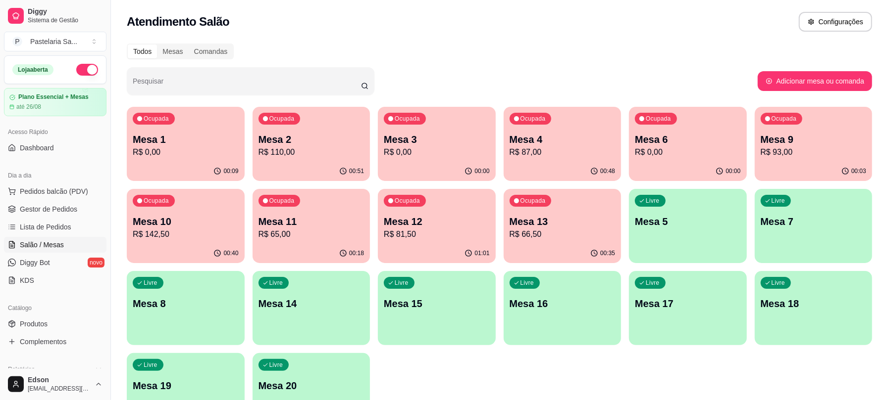
click at [175, 248] on div "00:40" at bounding box center [186, 253] width 118 height 19
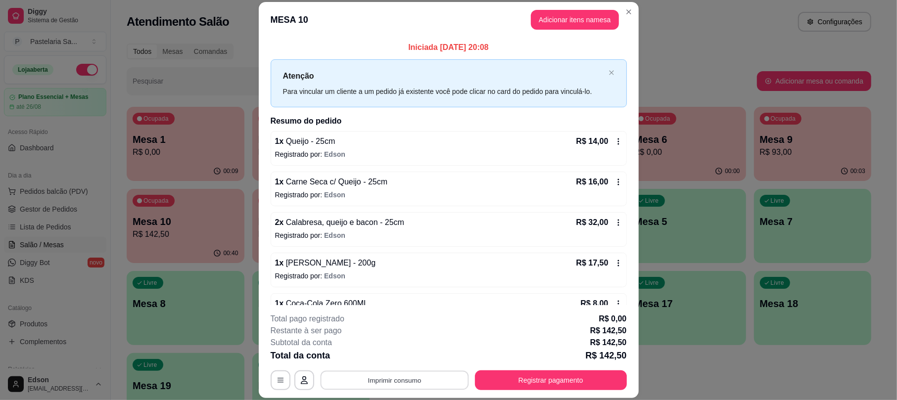
click at [442, 383] on button "Imprimir consumo" at bounding box center [394, 380] width 148 height 19
click at [408, 363] on button "Balcão 🎌🌸" at bounding box center [391, 358] width 72 height 16
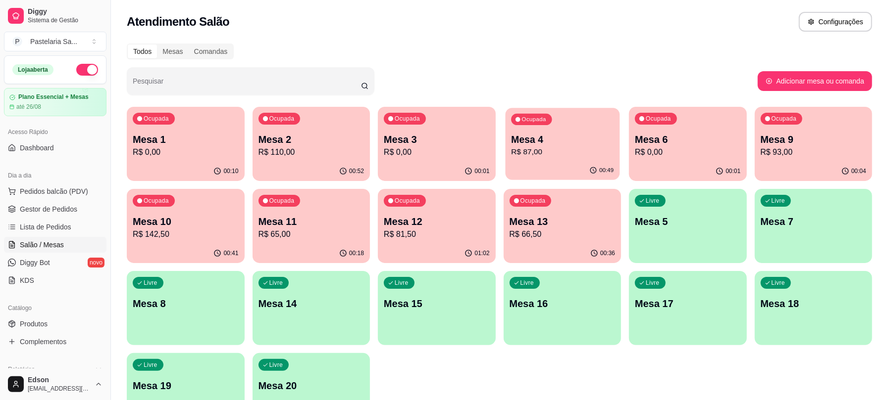
click at [553, 159] on div "Ocupada Mesa 4 R$ 87,00" at bounding box center [562, 134] width 114 height 53
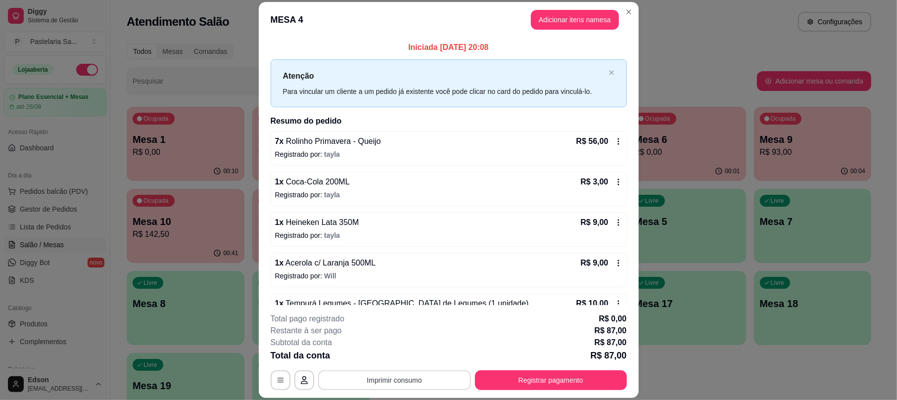
click at [404, 380] on button "Imprimir consumo" at bounding box center [394, 381] width 153 height 20
click at [402, 360] on button "Balcão 🎌🌸" at bounding box center [390, 357] width 69 height 15
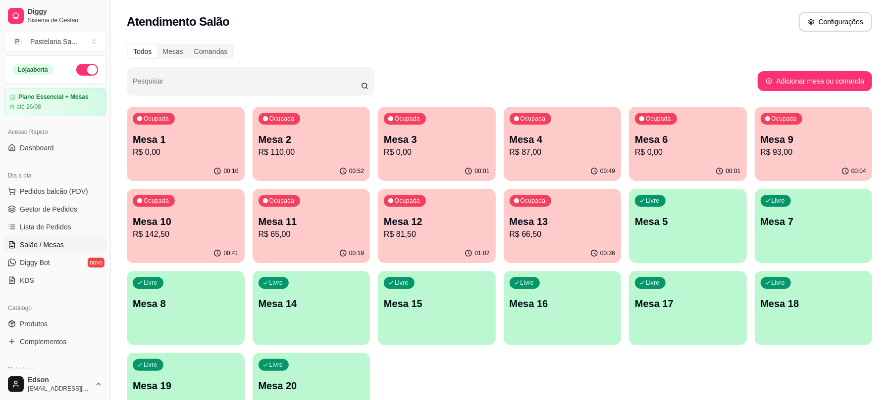
click at [171, 230] on p "R$ 142,50" at bounding box center [186, 235] width 106 height 12
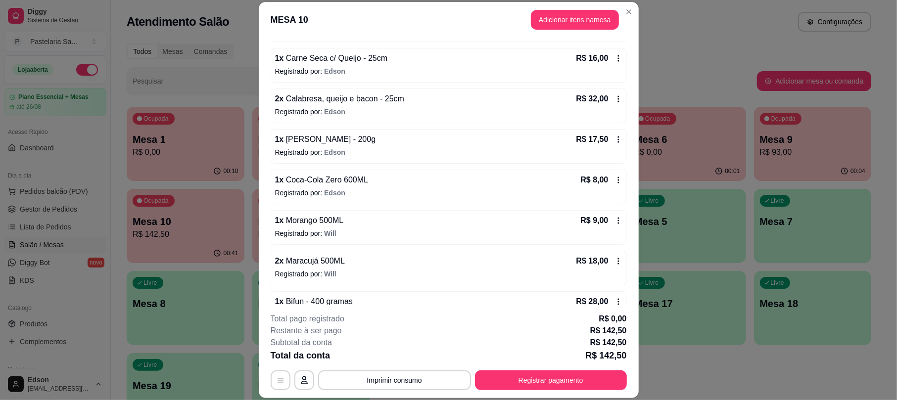
scroll to position [151, 0]
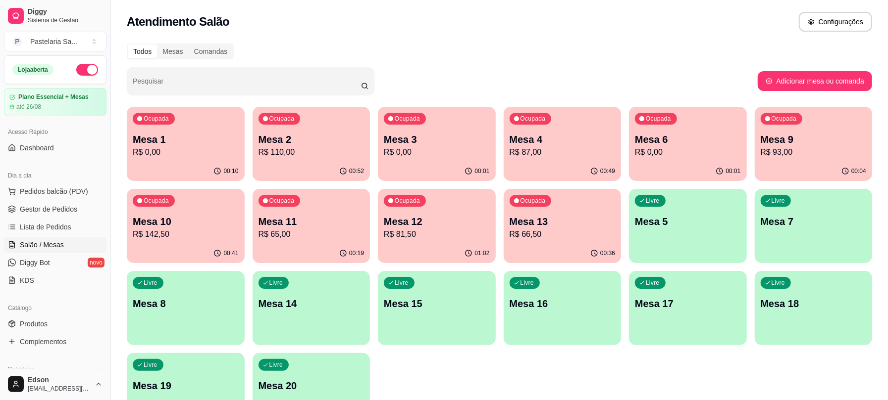
click at [424, 154] on p "R$ 0,00" at bounding box center [437, 153] width 106 height 12
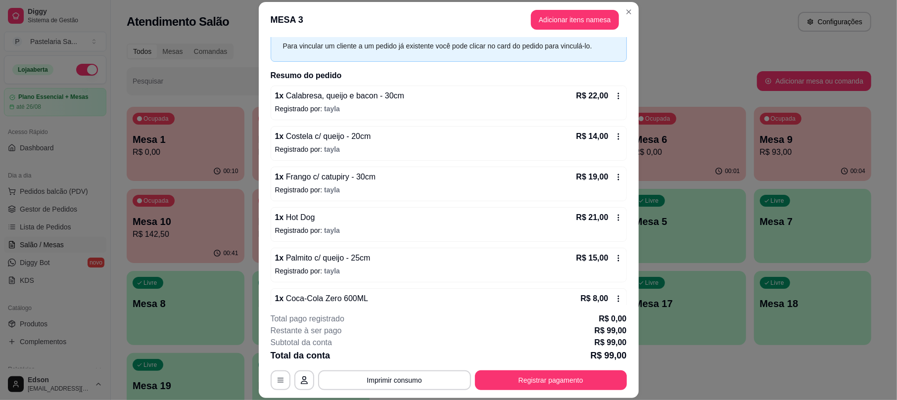
scroll to position [69, 0]
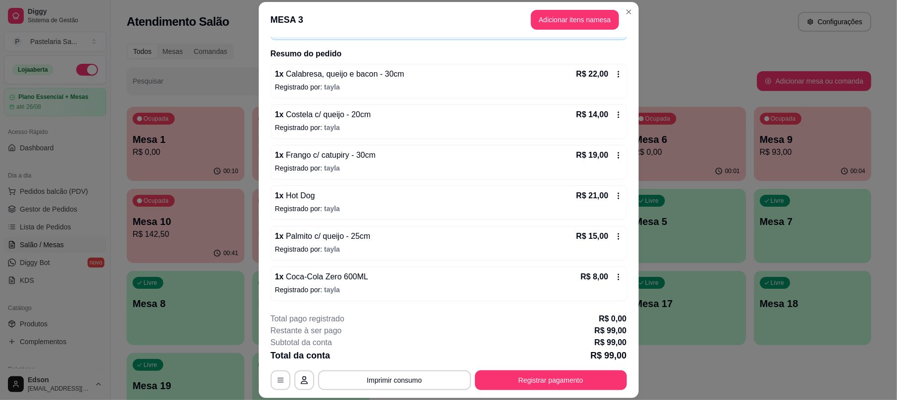
drag, startPoint x: 307, startPoint y: 276, endPoint x: 296, endPoint y: 284, distance: 13.9
click at [296, 284] on div "1 x Coca-Cola Zero 600ML R$ 8,00 Registrado por: tayla" at bounding box center [449, 284] width 356 height 35
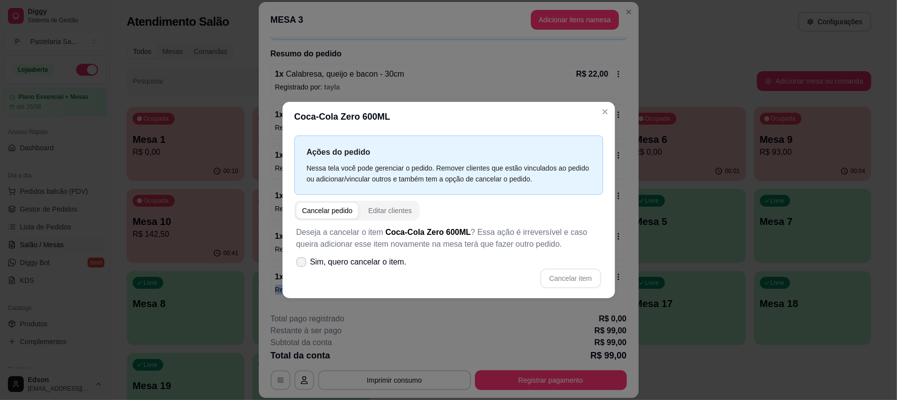
click at [301, 260] on icon at bounding box center [301, 262] width 8 height 6
click at [299, 261] on icon at bounding box center [300, 261] width 7 height 5
click at [297, 260] on icon at bounding box center [301, 262] width 8 height 6
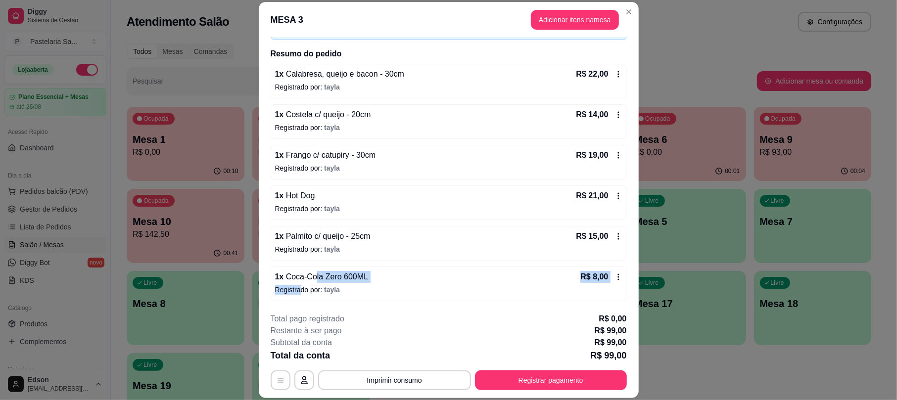
click at [453, 264] on div "1 x Calabresa, queijo e bacon - 30cm R$ 22,00 Registrado por: tayla 1 x Costela…" at bounding box center [449, 183] width 356 height 238
click at [615, 273] on icon at bounding box center [619, 277] width 8 height 8
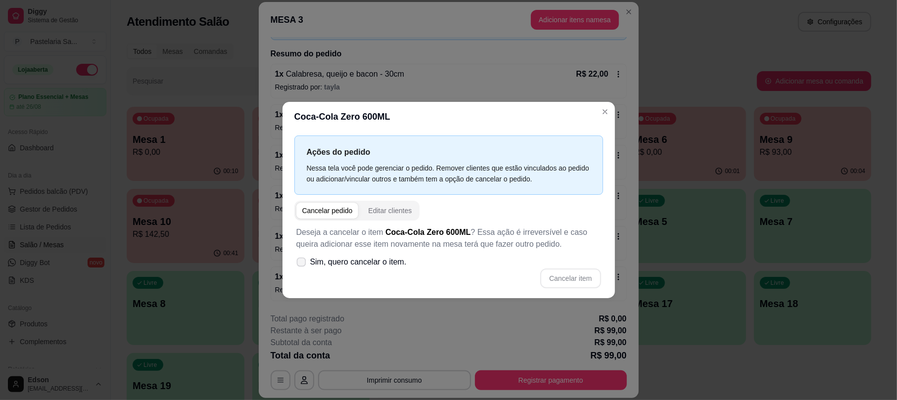
click at [305, 260] on span at bounding box center [300, 261] width 9 height 9
click at [302, 264] on input "Sim, quero cancelar o item." at bounding box center [299, 267] width 6 height 6
checkbox input "true"
click at [566, 277] on button "Cancelar item" at bounding box center [571, 279] width 60 height 20
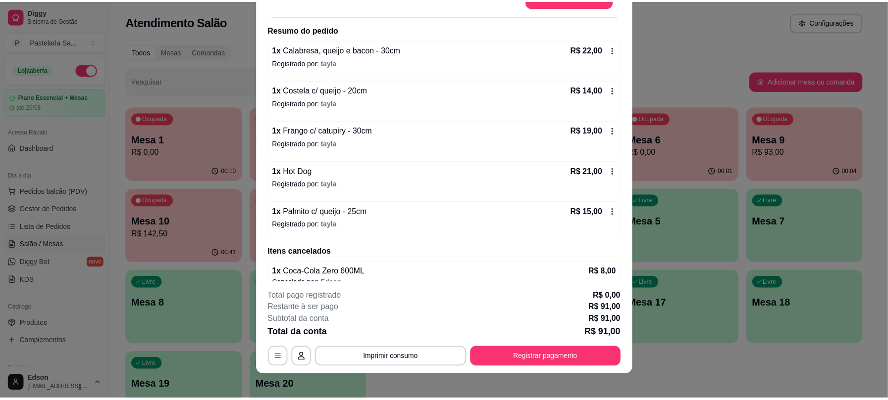
scroll to position [30, 0]
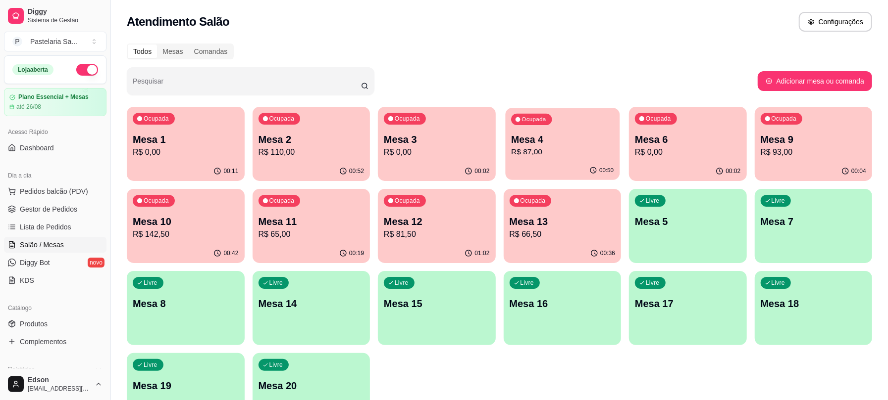
click at [559, 153] on p "R$ 87,00" at bounding box center [562, 152] width 102 height 11
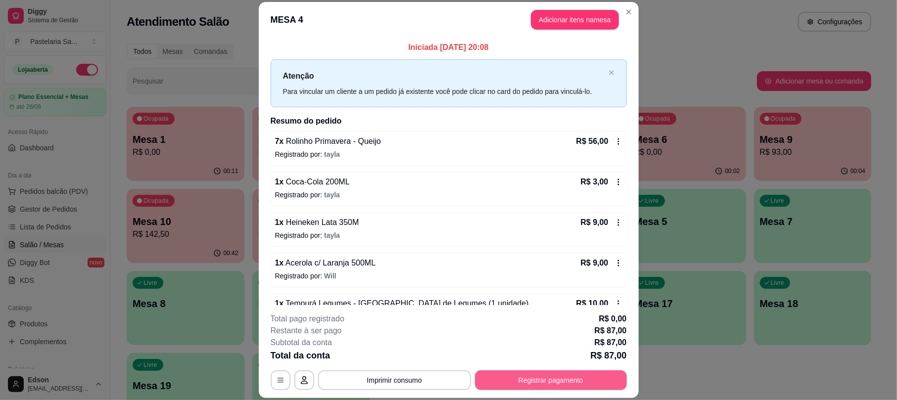
click at [502, 377] on button "Registrar pagamento" at bounding box center [551, 381] width 152 height 20
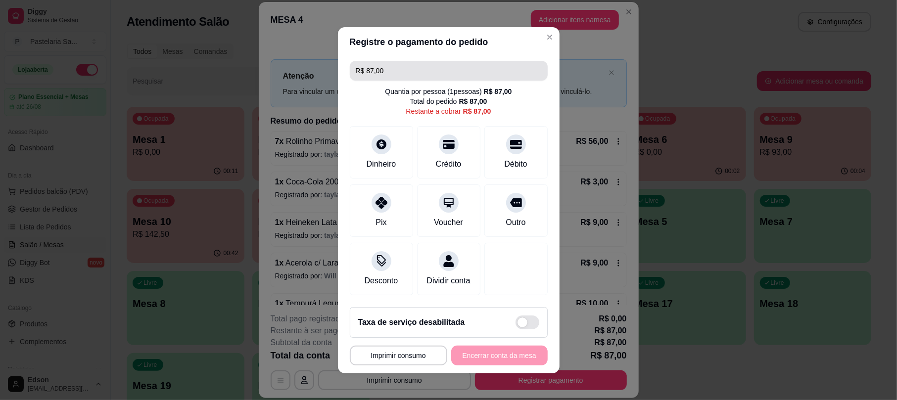
click at [398, 64] on input "R$ 87,00" at bounding box center [449, 71] width 186 height 20
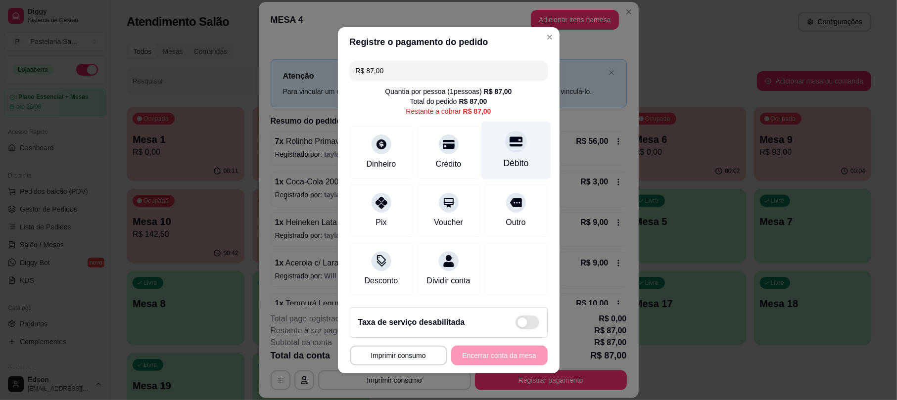
click at [509, 142] on div at bounding box center [516, 142] width 22 height 22
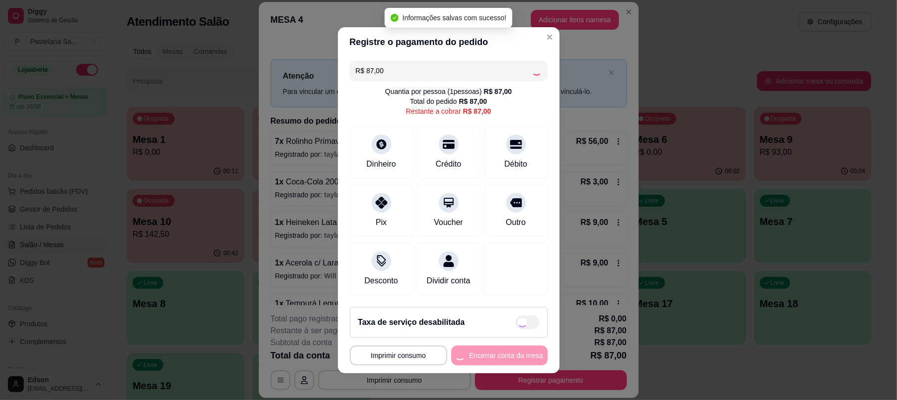
type input "R$ 0,00"
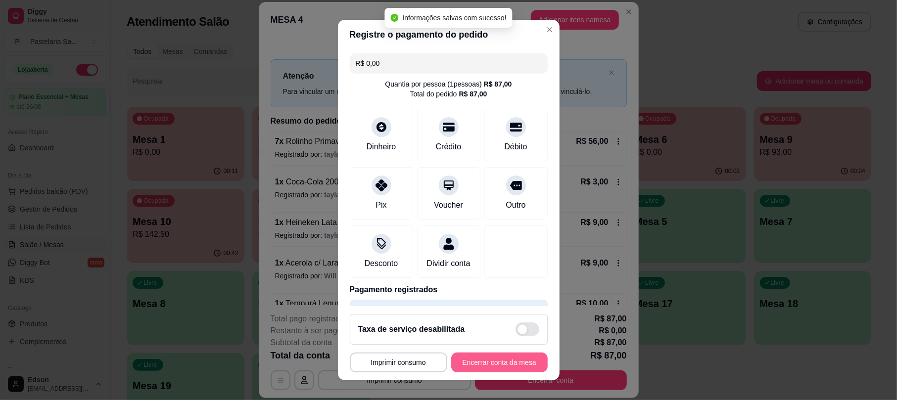
click at [492, 365] on button "Encerrar conta da mesa" at bounding box center [499, 363] width 97 height 20
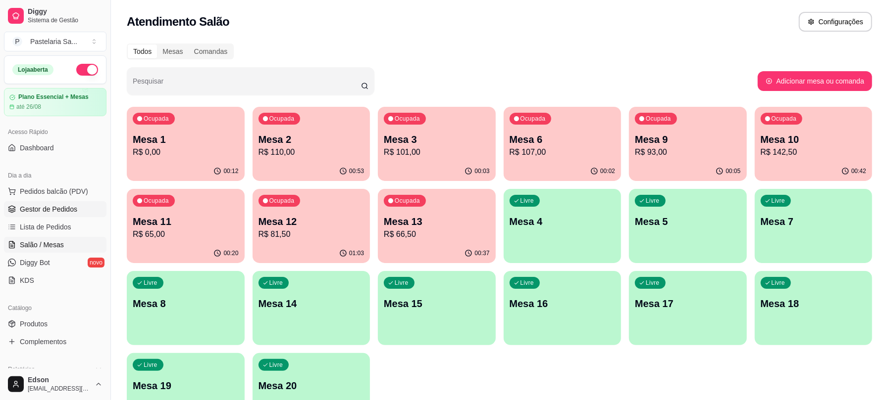
click at [62, 211] on span "Gestor de Pedidos" at bounding box center [48, 209] width 57 height 10
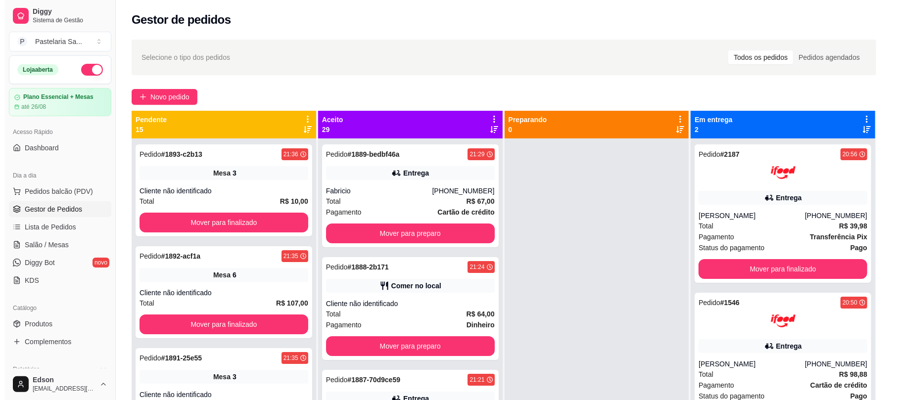
scroll to position [312, 0]
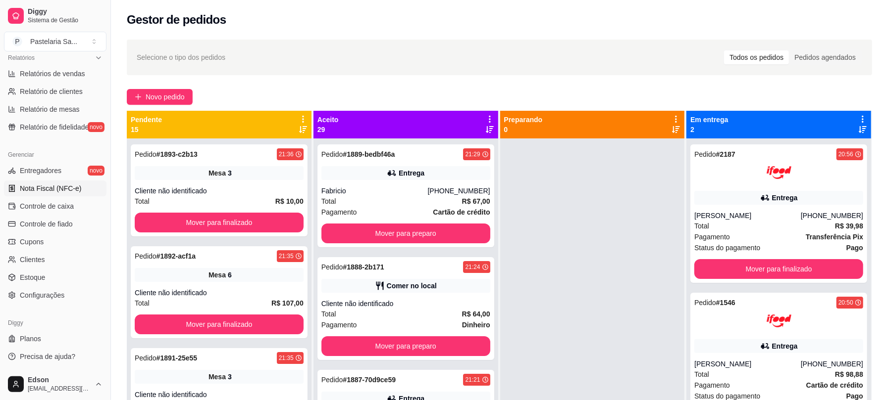
click at [71, 184] on span "Nota Fiscal (NFC-e)" at bounding box center [50, 189] width 61 height 10
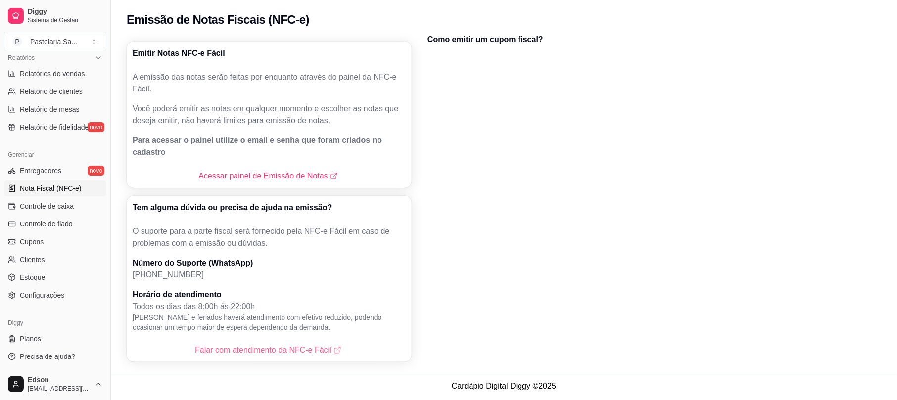
click at [285, 345] on link "Falar com atendimento da NFC-e Fácil" at bounding box center [269, 351] width 148 height 12
click at [297, 170] on link "Acessar painel de Emissão de Notas" at bounding box center [268, 176] width 141 height 12
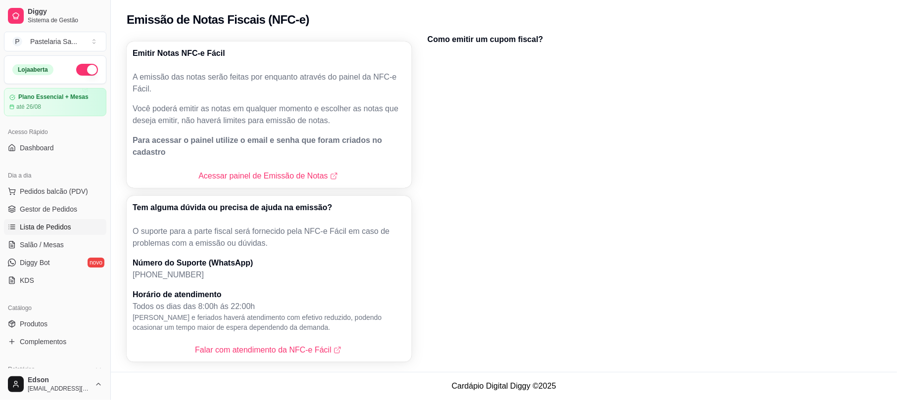
click at [51, 232] on span "Lista de Pedidos" at bounding box center [45, 227] width 51 height 10
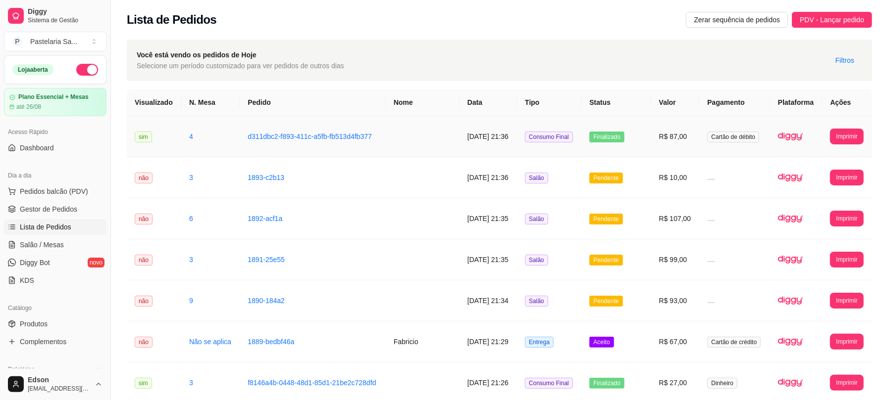
click at [434, 148] on td at bounding box center [423, 136] width 74 height 41
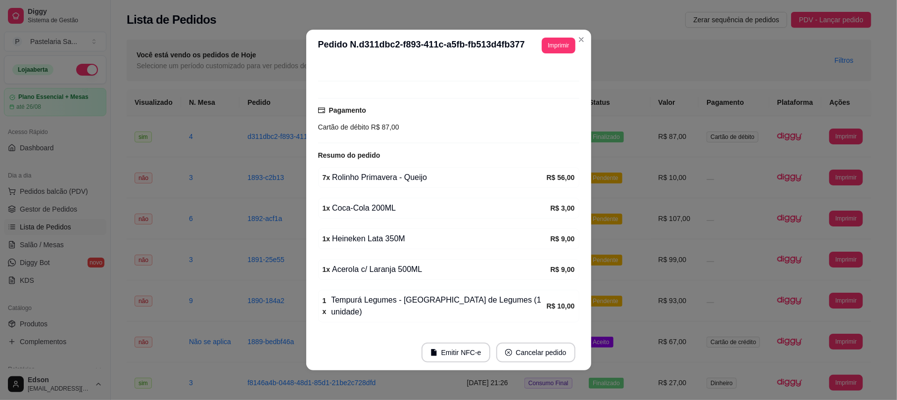
scroll to position [88, 0]
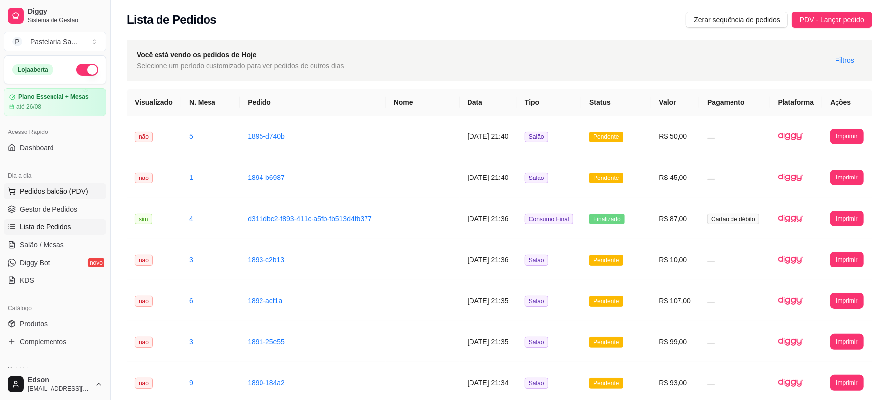
click at [63, 193] on span "Pedidos balcão (PDV)" at bounding box center [54, 192] width 68 height 10
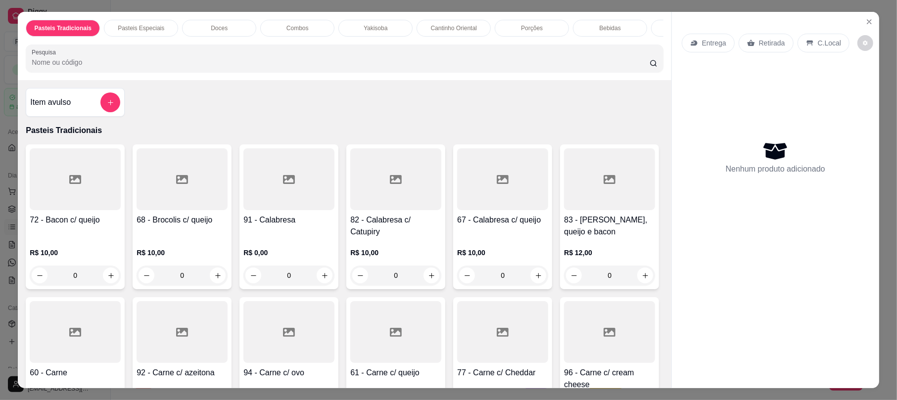
click at [767, 34] on div "Retirada" at bounding box center [766, 43] width 55 height 19
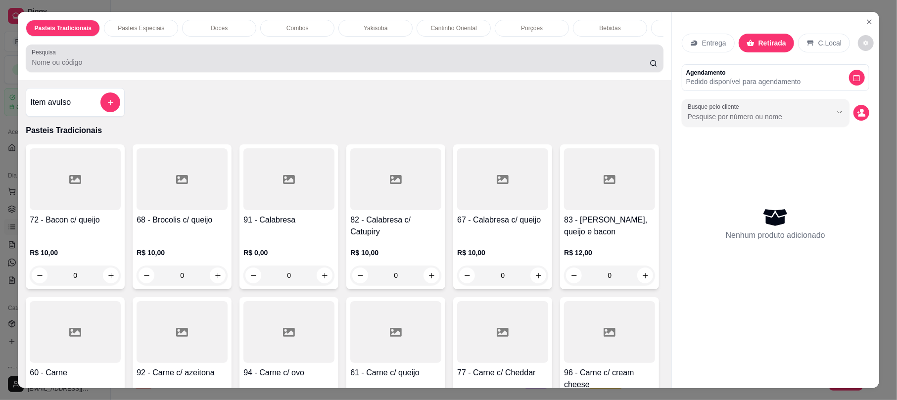
click at [531, 67] on input "Pesquisa" at bounding box center [341, 62] width 618 height 10
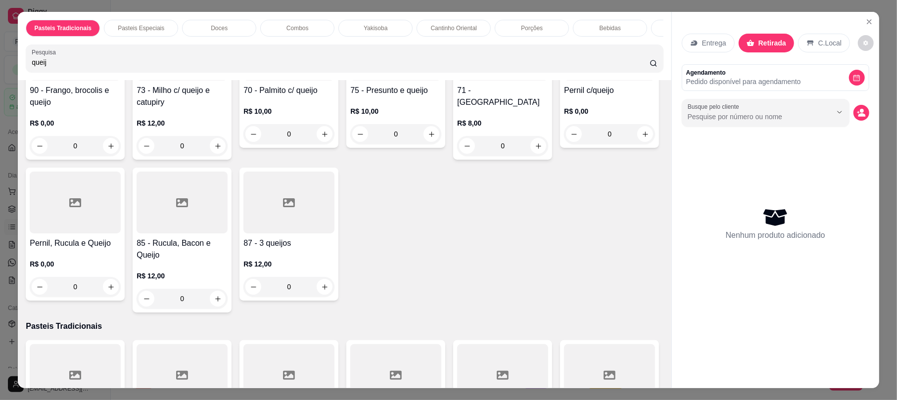
scroll to position [522, 0]
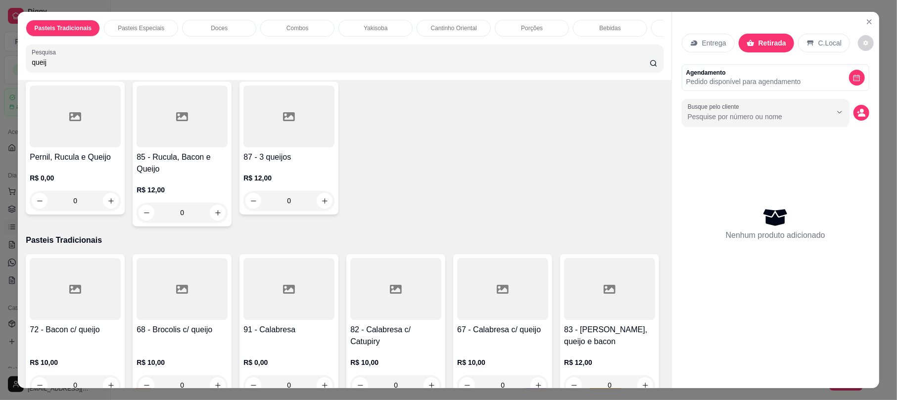
type input "queij"
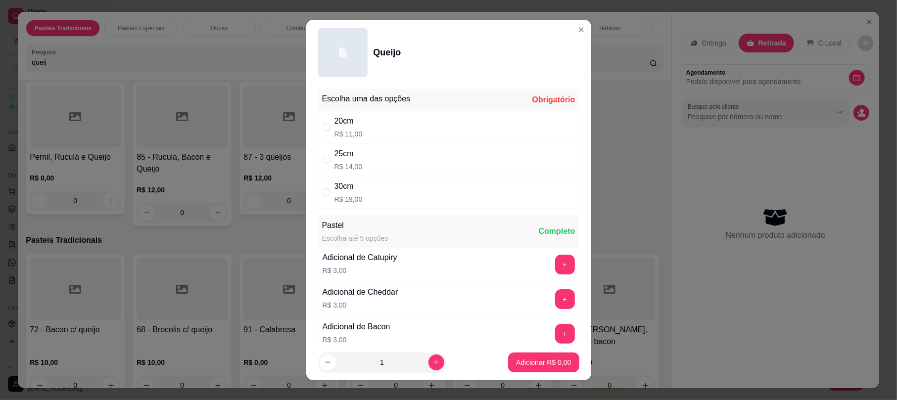
click at [357, 138] on div "20cm R$ 11,00" at bounding box center [448, 127] width 261 height 33
radio input "true"
click at [513, 355] on footer "1 Adicionar R$ 11,00" at bounding box center [448, 363] width 285 height 36
click at [518, 362] on p "Adicionar R$ 11,00" at bounding box center [541, 362] width 57 height 9
type input "1"
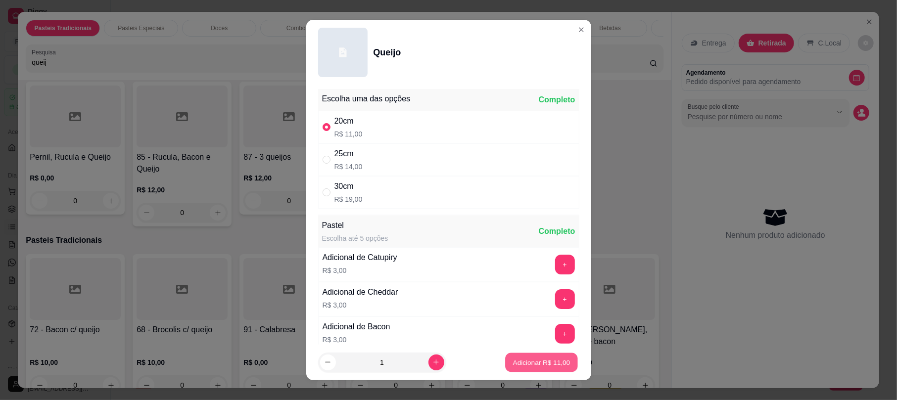
type input "1"
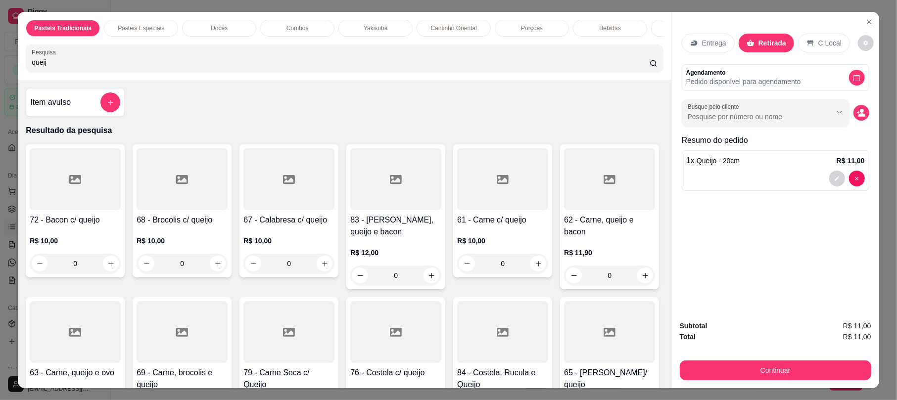
scroll to position [261, 0]
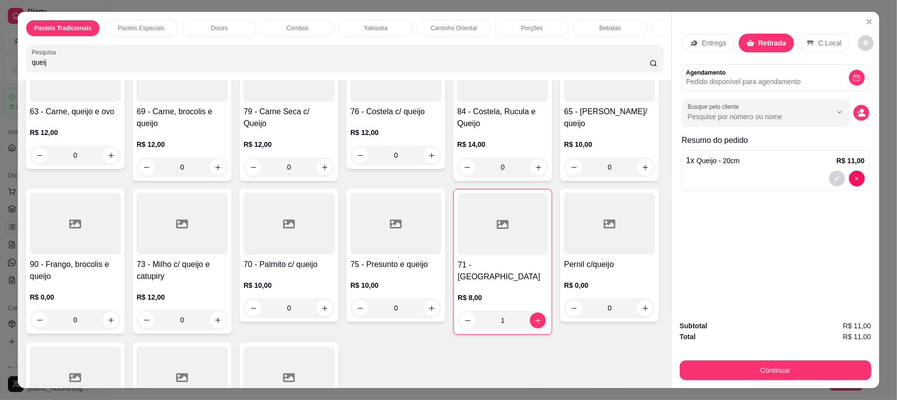
click at [564, 177] on div "R$ 10,00 0" at bounding box center [609, 154] width 91 height 48
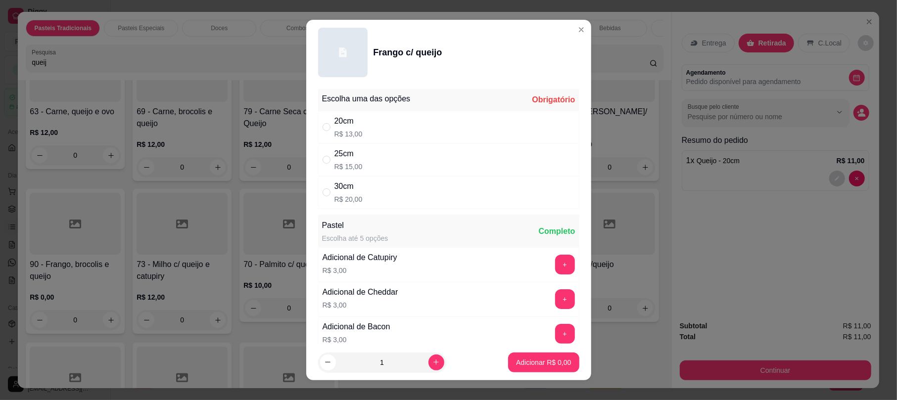
click at [335, 154] on div "25cm" at bounding box center [349, 154] width 28 height 12
radio input "true"
click at [513, 355] on button "Adicionar R$ 15,00" at bounding box center [541, 363] width 75 height 20
type input "1"
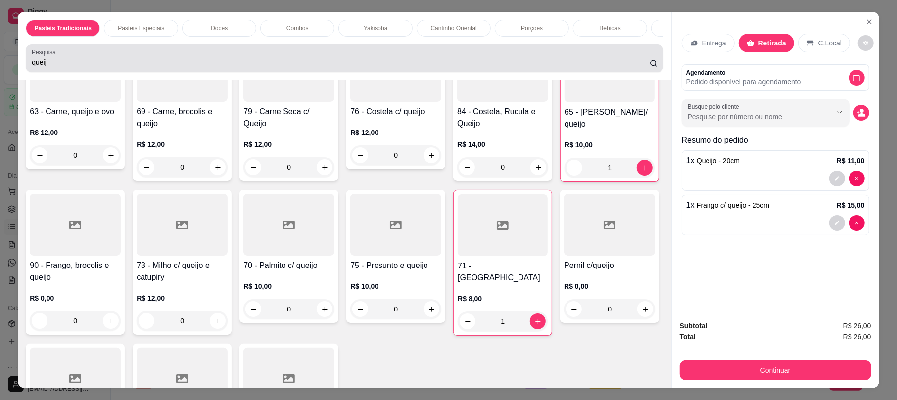
click at [371, 58] on div "queij" at bounding box center [345, 59] width 626 height 20
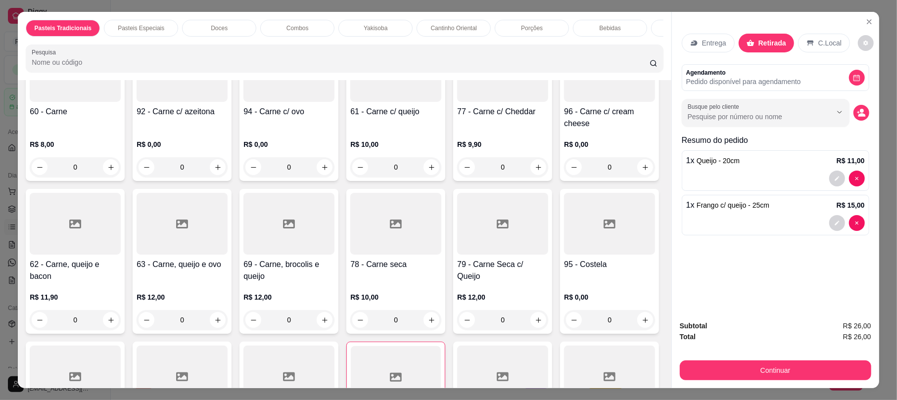
scroll to position [249, 0]
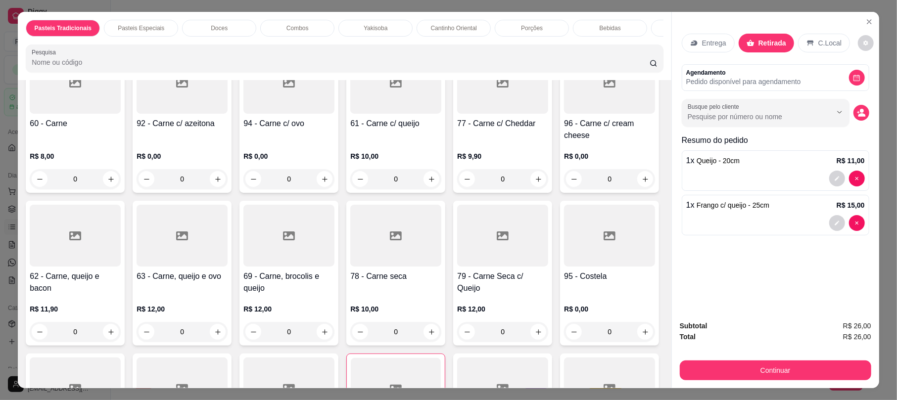
click at [371, 58] on div at bounding box center [345, 59] width 626 height 20
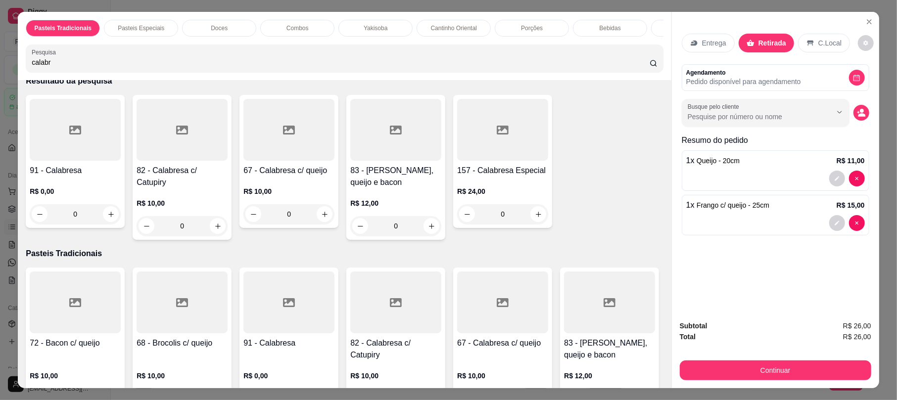
scroll to position [0, 0]
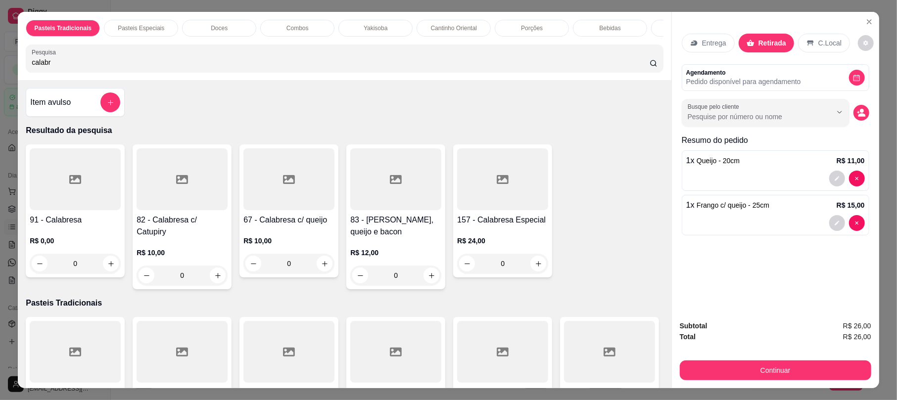
type input "calabr"
click at [389, 202] on div at bounding box center [395, 179] width 91 height 62
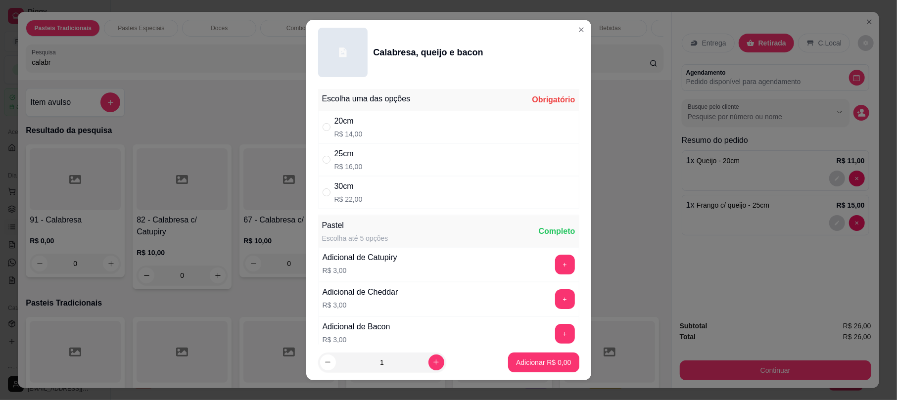
click at [385, 206] on div "30cm R$ 22,00" at bounding box center [448, 192] width 261 height 33
radio input "true"
click at [558, 359] on button "Adicionar R$ 22,00" at bounding box center [541, 363] width 75 height 20
type input "1"
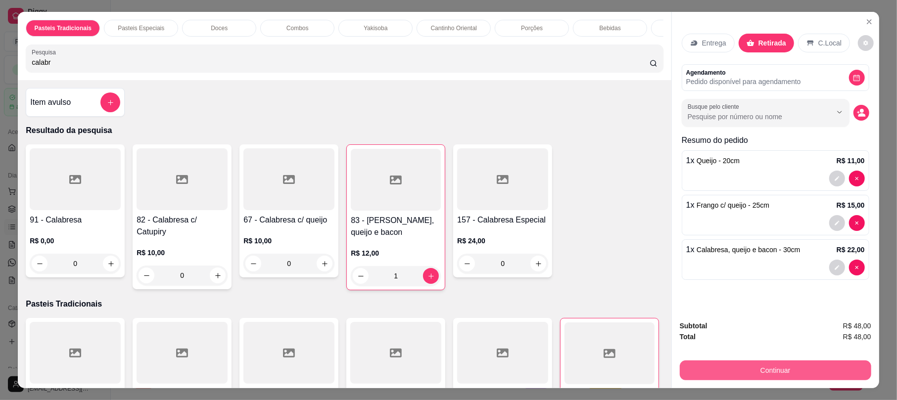
click at [808, 373] on button "Continuar" at bounding box center [776, 371] width 192 height 20
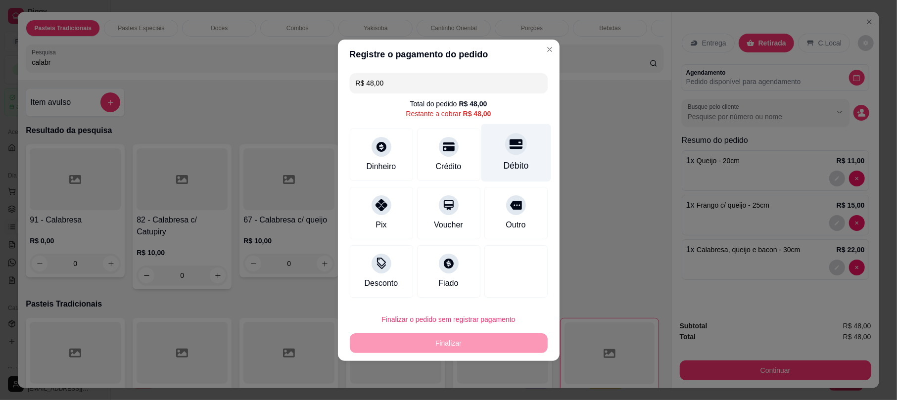
click at [530, 157] on div "Débito" at bounding box center [516, 153] width 70 height 58
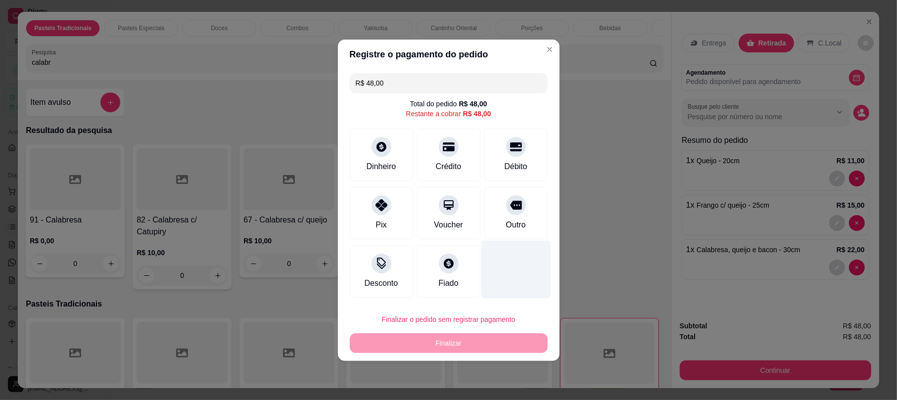
type input "R$ 0,00"
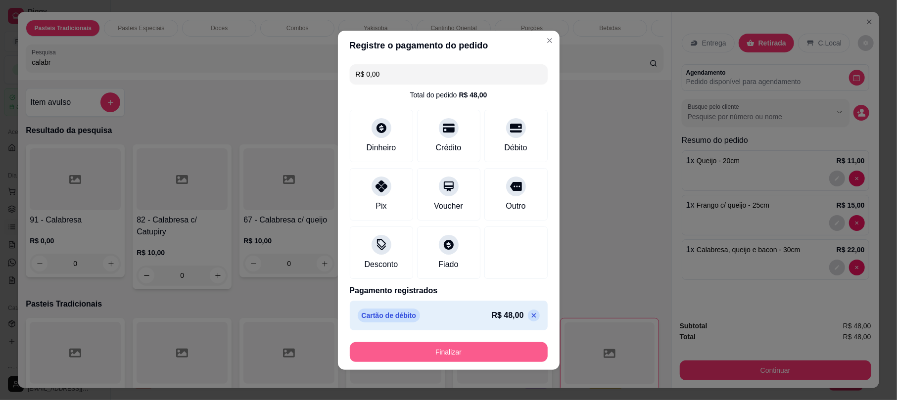
click at [486, 358] on button "Finalizar" at bounding box center [449, 353] width 198 height 20
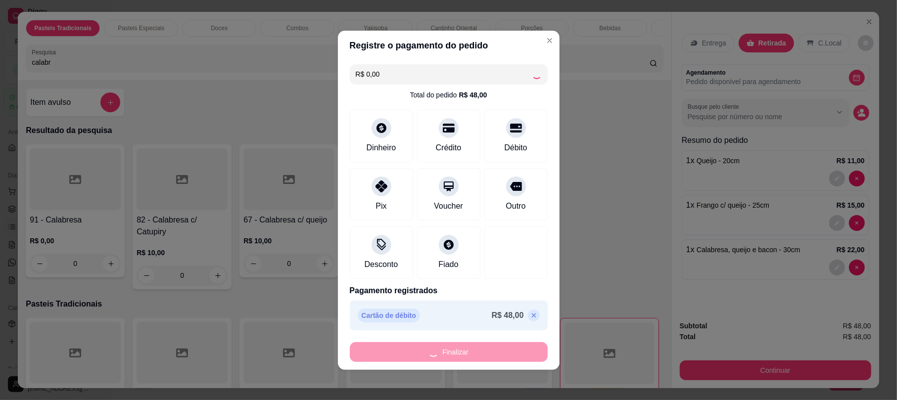
type input "0"
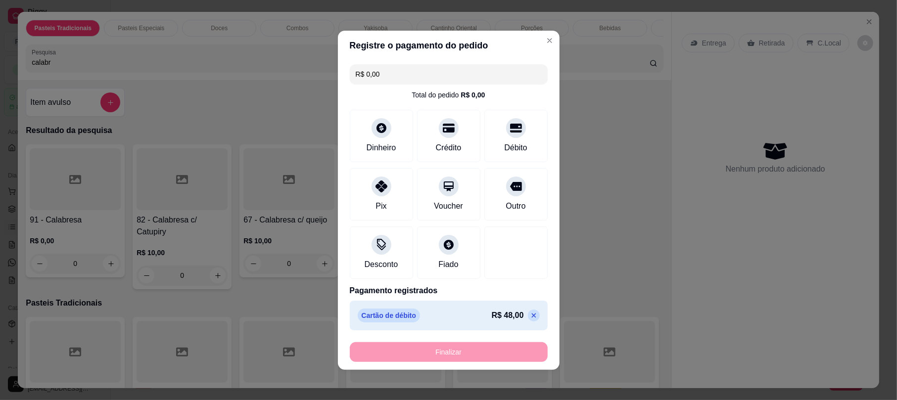
type input "-R$ 48,00"
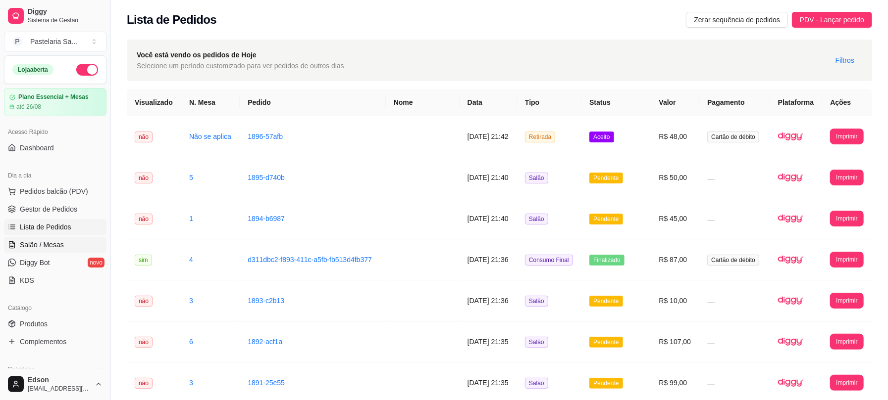
click at [38, 240] on link "Salão / Mesas" at bounding box center [55, 245] width 102 height 16
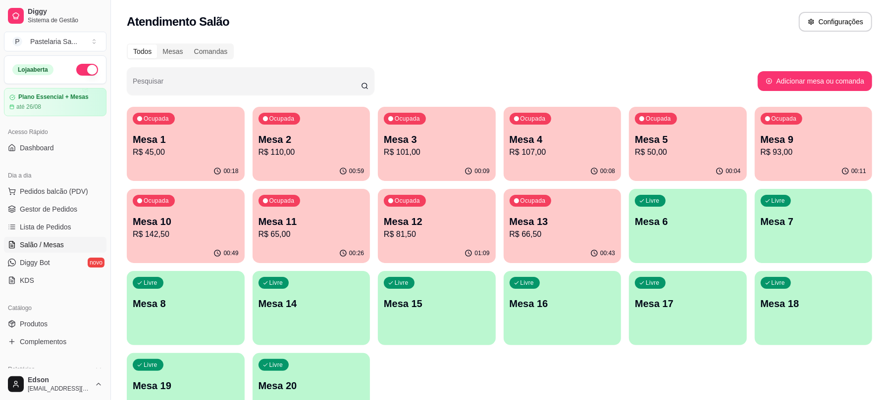
click at [539, 232] on p "R$ 66,50" at bounding box center [562, 235] width 106 height 12
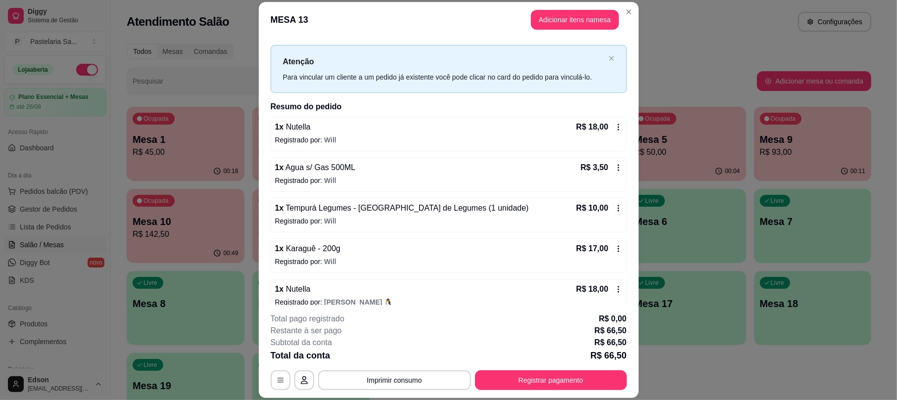
scroll to position [28, 0]
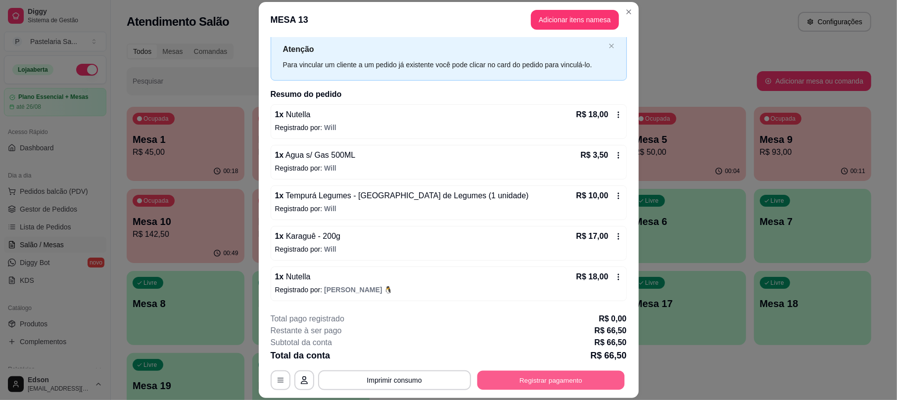
click at [548, 385] on button "Registrar pagamento" at bounding box center [551, 380] width 148 height 19
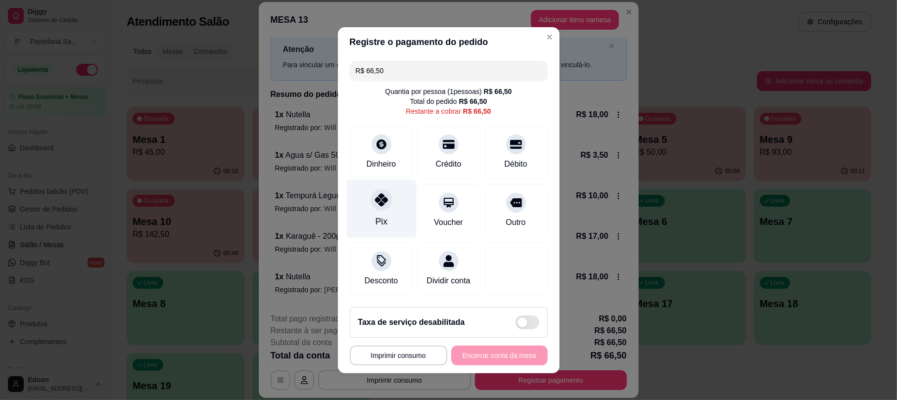
click at [374, 204] on div at bounding box center [382, 200] width 22 height 22
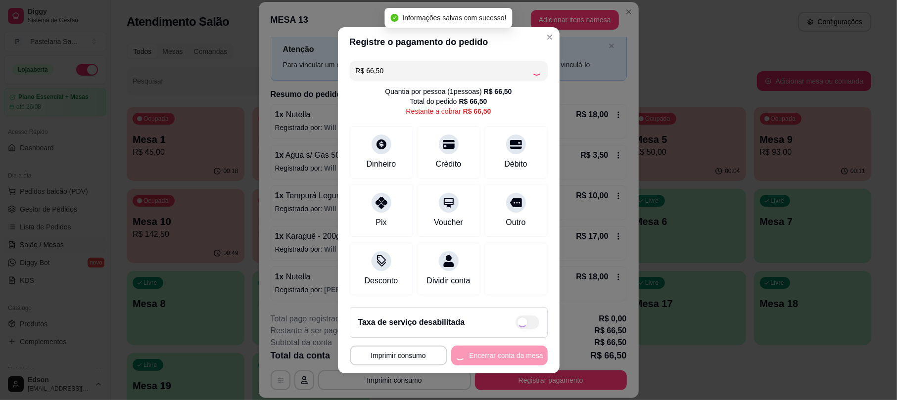
type input "R$ 0,00"
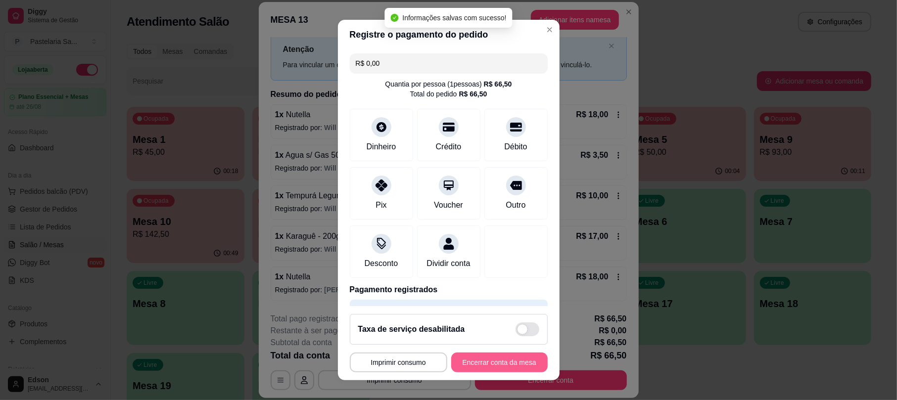
click at [515, 363] on button "Encerrar conta da mesa" at bounding box center [499, 363] width 97 height 20
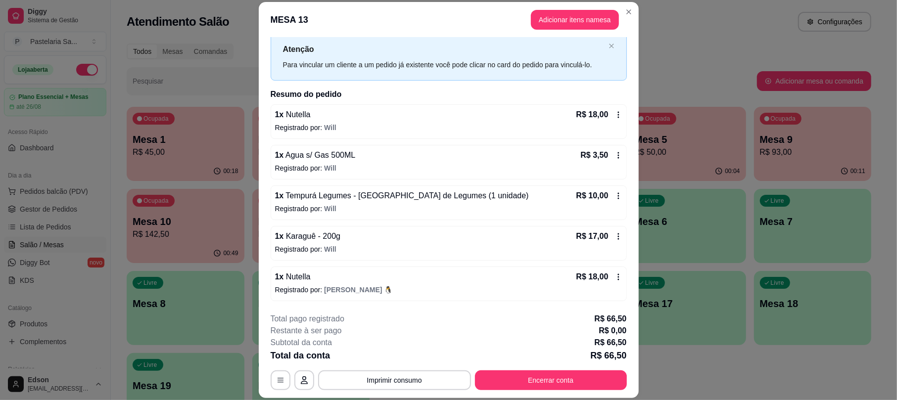
scroll to position [0, 0]
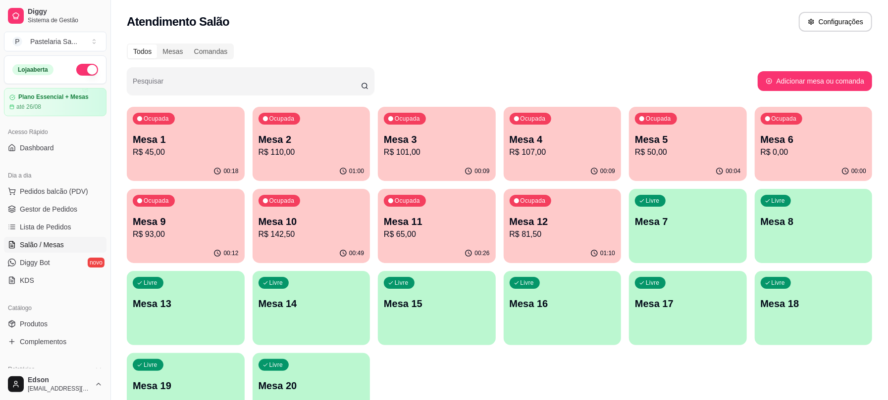
click at [788, 149] on p "R$ 0,00" at bounding box center [813, 153] width 106 height 12
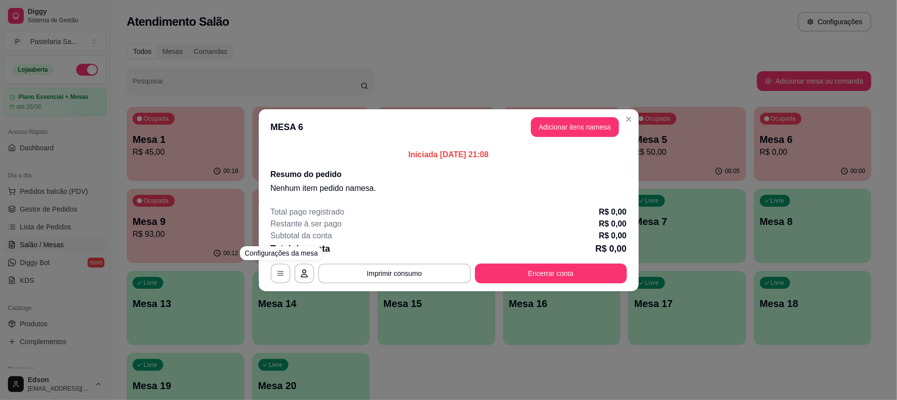
click at [794, 284] on div "MESA 6 Adicionar itens na mesa Iniciada 10/08/2025 às 21:08 Resumo do pedido Ne…" at bounding box center [448, 200] width 897 height 400
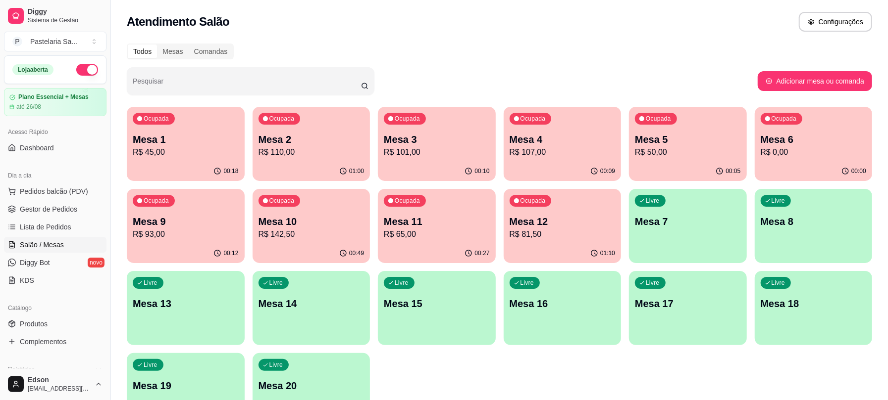
click at [463, 226] on p "Mesa 11" at bounding box center [437, 222] width 106 height 14
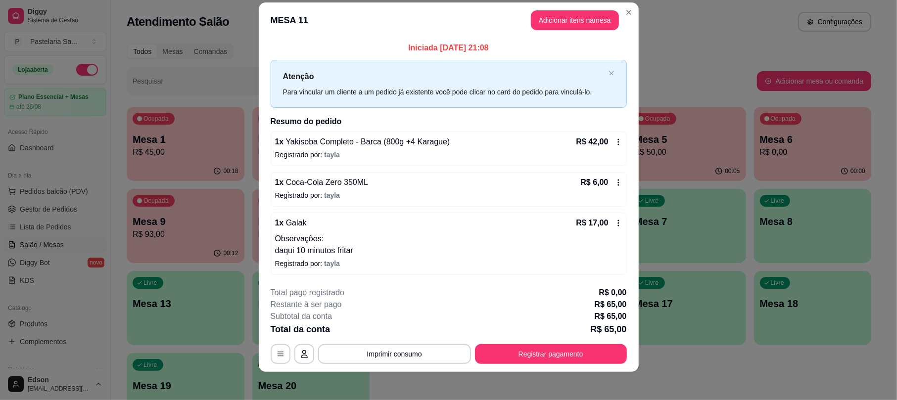
scroll to position [17, 0]
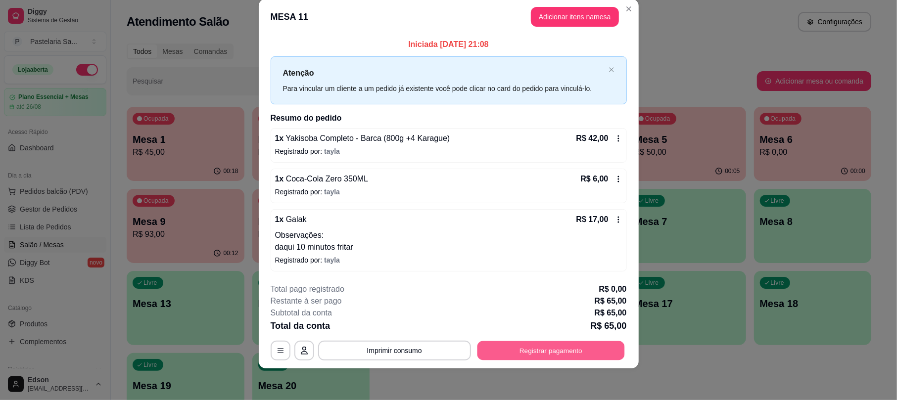
click at [573, 355] on button "Registrar pagamento" at bounding box center [551, 351] width 148 height 19
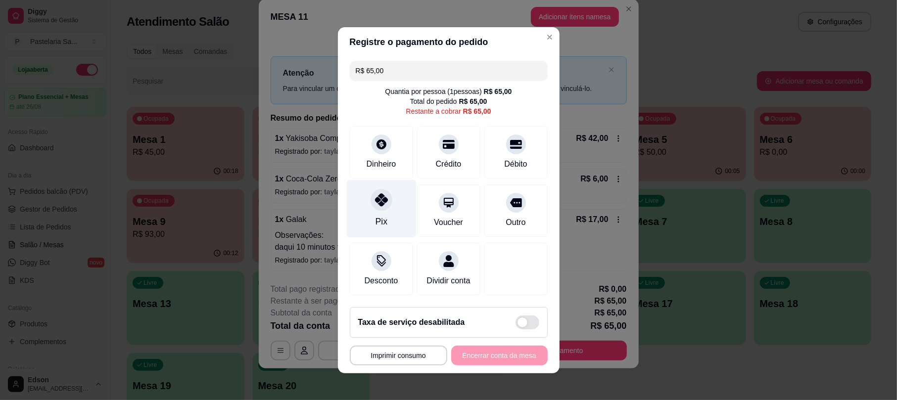
click at [378, 197] on icon at bounding box center [381, 200] width 13 height 13
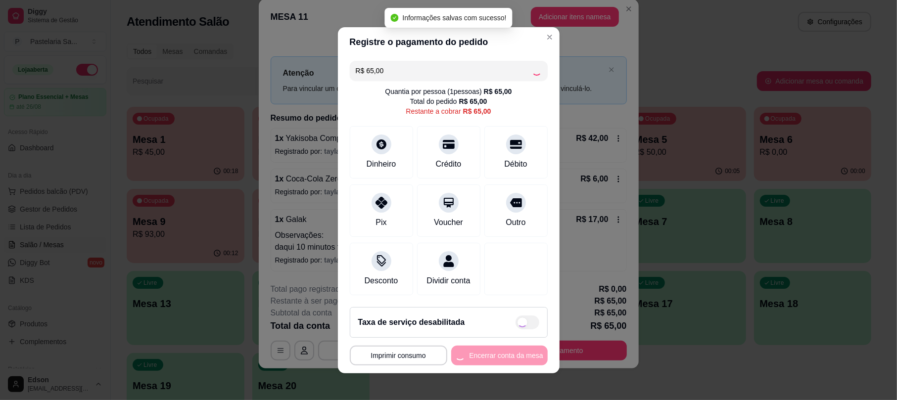
type input "R$ 0,00"
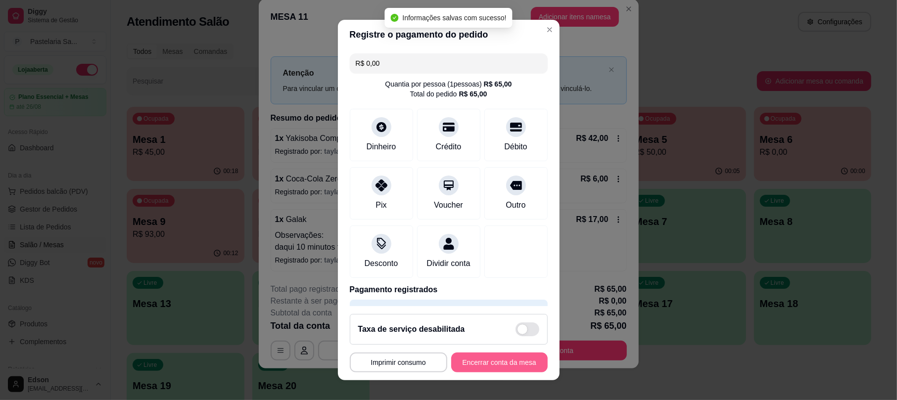
click at [521, 358] on button "Encerrar conta da mesa" at bounding box center [499, 363] width 97 height 20
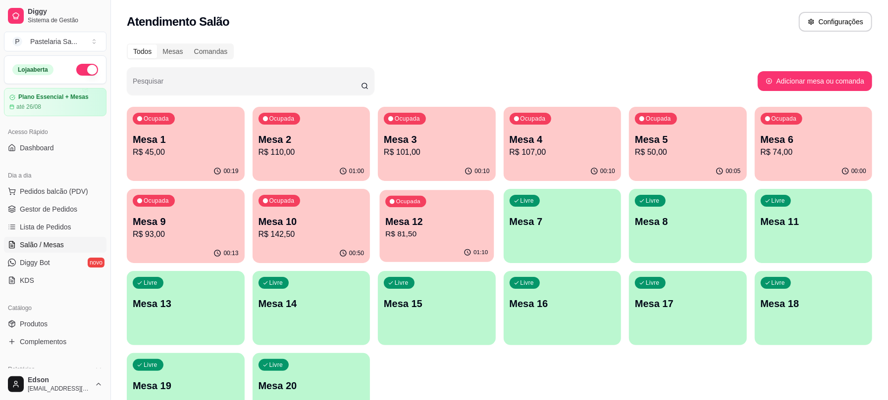
click at [452, 238] on p "R$ 81,50" at bounding box center [436, 234] width 102 height 11
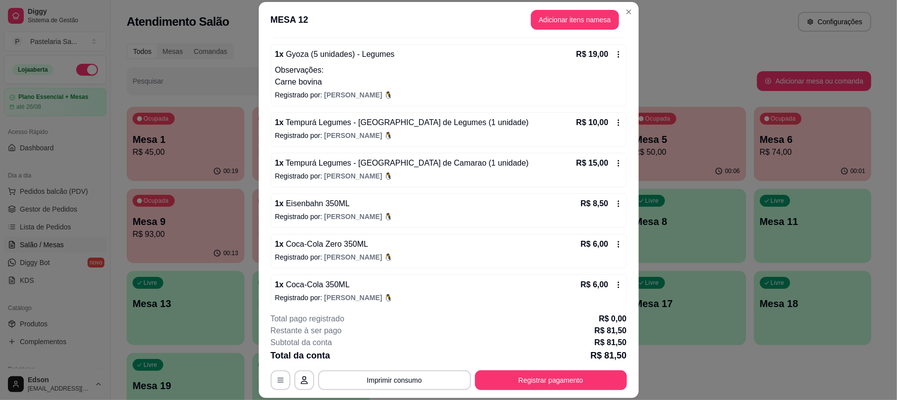
scroll to position [133, 0]
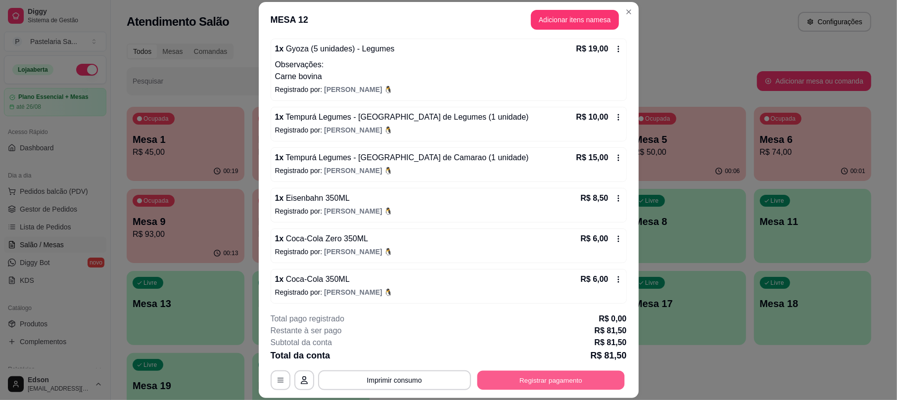
click at [603, 378] on button "Registrar pagamento" at bounding box center [551, 380] width 148 height 19
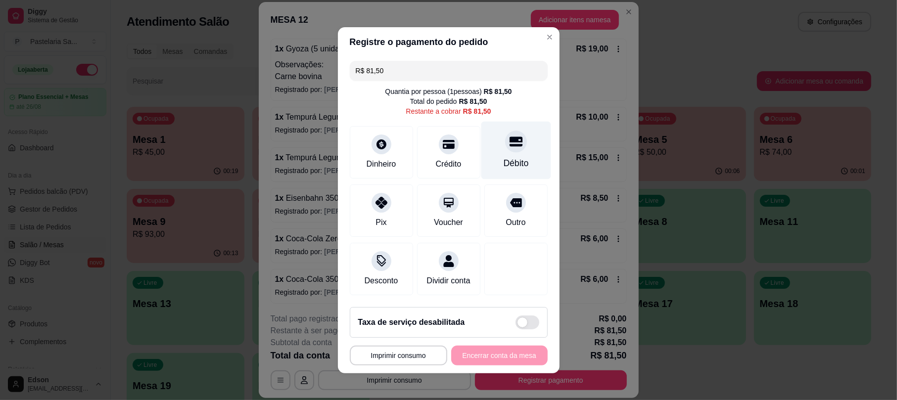
click at [482, 132] on div "Débito" at bounding box center [516, 150] width 70 height 58
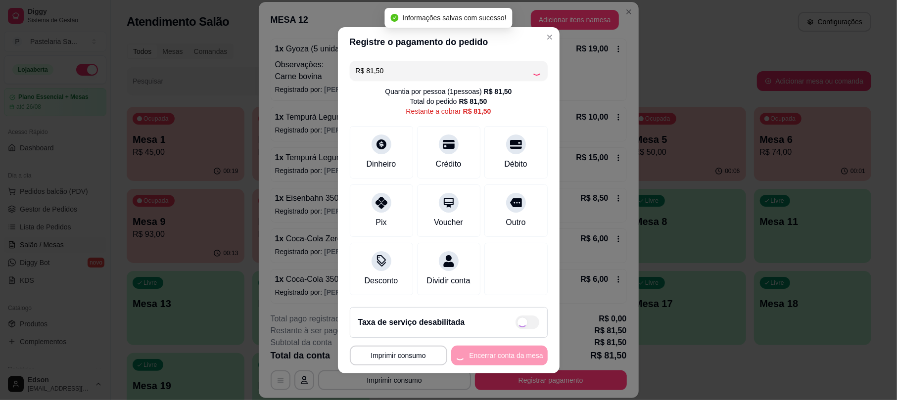
type input "R$ 0,00"
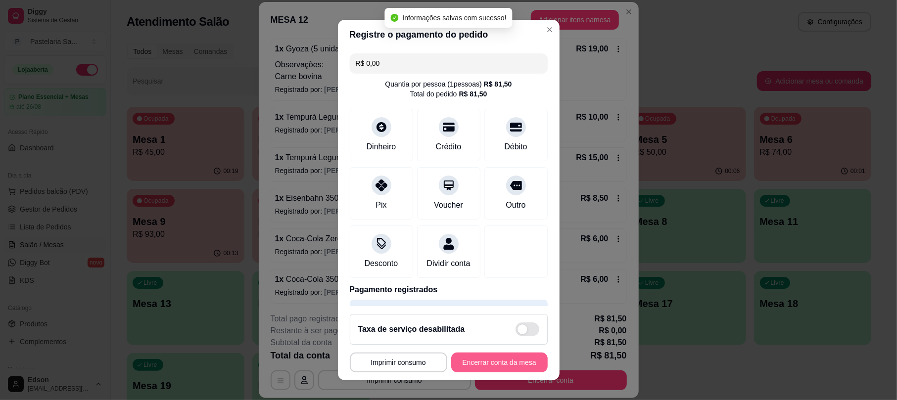
click at [484, 367] on button "Encerrar conta da mesa" at bounding box center [499, 363] width 97 height 20
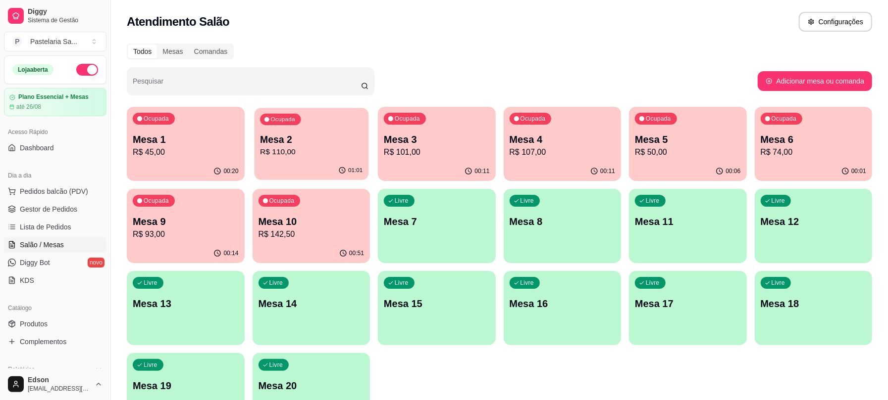
click at [319, 129] on div "Ocupada Mesa 2 R$ 110,00" at bounding box center [311, 134] width 114 height 53
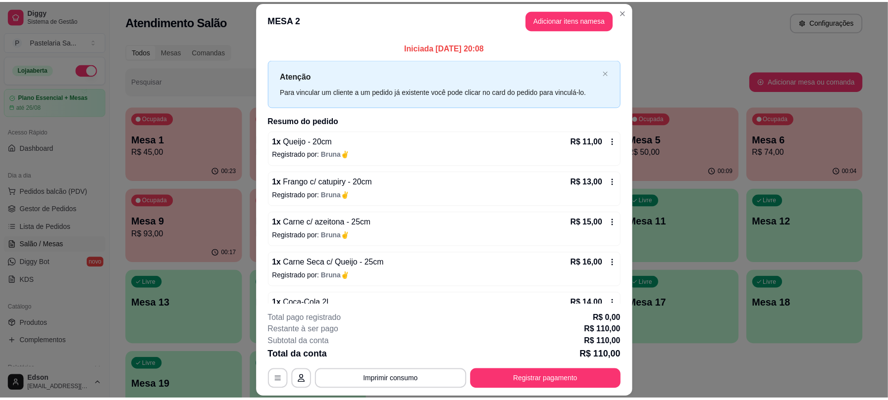
scroll to position [151, 0]
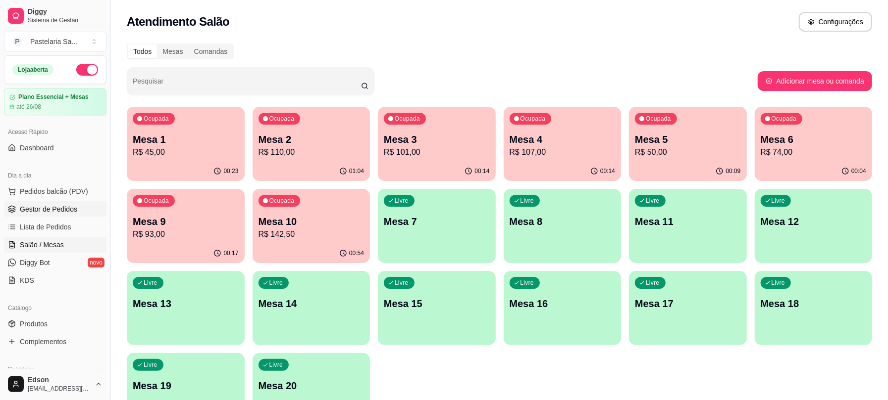
click at [34, 217] on link "Gestor de Pedidos" at bounding box center [55, 209] width 102 height 16
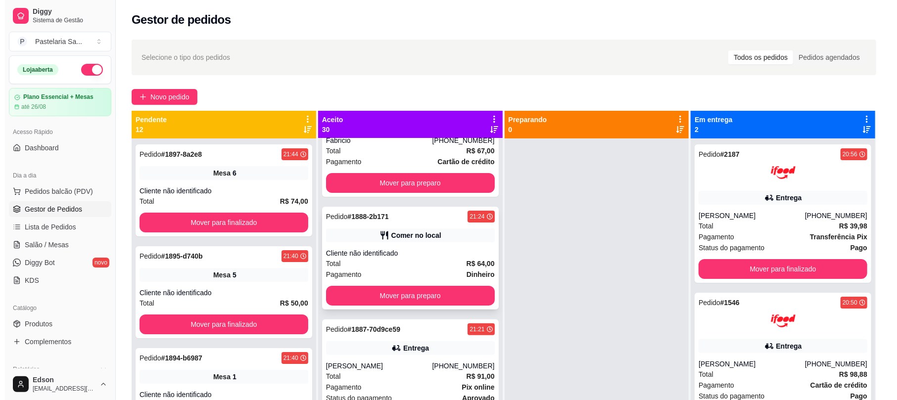
scroll to position [169, 0]
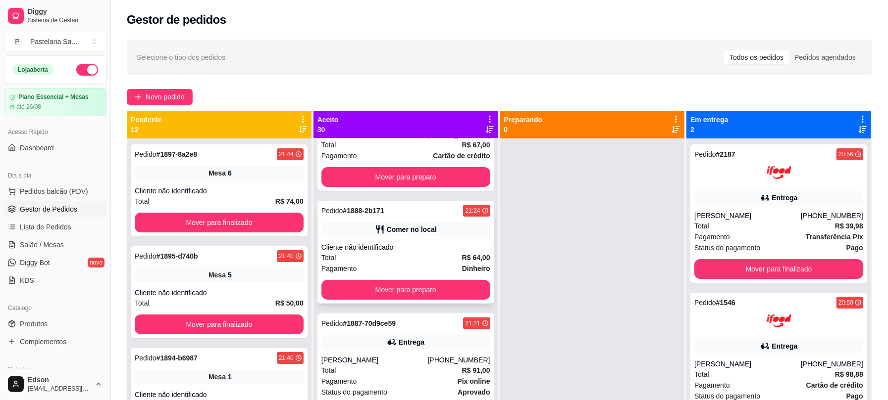
click at [438, 246] on div "Cliente não identificado" at bounding box center [405, 248] width 169 height 10
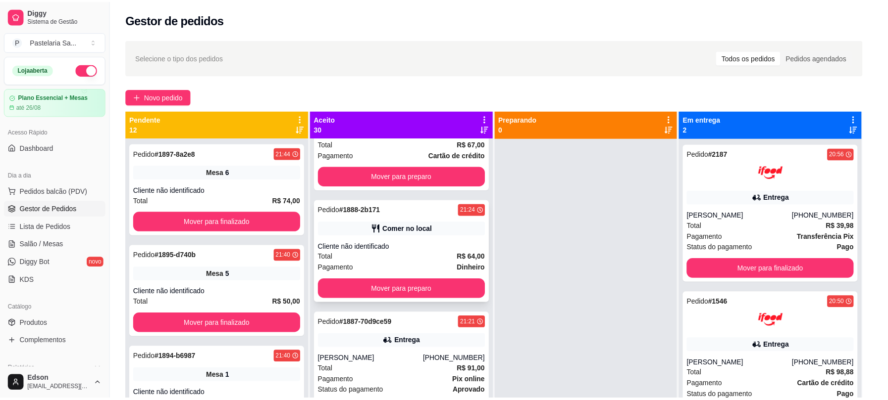
scroll to position [139, 0]
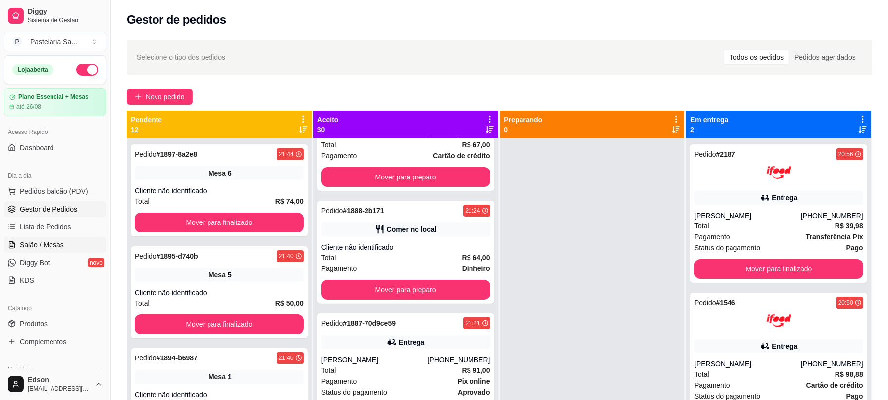
click at [33, 247] on span "Salão / Mesas" at bounding box center [42, 245] width 44 height 10
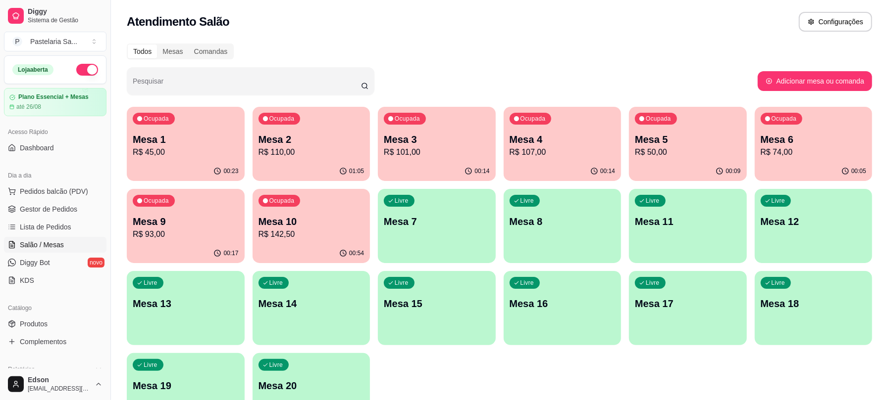
click at [342, 129] on div "Ocupada Mesa 2 R$ 110,00" at bounding box center [311, 134] width 118 height 55
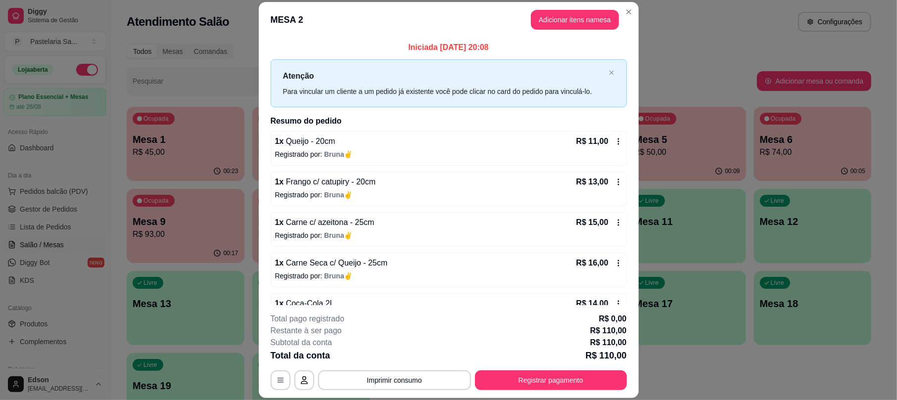
click at [560, 8] on header "MESA 2 Adicionar itens na mesa" at bounding box center [449, 20] width 380 height 36
click at [559, 16] on button "Adicionar itens na mesa" at bounding box center [575, 20] width 88 height 20
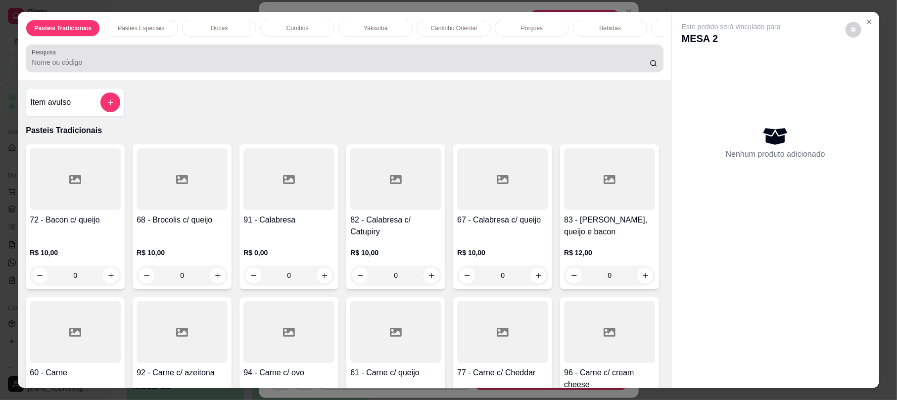
click at [272, 64] on div at bounding box center [345, 59] width 626 height 20
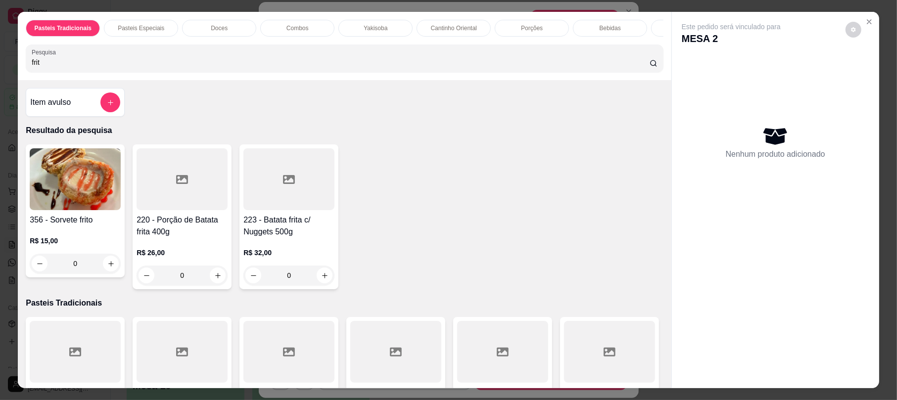
type input "frit"
click at [41, 199] on img at bounding box center [75, 179] width 91 height 62
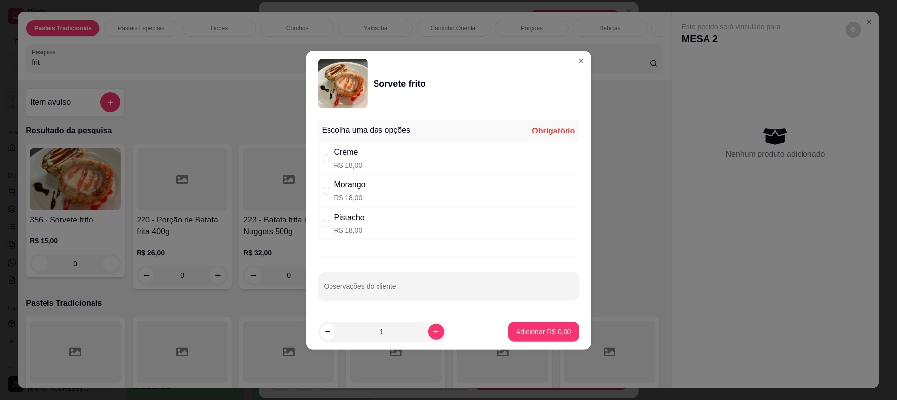
click at [381, 166] on div "Creme R$ 18,00" at bounding box center [448, 158] width 261 height 33
radio input "true"
click at [435, 329] on button "increase-product-quantity" at bounding box center [436, 331] width 15 height 15
type input "2"
click at [519, 329] on p "Adicionar R$ 36,00" at bounding box center [541, 332] width 59 height 10
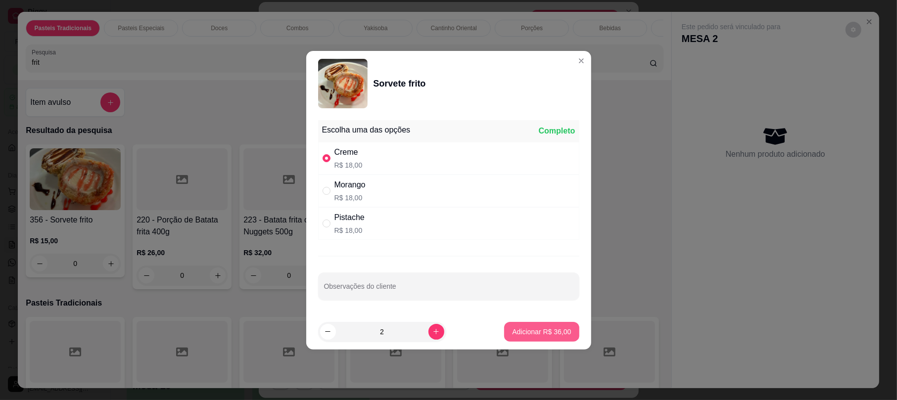
type input "2"
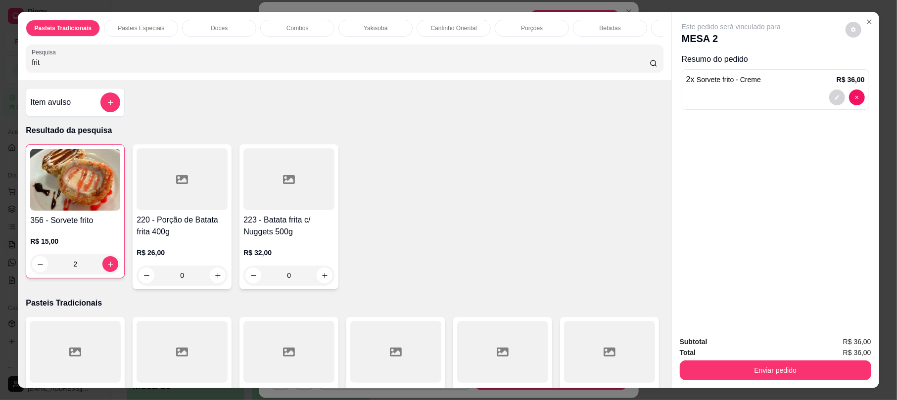
click at [49, 67] on input "frit" at bounding box center [341, 62] width 618 height 10
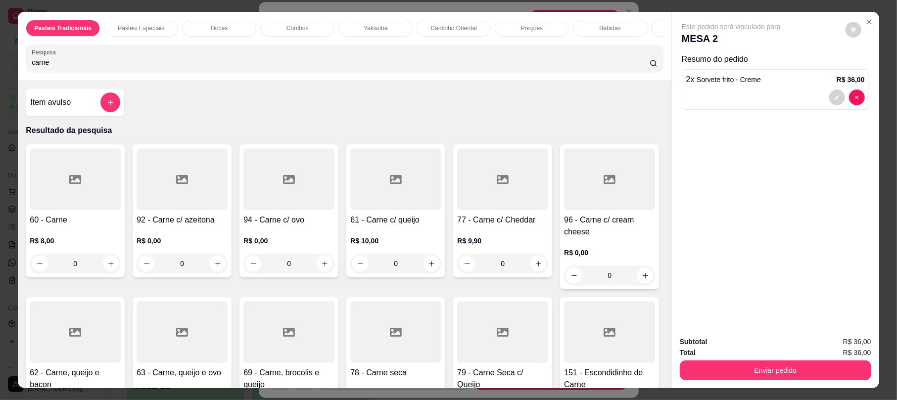
type input "carne"
click at [406, 226] on h4 "61 - Carne c/ queijo" at bounding box center [395, 220] width 91 height 12
click at [392, 121] on div "20cm R$ 13,00" at bounding box center [448, 127] width 261 height 33
radio input "true"
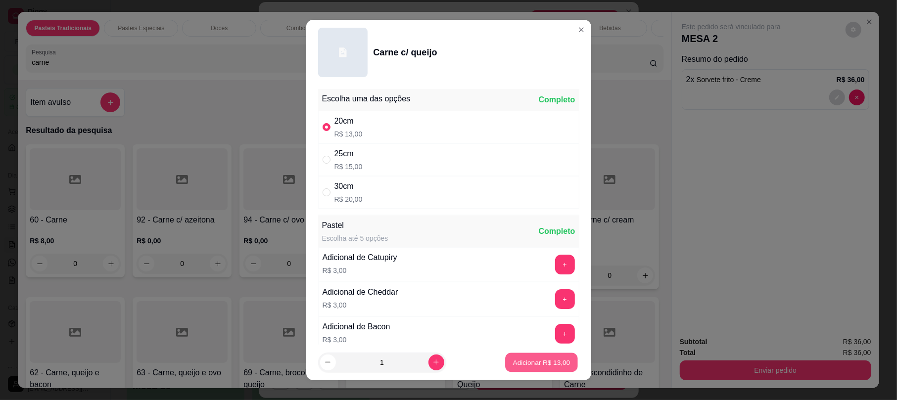
click at [535, 369] on button "Adicionar R$ 13,00" at bounding box center [542, 362] width 73 height 19
type input "1"
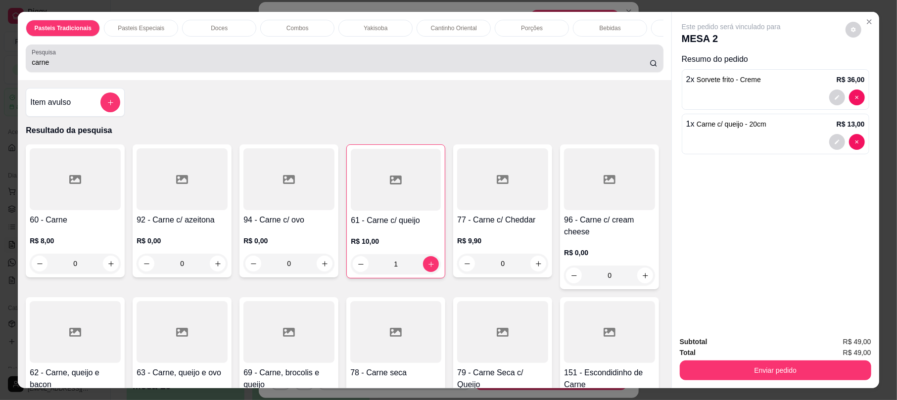
click at [86, 64] on div "carne" at bounding box center [345, 59] width 626 height 20
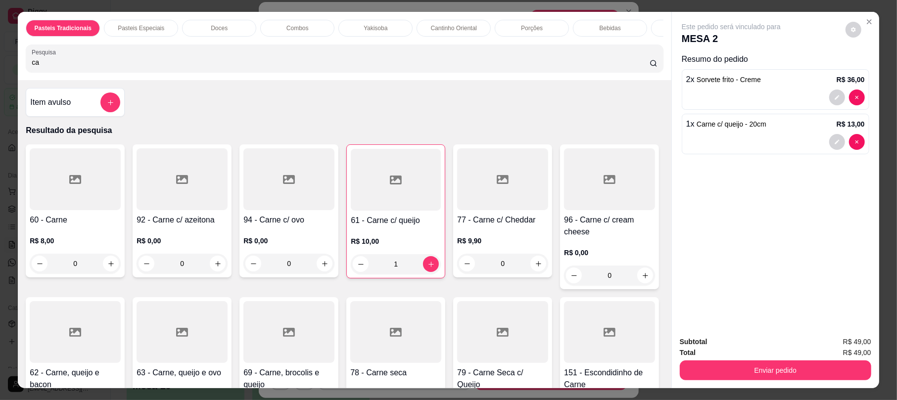
type input "c"
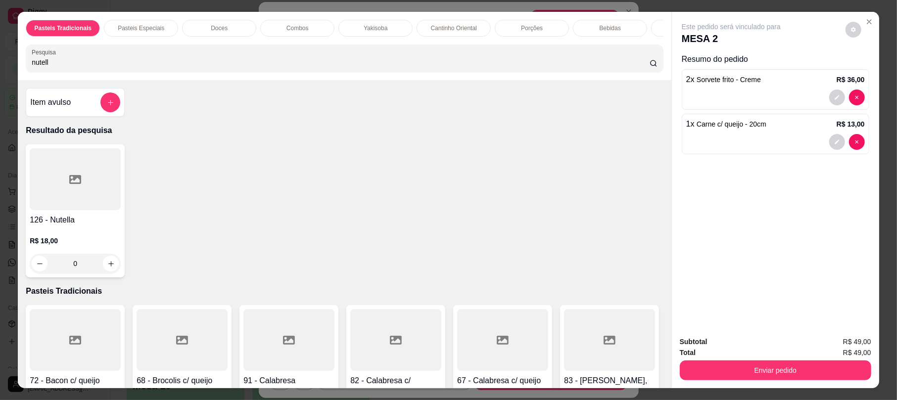
type input "nutell"
click at [76, 206] on div at bounding box center [75, 179] width 91 height 62
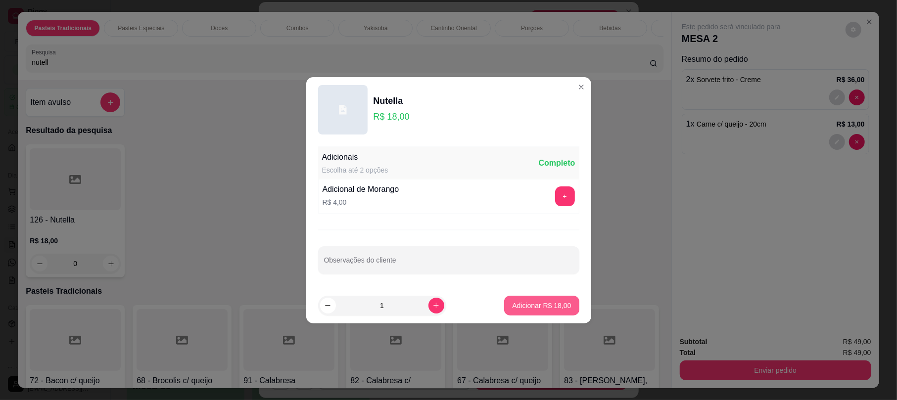
click at [526, 299] on button "Adicionar R$ 18,00" at bounding box center [541, 306] width 75 height 20
type input "1"
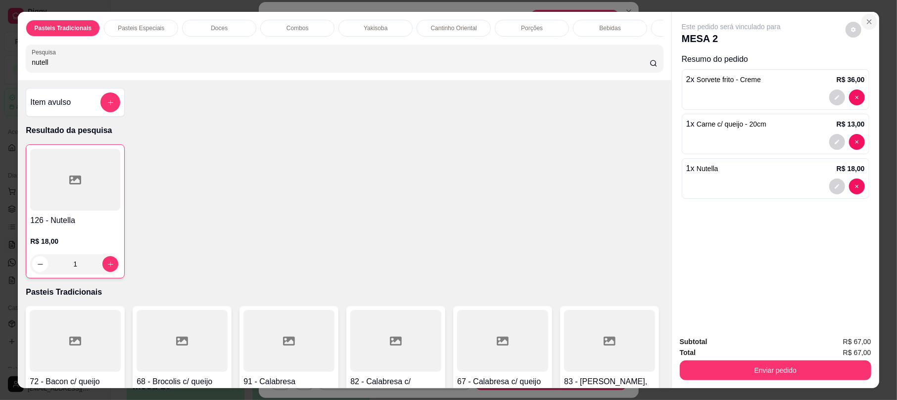
click at [866, 23] on icon "Close" at bounding box center [870, 22] width 8 height 8
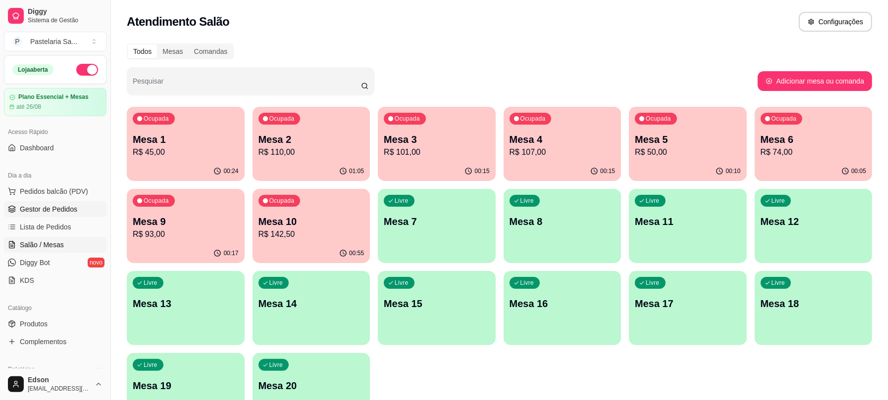
click at [40, 208] on span "Gestor de Pedidos" at bounding box center [48, 209] width 57 height 10
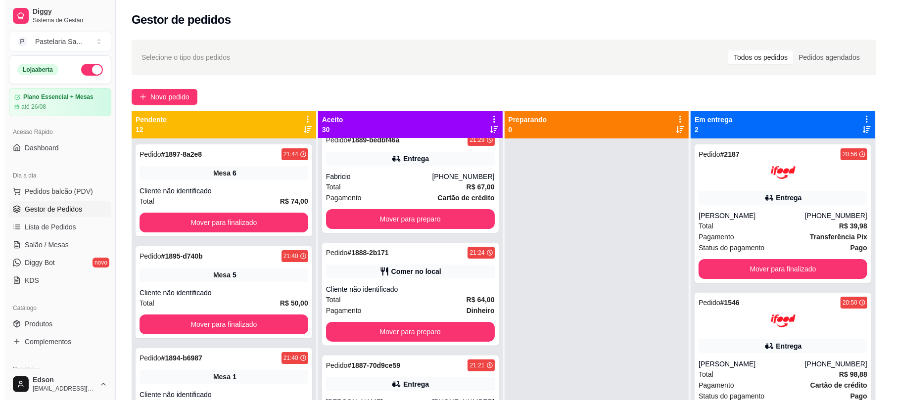
scroll to position [169, 0]
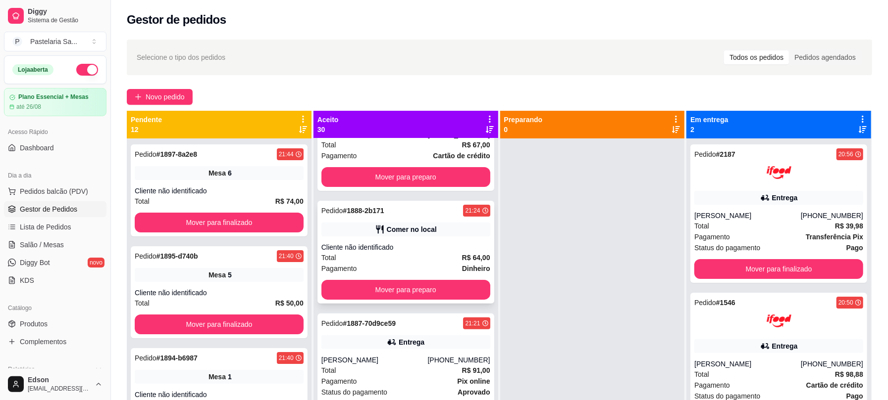
click at [400, 252] on div "Cliente não identificado" at bounding box center [405, 248] width 169 height 10
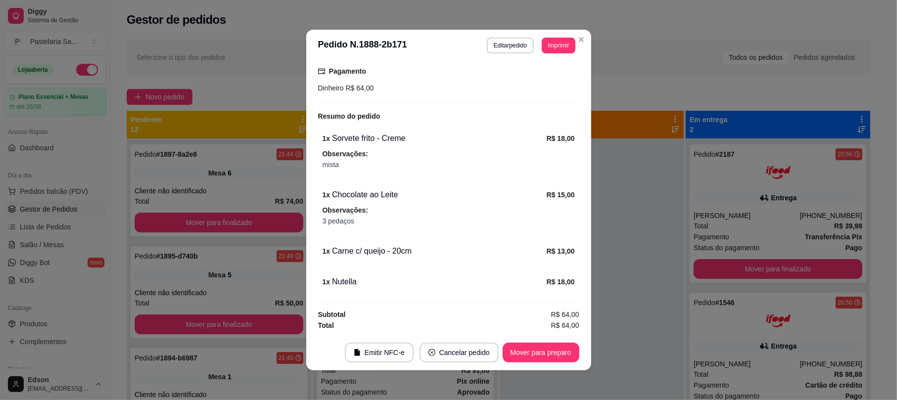
scroll to position [2, 0]
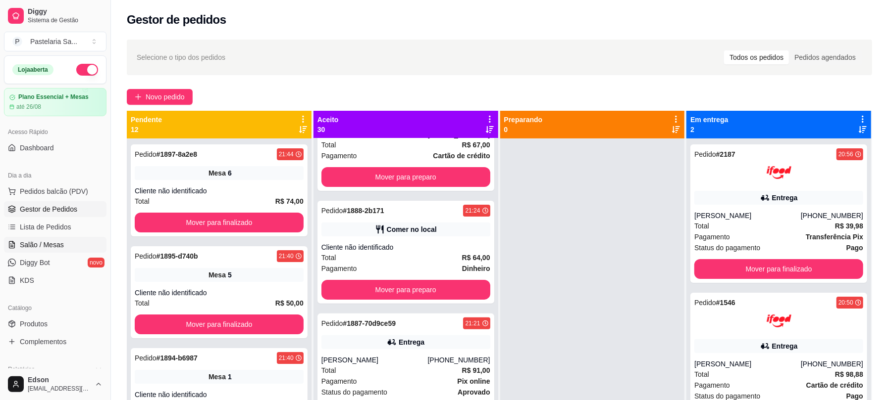
click at [56, 242] on span "Salão / Mesas" at bounding box center [42, 245] width 44 height 10
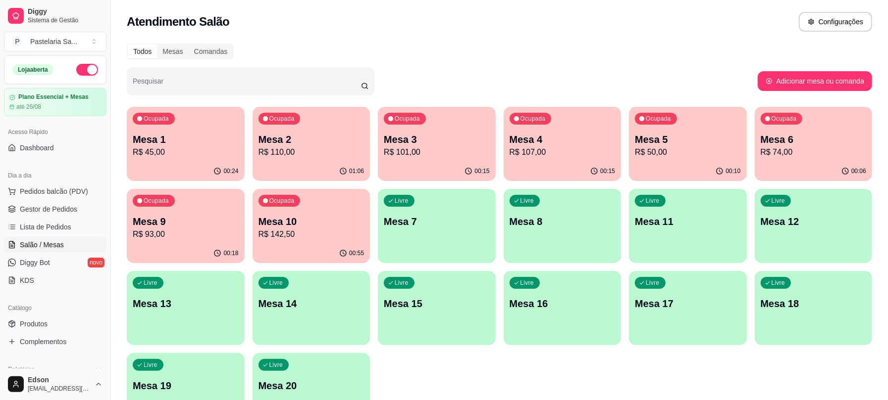
click at [334, 134] on p "Mesa 2" at bounding box center [311, 140] width 106 height 14
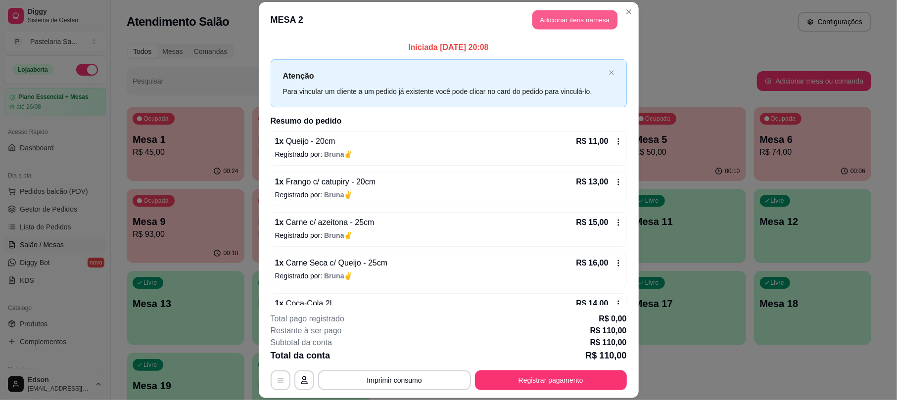
click at [564, 28] on button "Adicionar itens na mesa" at bounding box center [575, 19] width 85 height 19
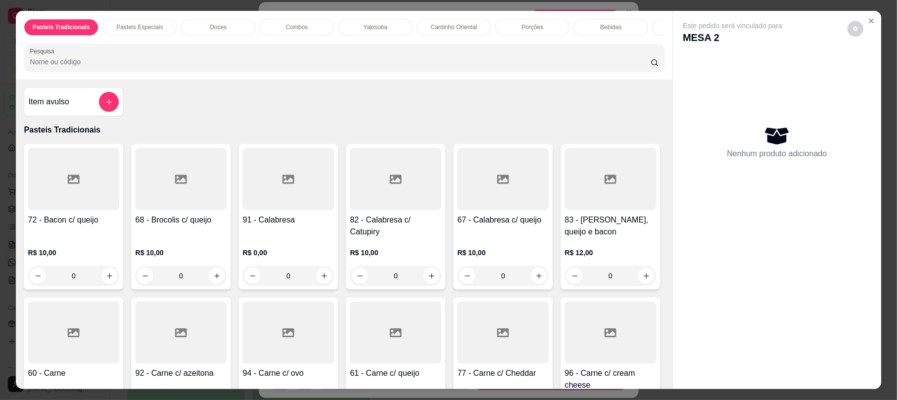
click at [564, 23] on div "Pasteis Tradicionais Pasteis Especiais Doces Combos Yakisoba Cantinho Oriental …" at bounding box center [344, 27] width 641 height 17
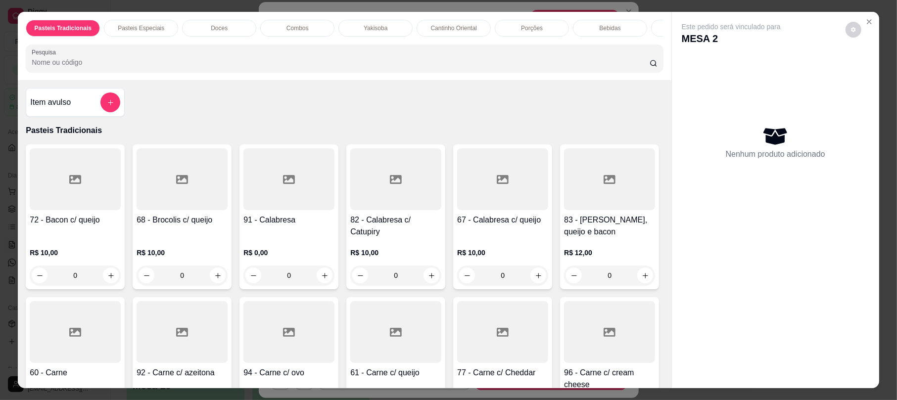
click at [436, 80] on div "Pasteis Tradicionais Pasteis Especiais Doces Combos Yakisoba Cantinho Oriental …" at bounding box center [344, 46] width 653 height 68
click at [422, 67] on input "Pesquisa" at bounding box center [341, 62] width 618 height 10
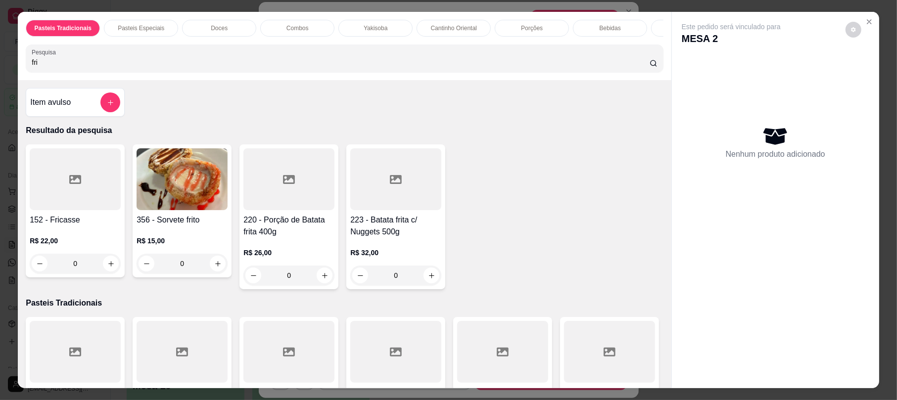
type input "fri"
click at [167, 210] on img at bounding box center [182, 179] width 91 height 62
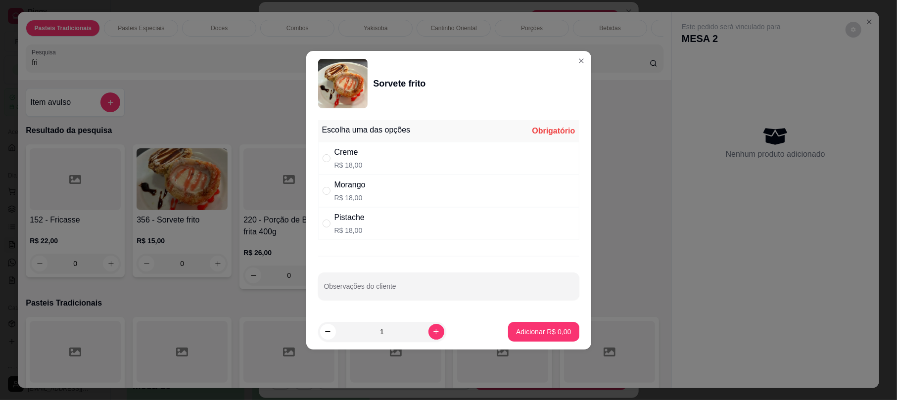
drag, startPoint x: 407, startPoint y: 157, endPoint x: 476, endPoint y: 258, distance: 122.5
click at [409, 165] on div "Creme R$ 18,00" at bounding box center [448, 158] width 261 height 33
radio input "true"
click at [533, 329] on p "Adicionar R$ 18,00" at bounding box center [541, 332] width 59 height 10
type input "1"
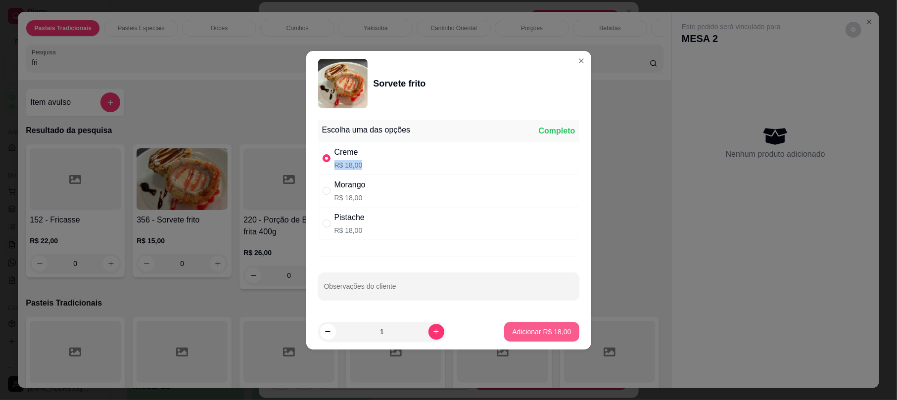
type input "1"
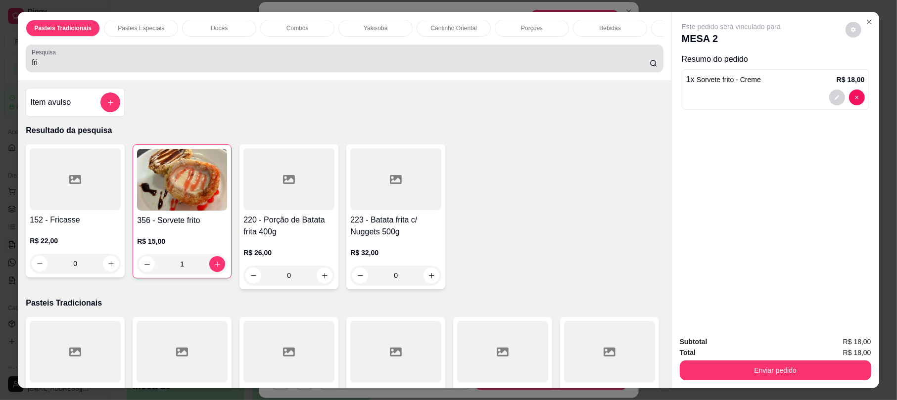
click at [69, 67] on input "fri" at bounding box center [341, 62] width 618 height 10
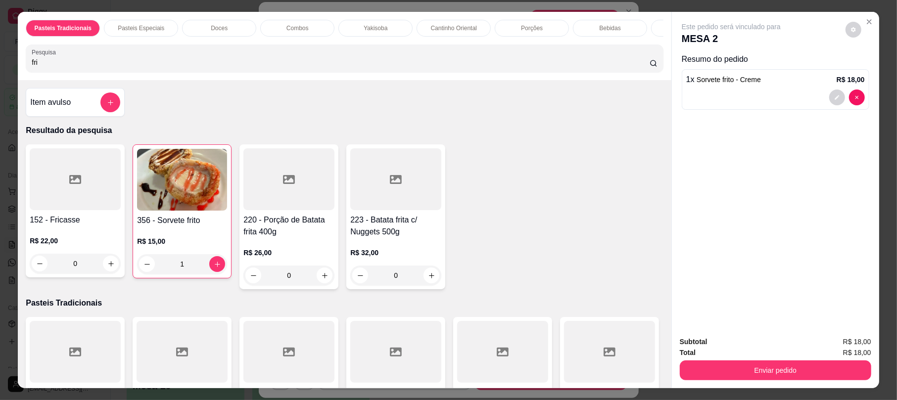
click at [69, 67] on input "fri" at bounding box center [341, 62] width 618 height 10
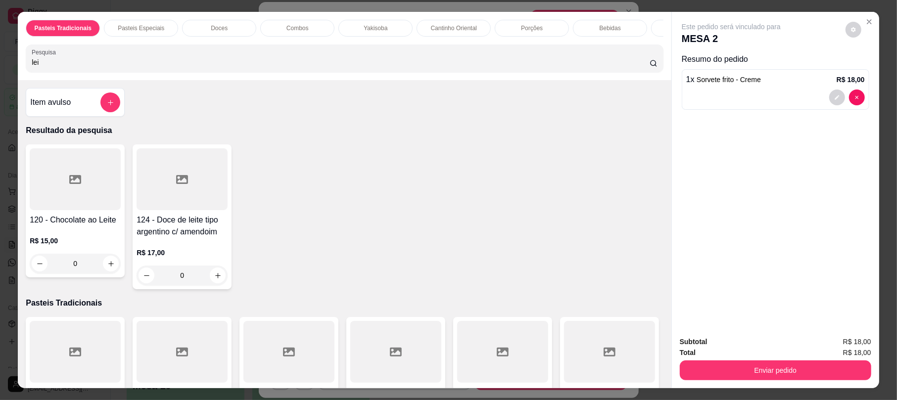
type input "lei"
click at [103, 210] on div at bounding box center [75, 179] width 91 height 62
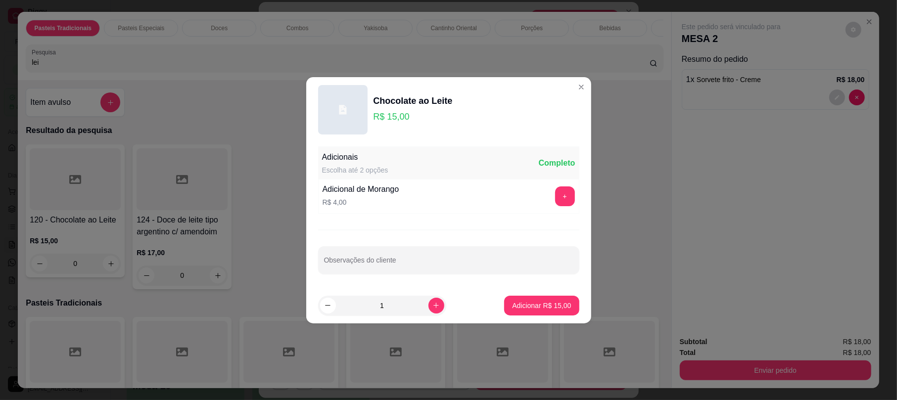
click at [514, 303] on p "Adicionar R$ 15,00" at bounding box center [541, 306] width 59 height 10
type input "1"
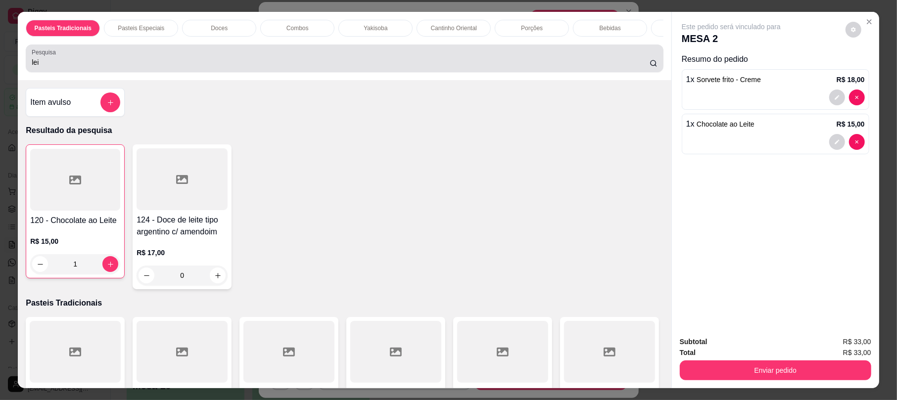
click at [94, 67] on input "lei" at bounding box center [341, 62] width 618 height 10
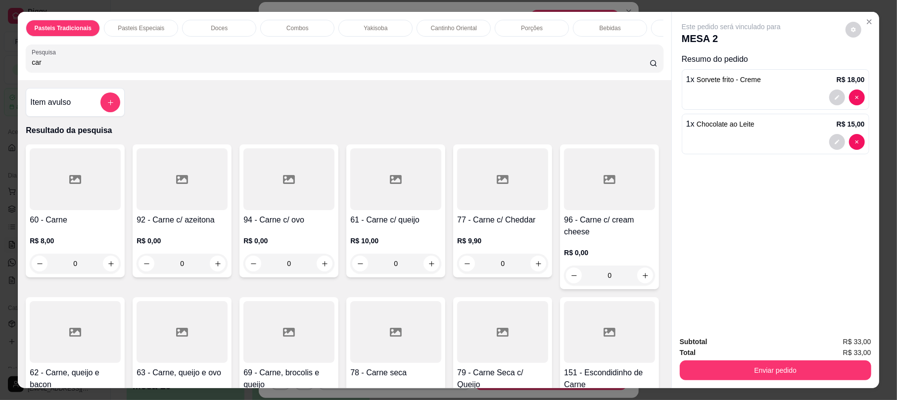
type input "car"
click at [281, 210] on div at bounding box center [289, 179] width 91 height 62
click at [380, 222] on div "61 - Carne c/ queijo R$ 10,00 0" at bounding box center [395, 211] width 99 height 133
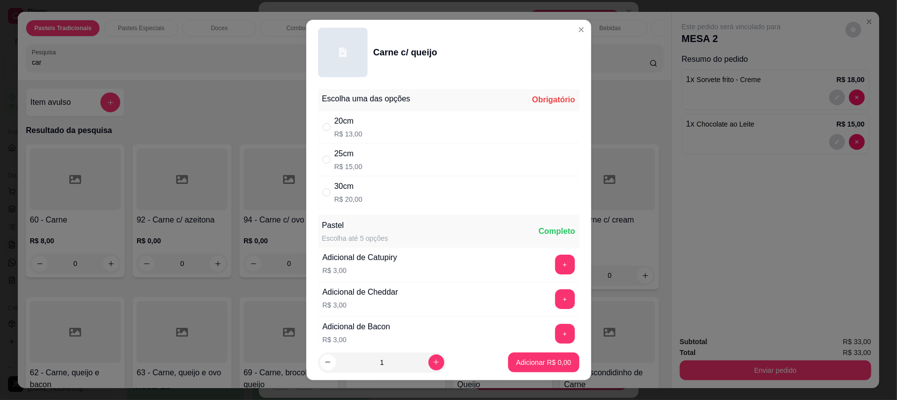
click at [435, 116] on div "20cm R$ 13,00" at bounding box center [448, 127] width 261 height 33
radio input "true"
click at [515, 366] on p "Adicionar R$ 13,00" at bounding box center [541, 363] width 59 height 10
type input "1"
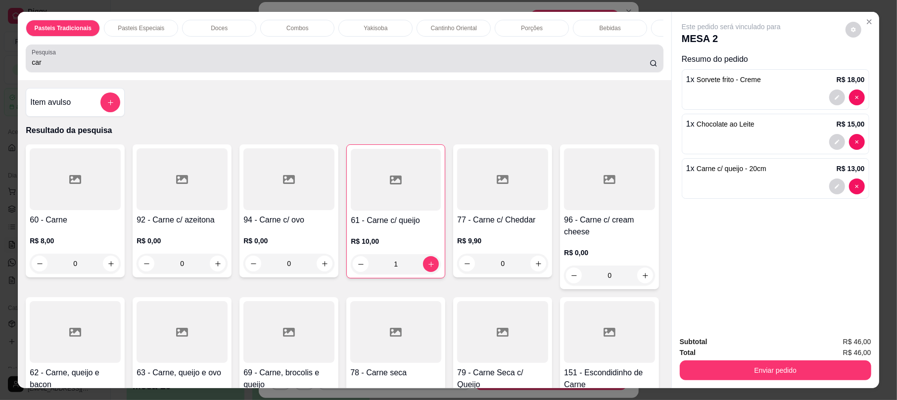
click at [78, 67] on input "car" at bounding box center [341, 62] width 618 height 10
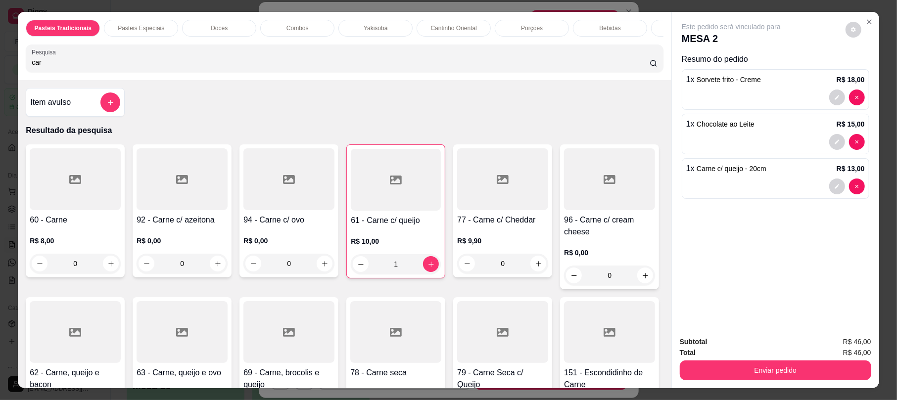
click at [78, 67] on input "car" at bounding box center [341, 62] width 618 height 10
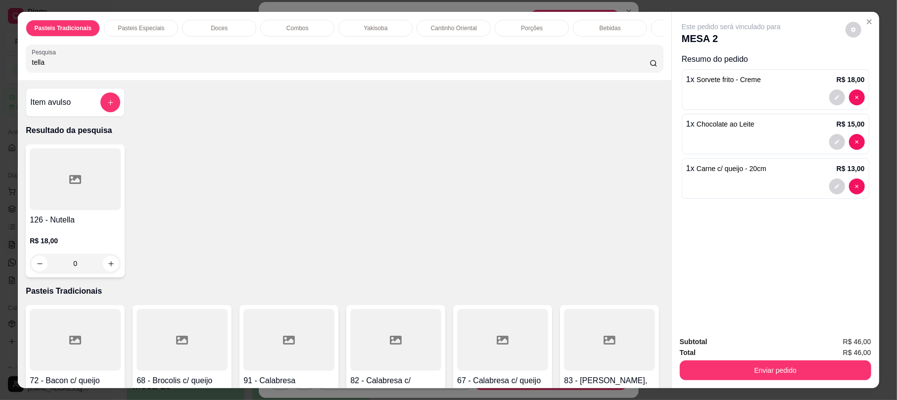
type input "tella"
click at [72, 203] on div at bounding box center [75, 179] width 91 height 62
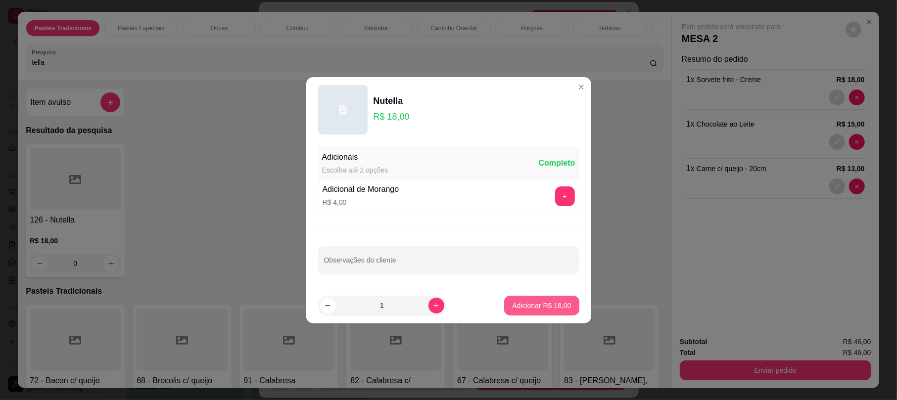
click at [525, 301] on p "Adicionar R$ 18,00" at bounding box center [541, 306] width 59 height 10
type input "1"
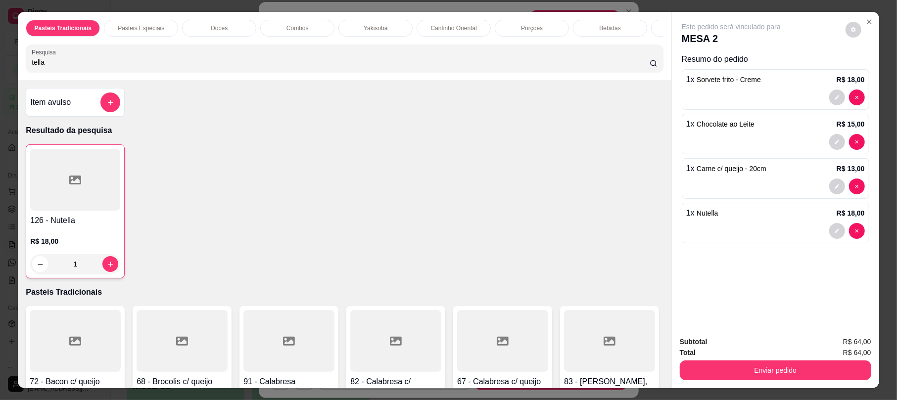
click at [768, 357] on div "Total R$ 64,00" at bounding box center [776, 352] width 192 height 11
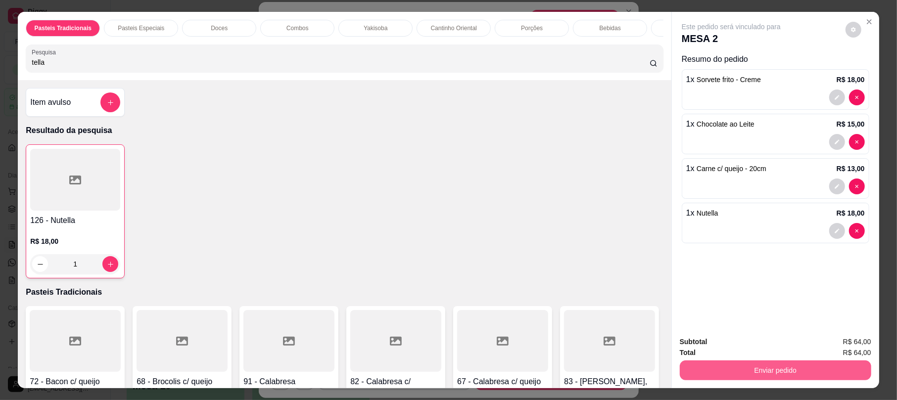
click at [768, 366] on button "Enviar pedido" at bounding box center [776, 371] width 192 height 20
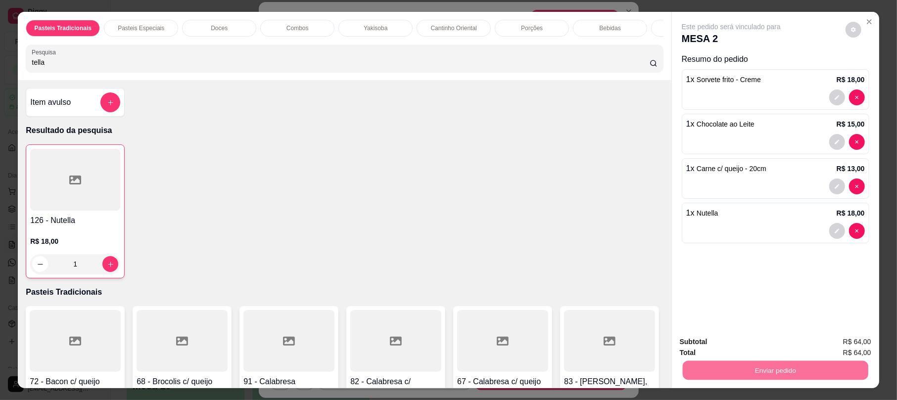
click at [751, 346] on button "Não registrar e enviar pedido" at bounding box center [742, 346] width 100 height 18
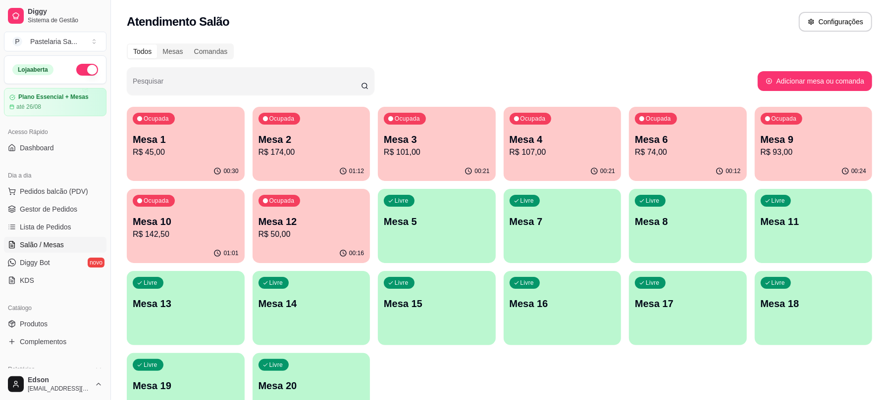
click at [445, 138] on p "Mesa 3" at bounding box center [437, 140] width 106 height 14
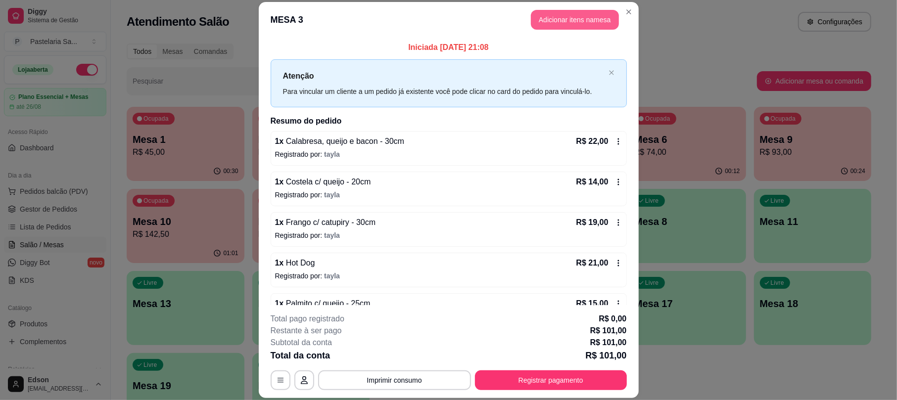
click at [558, 17] on button "Adicionar itens na mesa" at bounding box center [575, 20] width 88 height 20
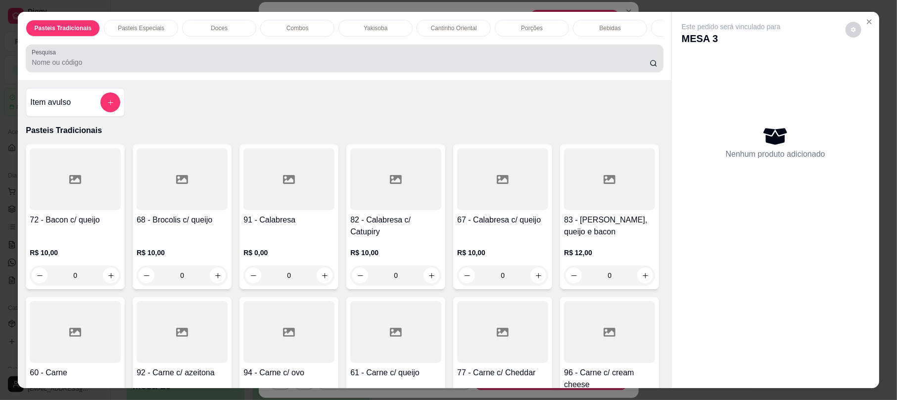
click at [280, 68] on div at bounding box center [345, 59] width 626 height 20
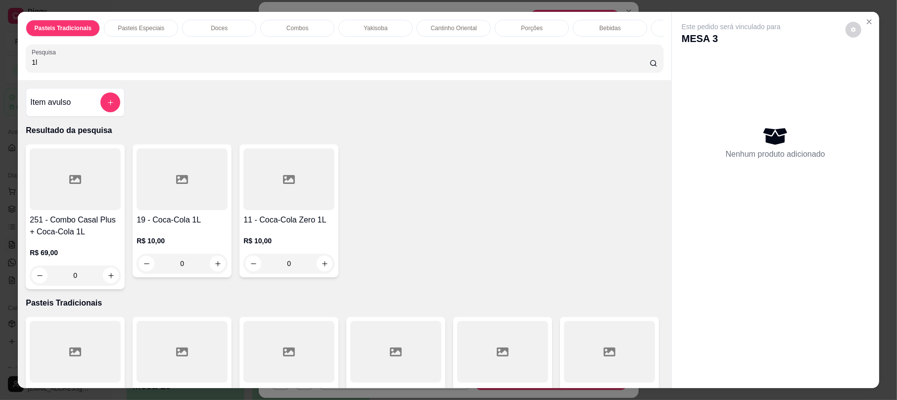
type input "1l"
click at [283, 183] on div at bounding box center [289, 179] width 91 height 62
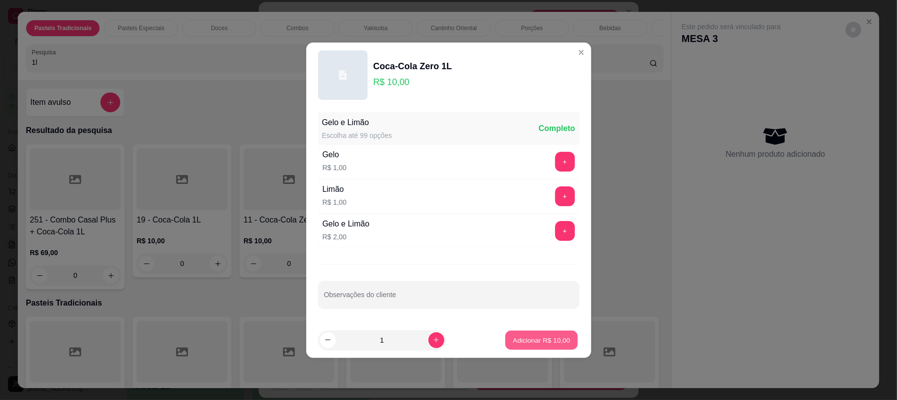
click at [540, 339] on p "Adicionar R$ 10,00" at bounding box center [541, 340] width 57 height 9
type input "1"
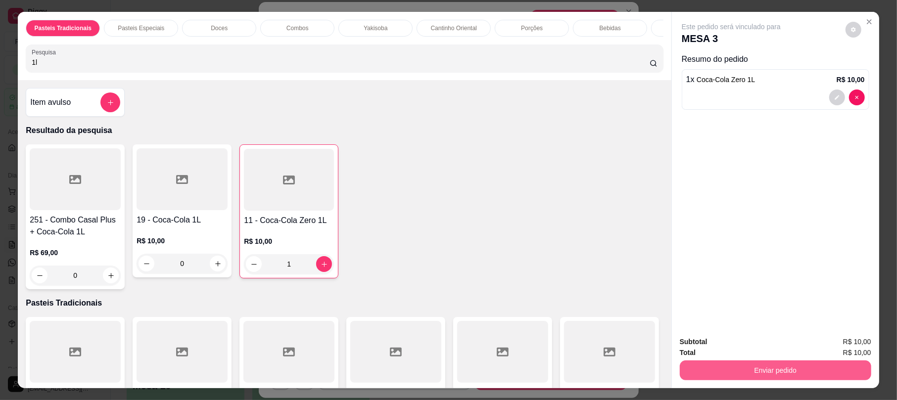
click at [805, 377] on button "Enviar pedido" at bounding box center [776, 371] width 192 height 20
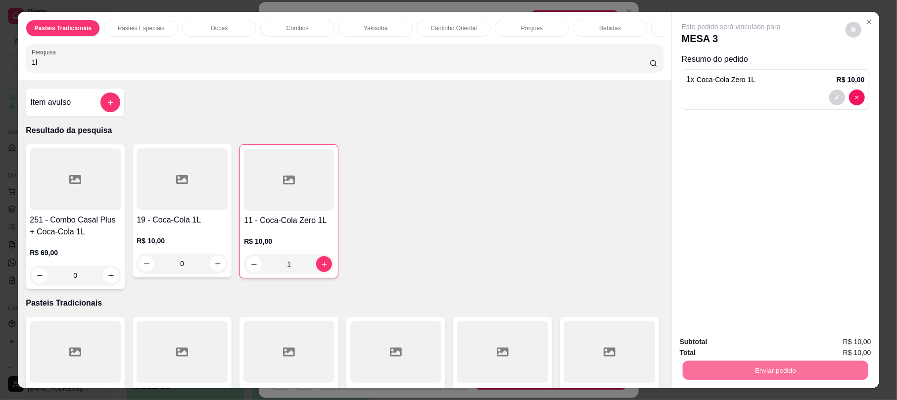
click at [772, 345] on button "Não registrar e enviar pedido" at bounding box center [742, 346] width 100 height 18
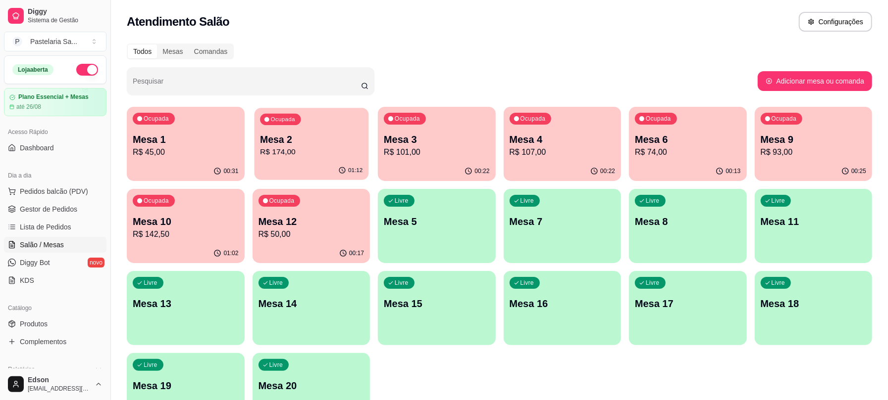
click at [308, 136] on p "Mesa 2" at bounding box center [311, 139] width 102 height 13
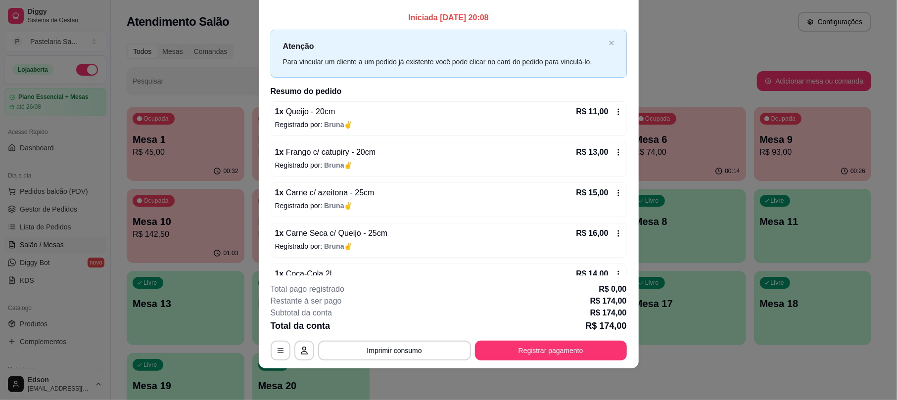
scroll to position [315, 0]
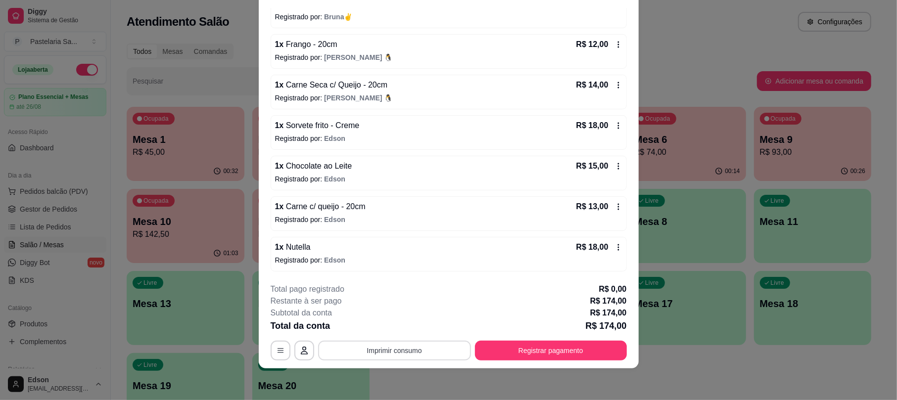
click at [420, 343] on button "Imprimir consumo" at bounding box center [394, 351] width 153 height 20
click at [414, 329] on button "Balcão 🎌🌸" at bounding box center [391, 328] width 72 height 16
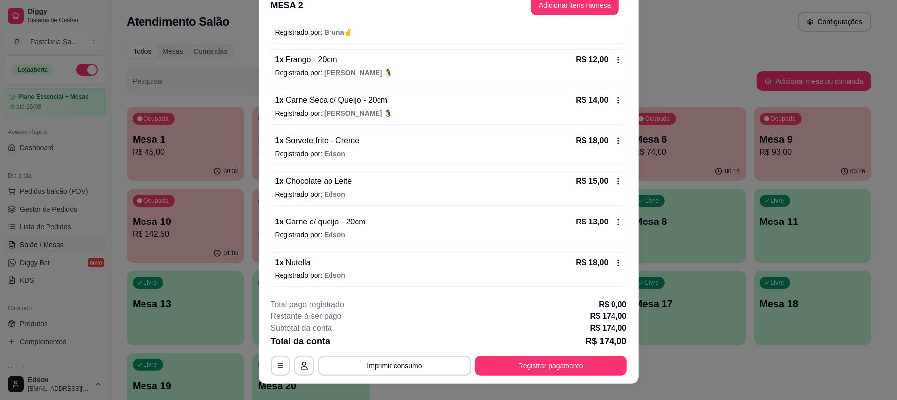
scroll to position [0, 0]
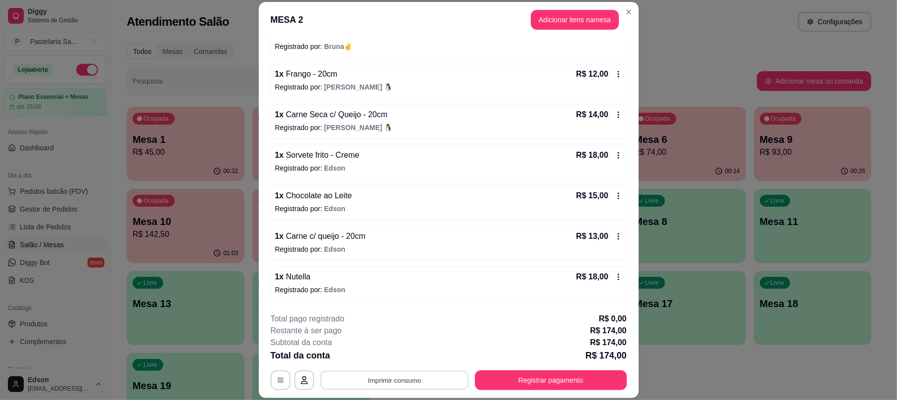
click at [425, 385] on button "Imprimir consumo" at bounding box center [394, 380] width 148 height 19
click at [418, 355] on button "Balcão 🎌🌸" at bounding box center [390, 357] width 69 height 15
click at [582, 373] on button "Registrar pagamento" at bounding box center [551, 381] width 152 height 20
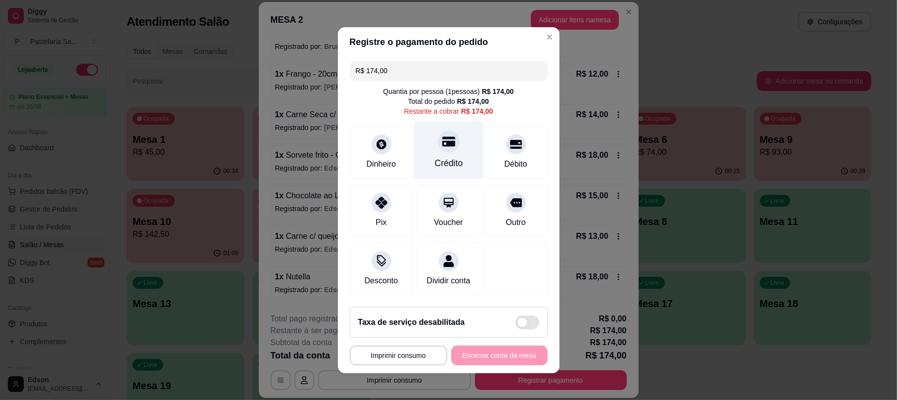
click at [442, 141] on icon at bounding box center [448, 141] width 13 height 13
type input "R$ 0,00"
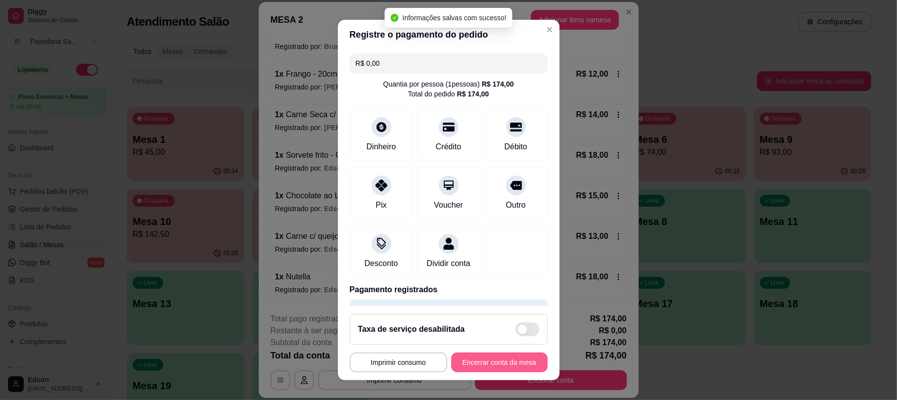
click at [483, 364] on button "Encerrar conta da mesa" at bounding box center [499, 363] width 97 height 20
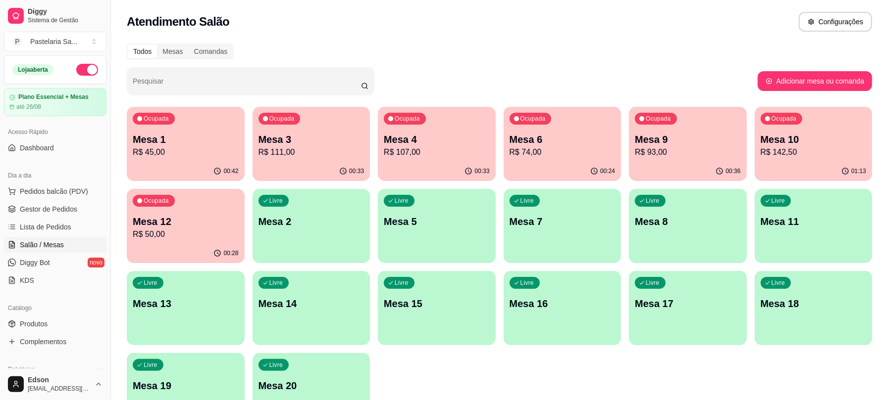
click at [179, 151] on p "R$ 45,00" at bounding box center [186, 153] width 106 height 12
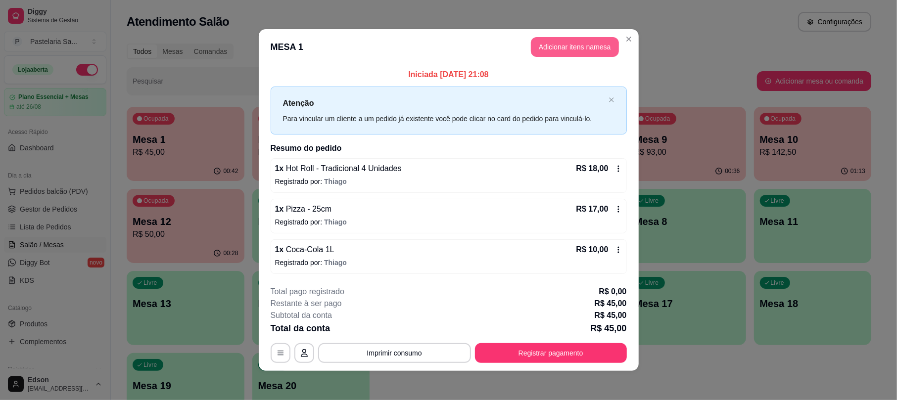
click at [569, 52] on button "Adicionar itens na mesa" at bounding box center [575, 47] width 88 height 20
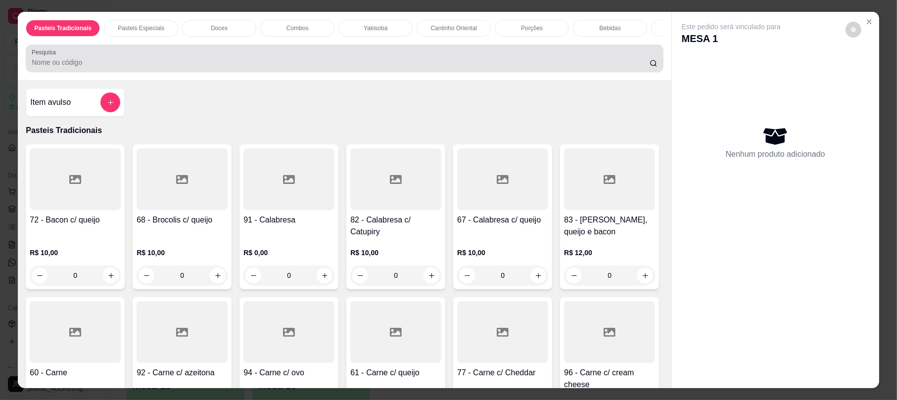
click at [350, 66] on div at bounding box center [345, 59] width 626 height 20
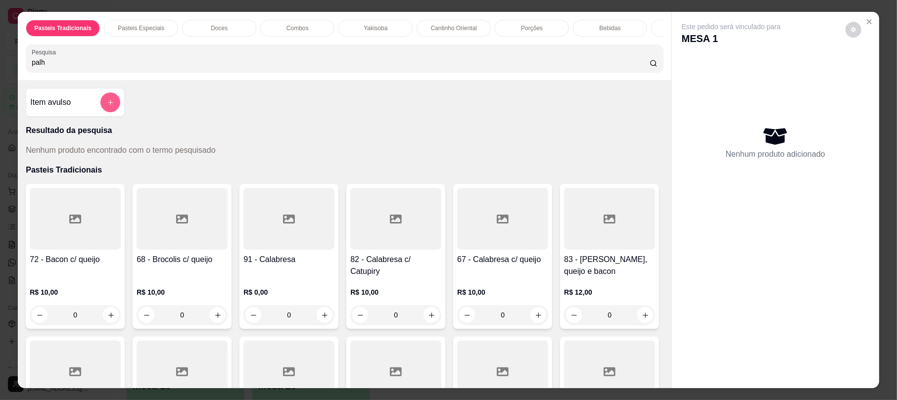
type input "palh"
click at [101, 112] on button "add-separate-item" at bounding box center [110, 102] width 19 height 19
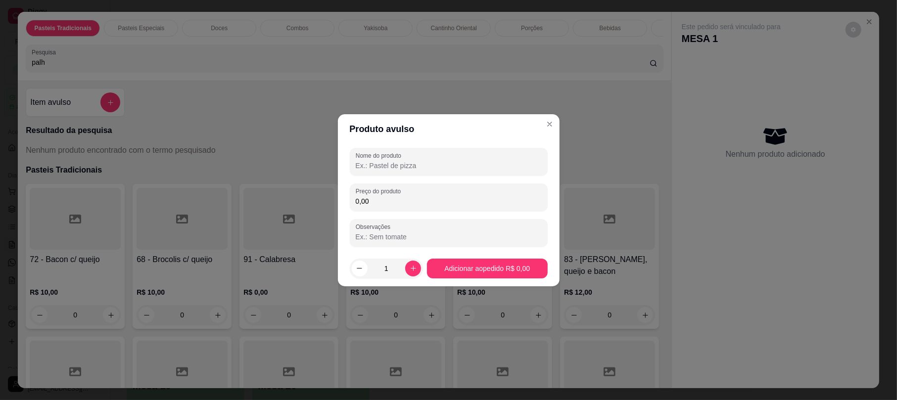
click at [397, 177] on div "Nome do produto Preço do produto 0,00 Observações" at bounding box center [449, 197] width 198 height 99
click at [398, 169] on input "Nome do produto" at bounding box center [449, 166] width 186 height 10
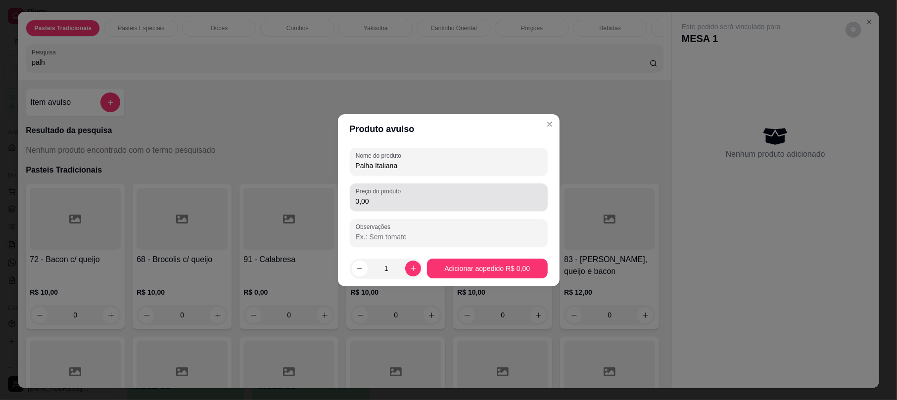
type input "Palha Italiana"
click at [402, 197] on input "0,00" at bounding box center [449, 202] width 186 height 10
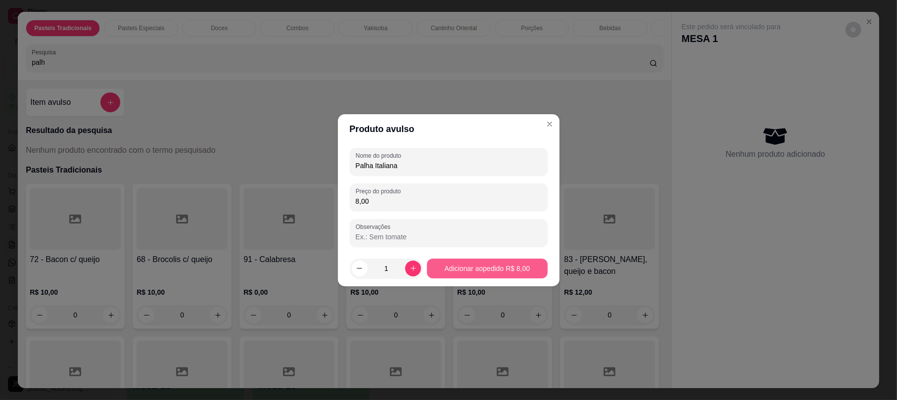
type input "8,00"
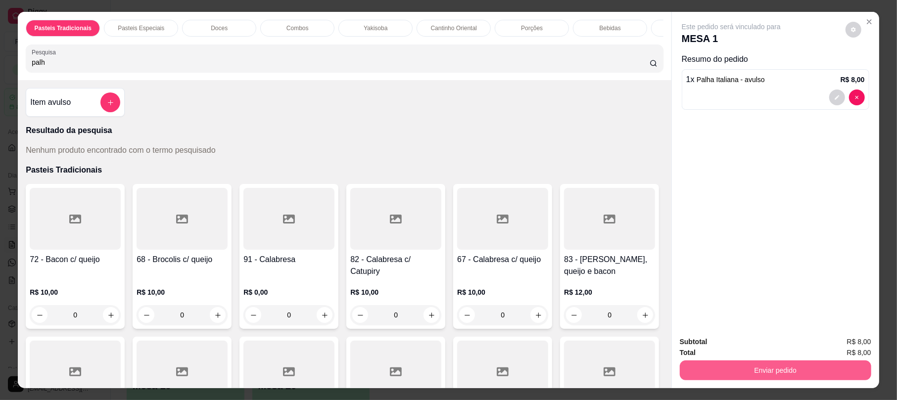
click at [773, 376] on button "Enviar pedido" at bounding box center [776, 371] width 192 height 20
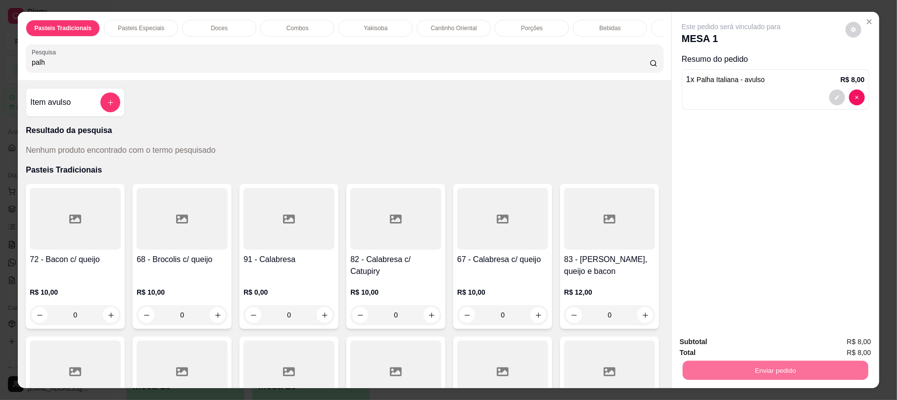
click at [733, 342] on button "Não registrar e enviar pedido" at bounding box center [742, 346] width 100 height 18
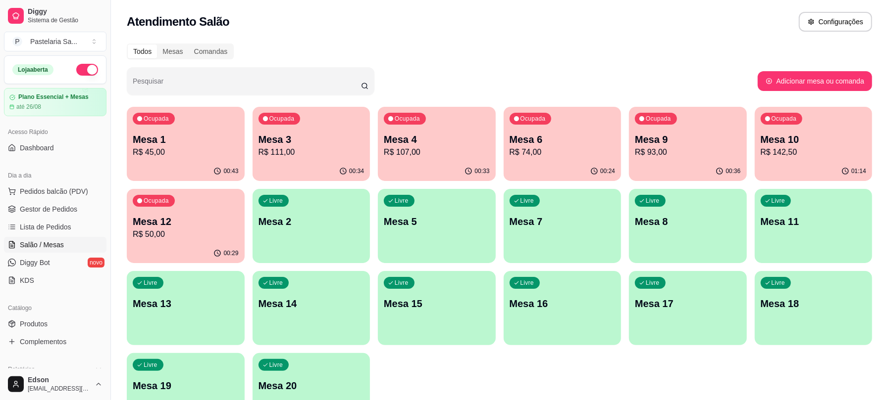
click at [696, 133] on p "Mesa 9" at bounding box center [688, 140] width 106 height 14
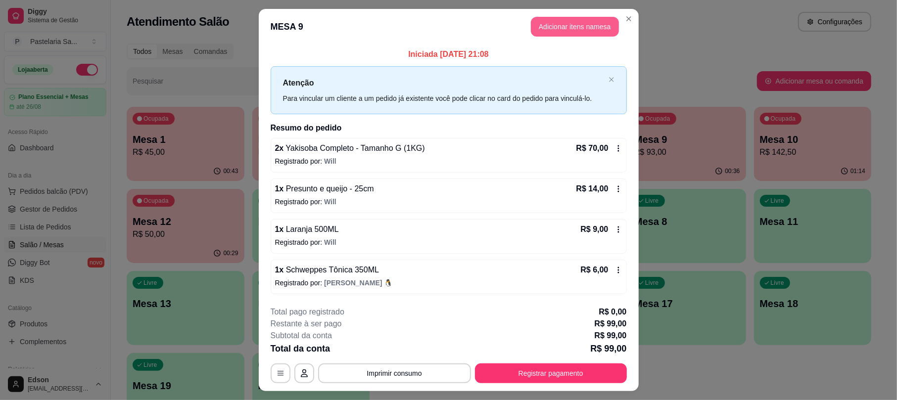
click at [541, 17] on button "Adicionar itens na mesa" at bounding box center [575, 27] width 88 height 20
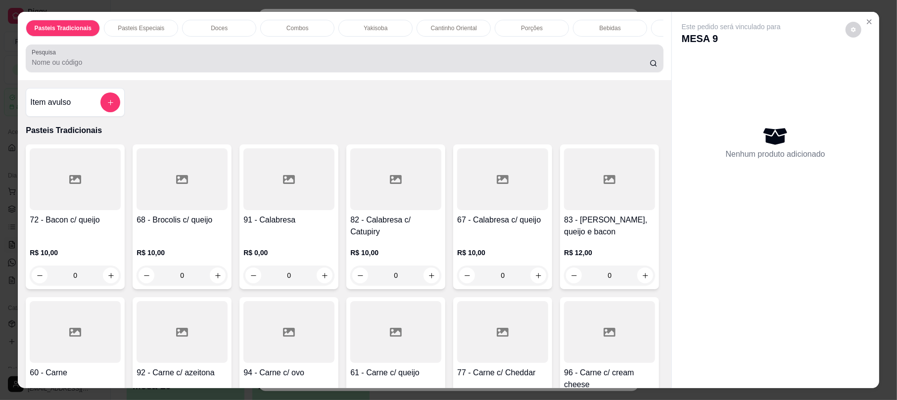
click at [303, 67] on input "Pesquisa" at bounding box center [341, 62] width 618 height 10
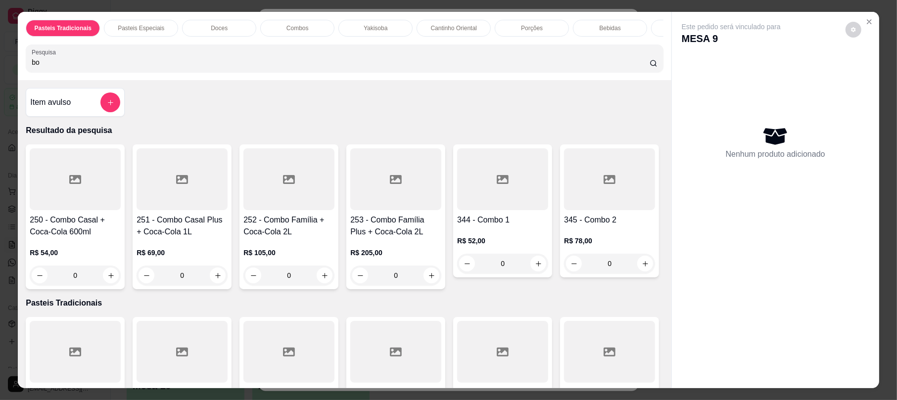
type input "bon"
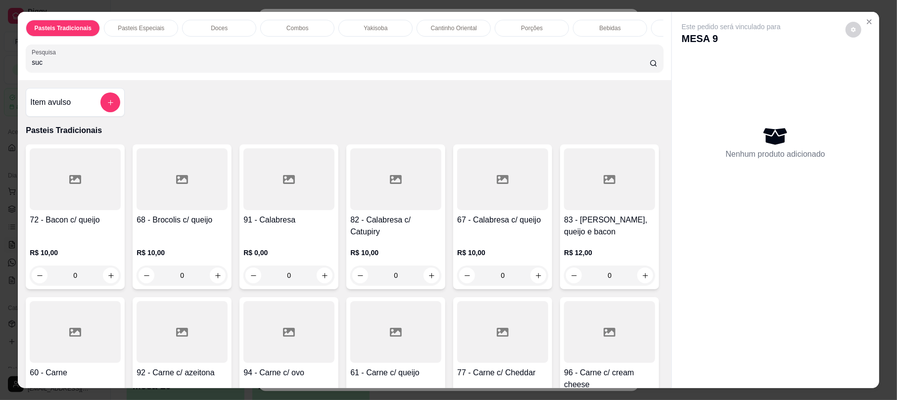
type input "suco"
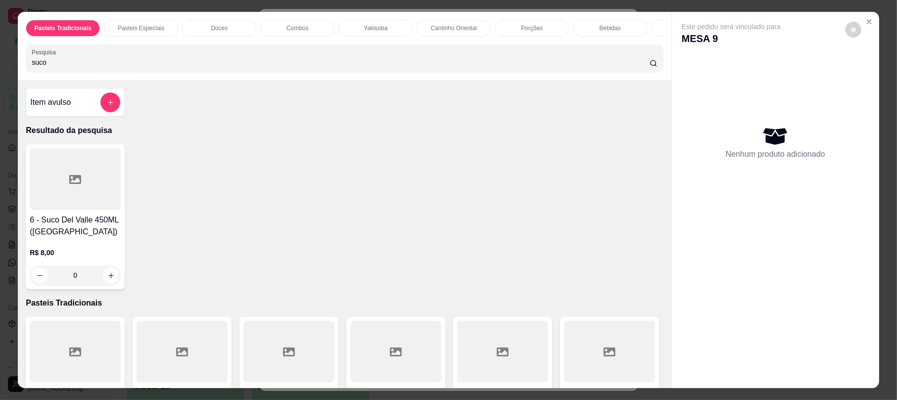
scroll to position [261, 0]
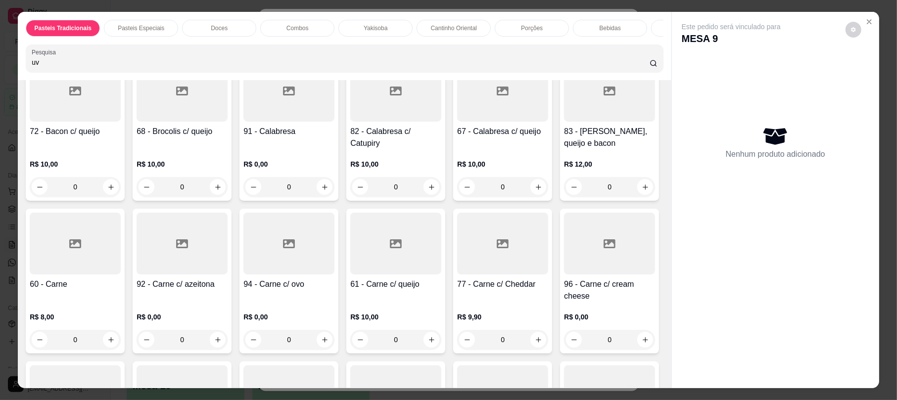
type input "uva"
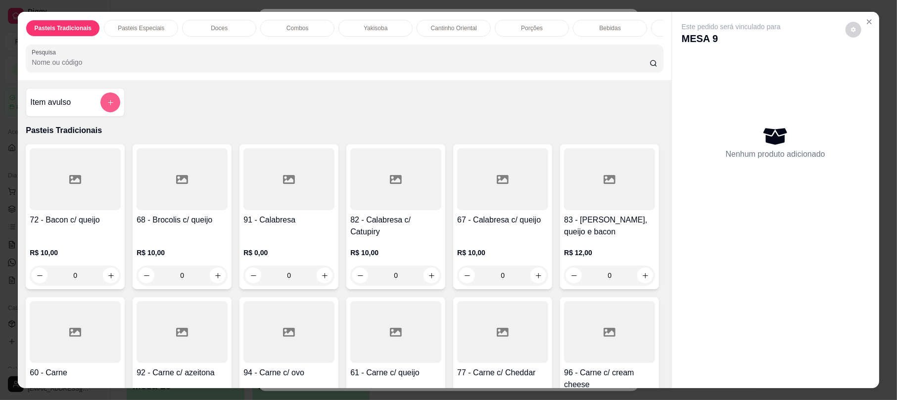
click at [113, 109] on button "add-separate-item" at bounding box center [110, 103] width 20 height 20
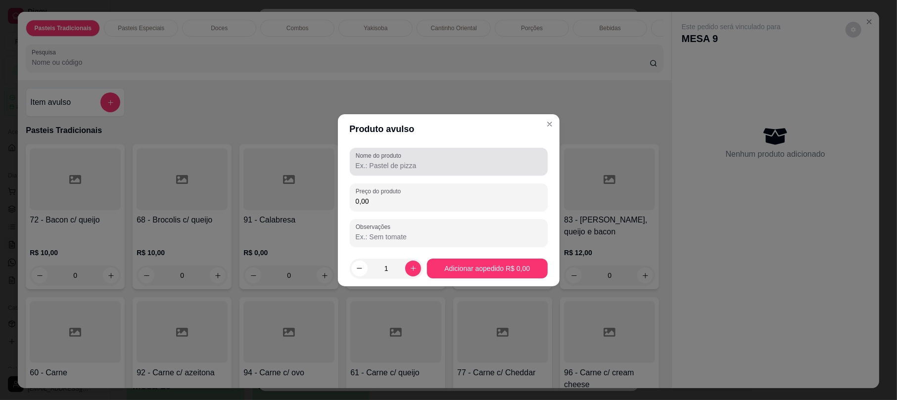
click at [402, 166] on input "Nome do produto" at bounding box center [449, 166] width 186 height 10
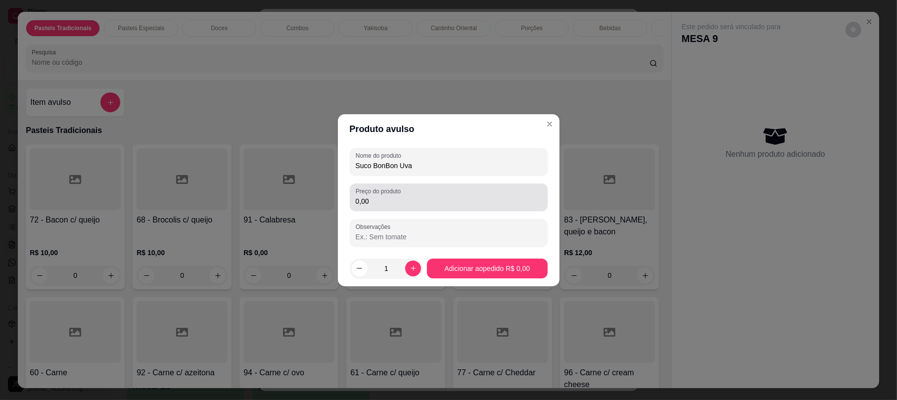
type input "Suco BonBon Uva"
click at [415, 188] on div "0,00" at bounding box center [449, 198] width 186 height 20
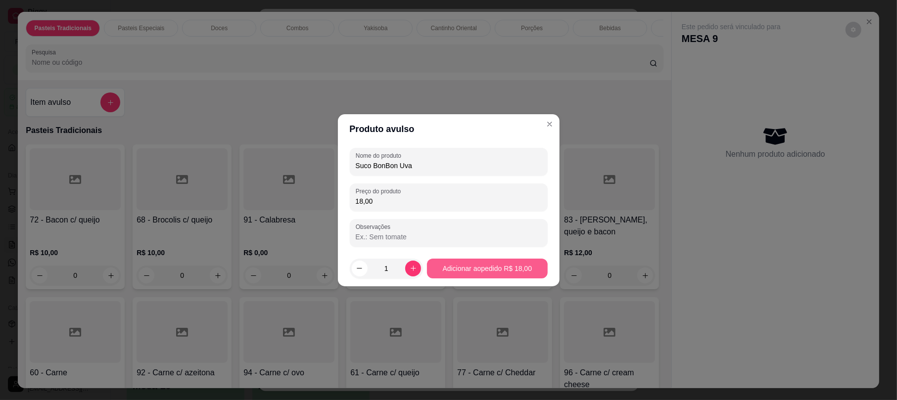
type input "18,00"
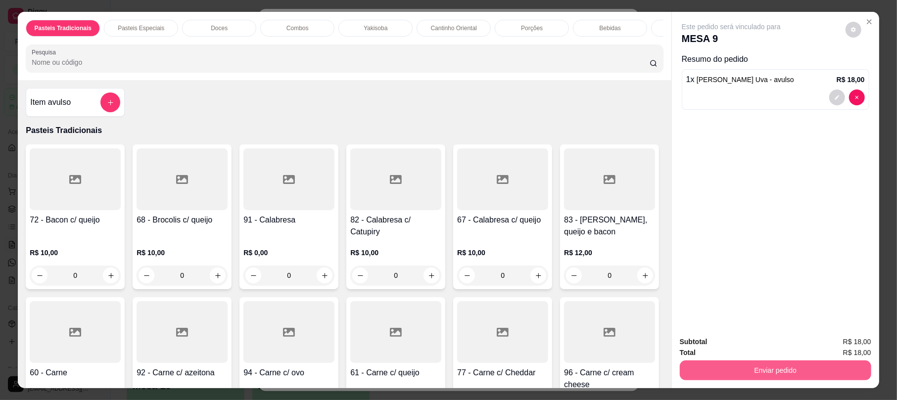
click at [777, 371] on button "Enviar pedido" at bounding box center [776, 371] width 192 height 20
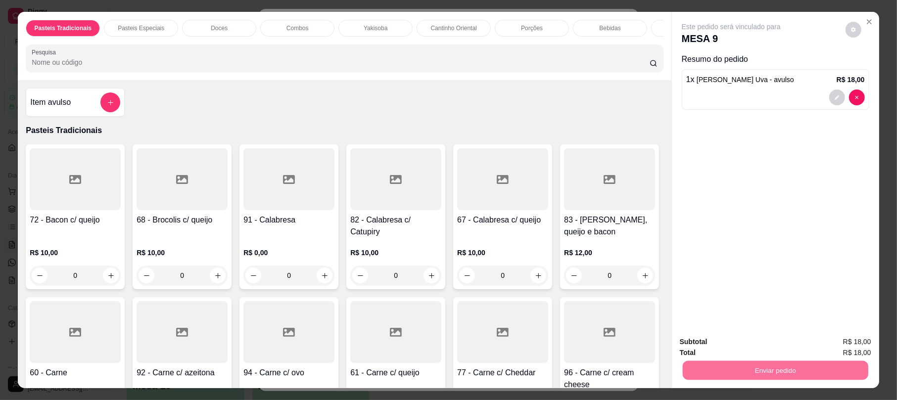
click at [746, 339] on button "Não registrar e enviar pedido" at bounding box center [742, 346] width 100 height 18
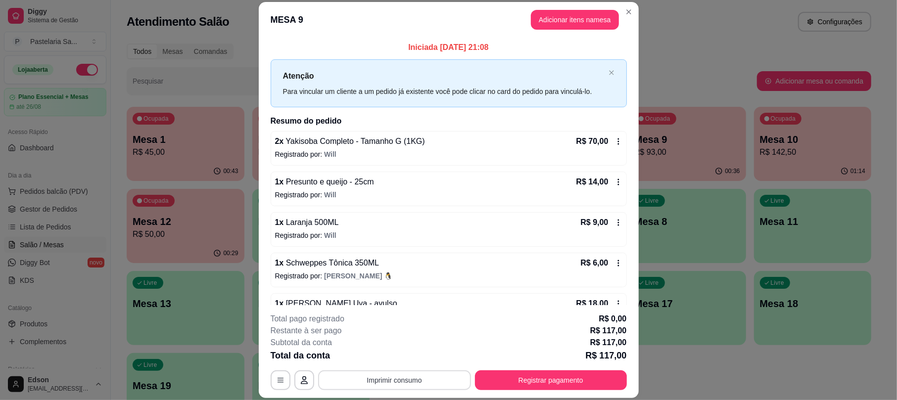
click at [395, 379] on button "Imprimir consumo" at bounding box center [394, 381] width 153 height 20
click at [390, 354] on button "Balcão 🎌🌸" at bounding box center [390, 357] width 69 height 15
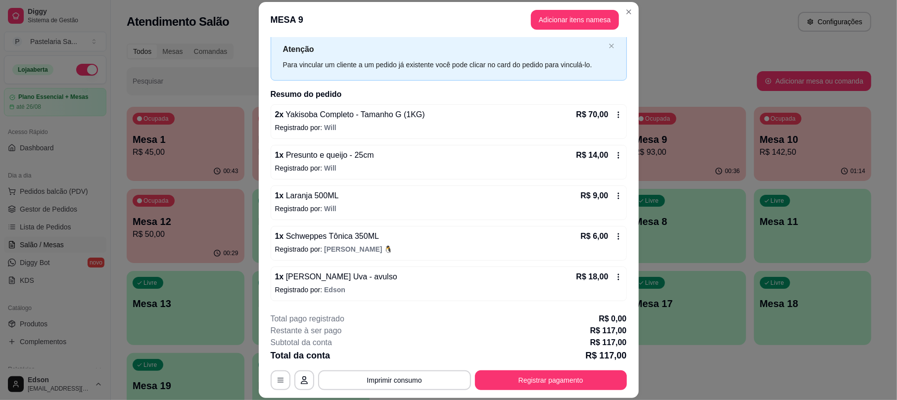
click at [466, 284] on div "1 x Suco BonBon Uva - avulso R$ 18,00 Registrado por: Edson" at bounding box center [449, 284] width 356 height 35
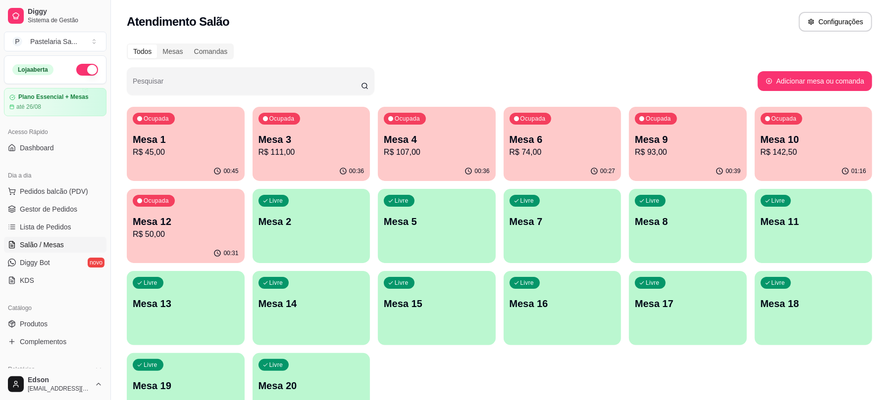
click at [337, 157] on p "R$ 111,00" at bounding box center [311, 153] width 106 height 12
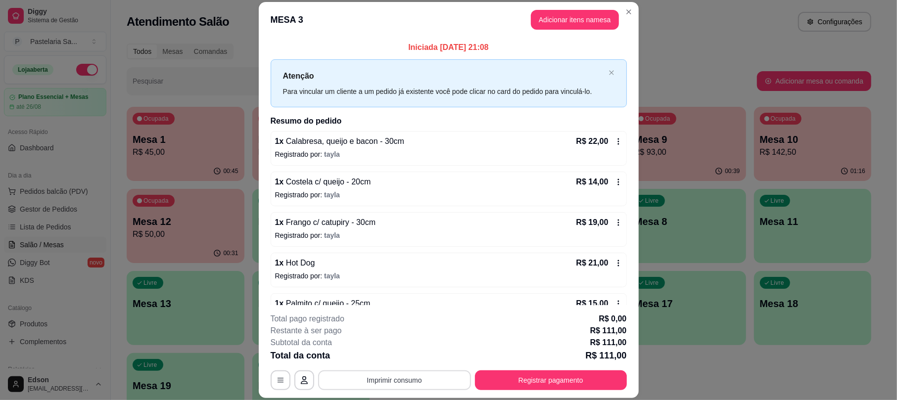
click at [383, 377] on button "Imprimir consumo" at bounding box center [394, 381] width 153 height 20
click at [388, 365] on button "Balcão 🎌🌸" at bounding box center [390, 357] width 69 height 15
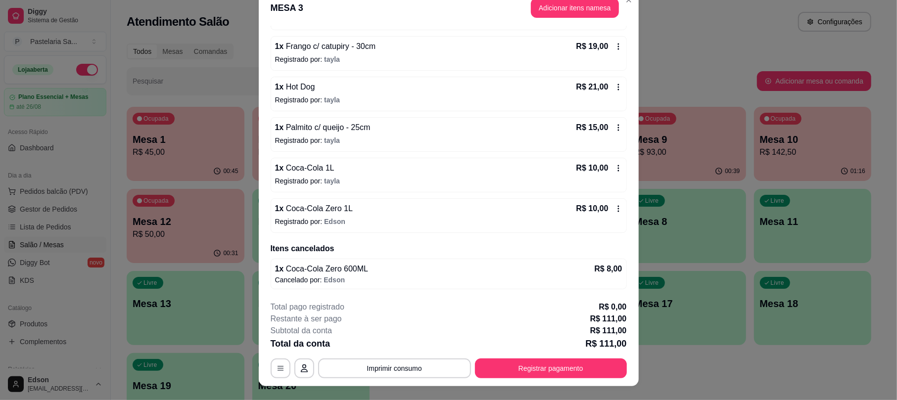
scroll to position [30, 0]
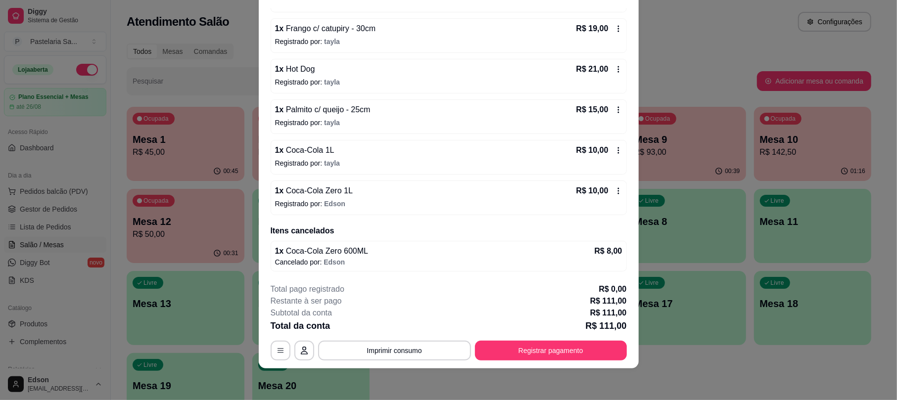
drag, startPoint x: 120, startPoint y: 3, endPoint x: 94, endPoint y: -7, distance: 28.2
drag, startPoint x: 94, startPoint y: -7, endPoint x: 0, endPoint y: 272, distance: 294.9
drag, startPoint x: 0, startPoint y: 280, endPoint x: 560, endPoint y: 319, distance: 561.7
click at [560, 319] on div "Total da conta R$ 111,00" at bounding box center [449, 326] width 356 height 14
click at [564, 340] on div "**********" at bounding box center [449, 322] width 356 height 77
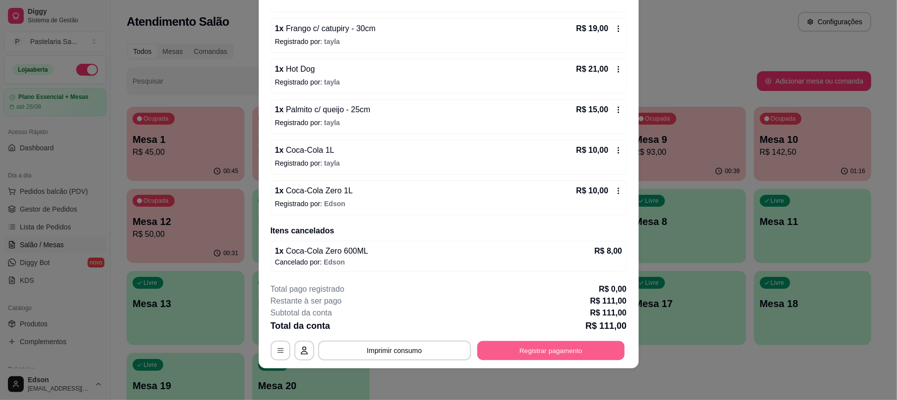
click at [519, 347] on button "Registrar pagamento" at bounding box center [551, 351] width 148 height 19
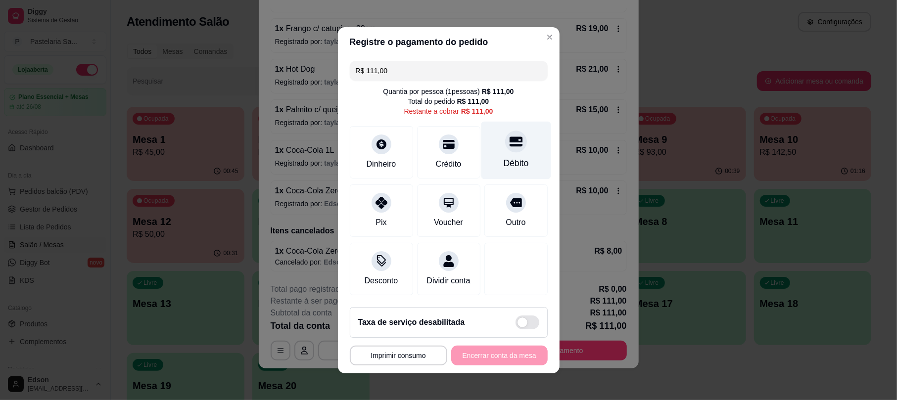
click at [505, 143] on div at bounding box center [516, 142] width 22 height 22
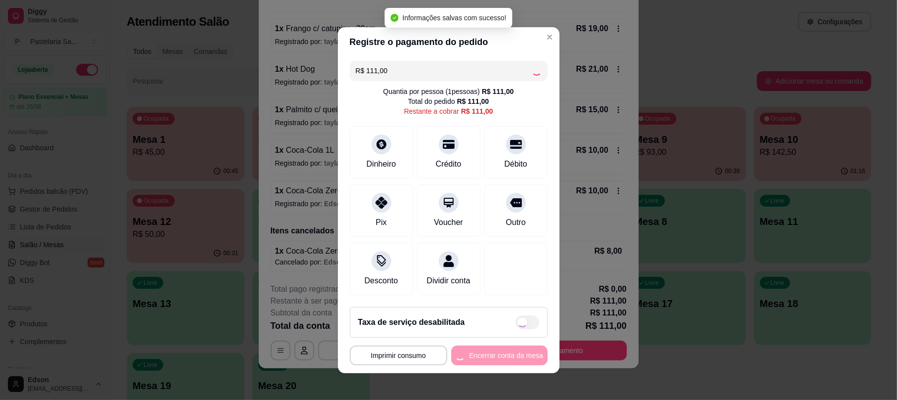
type input "R$ 0,00"
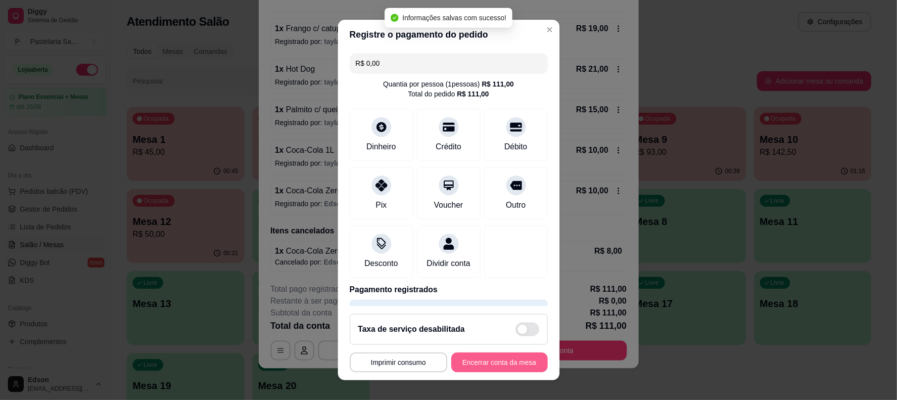
click at [484, 367] on button "Encerrar conta da mesa" at bounding box center [499, 363] width 97 height 20
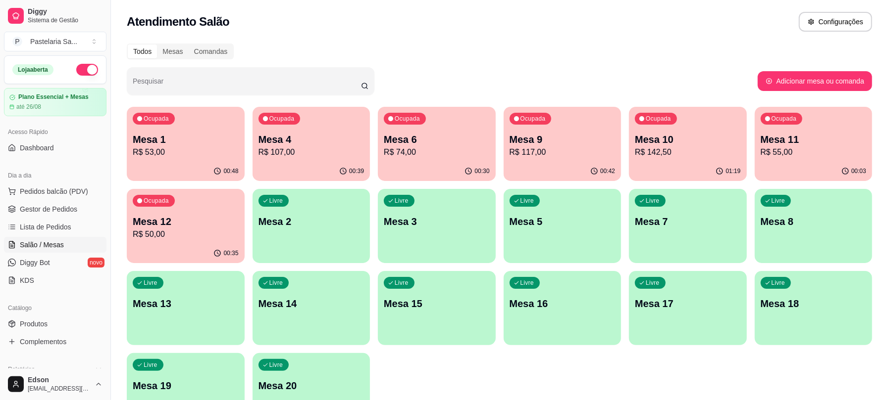
click at [184, 153] on p "R$ 53,00" at bounding box center [186, 153] width 106 height 12
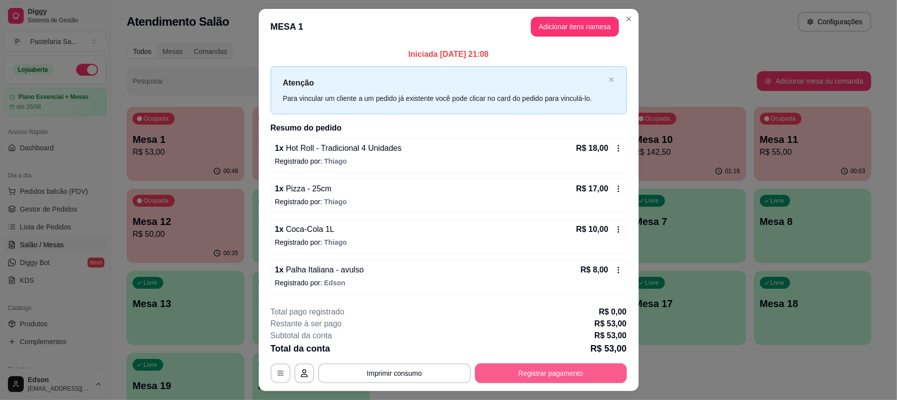
click at [529, 373] on button "Registrar pagamento" at bounding box center [551, 374] width 152 height 20
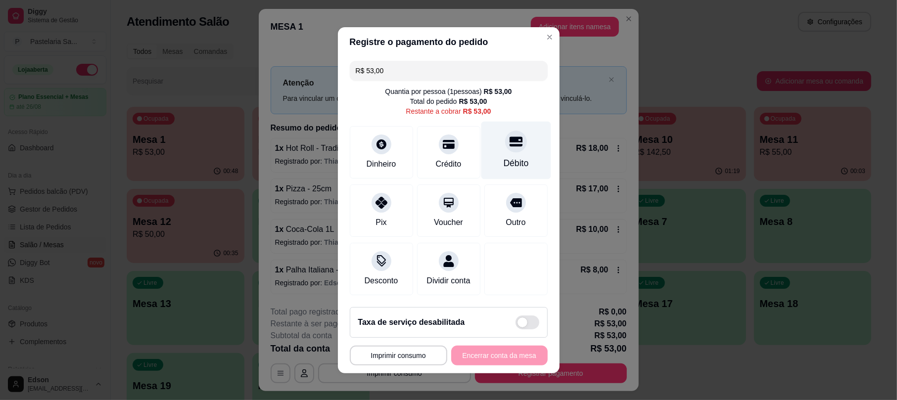
click at [499, 124] on div "Débito" at bounding box center [516, 150] width 70 height 58
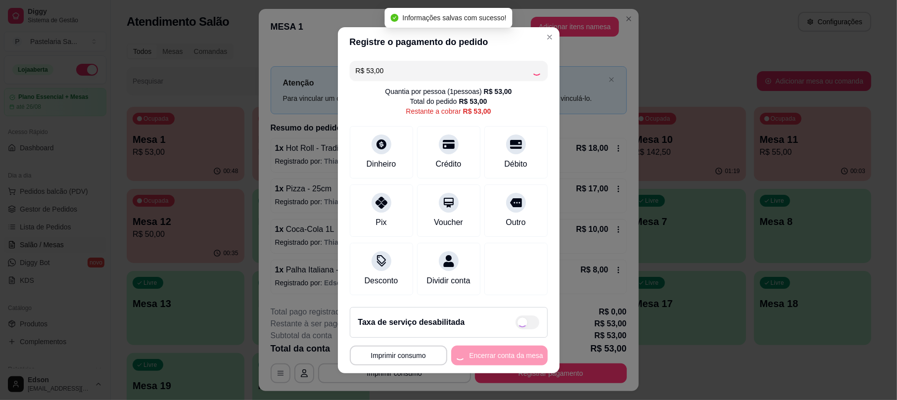
type input "R$ 0,00"
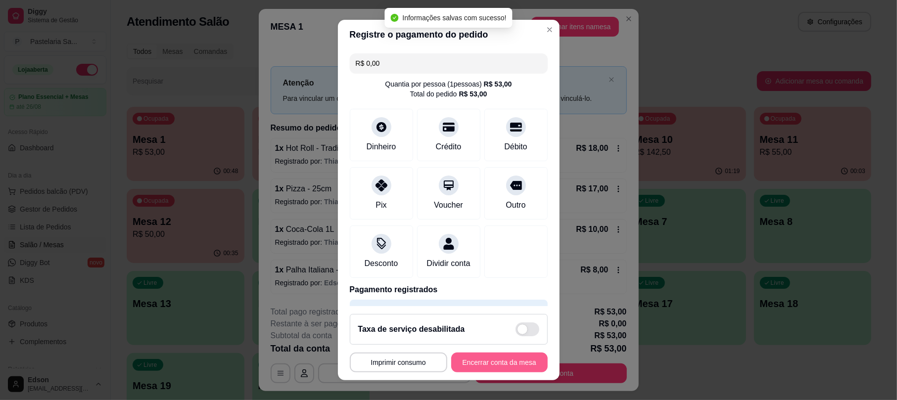
click at [477, 363] on button "Encerrar conta da mesa" at bounding box center [499, 363] width 97 height 20
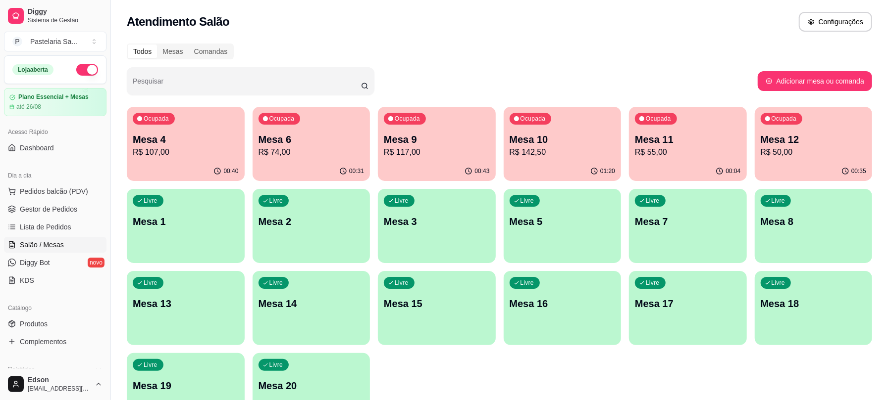
click at [817, 157] on p "R$ 50,00" at bounding box center [813, 153] width 106 height 12
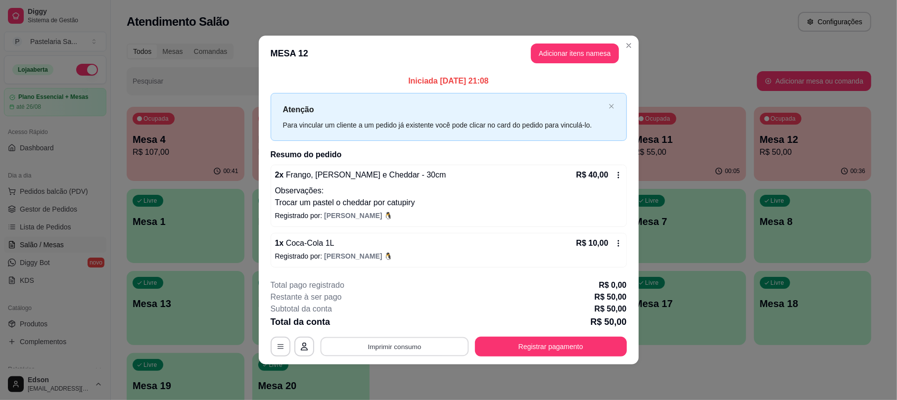
click at [410, 346] on button "Imprimir consumo" at bounding box center [394, 347] width 148 height 19
click at [400, 324] on button "Balcão 🎌🌸" at bounding box center [395, 324] width 69 height 15
click at [579, 343] on button "Registrar pagamento" at bounding box center [551, 347] width 152 height 20
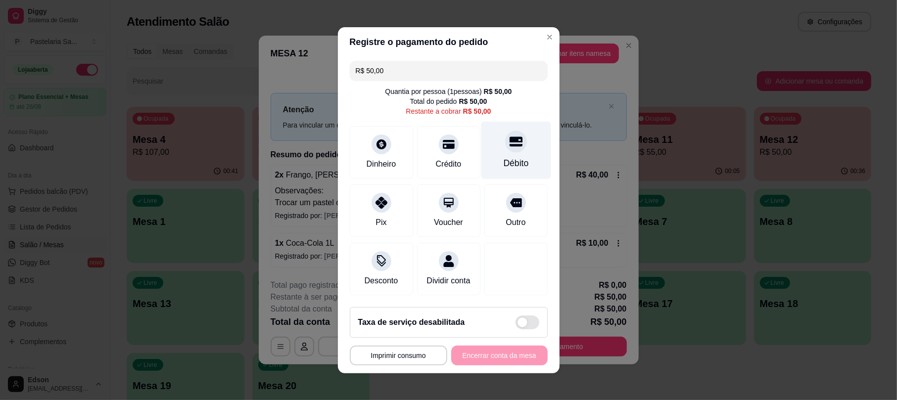
click at [507, 157] on div "Débito" at bounding box center [515, 163] width 25 height 13
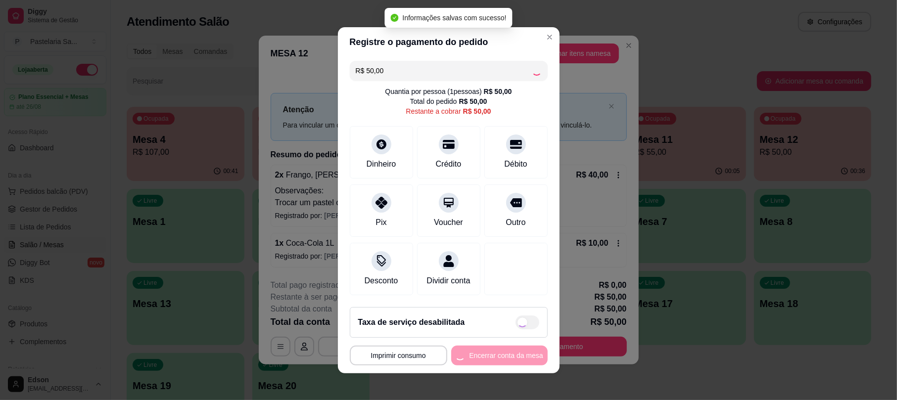
type input "R$ 0,00"
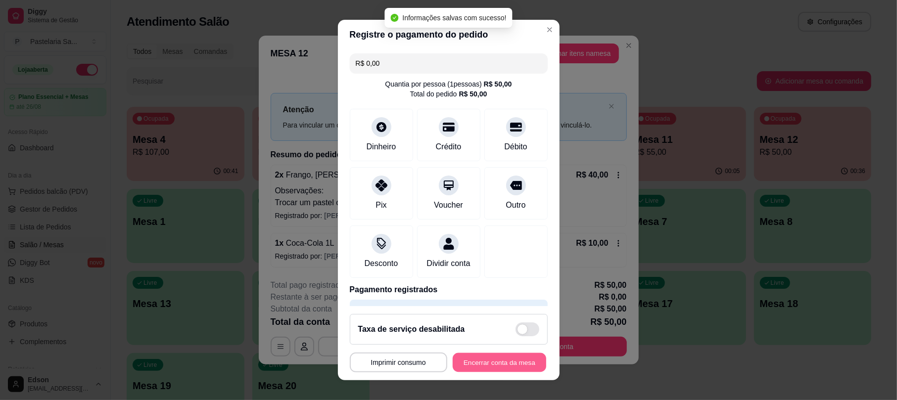
click at [499, 370] on button "Encerrar conta da mesa" at bounding box center [500, 362] width 94 height 19
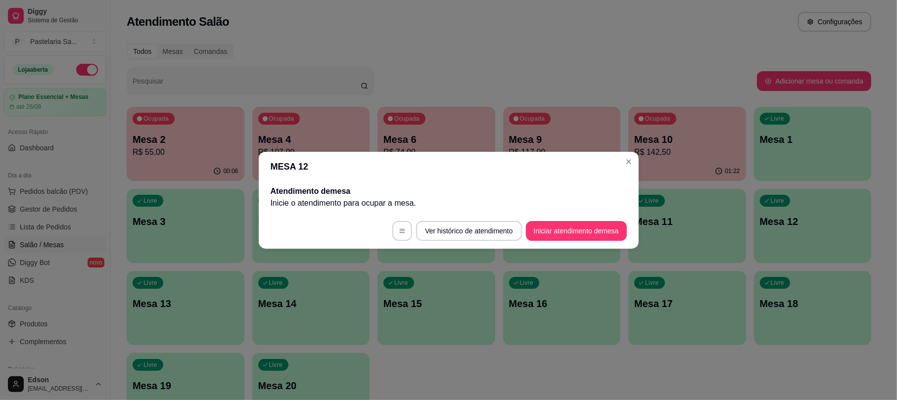
click at [579, 230] on button "Iniciar atendimento de mesa" at bounding box center [576, 231] width 101 height 20
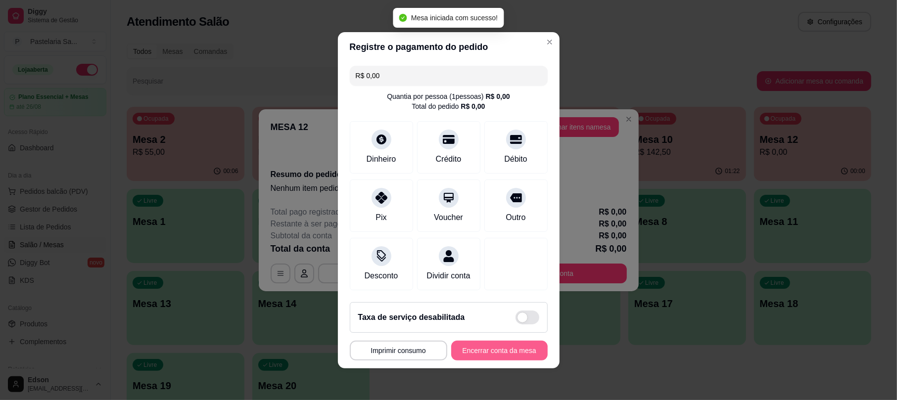
click at [490, 354] on button "Encerrar conta da mesa" at bounding box center [499, 351] width 97 height 20
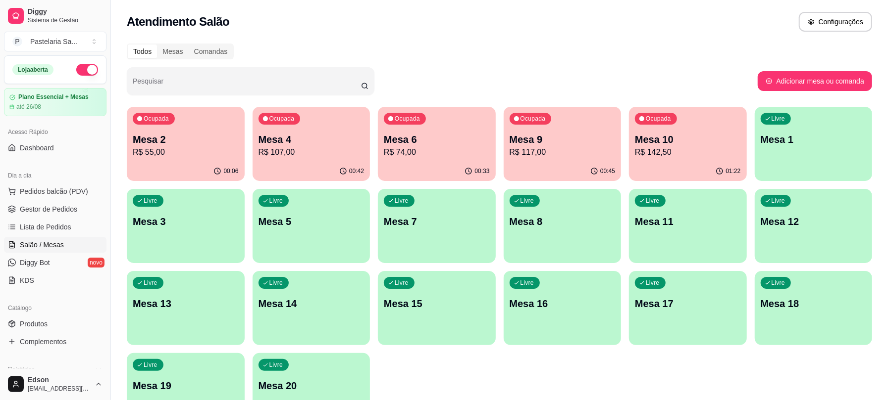
click at [328, 144] on p "Mesa 4" at bounding box center [311, 140] width 106 height 14
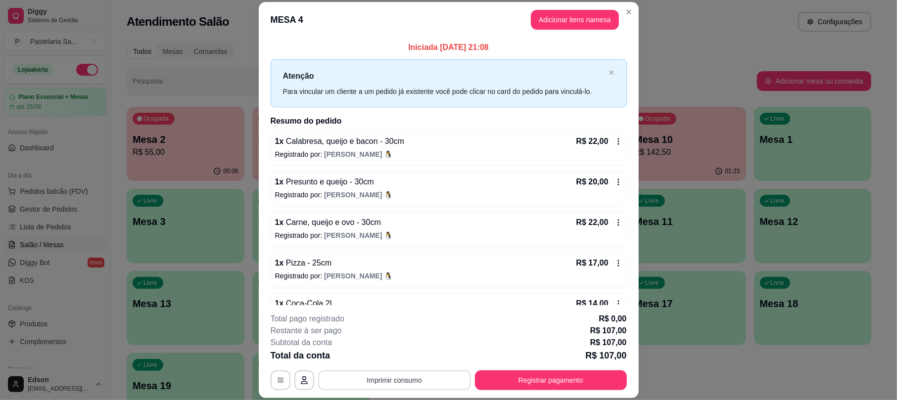
click at [420, 383] on button "Imprimir consumo" at bounding box center [394, 381] width 153 height 20
click at [401, 356] on button "Balcão 🎌🌸" at bounding box center [390, 357] width 69 height 15
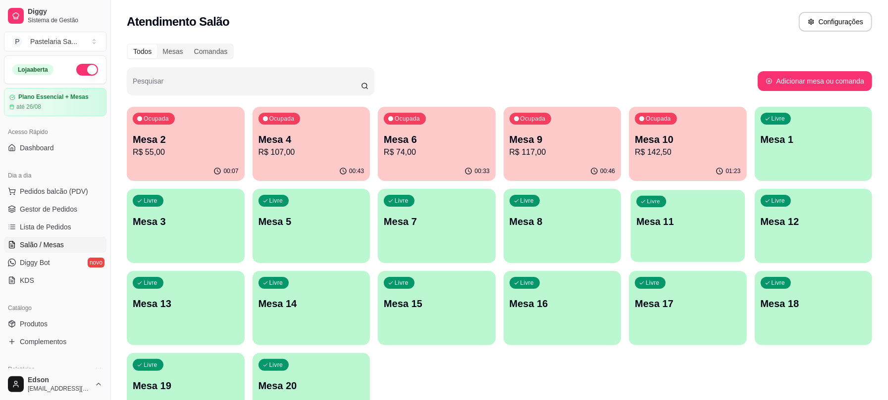
click at [695, 241] on div "Livre Mesa 11" at bounding box center [688, 220] width 114 height 60
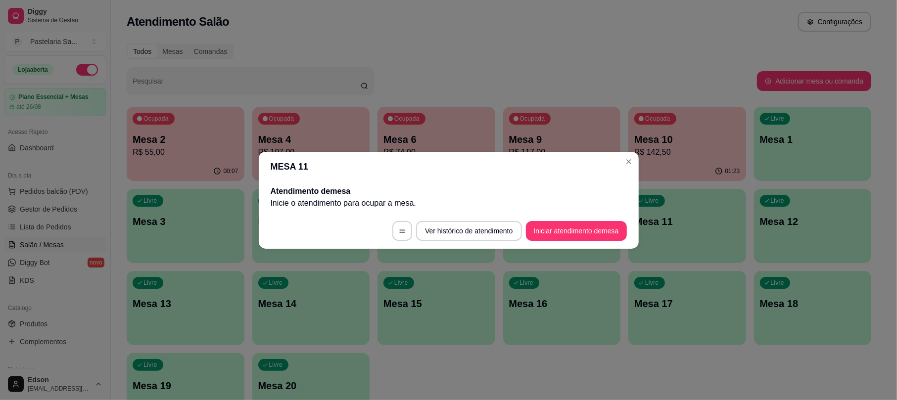
click at [582, 238] on button "Iniciar atendimento de mesa" at bounding box center [576, 231] width 101 height 20
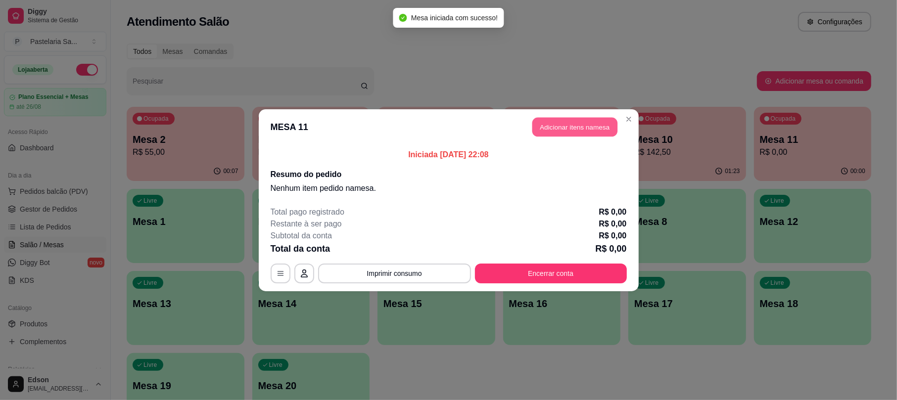
click at [567, 132] on button "Adicionar itens na mesa" at bounding box center [575, 126] width 85 height 19
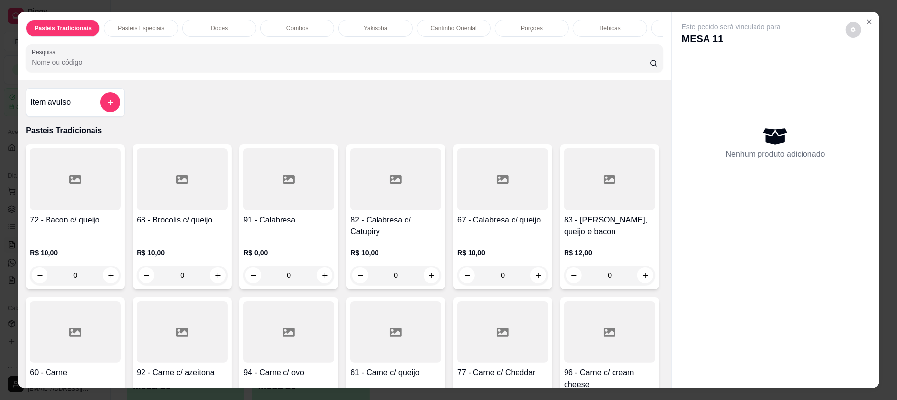
click at [121, 324] on div at bounding box center [75, 332] width 91 height 62
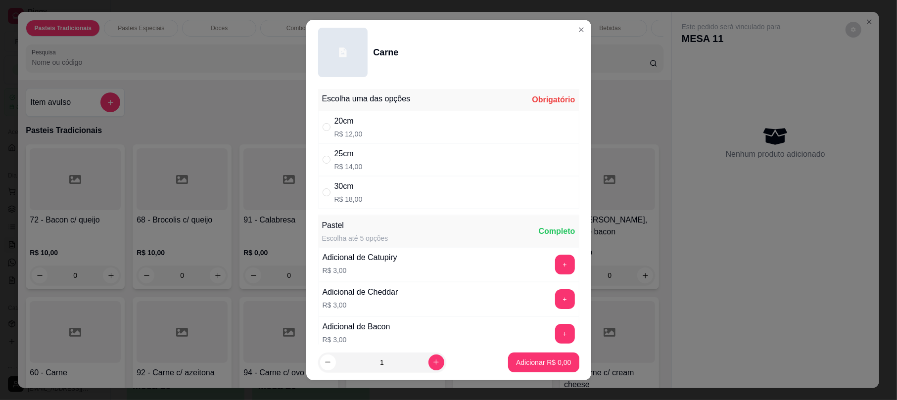
click at [376, 133] on div "20cm R$ 12,00" at bounding box center [448, 127] width 261 height 33
radio input "true"
click at [519, 352] on footer "1 Adicionar R$ 12,00" at bounding box center [448, 363] width 285 height 36
click at [519, 354] on button "Adicionar R$ 12,00" at bounding box center [541, 363] width 75 height 20
type input "1"
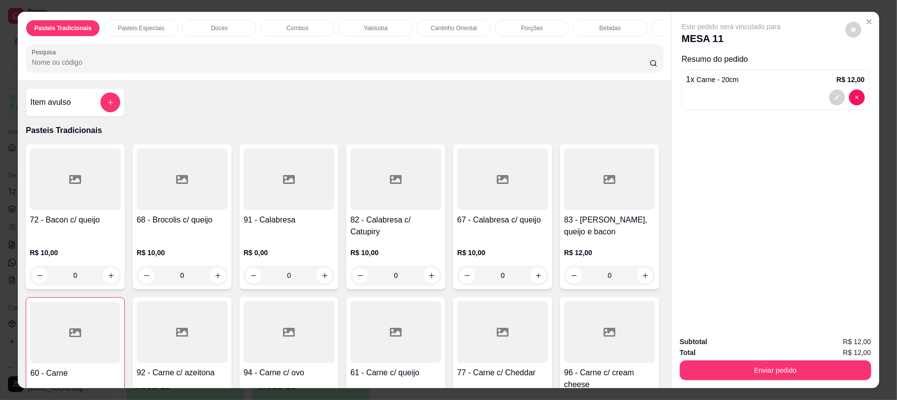
click at [442, 343] on div at bounding box center [395, 332] width 91 height 62
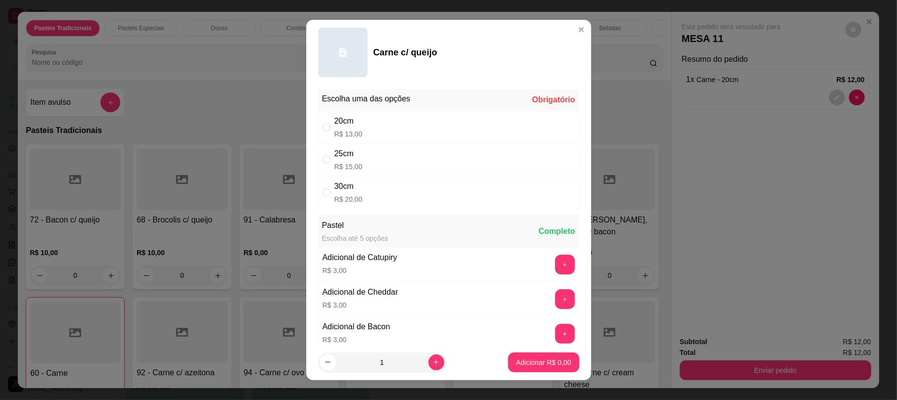
drag, startPoint x: 432, startPoint y: 121, endPoint x: 497, endPoint y: 290, distance: 181.3
click at [432, 121] on div "20cm R$ 13,00" at bounding box center [448, 127] width 261 height 33
radio input "true"
click at [527, 364] on p "Adicionar R$ 13,00" at bounding box center [541, 362] width 57 height 9
type input "1"
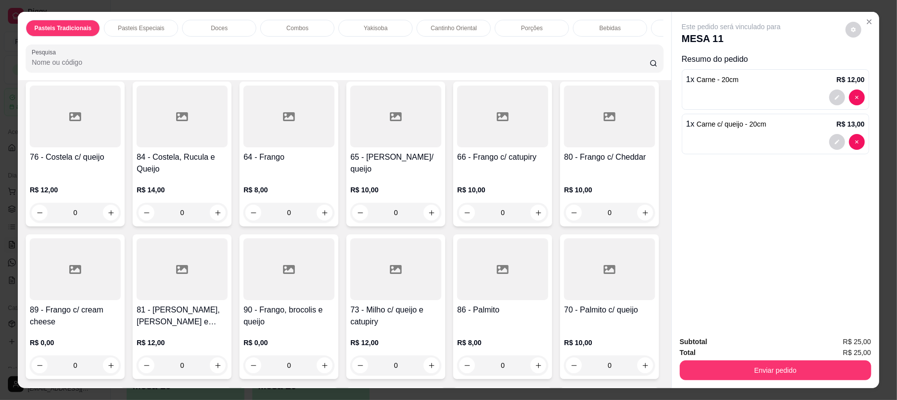
scroll to position [783, 0]
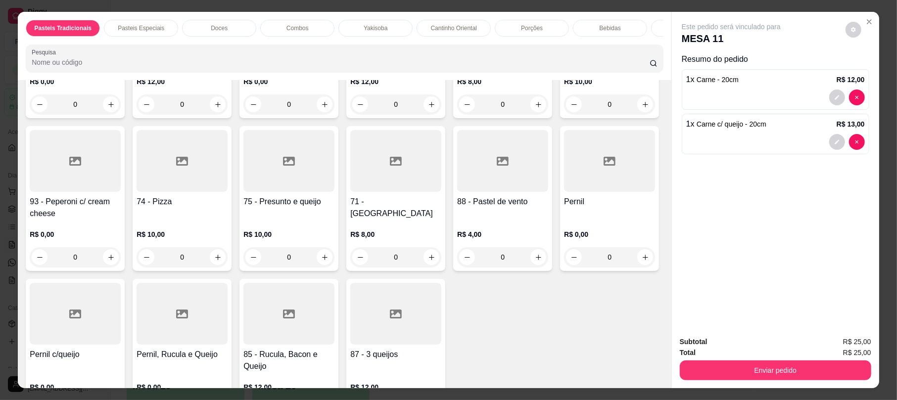
click at [272, 192] on div at bounding box center [289, 161] width 91 height 62
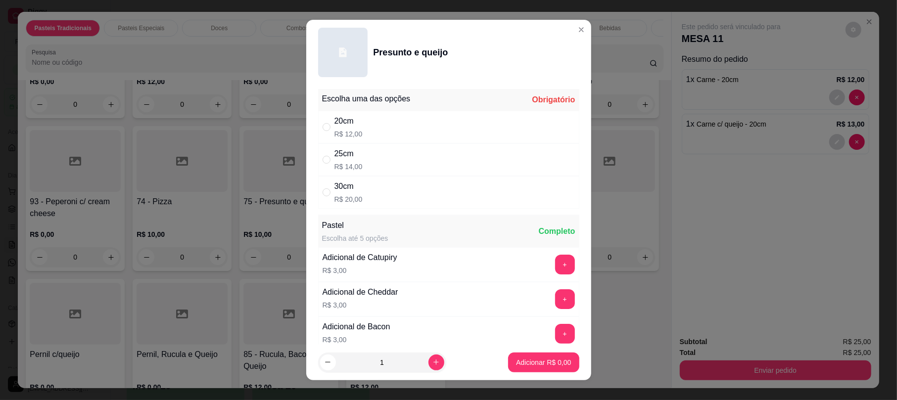
click at [386, 112] on div "20cm R$ 12,00" at bounding box center [448, 127] width 261 height 33
radio input "true"
click at [508, 355] on button "Adicionar R$ 12,00" at bounding box center [541, 363] width 75 height 20
type input "1"
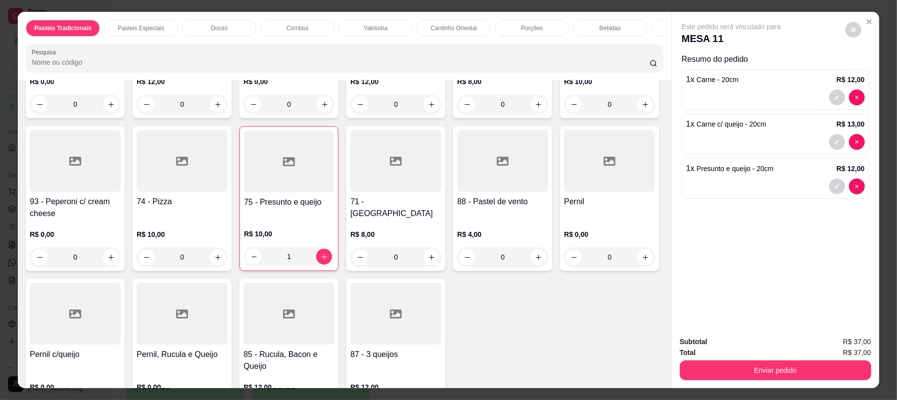
scroll to position [0, 0]
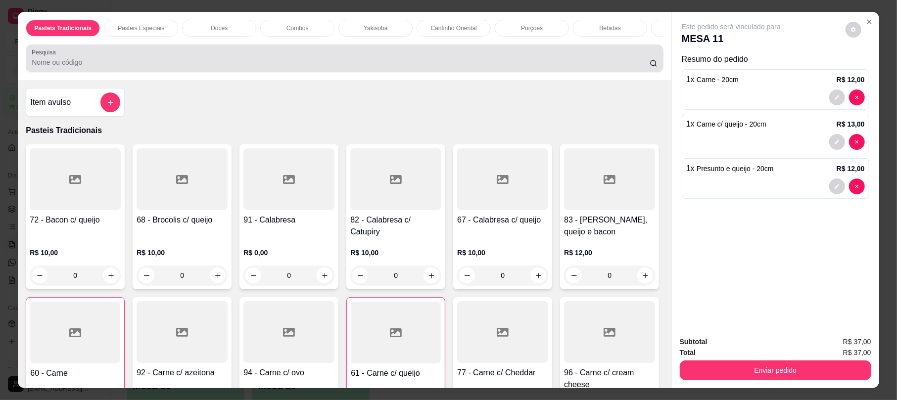
click at [87, 54] on div "Pesquisa" at bounding box center [345, 59] width 638 height 28
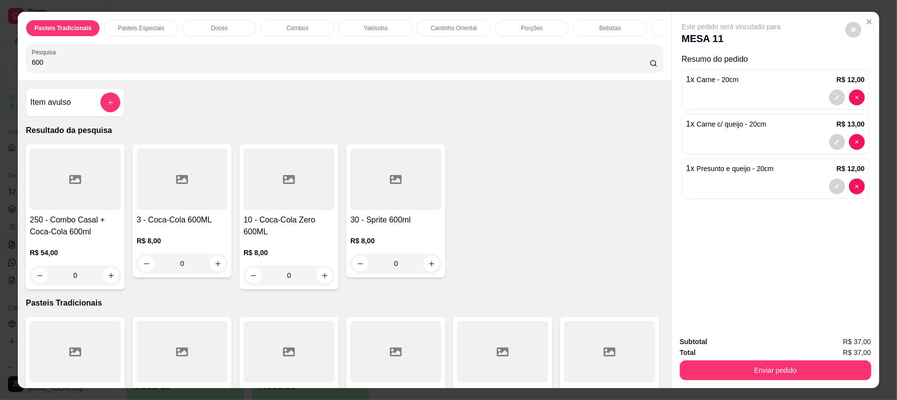
type input "600"
click at [197, 226] on h4 "3 - Coca-Cola 600ML" at bounding box center [182, 220] width 91 height 12
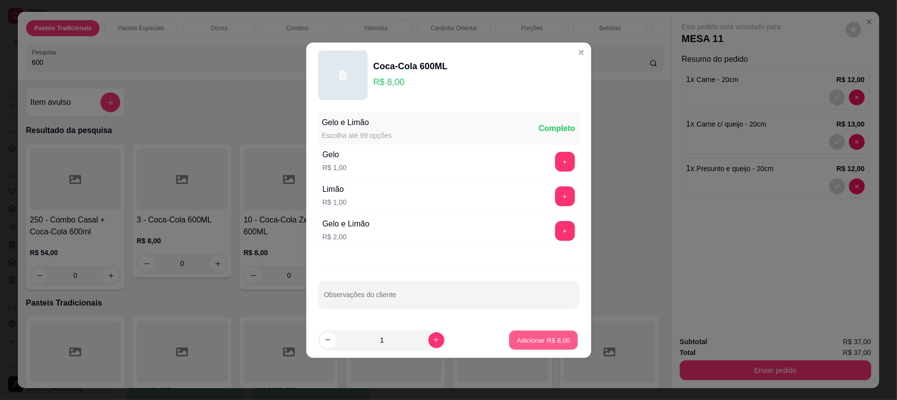
click at [555, 334] on button "Adicionar R$ 8,00" at bounding box center [543, 340] width 69 height 19
type input "1"
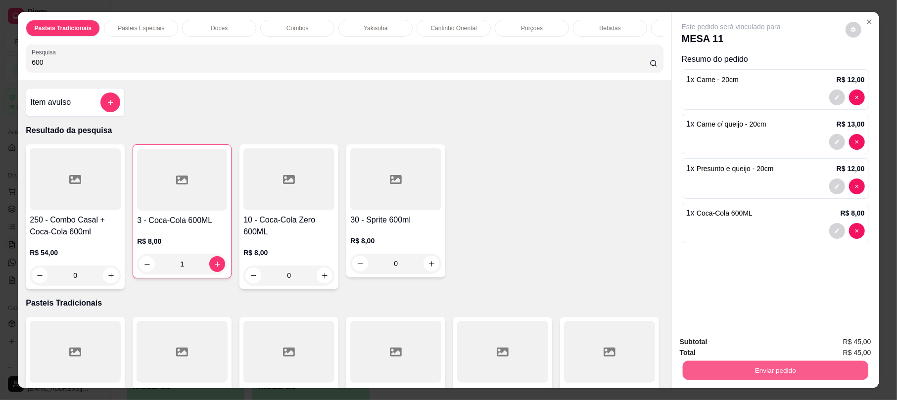
click at [796, 374] on button "Enviar pedido" at bounding box center [776, 370] width 186 height 19
click at [783, 349] on button "Não registrar e enviar pedido" at bounding box center [742, 346] width 100 height 18
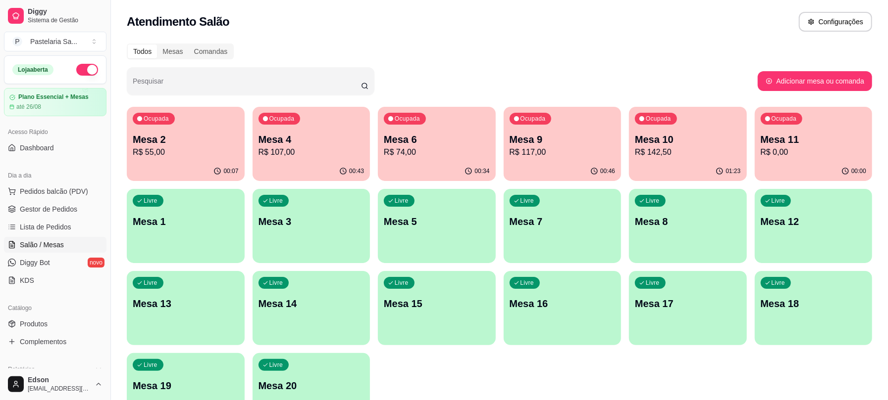
click at [410, 150] on p "R$ 74,00" at bounding box center [437, 153] width 106 height 12
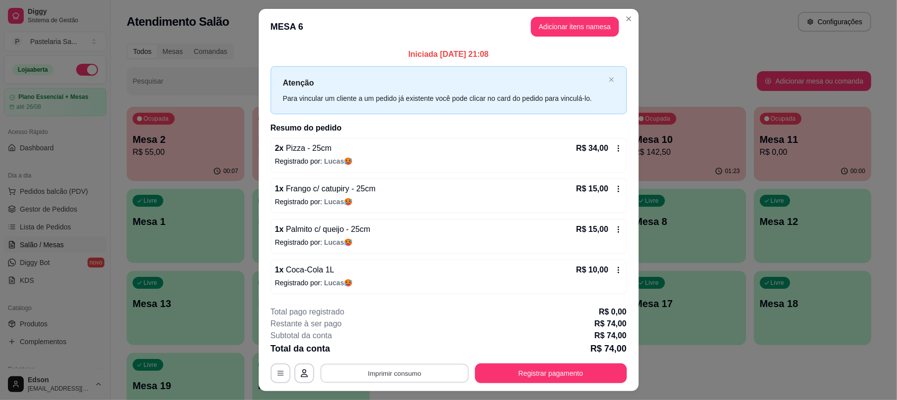
click at [420, 365] on button "Imprimir consumo" at bounding box center [394, 373] width 148 height 19
click at [395, 355] on button "Balcão 🎌🌸" at bounding box center [391, 352] width 72 height 16
click at [517, 375] on button "Registrar pagamento" at bounding box center [551, 374] width 152 height 20
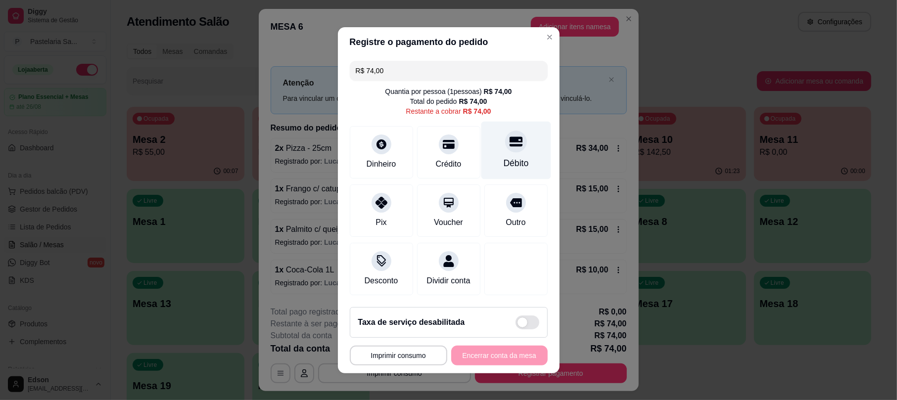
click at [511, 145] on div "Débito" at bounding box center [516, 150] width 70 height 58
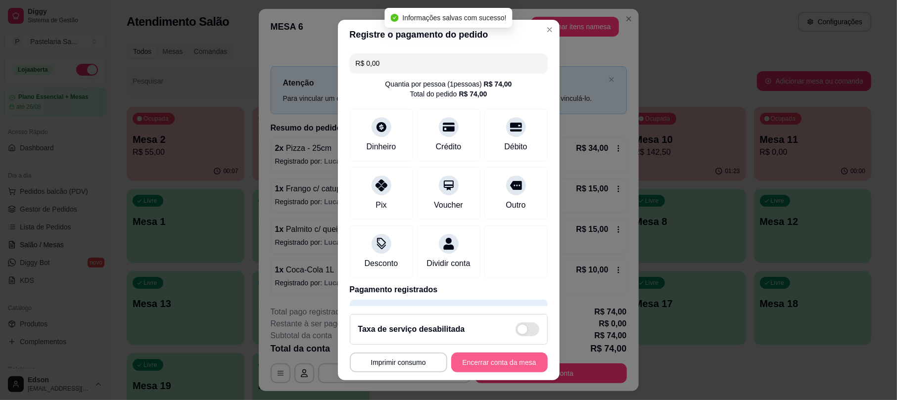
type input "R$ 0,00"
click at [507, 374] on footer "**********" at bounding box center [449, 343] width 222 height 74
click at [507, 366] on button "Encerrar conta da mesa" at bounding box center [499, 363] width 97 height 20
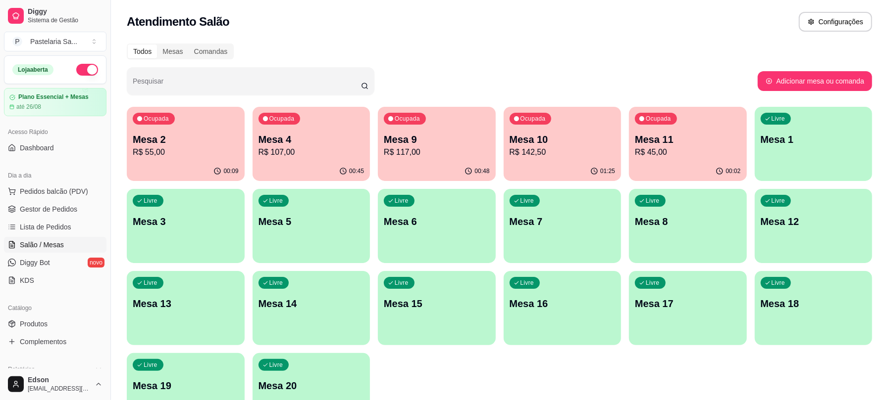
click at [703, 156] on p "R$ 45,00" at bounding box center [688, 153] width 106 height 12
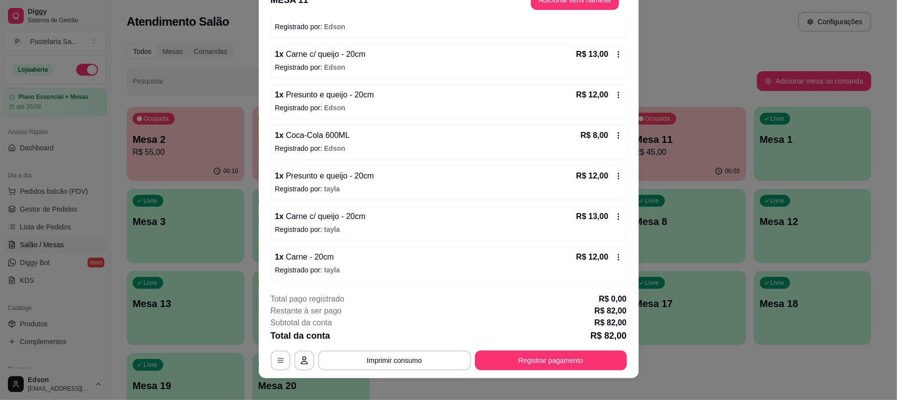
scroll to position [30, 0]
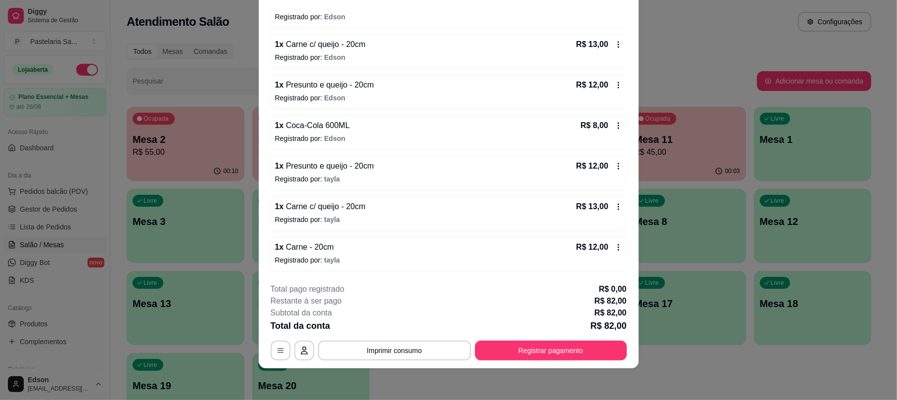
click at [351, 236] on div "1 x Carne - 20cm R$ 12,00 Registrado por: Edson 1 x Carne c/ queijo - 20cm R$ 1…" at bounding box center [449, 133] width 356 height 278
click at [359, 244] on div "1 x Carne - 20cm R$ 12,00" at bounding box center [448, 248] width 347 height 12
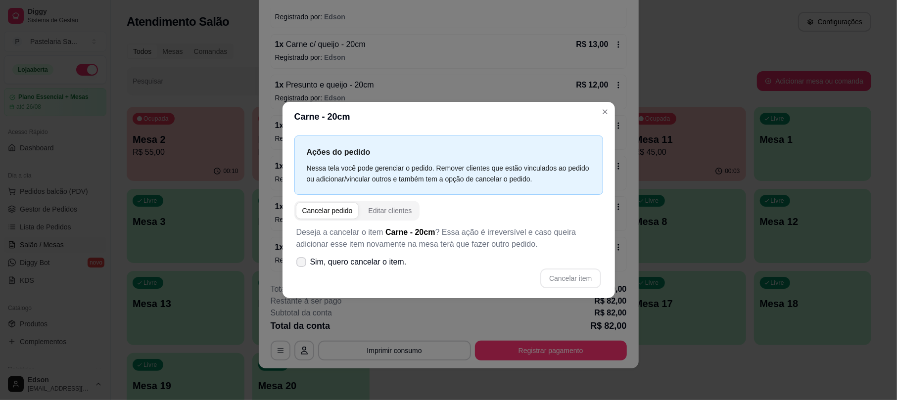
click at [341, 266] on span "Sim, quero cancelar o item." at bounding box center [358, 262] width 97 height 12
click at [302, 266] on input "Sim, quero cancelar o item." at bounding box center [299, 267] width 6 height 6
checkbox input "true"
click at [577, 280] on button "Cancelar item" at bounding box center [571, 279] width 60 height 20
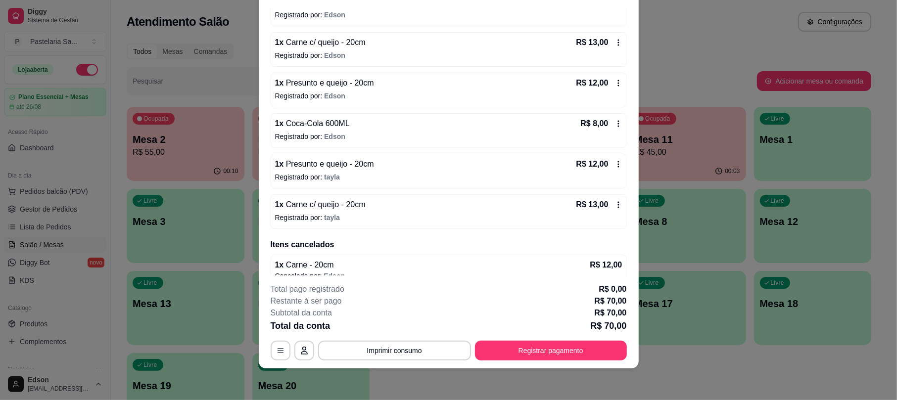
click at [385, 213] on div "1 x Carne c/ queijo - 20cm R$ 13,00 Registrado por: tayla" at bounding box center [449, 212] width 356 height 35
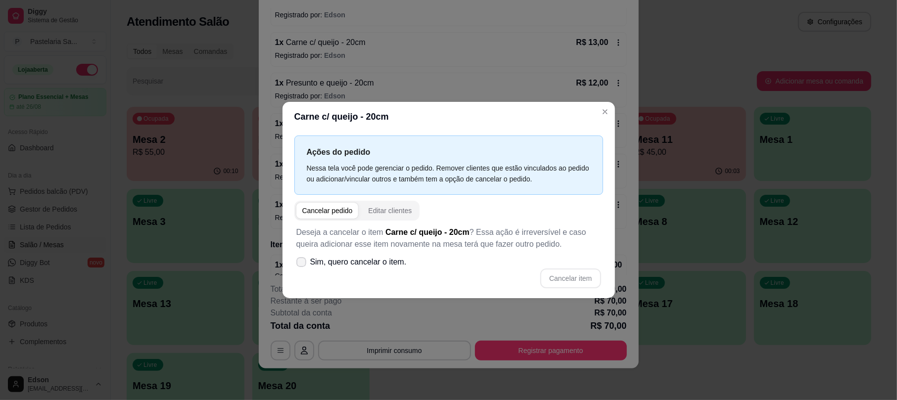
click at [365, 258] on span "Sim, quero cancelar o item." at bounding box center [358, 262] width 97 height 12
click at [302, 264] on input "Sim, quero cancelar o item." at bounding box center [299, 267] width 6 height 6
checkbox input "true"
click at [566, 280] on button "Cancelar item" at bounding box center [571, 279] width 60 height 20
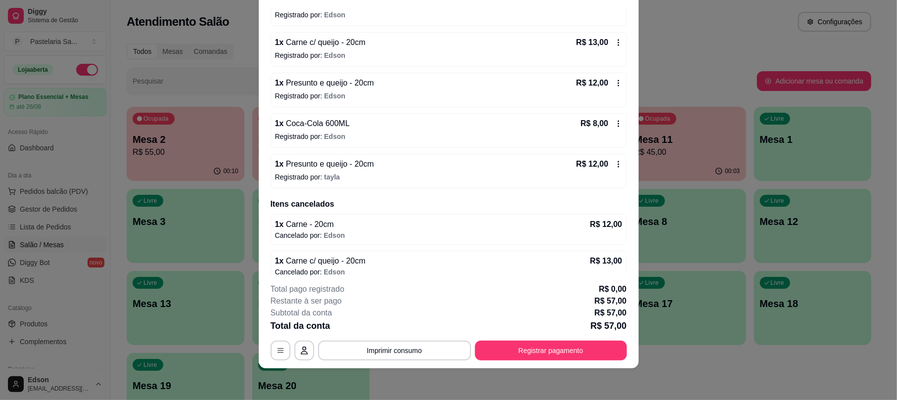
click at [335, 175] on p "Registrado por: tayla" at bounding box center [448, 177] width 347 height 10
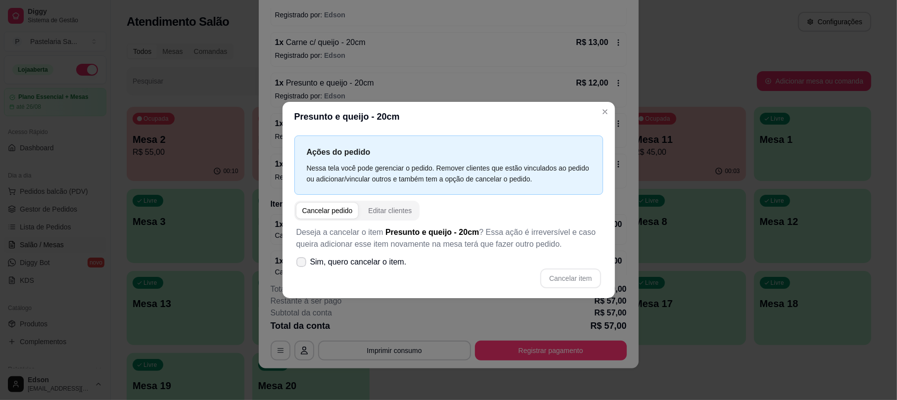
click at [400, 264] on span "Sim, quero cancelar o item." at bounding box center [358, 262] width 97 height 12
click at [302, 264] on input "Sim, quero cancelar o item." at bounding box center [299, 267] width 6 height 6
checkbox input "true"
click at [573, 275] on button "Cancelar item" at bounding box center [571, 278] width 59 height 19
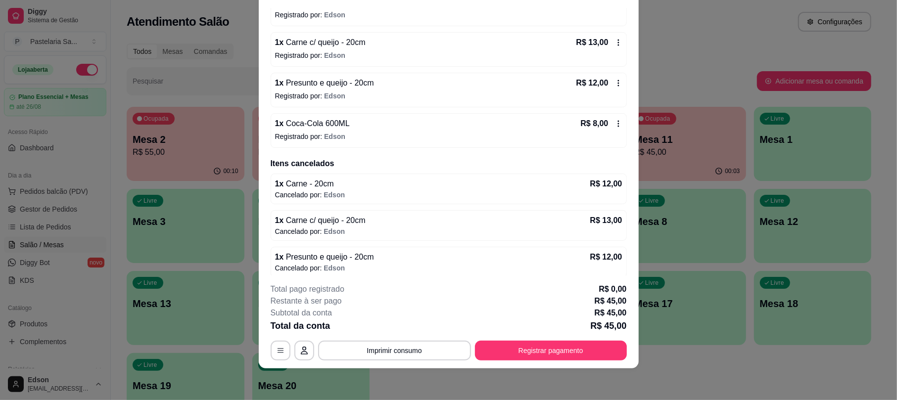
scroll to position [118, 0]
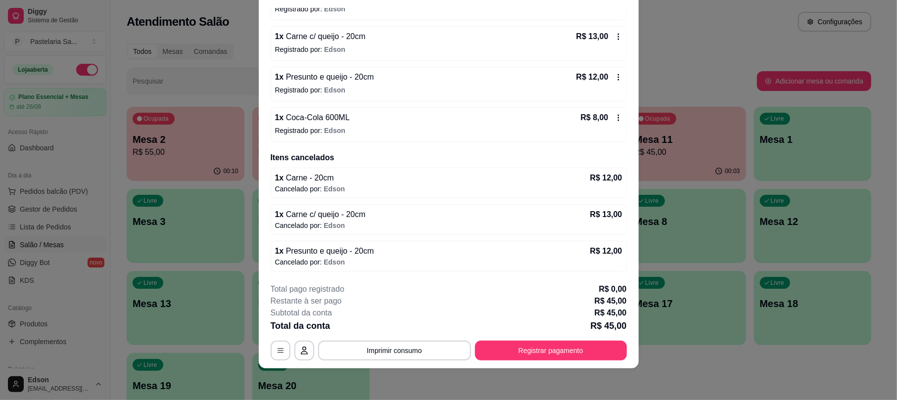
click at [337, 116] on span "Coca-Cola 600ML" at bounding box center [317, 117] width 66 height 8
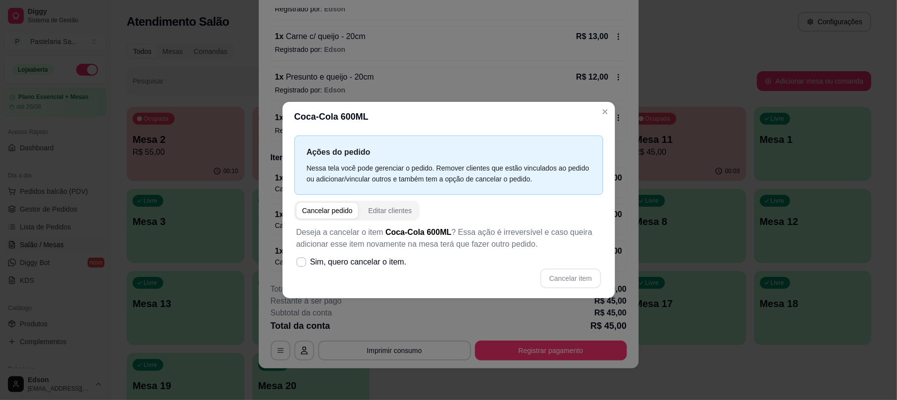
click at [381, 254] on label "Sim, quero cancelar o item." at bounding box center [352, 262] width 118 height 20
click at [302, 264] on input "Sim, quero cancelar o item." at bounding box center [299, 267] width 6 height 6
checkbox input "true"
click at [561, 265] on div "Deseja a cancelar o item Coca-Cola 600ML ? Essa ação é irreversível e caso quei…" at bounding box center [449, 258] width 309 height 74
click at [563, 271] on button "Cancelar item" at bounding box center [571, 278] width 59 height 19
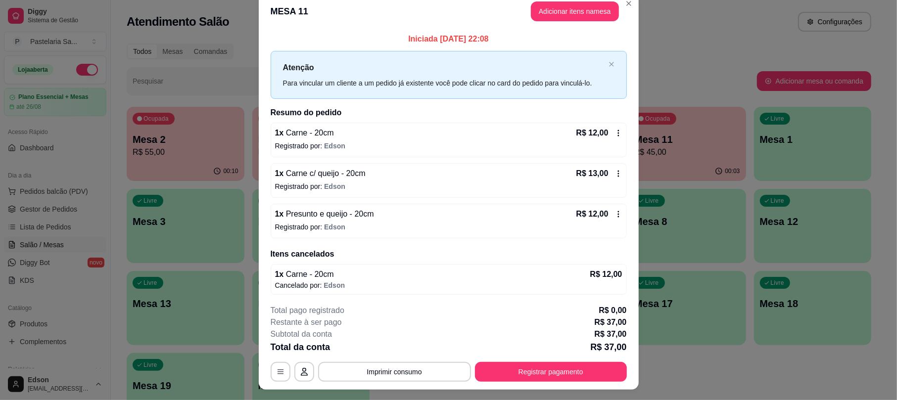
scroll to position [0, 0]
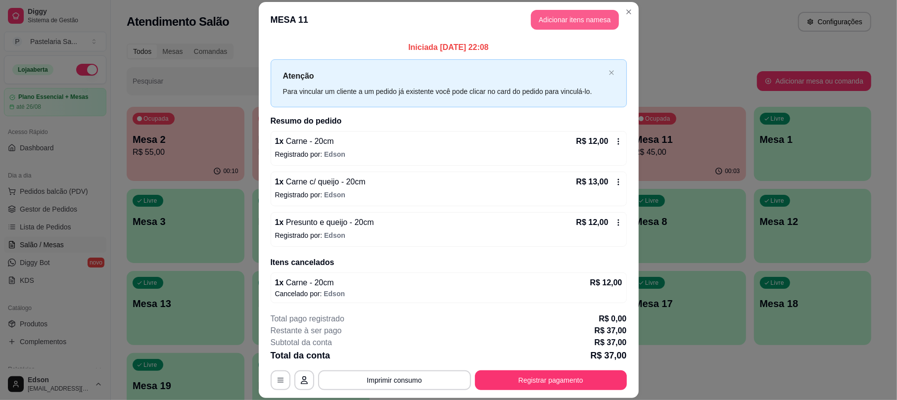
click at [545, 18] on button "Adicionar itens na mesa" at bounding box center [575, 20] width 88 height 20
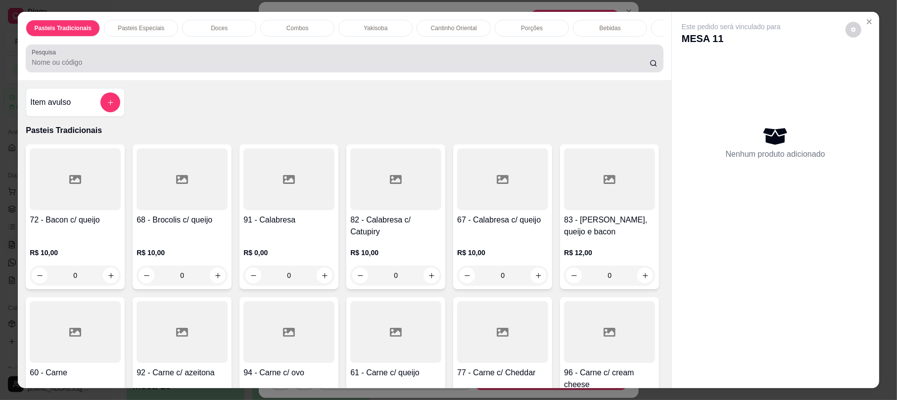
click at [469, 64] on div at bounding box center [345, 59] width 626 height 20
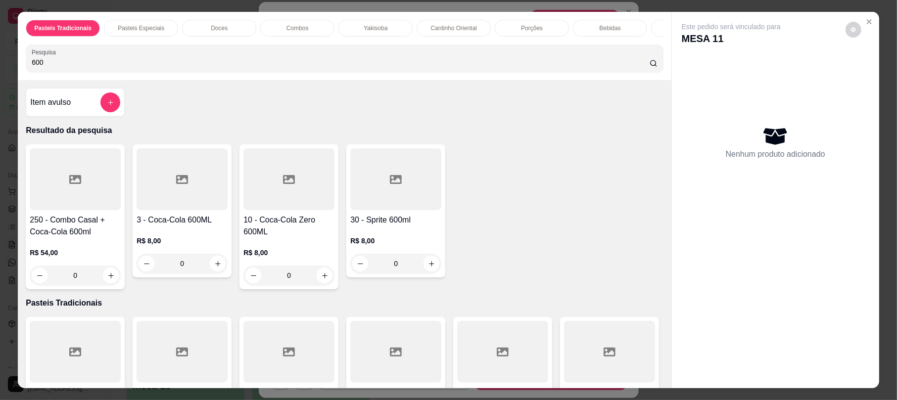
type input "600"
click at [219, 272] on div "0" at bounding box center [182, 264] width 91 height 20
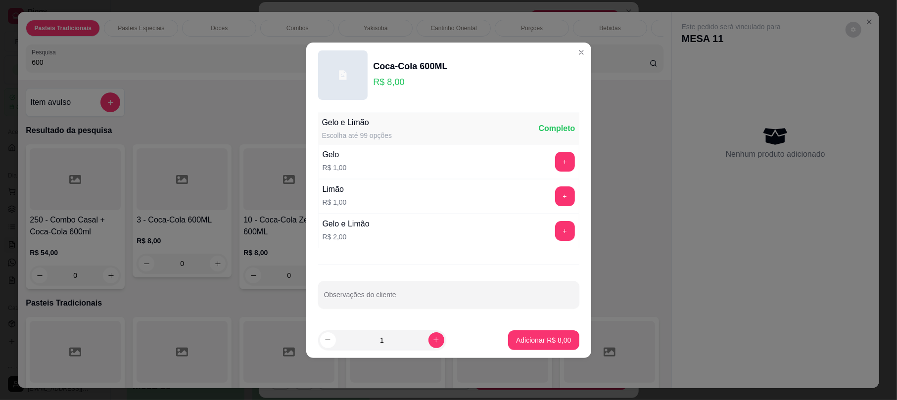
drag, startPoint x: 571, startPoint y: 333, endPoint x: 563, endPoint y: 335, distance: 7.7
click at [569, 333] on footer "1 Adicionar R$ 8,00" at bounding box center [448, 341] width 285 height 36
click at [556, 341] on p "Adicionar R$ 8,00" at bounding box center [543, 340] width 53 height 9
type input "1"
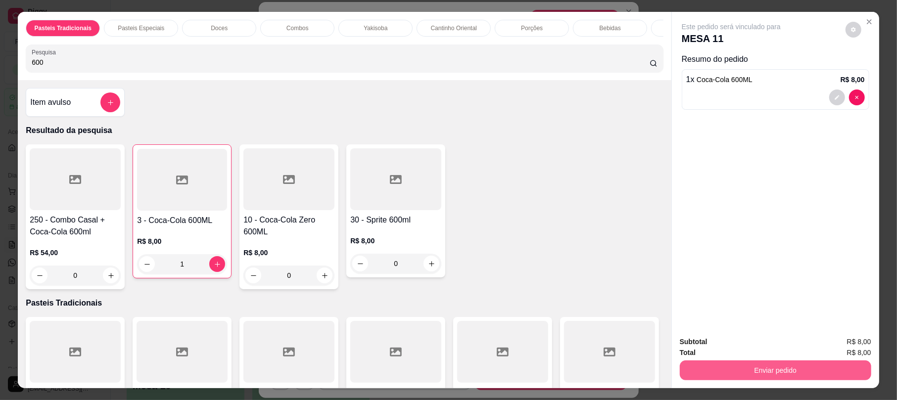
click at [715, 367] on button "Enviar pedido" at bounding box center [776, 371] width 192 height 20
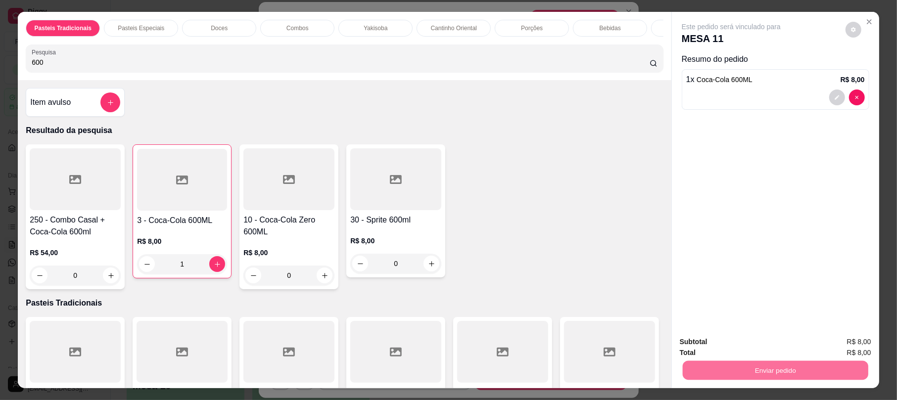
click at [741, 345] on button "Não registrar e enviar pedido" at bounding box center [742, 346] width 103 height 19
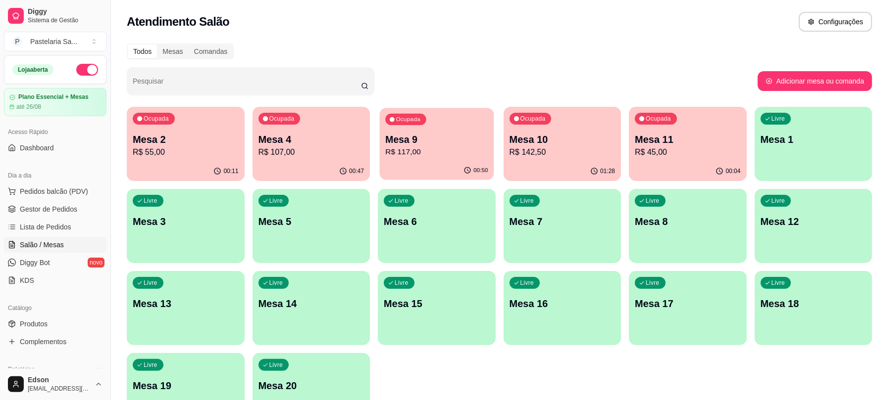
click at [444, 151] on p "R$ 117,00" at bounding box center [436, 152] width 102 height 11
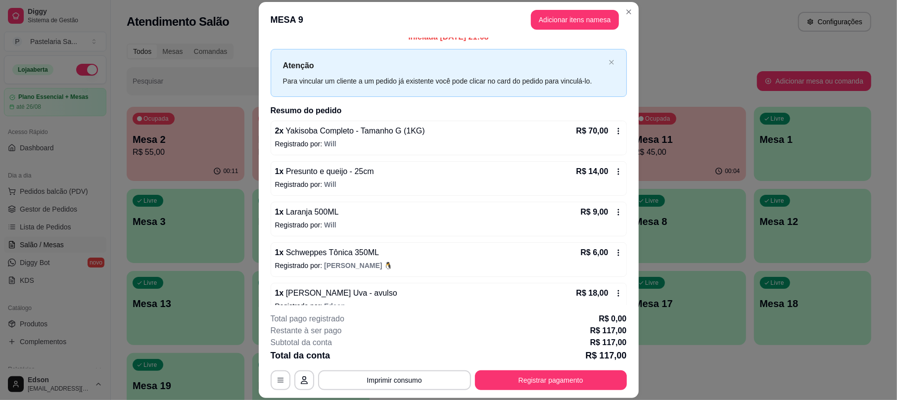
scroll to position [28, 0]
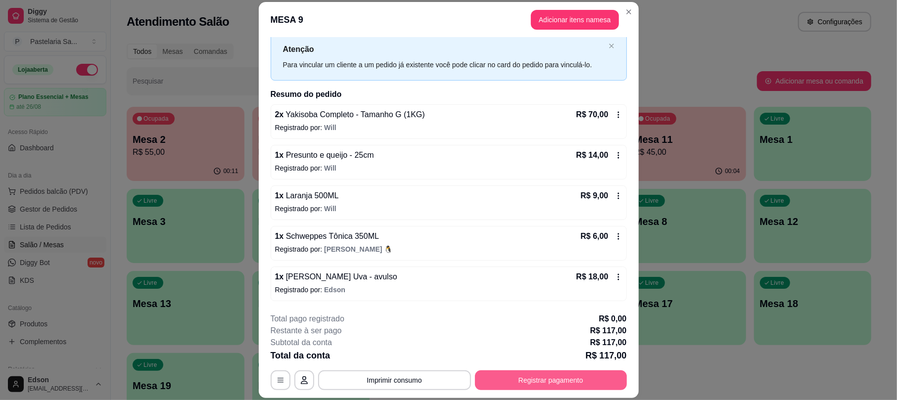
click at [531, 377] on button "Registrar pagamento" at bounding box center [551, 381] width 152 height 20
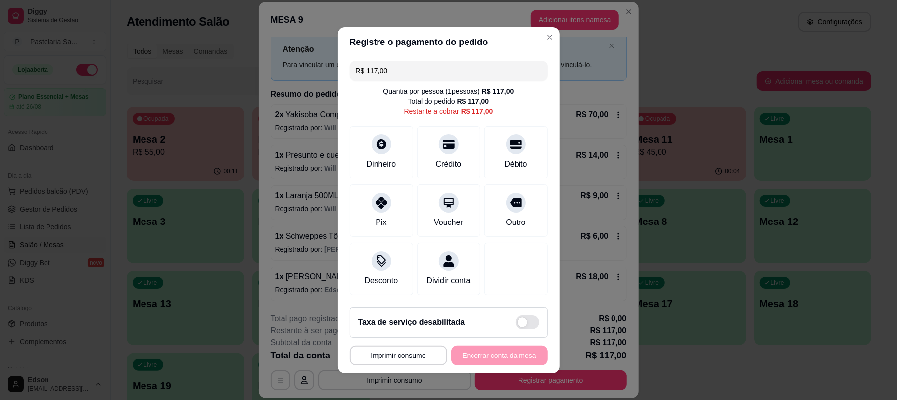
click at [398, 69] on input "R$ 117,00" at bounding box center [449, 71] width 186 height 20
click at [509, 148] on div "Débito" at bounding box center [516, 150] width 70 height 58
type input "R$ 58,00"
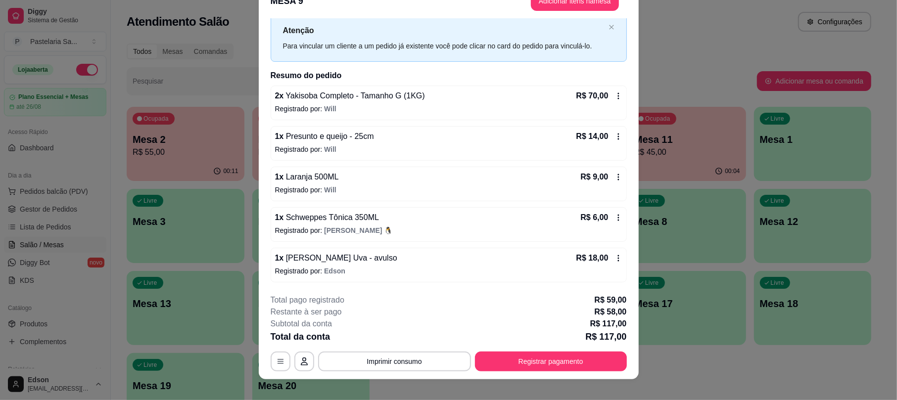
scroll to position [30, 0]
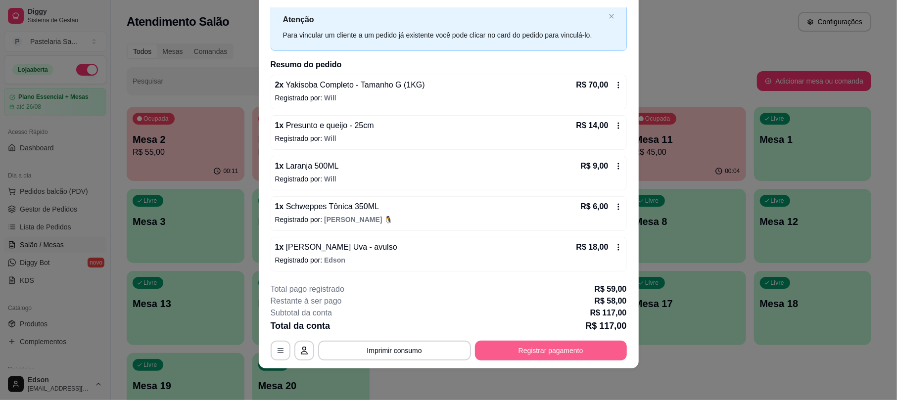
click at [554, 345] on button "Registrar pagamento" at bounding box center [551, 351] width 152 height 20
click at [557, 340] on div "**********" at bounding box center [449, 322] width 356 height 77
click at [563, 345] on button "Registrar pagamento" at bounding box center [551, 351] width 152 height 20
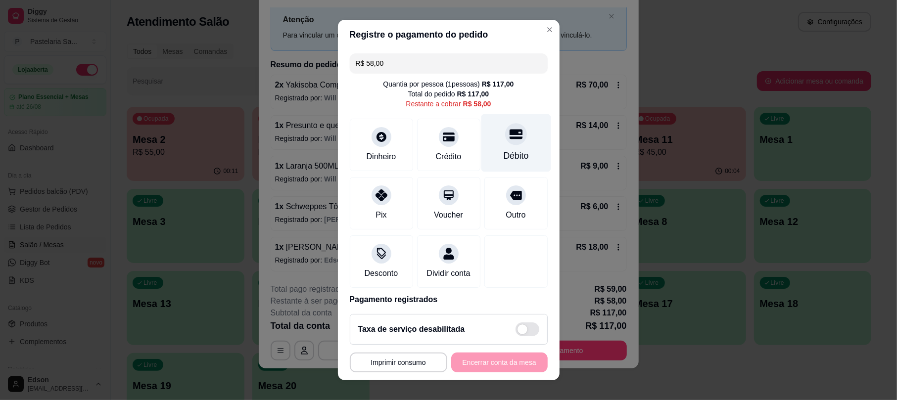
drag, startPoint x: 489, startPoint y: 141, endPoint x: 486, endPoint y: 147, distance: 6.9
click at [505, 143] on div at bounding box center [516, 135] width 22 height 22
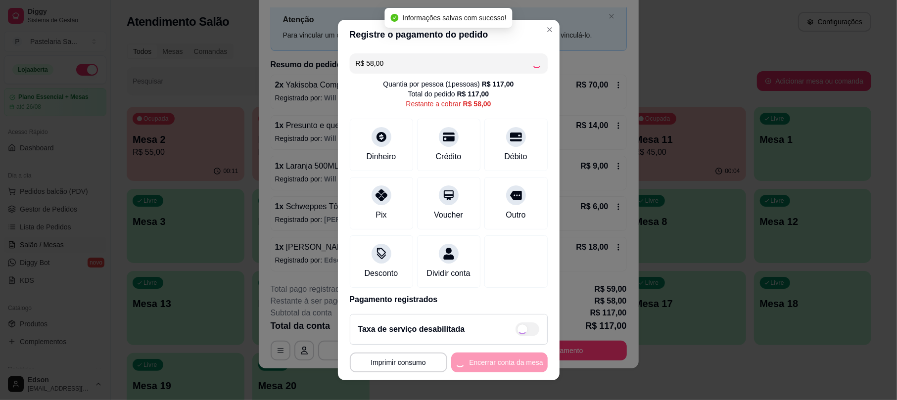
type input "R$ 0,00"
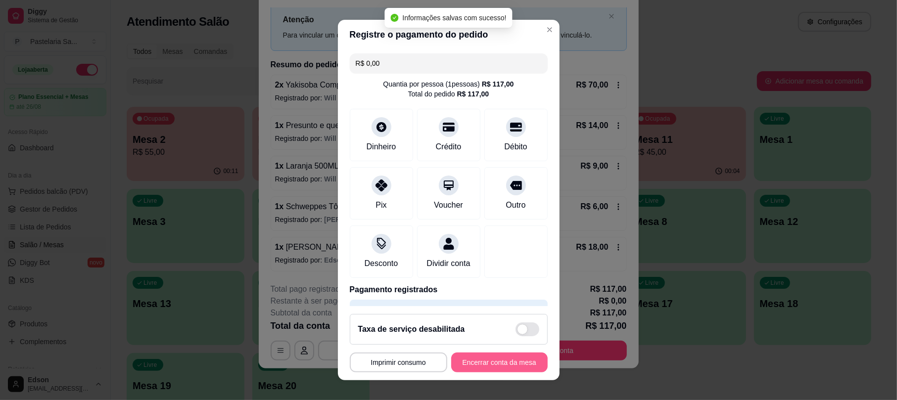
click at [491, 367] on button "Encerrar conta da mesa" at bounding box center [499, 363] width 97 height 20
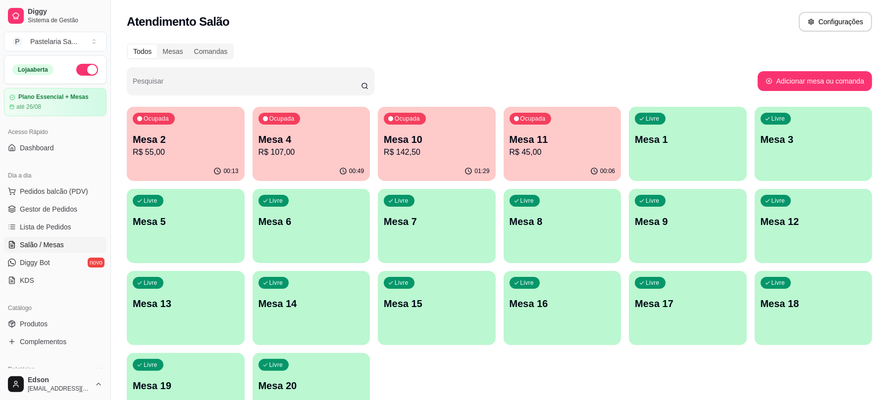
click at [584, 129] on div "Ocupada Mesa 11 R$ 45,00" at bounding box center [562, 134] width 118 height 55
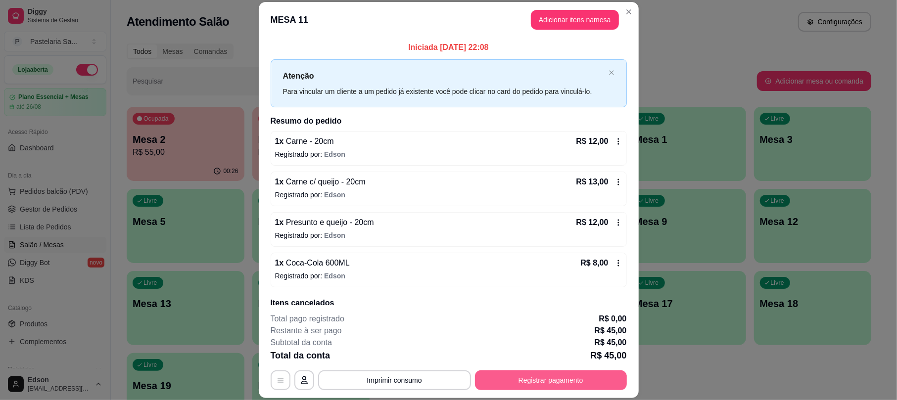
click at [575, 368] on div "**********" at bounding box center [449, 351] width 356 height 77
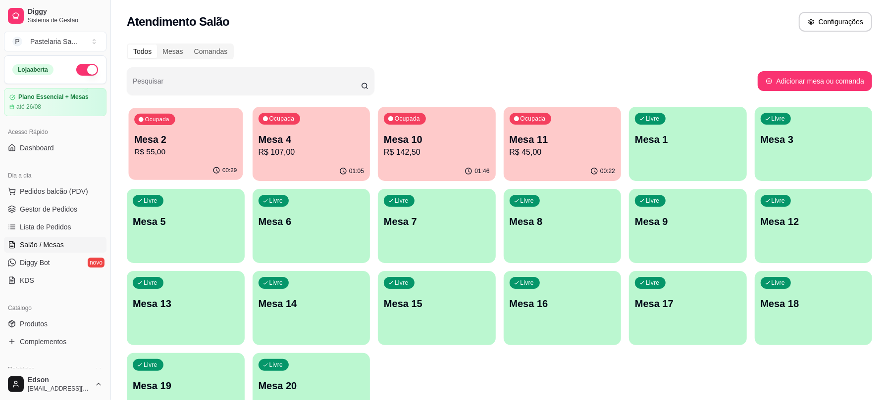
click at [165, 163] on div "00:29" at bounding box center [186, 170] width 114 height 19
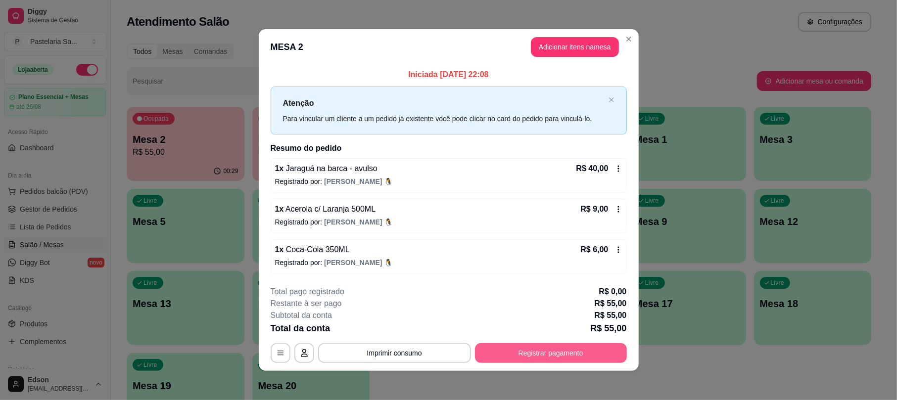
click at [569, 346] on button "Registrar pagamento" at bounding box center [551, 354] width 152 height 20
click at [576, 351] on button "Registrar pagamento" at bounding box center [551, 354] width 152 height 20
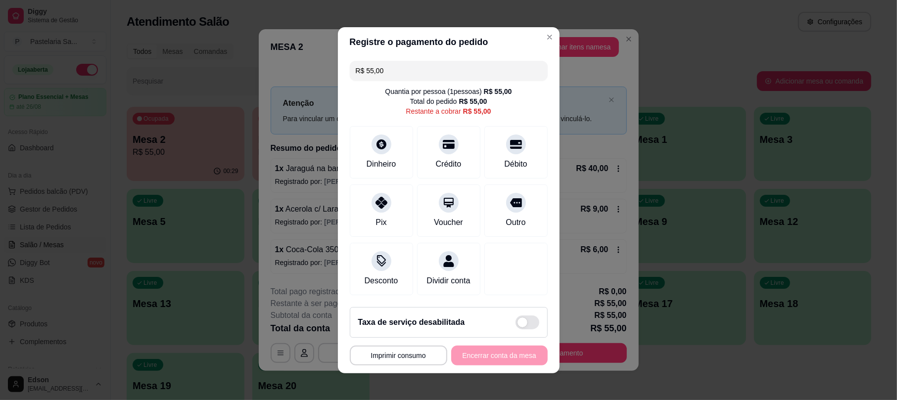
click at [414, 74] on div "R$ 55,00 Quantia por pessoa ( 1 pessoas) R$ 55,00 Total do pedido R$ 55,00 Rest…" at bounding box center [449, 178] width 222 height 243
click at [408, 66] on input "R$ 55,00" at bounding box center [449, 71] width 186 height 20
click at [513, 143] on div "Débito" at bounding box center [516, 150] width 70 height 58
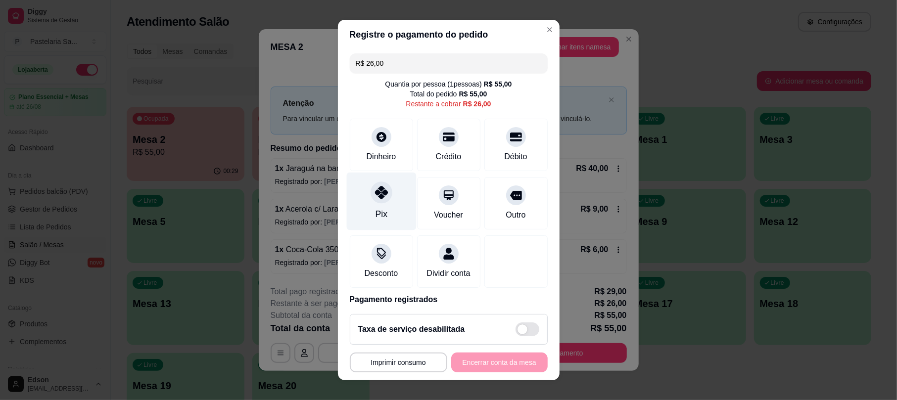
click at [375, 194] on icon at bounding box center [381, 193] width 13 height 13
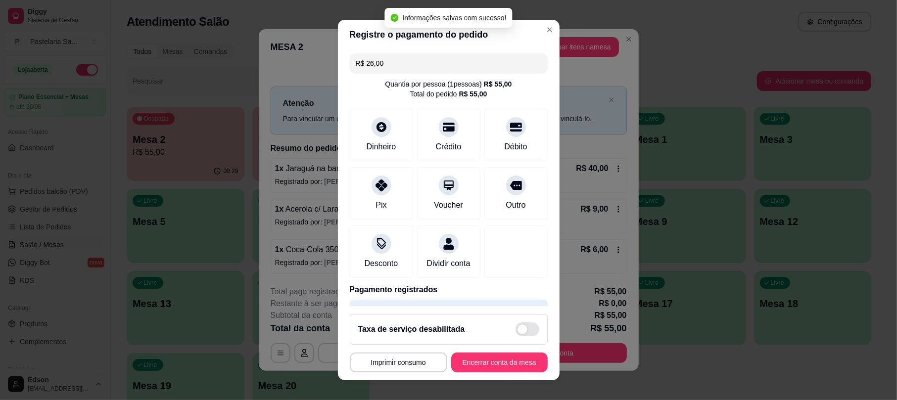
type input "R$ 0,00"
click at [492, 360] on button "Encerrar conta da mesa" at bounding box center [499, 363] width 97 height 20
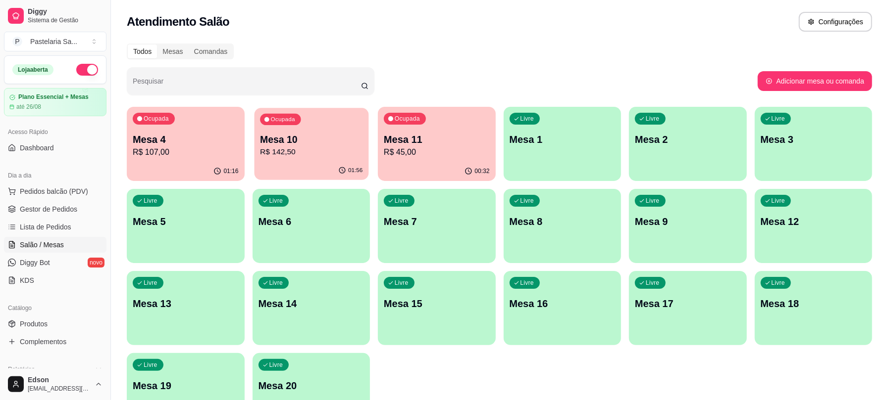
click at [322, 153] on p "R$ 142,50" at bounding box center [311, 152] width 102 height 11
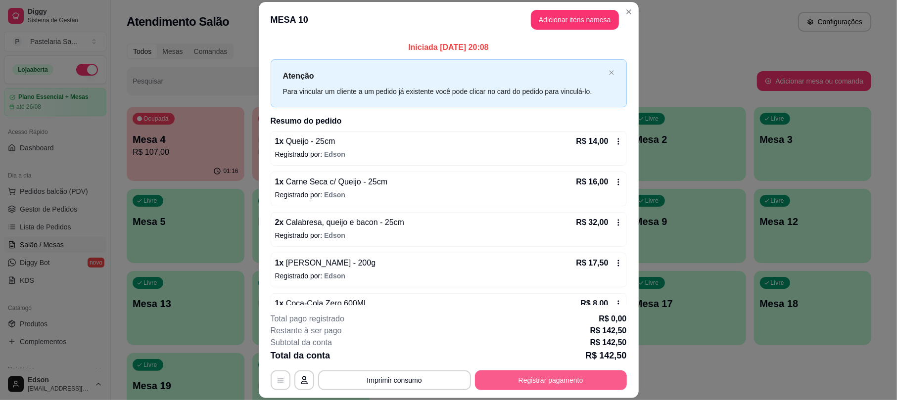
click at [553, 390] on button "Registrar pagamento" at bounding box center [551, 381] width 152 height 20
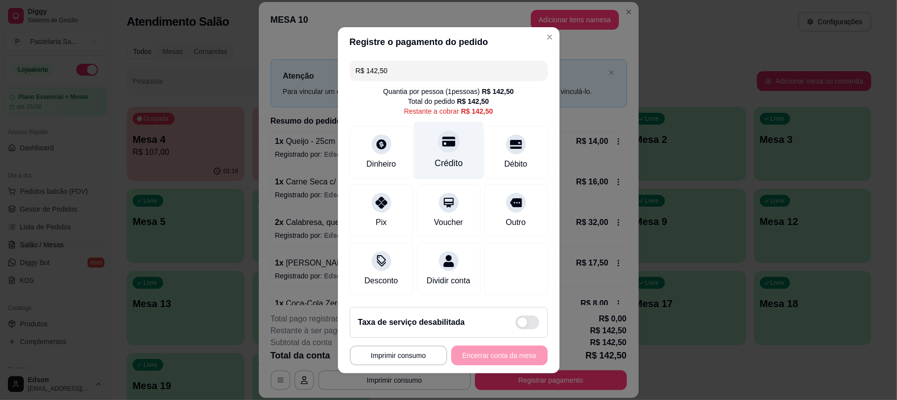
click at [448, 122] on div "Crédito" at bounding box center [449, 150] width 70 height 58
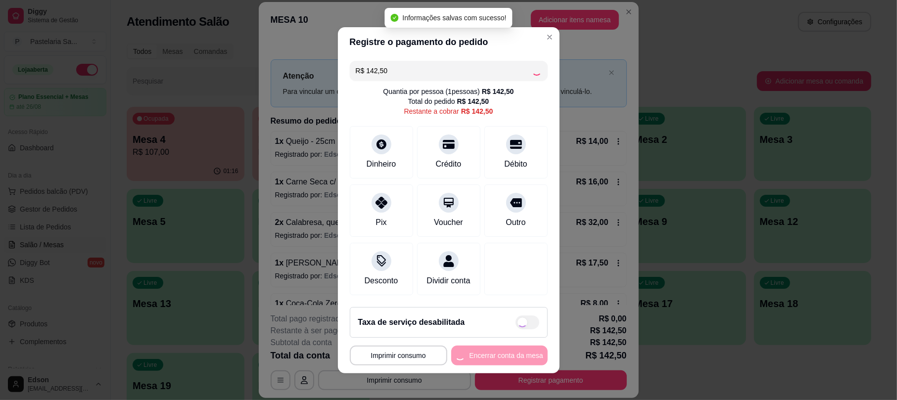
type input "R$ 0,00"
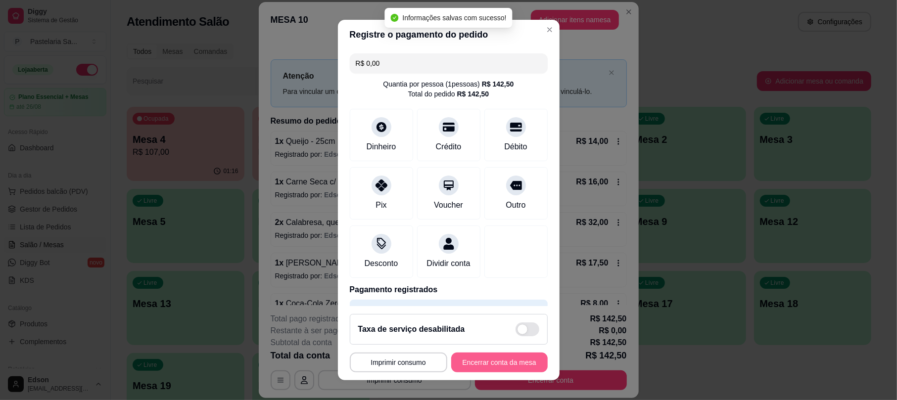
click at [523, 369] on button "Encerrar conta da mesa" at bounding box center [499, 363] width 97 height 20
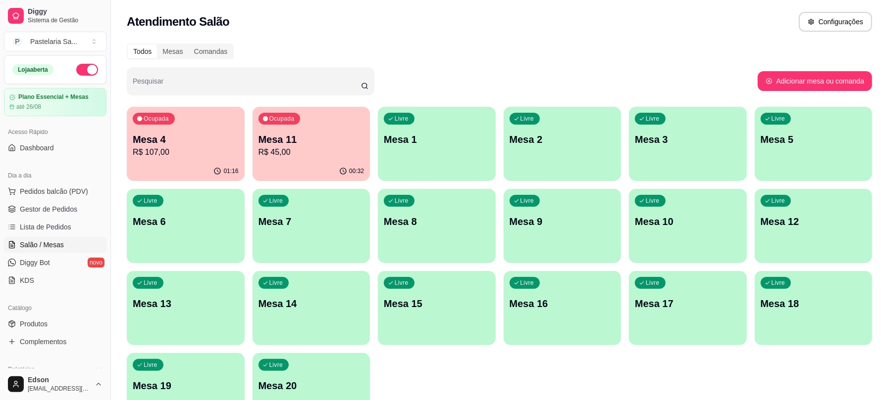
click at [300, 169] on div "00:32" at bounding box center [311, 171] width 118 height 19
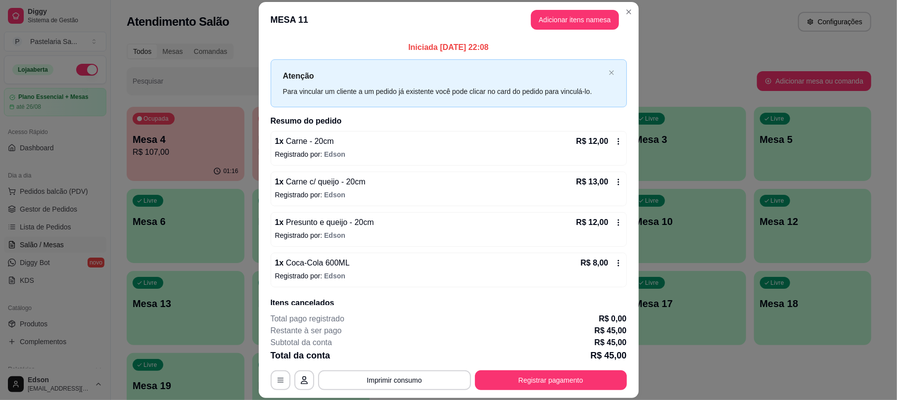
click at [584, 392] on footer "**********" at bounding box center [449, 351] width 380 height 93
click at [555, 383] on button "Registrar pagamento" at bounding box center [551, 381] width 152 height 20
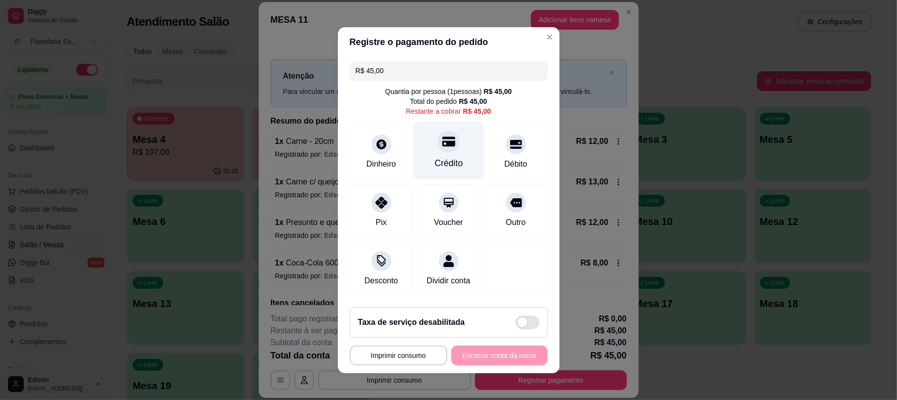
click at [446, 161] on div "Crédito" at bounding box center [449, 163] width 28 height 13
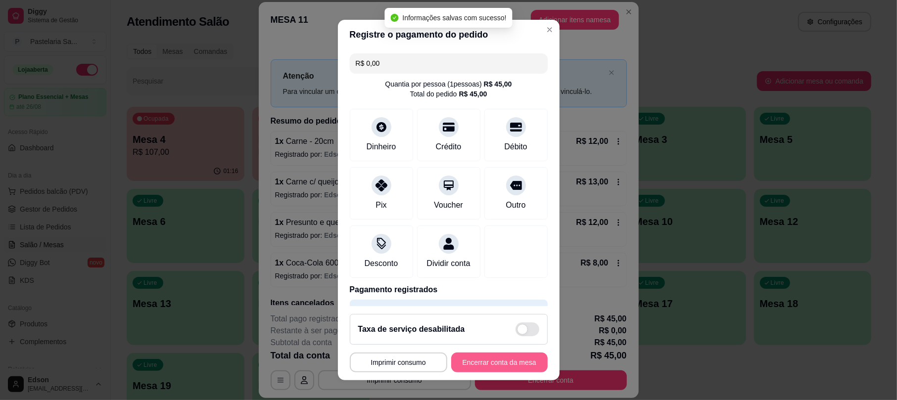
type input "R$ 0,00"
click at [497, 364] on button "Encerrar conta da mesa" at bounding box center [499, 363] width 97 height 20
click at [497, 364] on div "**********" at bounding box center [449, 363] width 198 height 20
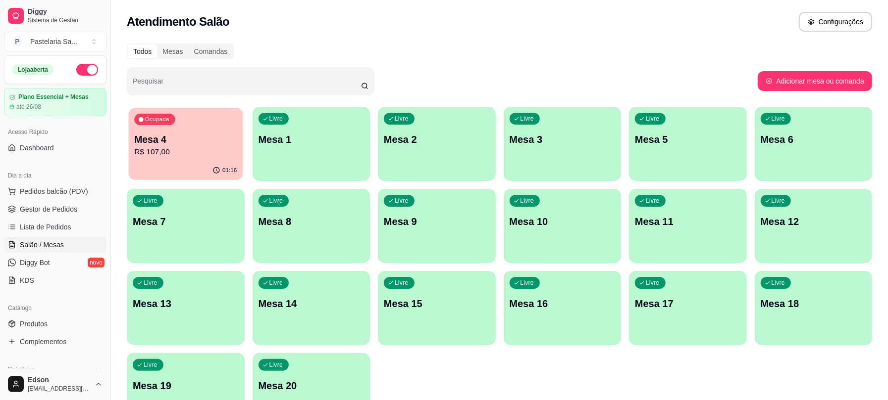
click at [207, 162] on div "01:16" at bounding box center [186, 170] width 114 height 19
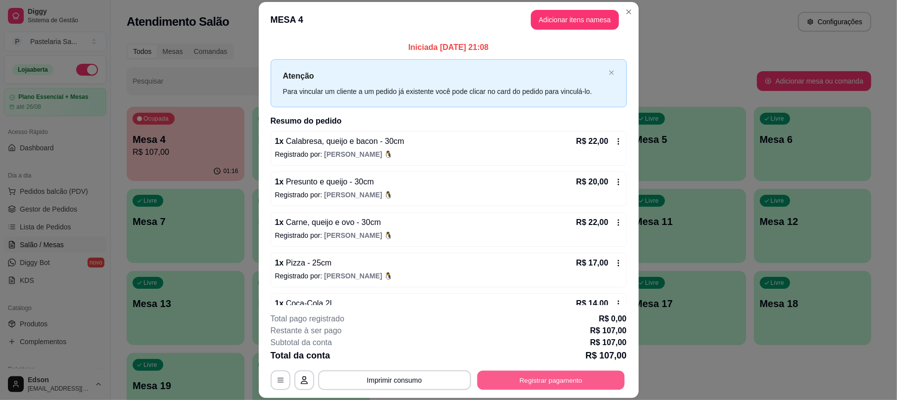
click at [527, 373] on button "Registrar pagamento" at bounding box center [551, 380] width 148 height 19
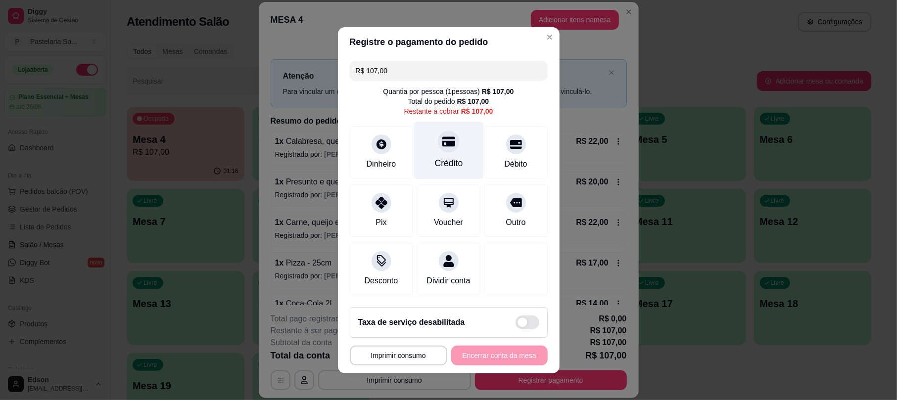
click at [423, 146] on div "Crédito" at bounding box center [449, 150] width 70 height 58
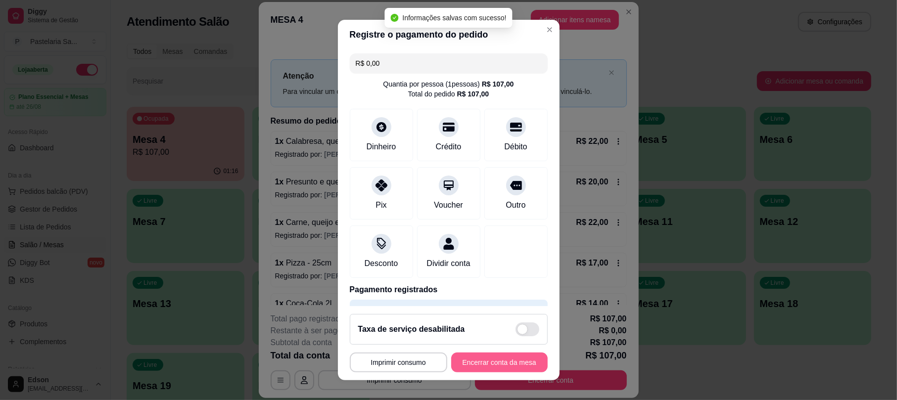
type input "R$ 0,00"
click at [497, 367] on button "Encerrar conta da mesa" at bounding box center [499, 363] width 97 height 20
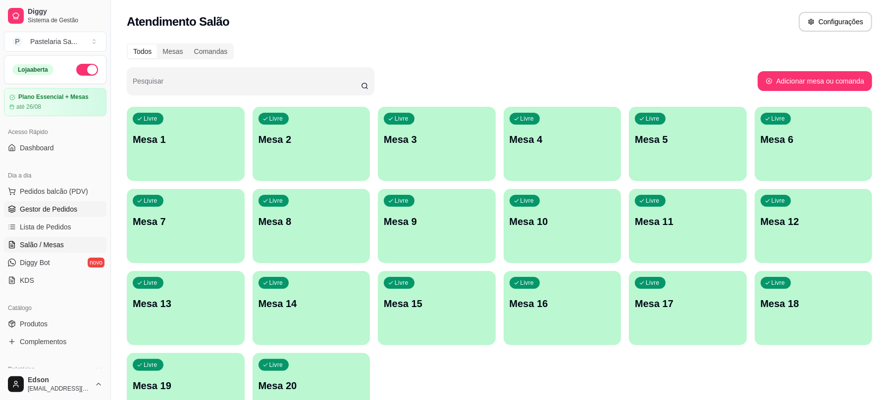
click at [50, 204] on span "Gestor de Pedidos" at bounding box center [48, 209] width 57 height 10
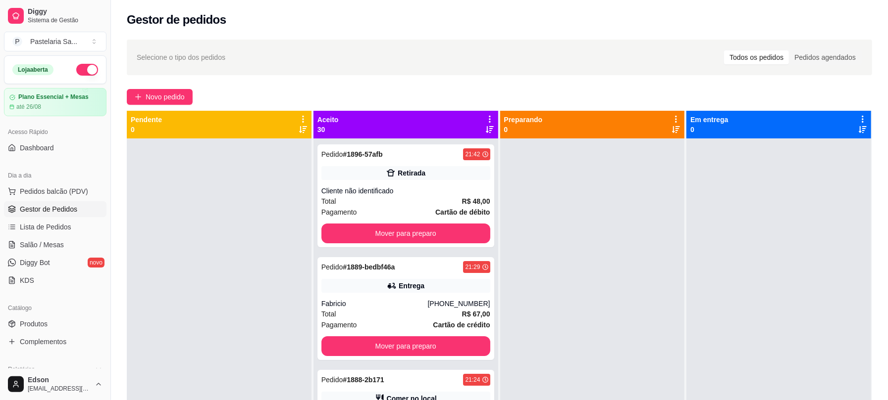
click at [485, 117] on icon at bounding box center [489, 119] width 9 height 9
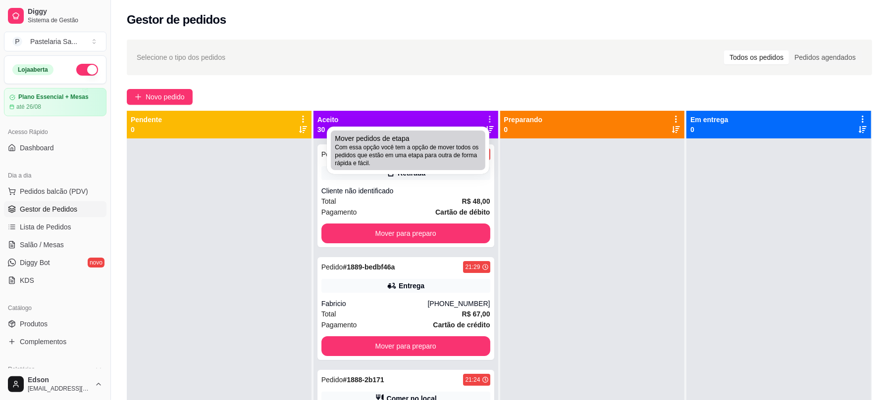
click at [385, 151] on span "Com essa opção você tem a opção de mover todos os pedidos que estão em uma etap…" at bounding box center [408, 156] width 147 height 24
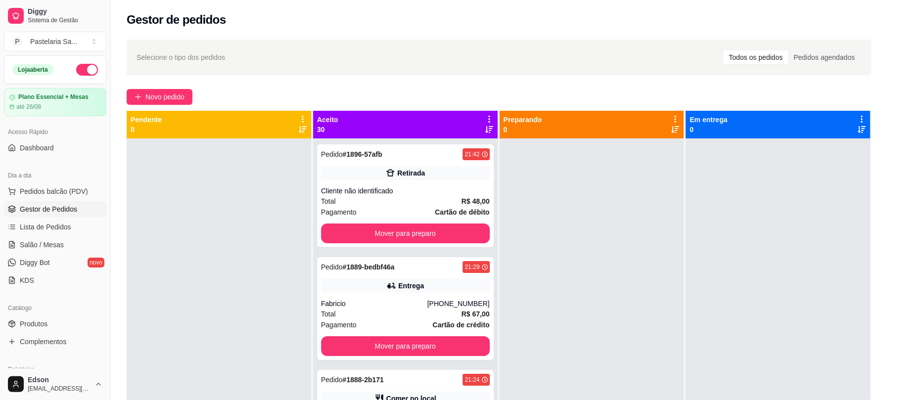
click at [365, 220] on span "Estou ciente de que esta ação será irreverssível e quero mover os pedidos." at bounding box center [455, 227] width 216 height 24
click at [340, 229] on input "Estou ciente de que esta ação será irreverssível e quero mover os pedidos." at bounding box center [336, 232] width 6 height 6
checkbox input "true"
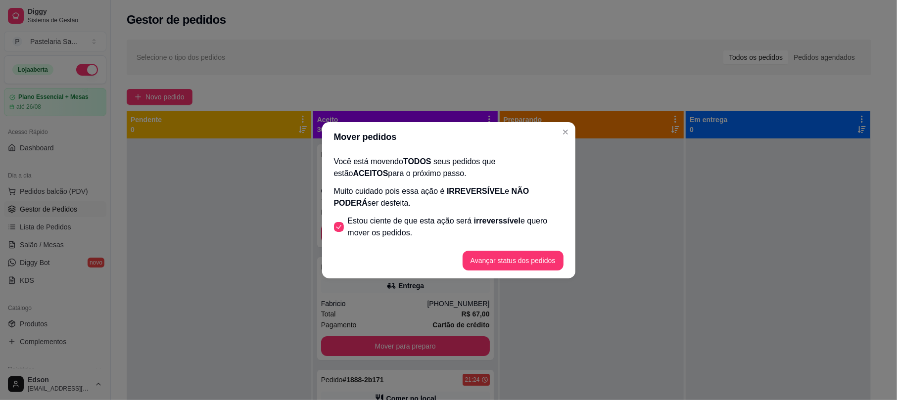
click at [489, 246] on footer "Avançar status dos pedidos" at bounding box center [448, 261] width 253 height 36
click at [504, 256] on button "Avançar status dos pedidos" at bounding box center [513, 261] width 101 height 20
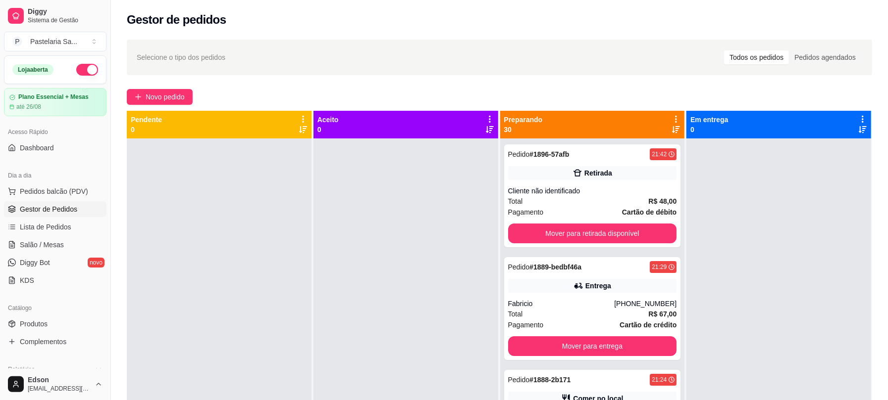
click at [671, 119] on icon at bounding box center [675, 119] width 9 height 9
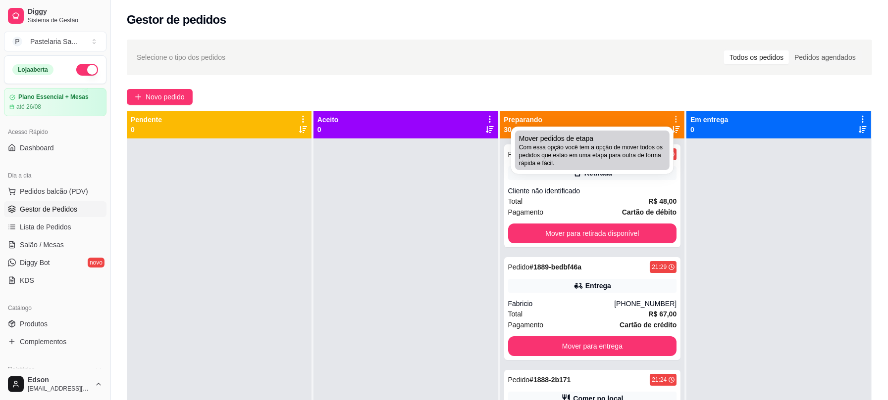
click at [601, 153] on span "Com essa opção você tem a opção de mover todos os pedidos que estão em uma etap…" at bounding box center [592, 156] width 147 height 24
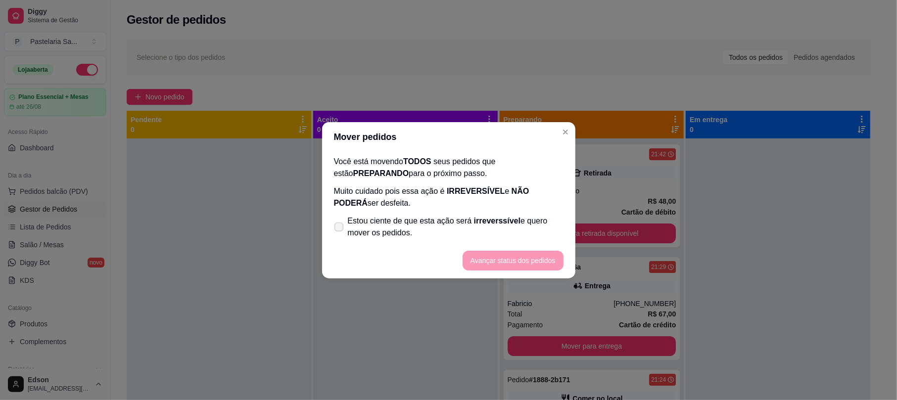
click at [474, 221] on span "irreverssível" at bounding box center [497, 221] width 47 height 8
click at [340, 229] on input "Estou ciente de que esta ação será irreverssível e quero mover os pedidos." at bounding box center [337, 232] width 6 height 6
checkbox input "true"
click at [507, 266] on button "Avançar status dos pedidos" at bounding box center [513, 261] width 101 height 20
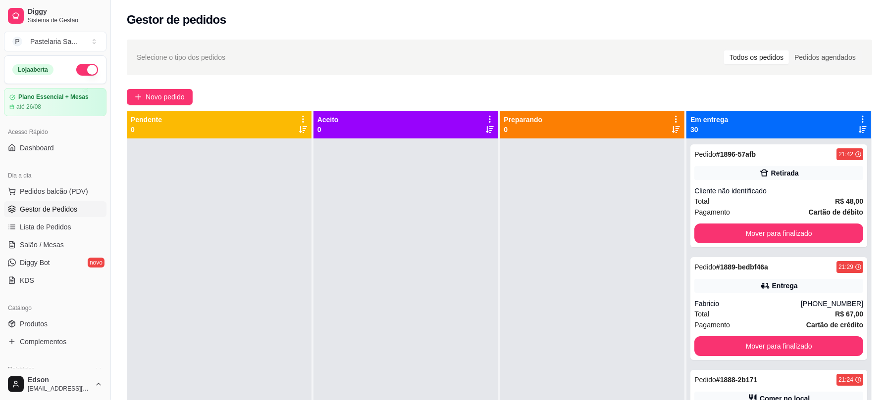
click at [859, 111] on div "Em entrega 30" at bounding box center [778, 125] width 185 height 28
click at [858, 114] on div "Em entrega 30" at bounding box center [778, 125] width 185 height 28
click at [858, 116] on icon at bounding box center [862, 119] width 9 height 9
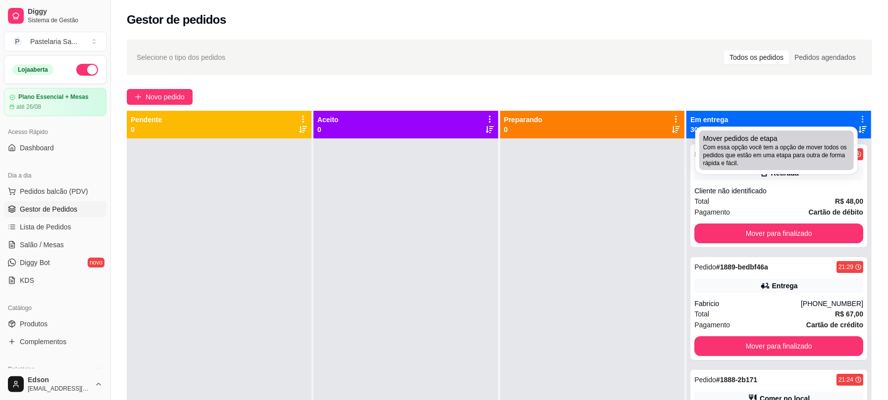
click at [798, 143] on div "Mover pedidos de etapa Com essa opção você tem a opção de mover todos os pedido…" at bounding box center [776, 151] width 147 height 34
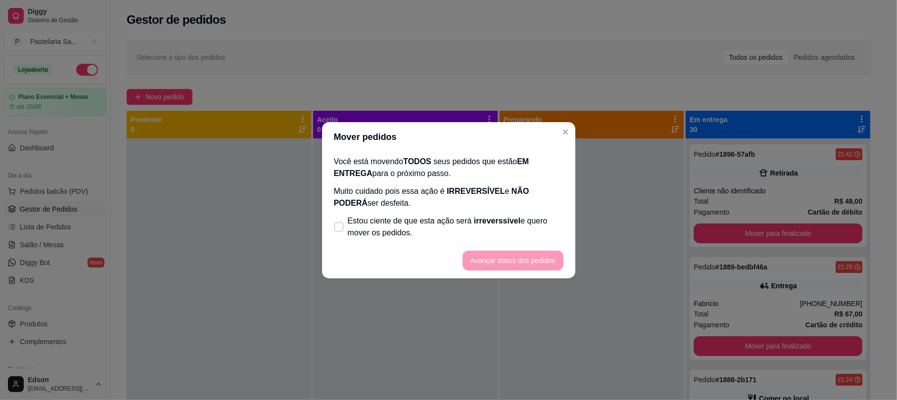
click at [451, 245] on footer "Avançar status dos pedidos" at bounding box center [448, 261] width 253 height 36
click at [448, 242] on label "Estou ciente de que esta ação será irreverssível e quero mover os pedidos." at bounding box center [449, 227] width 238 height 32
click at [340, 235] on input "Estou ciente de que esta ação será irreverssível e quero mover os pedidos." at bounding box center [337, 232] width 6 height 6
checkbox input "true"
click at [483, 267] on button "Avançar status dos pedidos" at bounding box center [513, 260] width 98 height 19
